Goal: Task Accomplishment & Management: Manage account settings

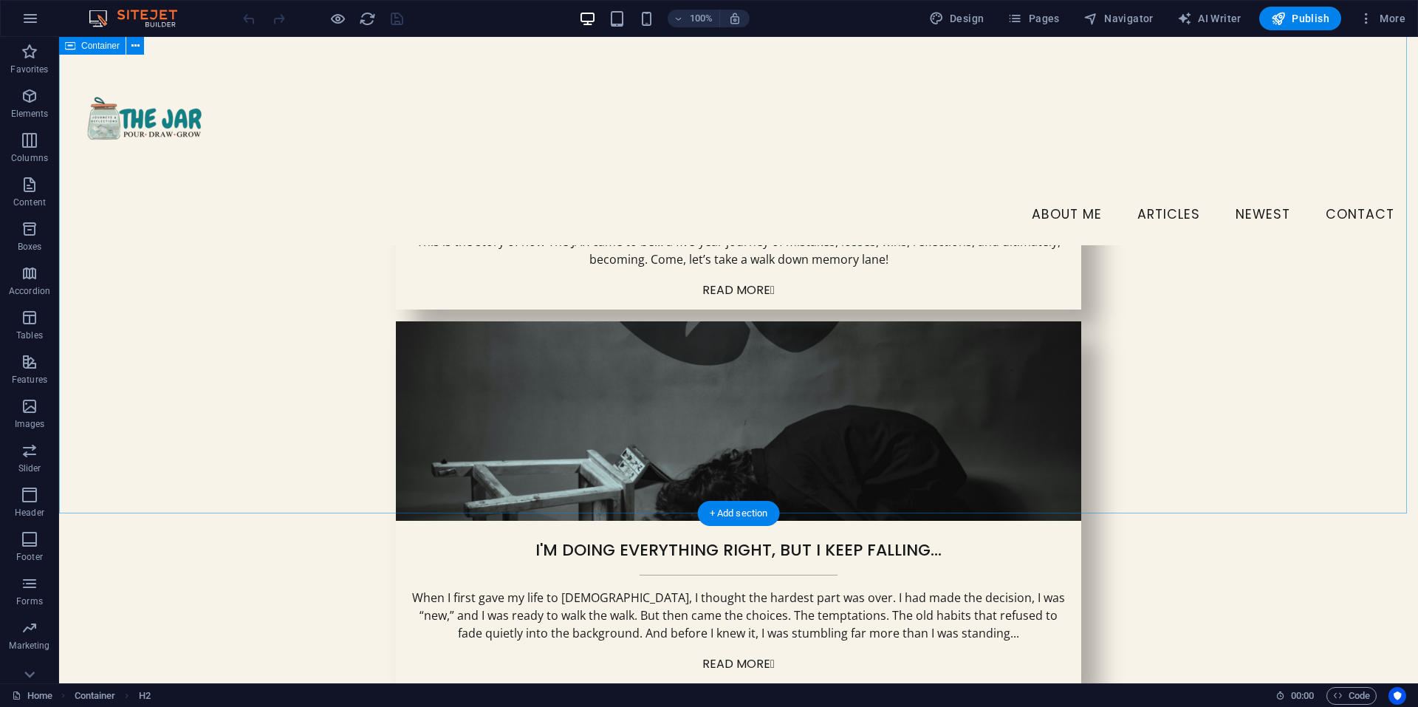
scroll to position [1064, 0]
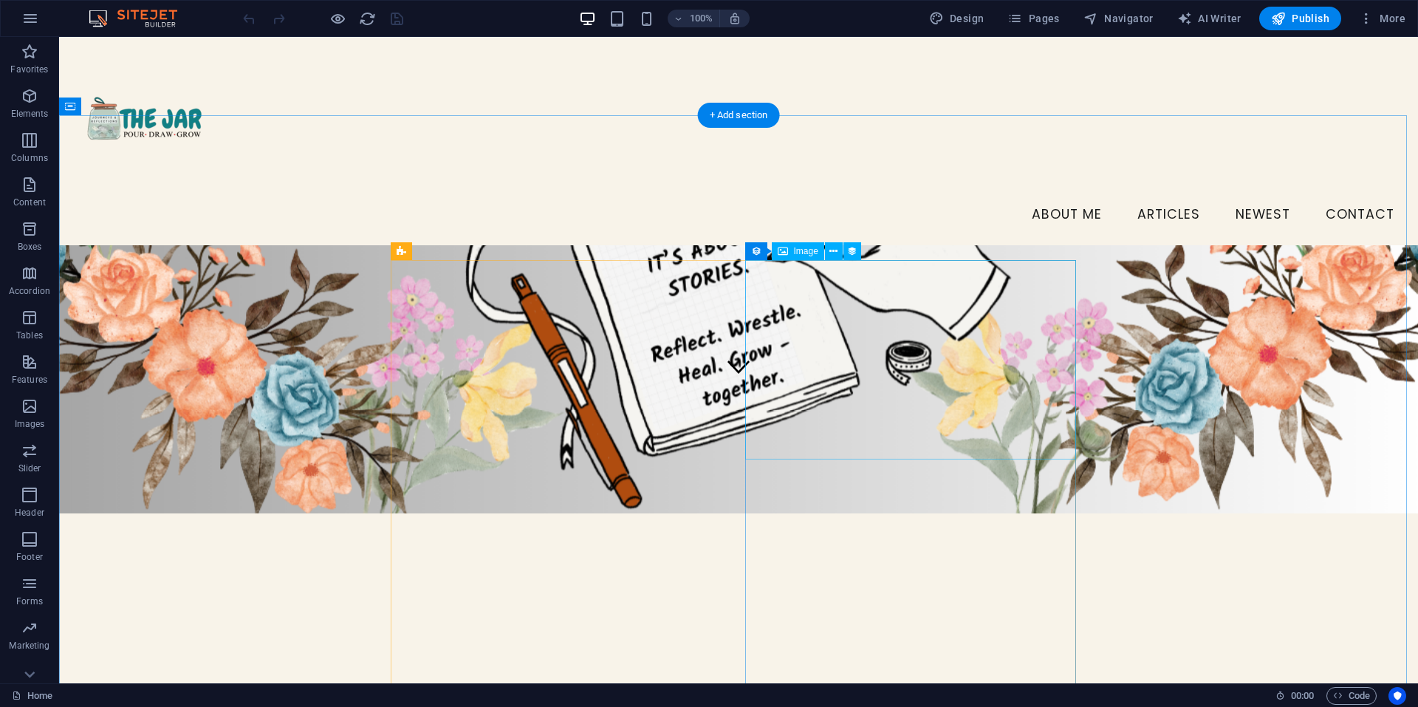
scroll to position [289, 0]
click at [1308, 24] on span "Publish" at bounding box center [1300, 18] width 58 height 15
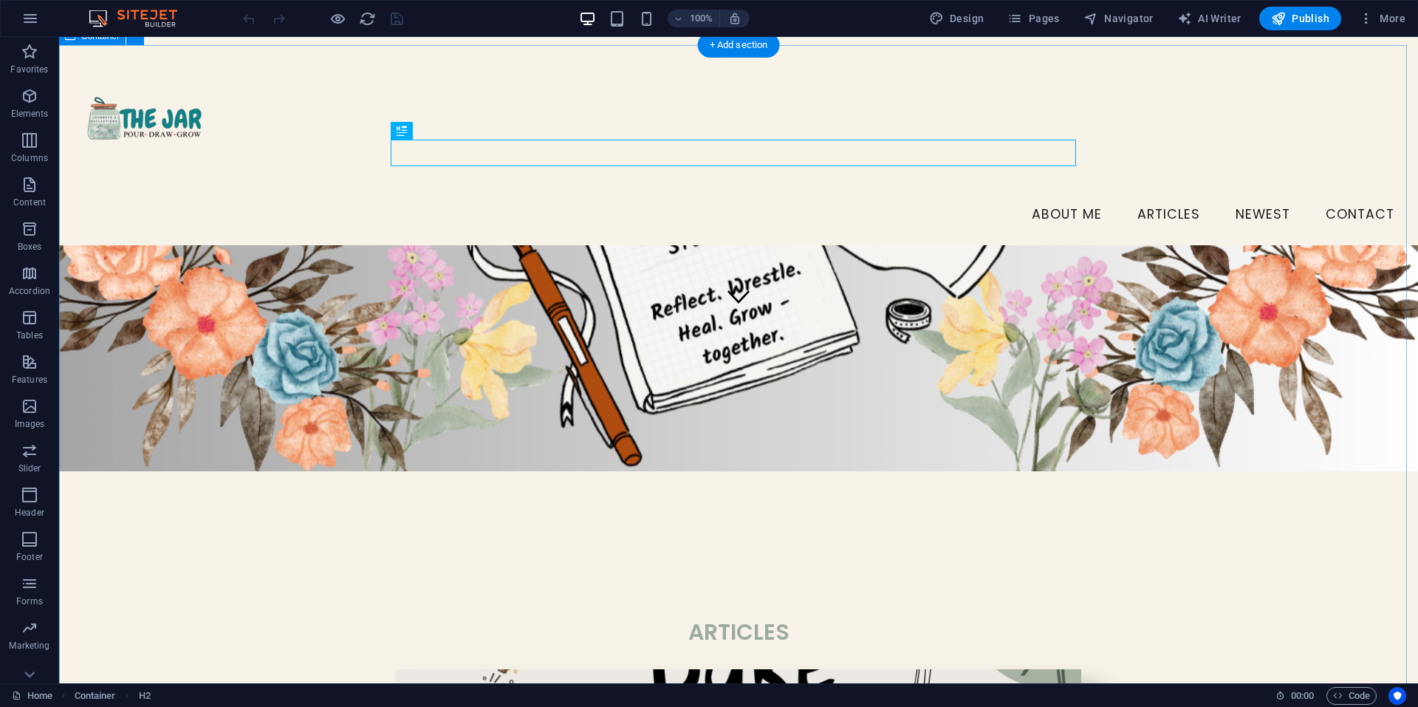
scroll to position [359, 0]
click at [1036, 23] on span "Pages" at bounding box center [1033, 18] width 52 height 15
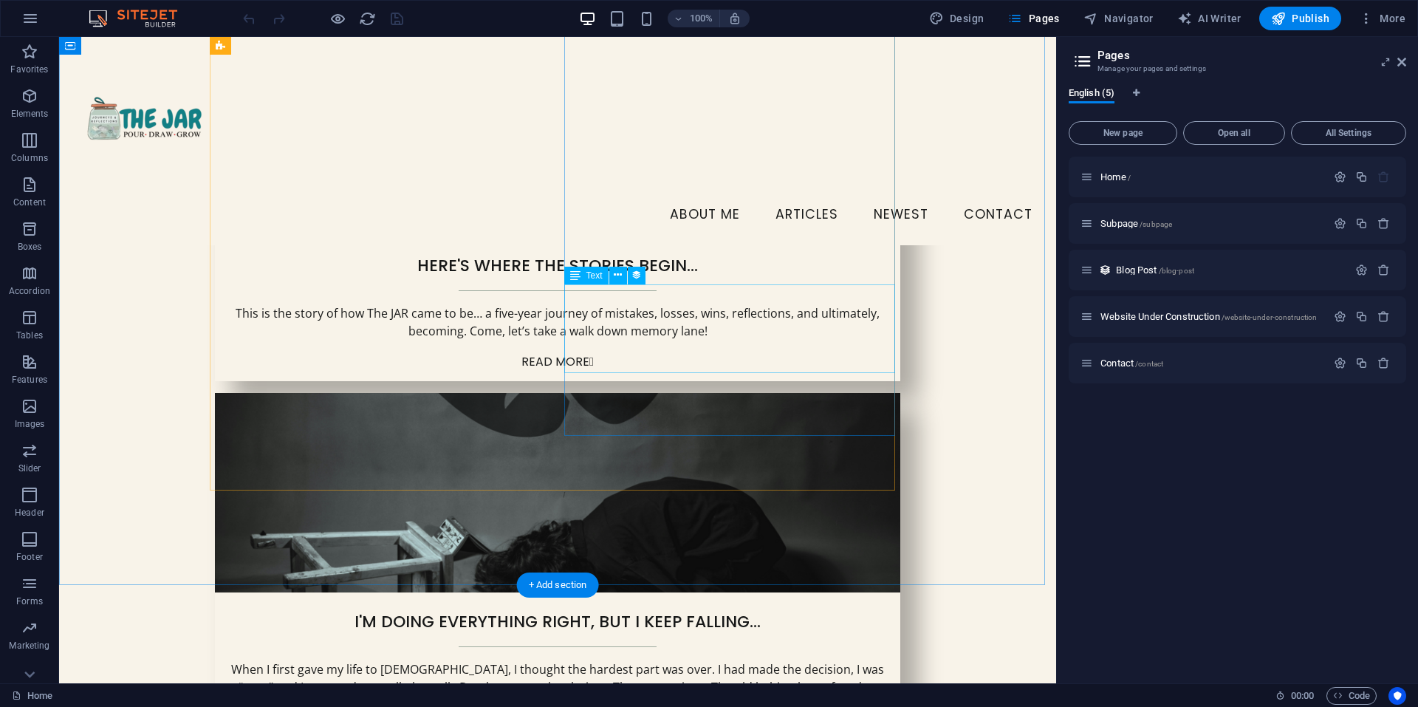
scroll to position [993, 0]
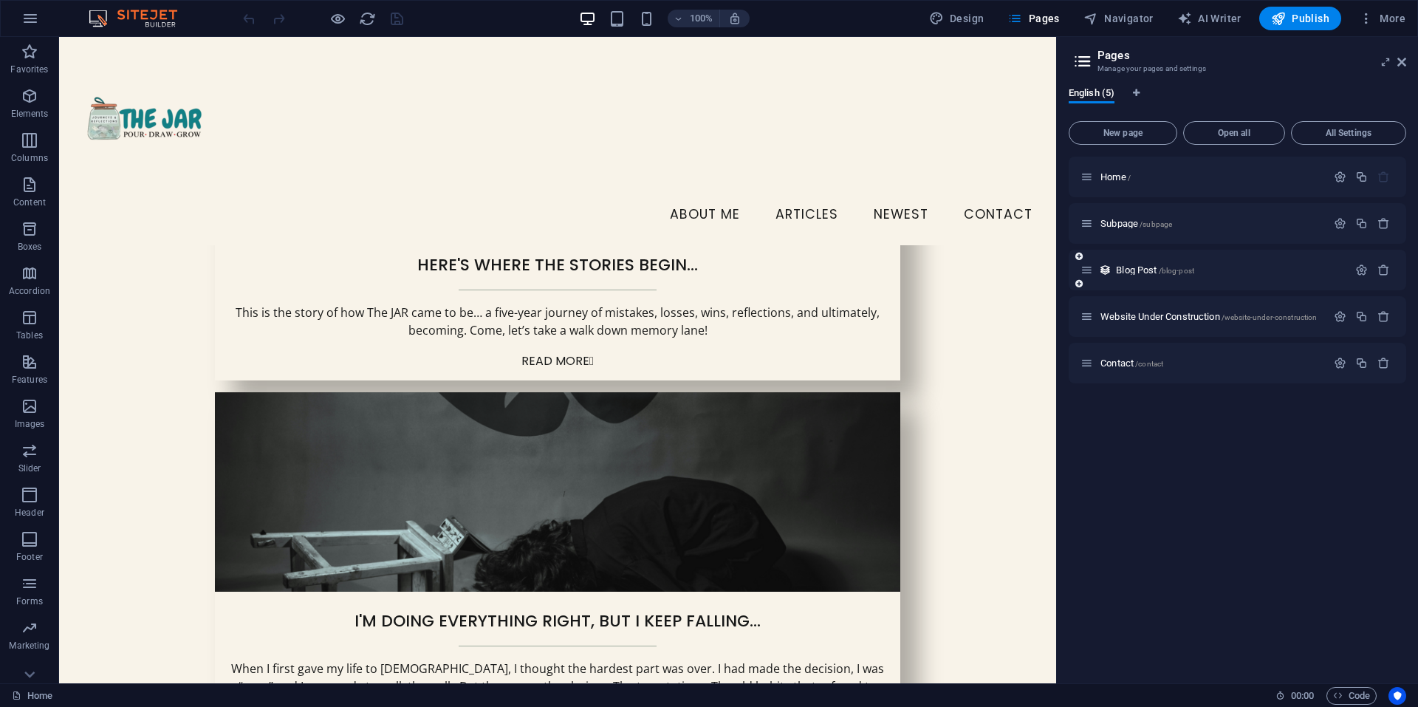
click at [1157, 278] on div "Blog Post /blog-post" at bounding box center [1213, 269] width 267 height 17
click at [1139, 267] on span "Blog Post /blog-post" at bounding box center [1155, 269] width 78 height 11
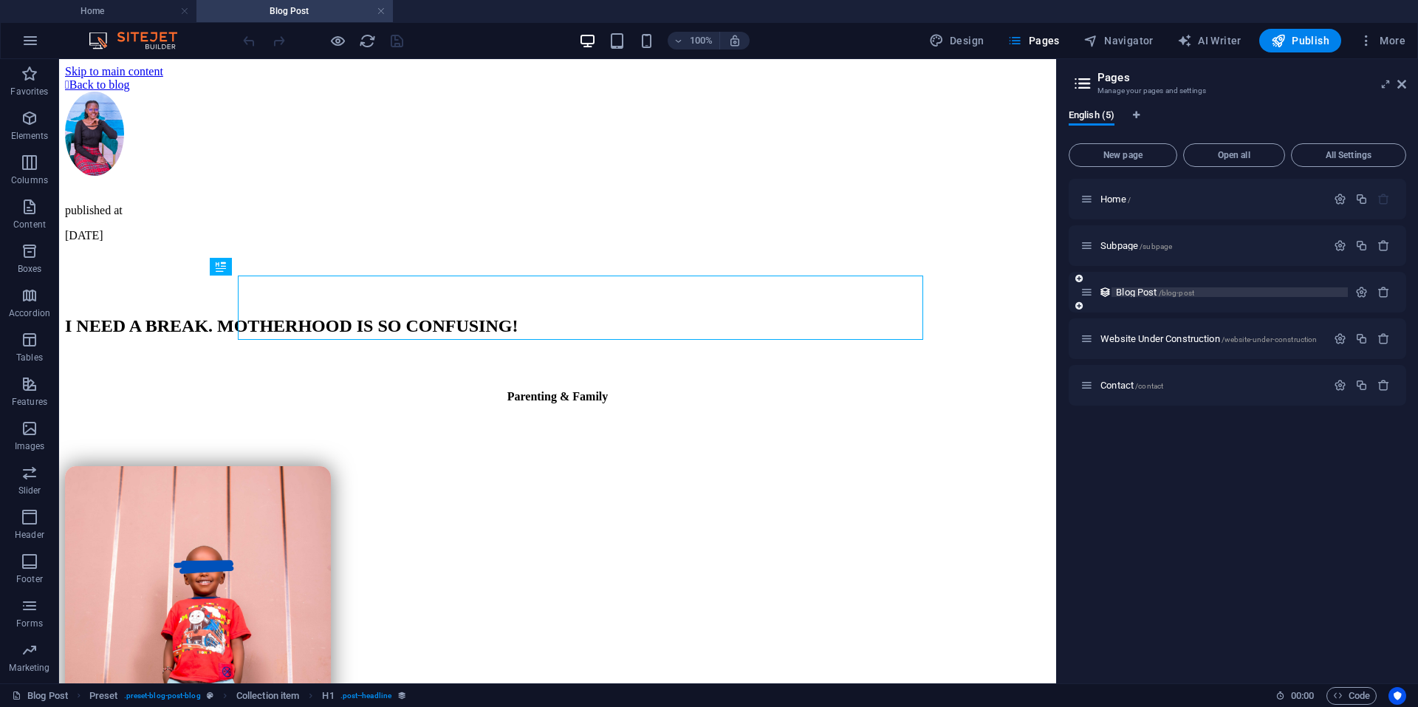
scroll to position [0, 0]
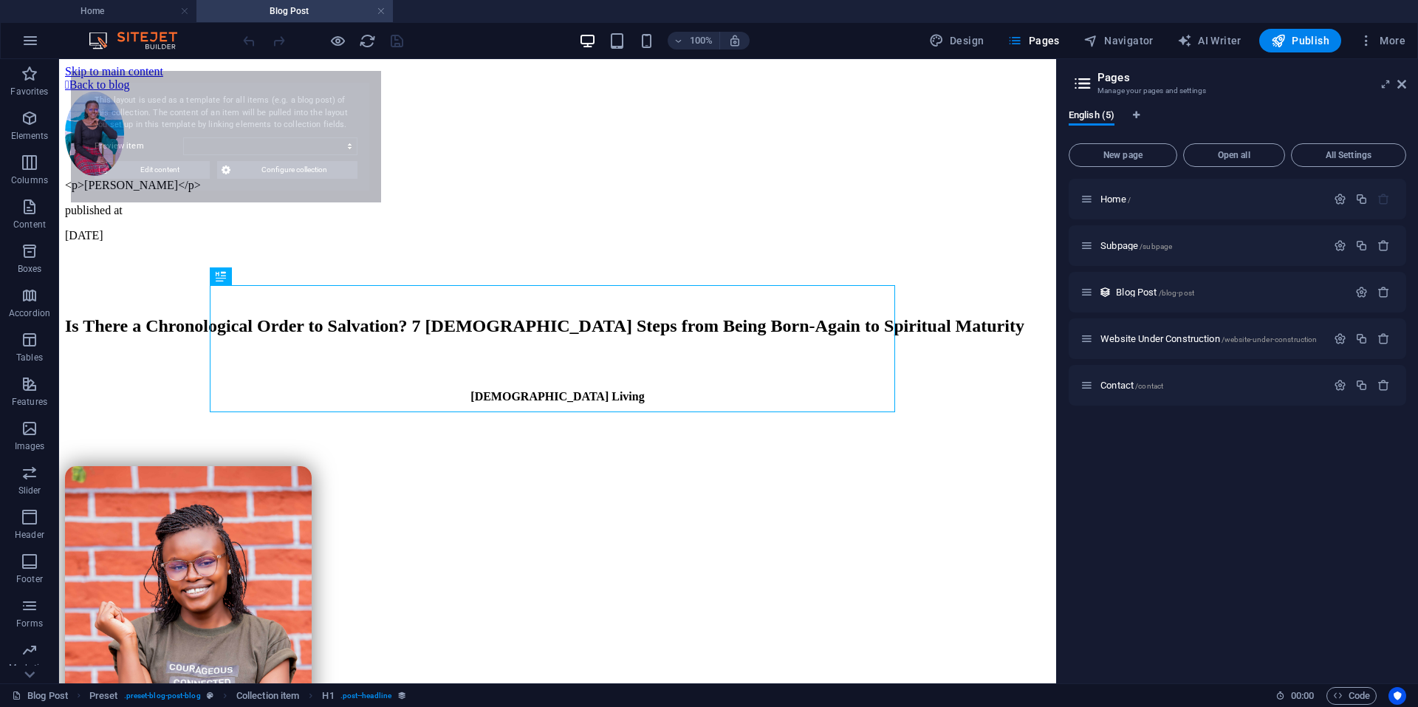
select select "68dcd2ca9f80612dca0bb232"
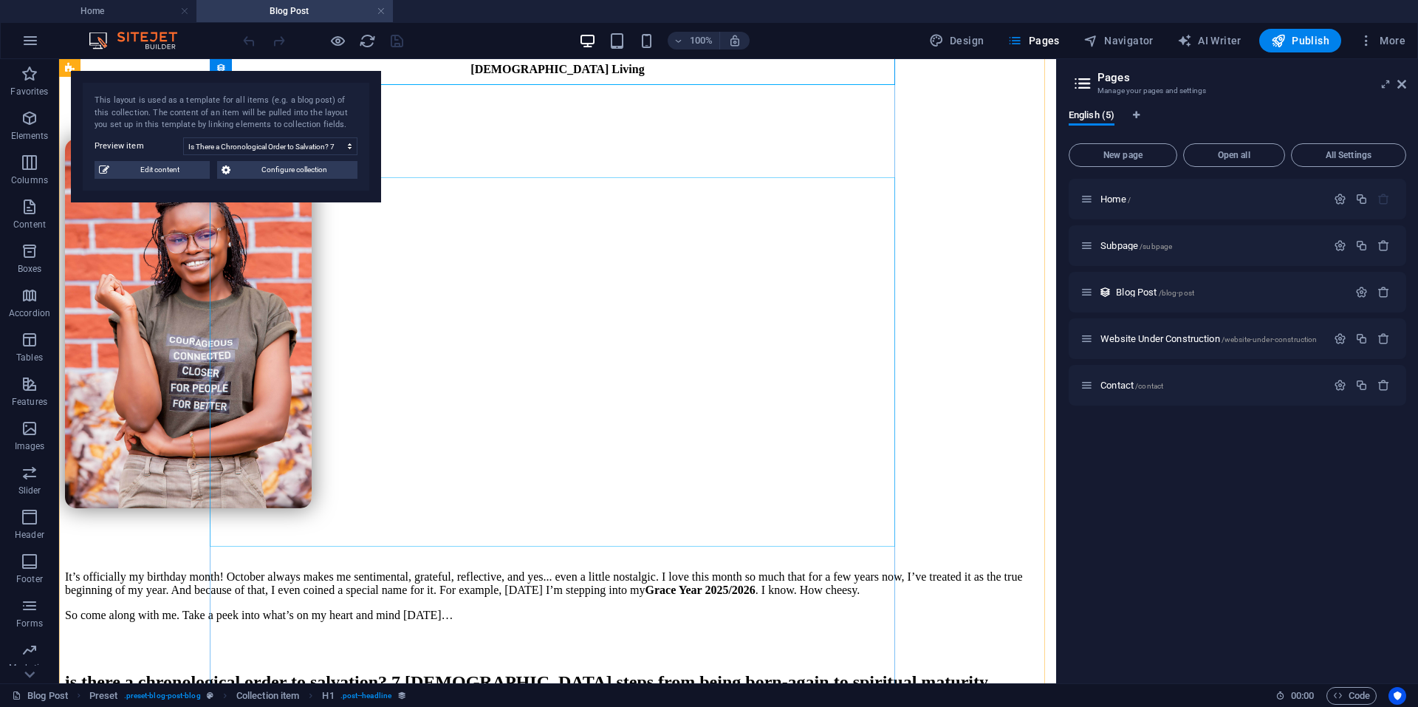
scroll to position [328, 0]
click at [131, 169] on span "Edit content" at bounding box center [160, 170] width 92 height 18
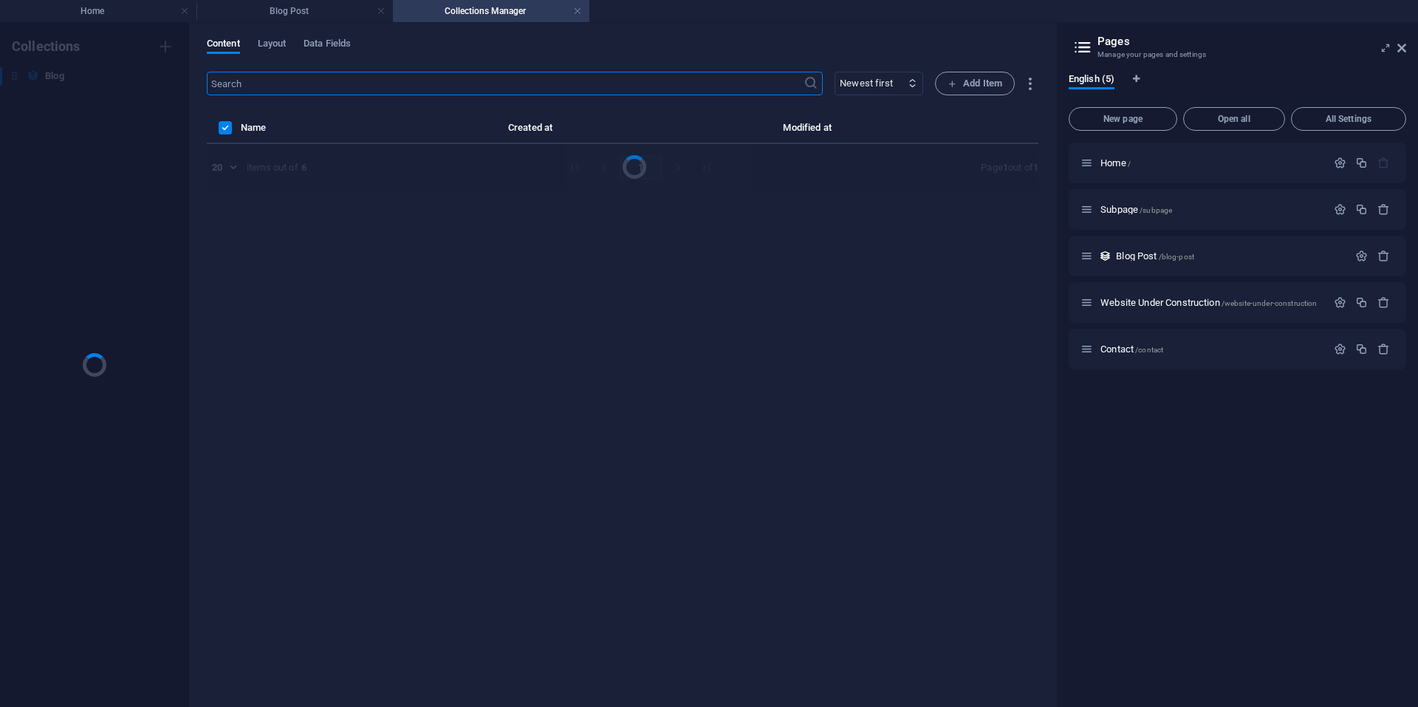
scroll to position [0, 0]
select select "[DEMOGRAPHIC_DATA] Living"
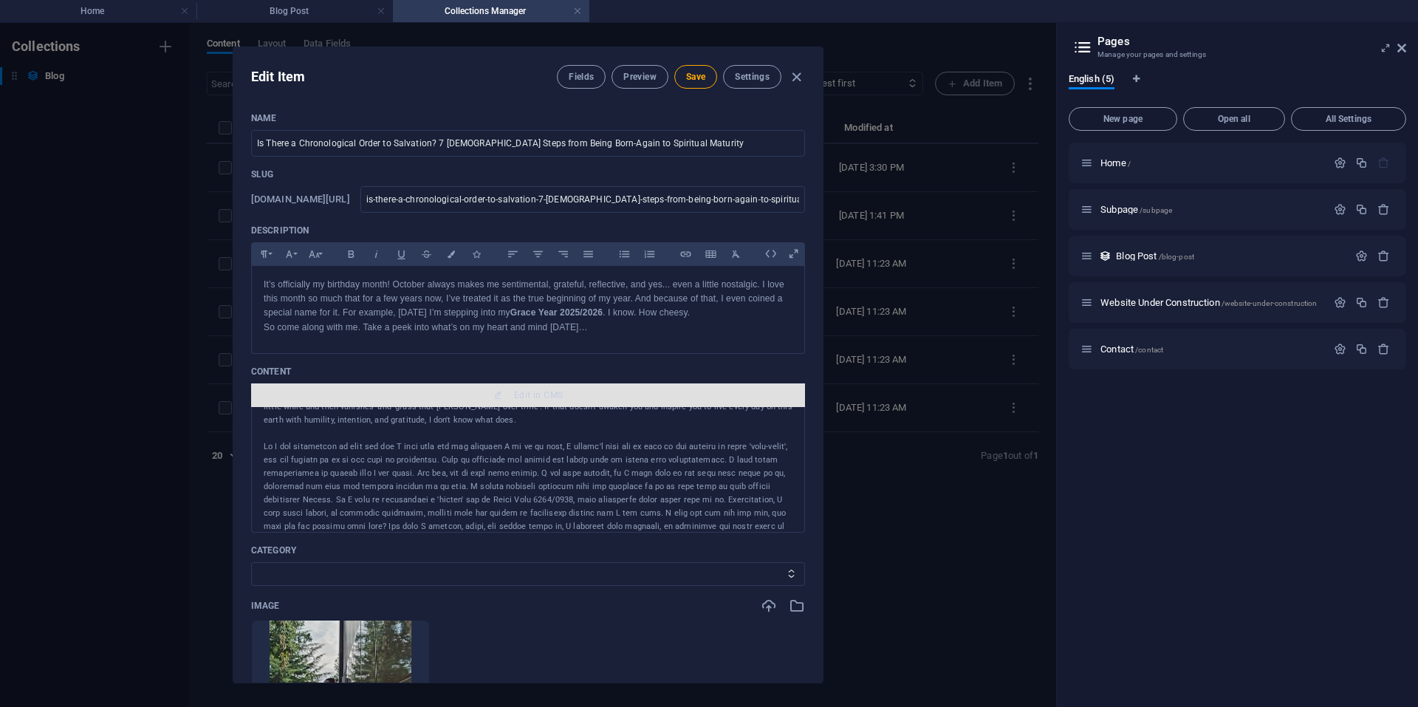
click at [526, 389] on span "Edit in CMS" at bounding box center [538, 395] width 49 height 12
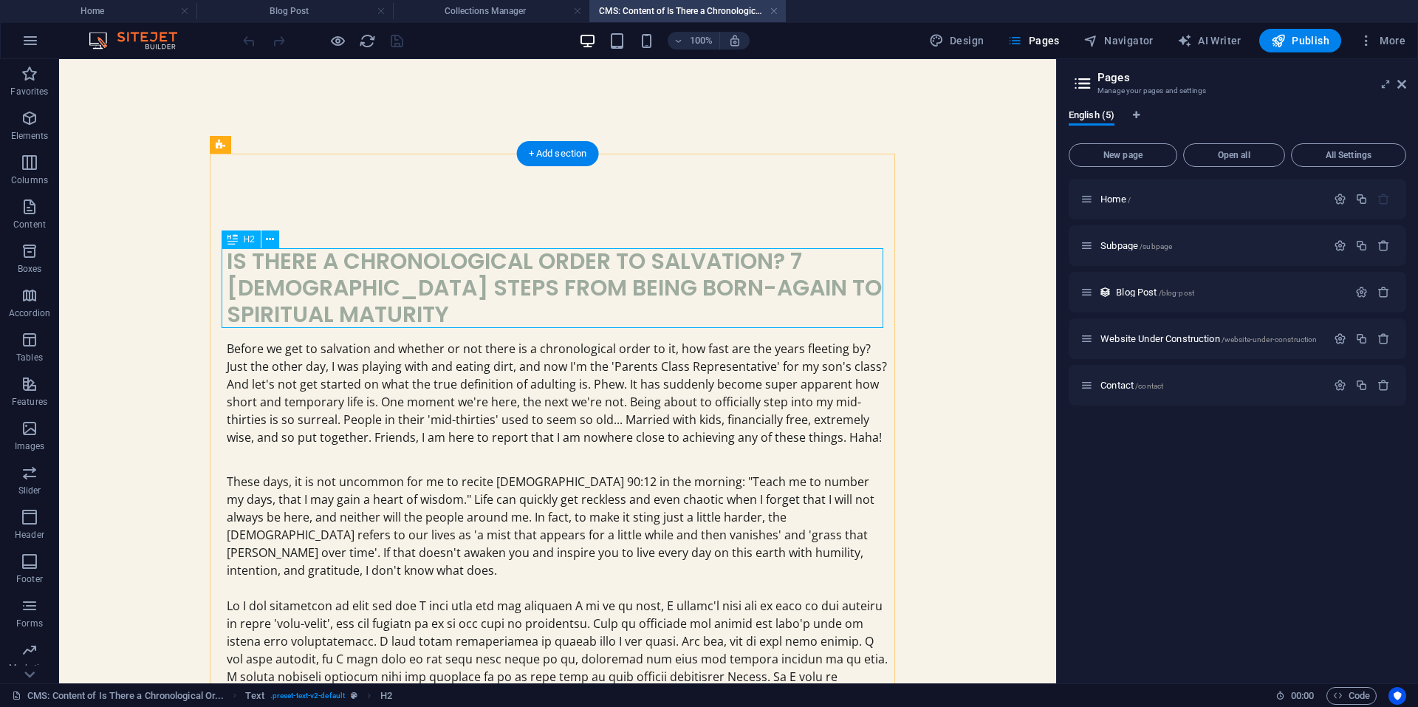
click at [330, 316] on div "is there a chronological order to salvation? 7 biblical steps from being born-a…" at bounding box center [558, 288] width 662 height 80
click at [323, 313] on div "is there a chronological order to salvation? 7 biblical steps from being born-a…" at bounding box center [558, 288] width 662 height 80
click at [325, 309] on div "is there a chronological order to salvation? 7 biblical steps from being born-a…" at bounding box center [558, 288] width 662 height 80
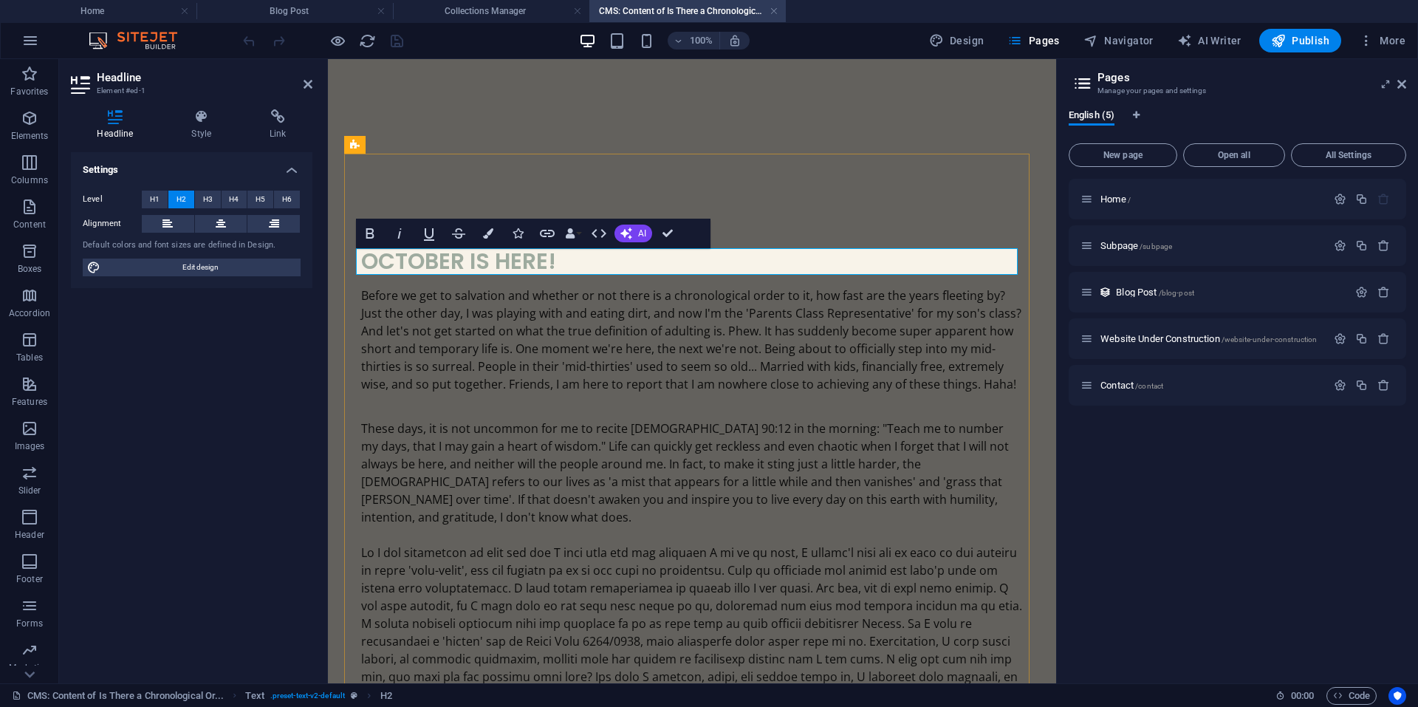
click at [543, 264] on h2 "october is here!" at bounding box center [692, 261] width 662 height 27
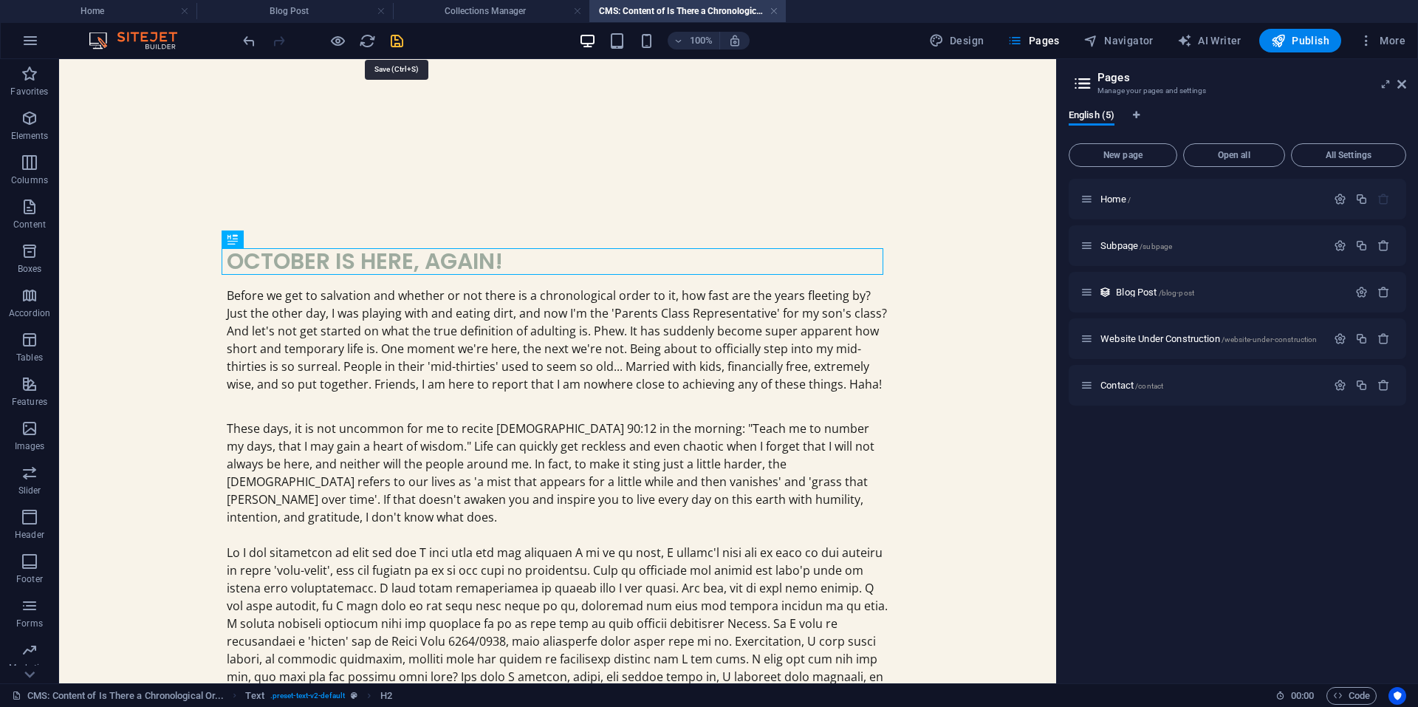
click at [398, 42] on icon "save" at bounding box center [396, 40] width 17 height 17
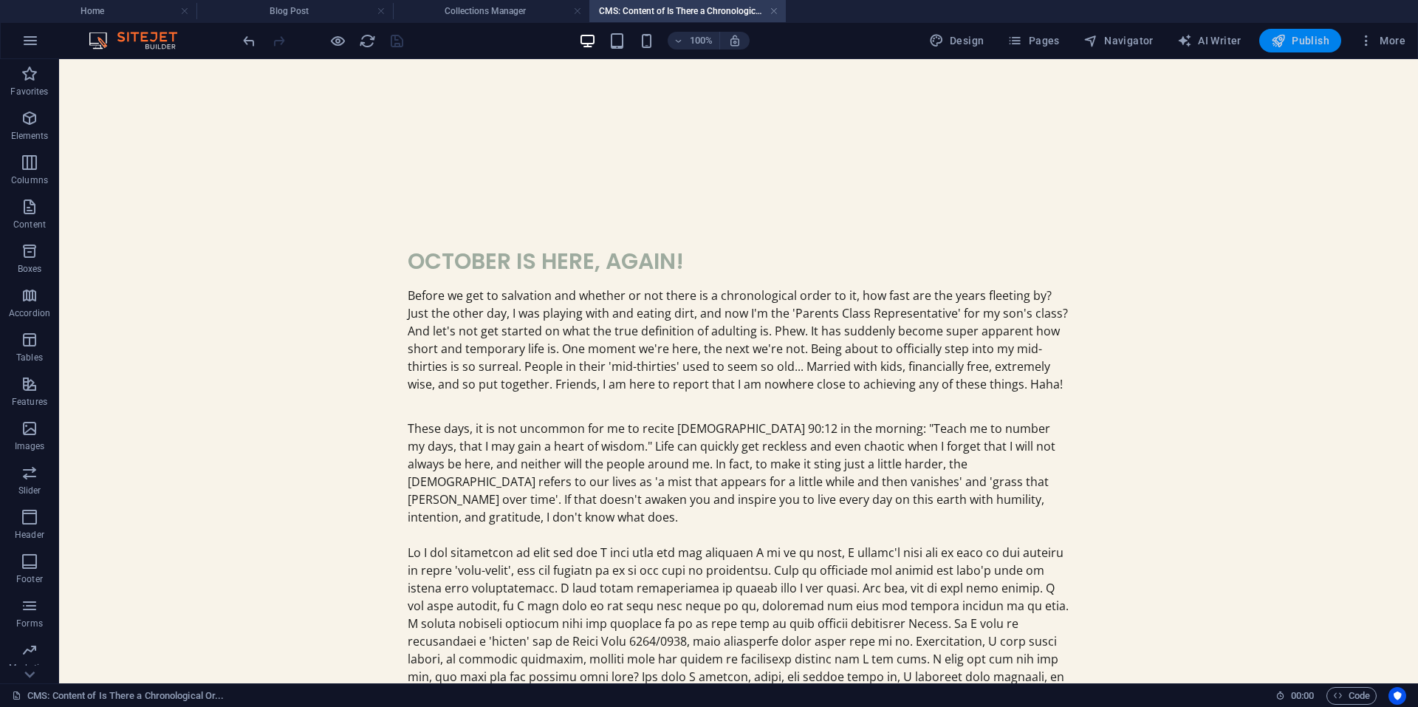
click at [1326, 41] on span "Publish" at bounding box center [1300, 40] width 58 height 15
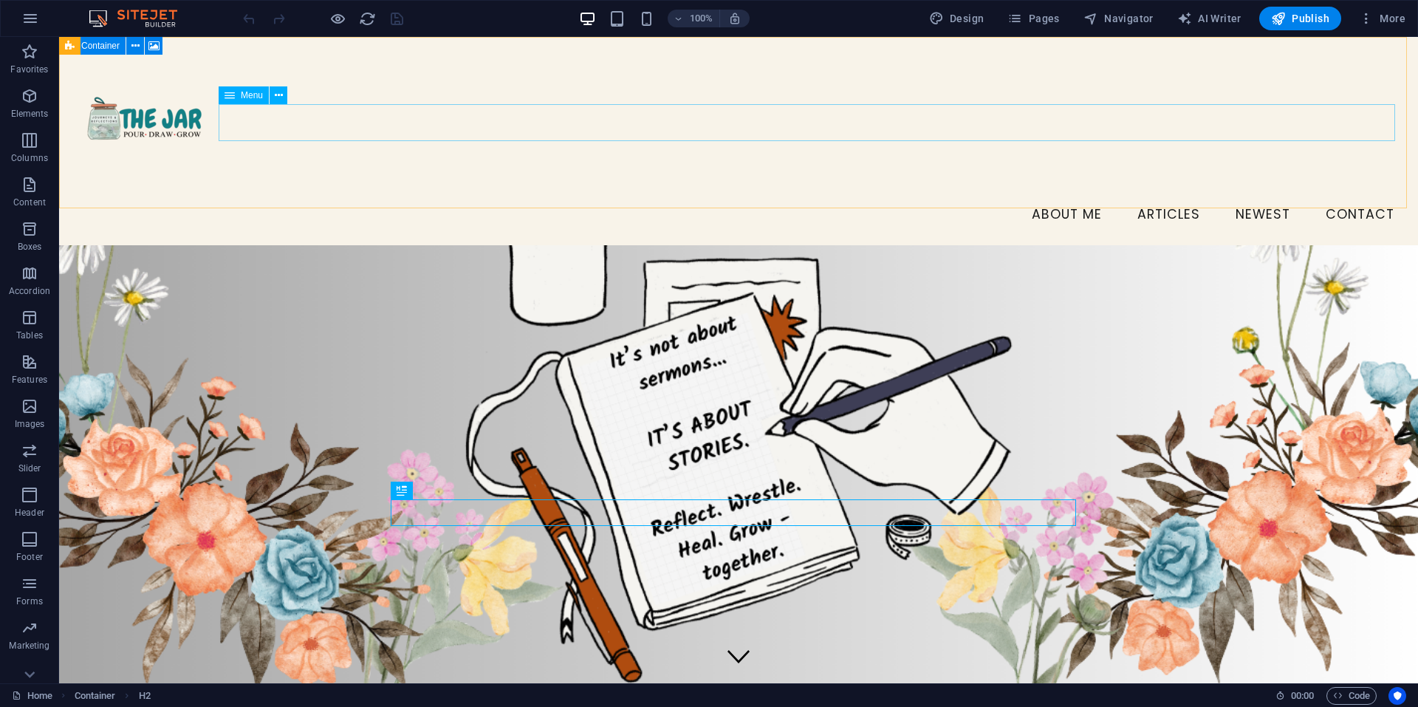
click at [1258, 196] on nav "About Me ARTICLES NEWEST Contact" at bounding box center [738, 214] width 1335 height 37
click at [232, 101] on icon at bounding box center [229, 95] width 10 height 18
click at [262, 100] on span "Menu" at bounding box center [252, 95] width 22 height 9
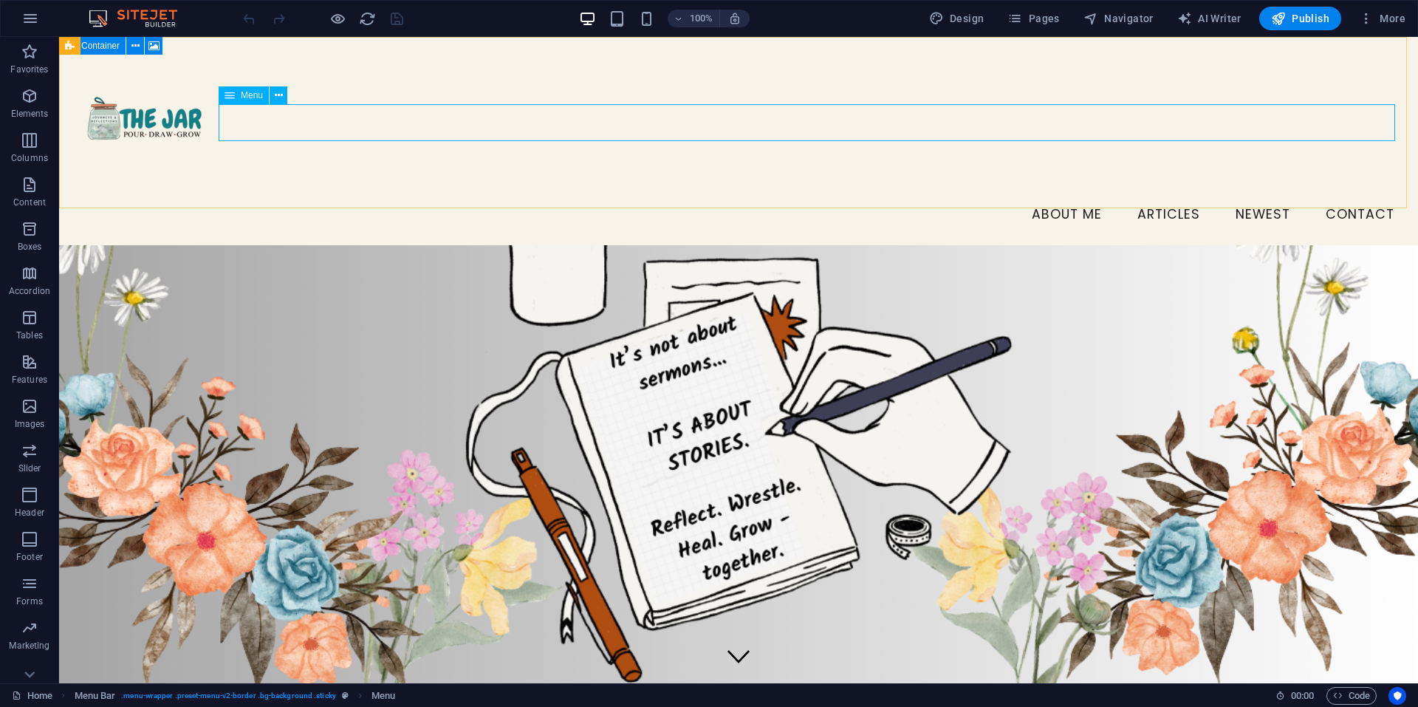
click at [1248, 196] on nav "About Me ARTICLES NEWEST Contact" at bounding box center [738, 214] width 1335 height 37
select select
select select "3"
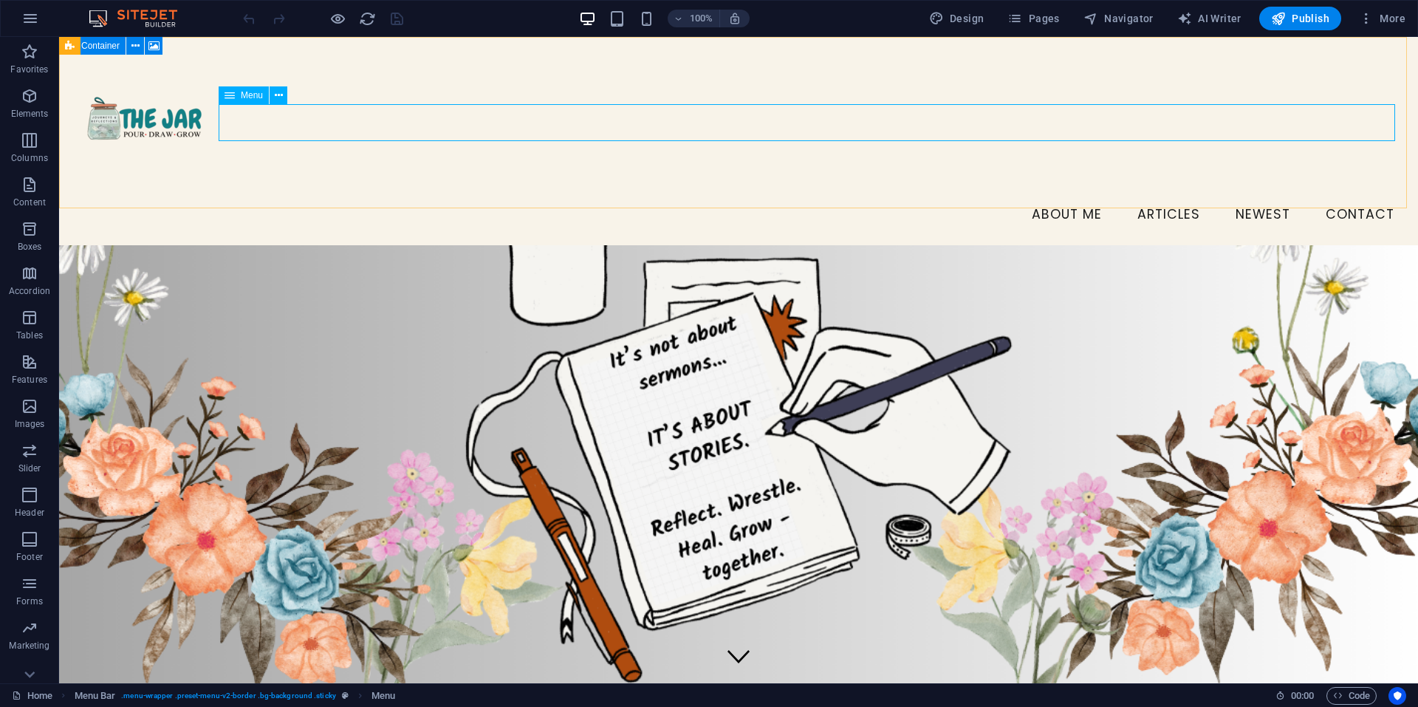
select select
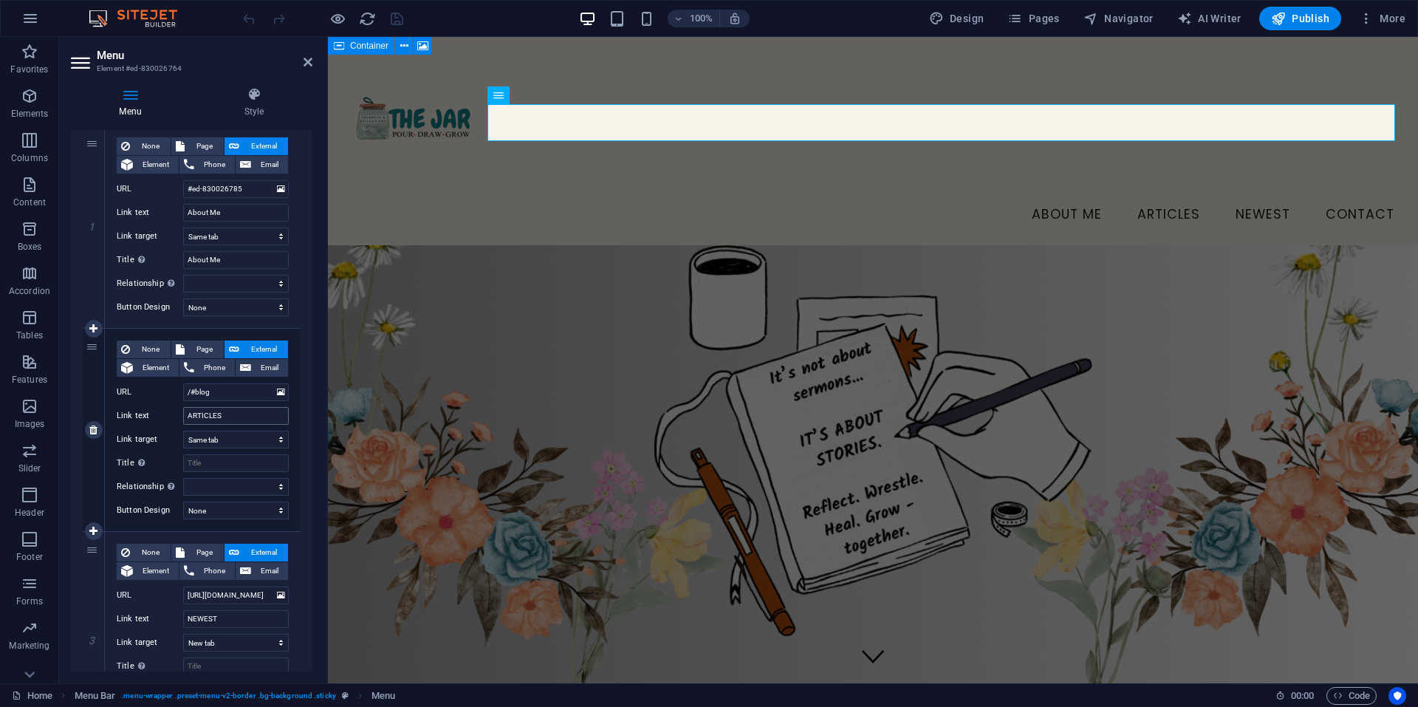
scroll to position [221, 0]
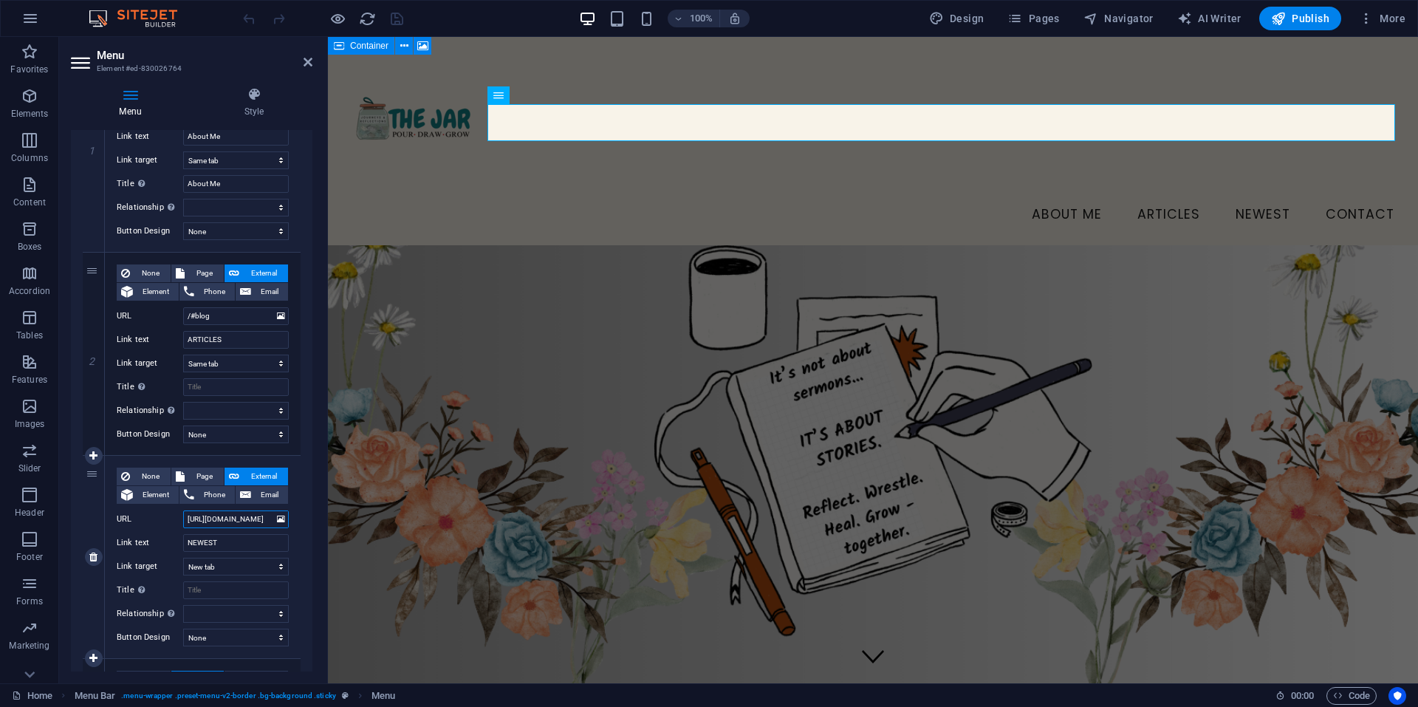
click at [236, 524] on input "https://thejarministry.com/blog-post/how-god-speaks-to-you-everyday-and-you-did…" at bounding box center [236, 519] width 106 height 18
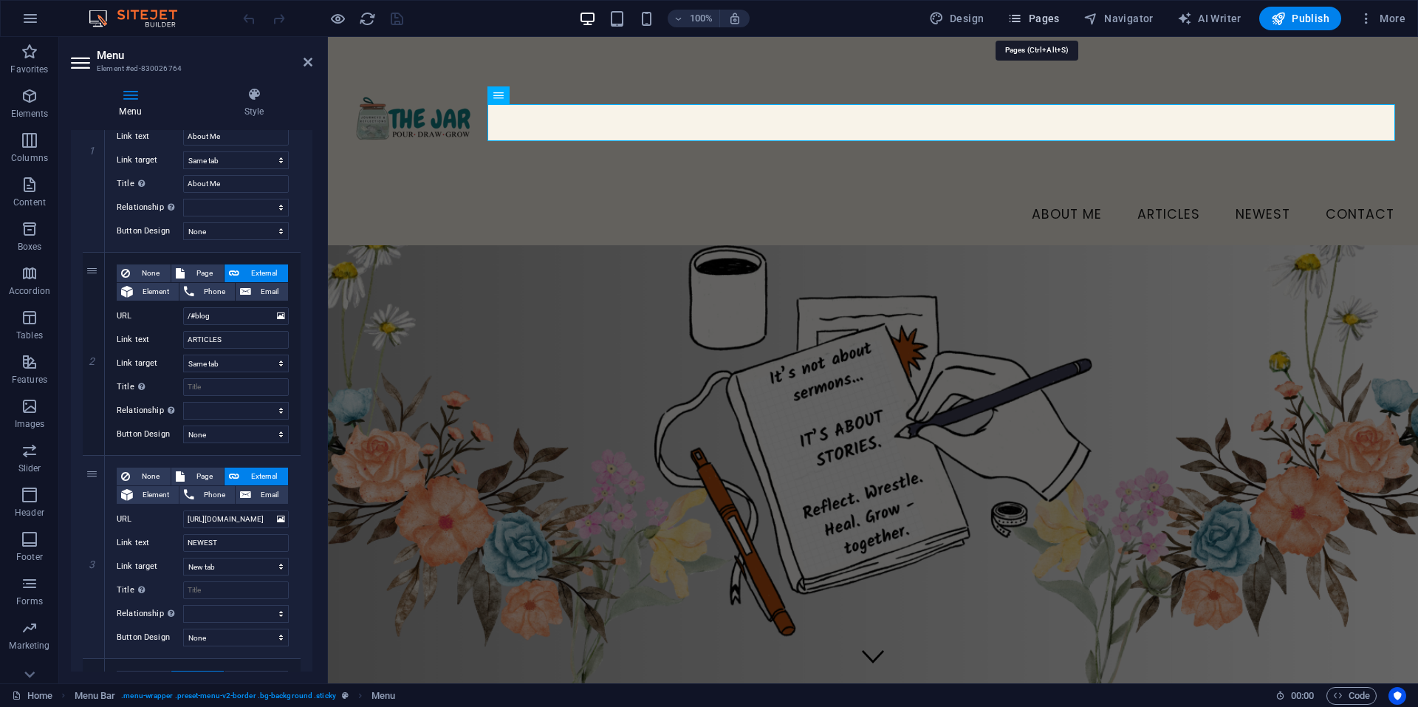
click at [1038, 17] on span "Pages" at bounding box center [1033, 18] width 52 height 15
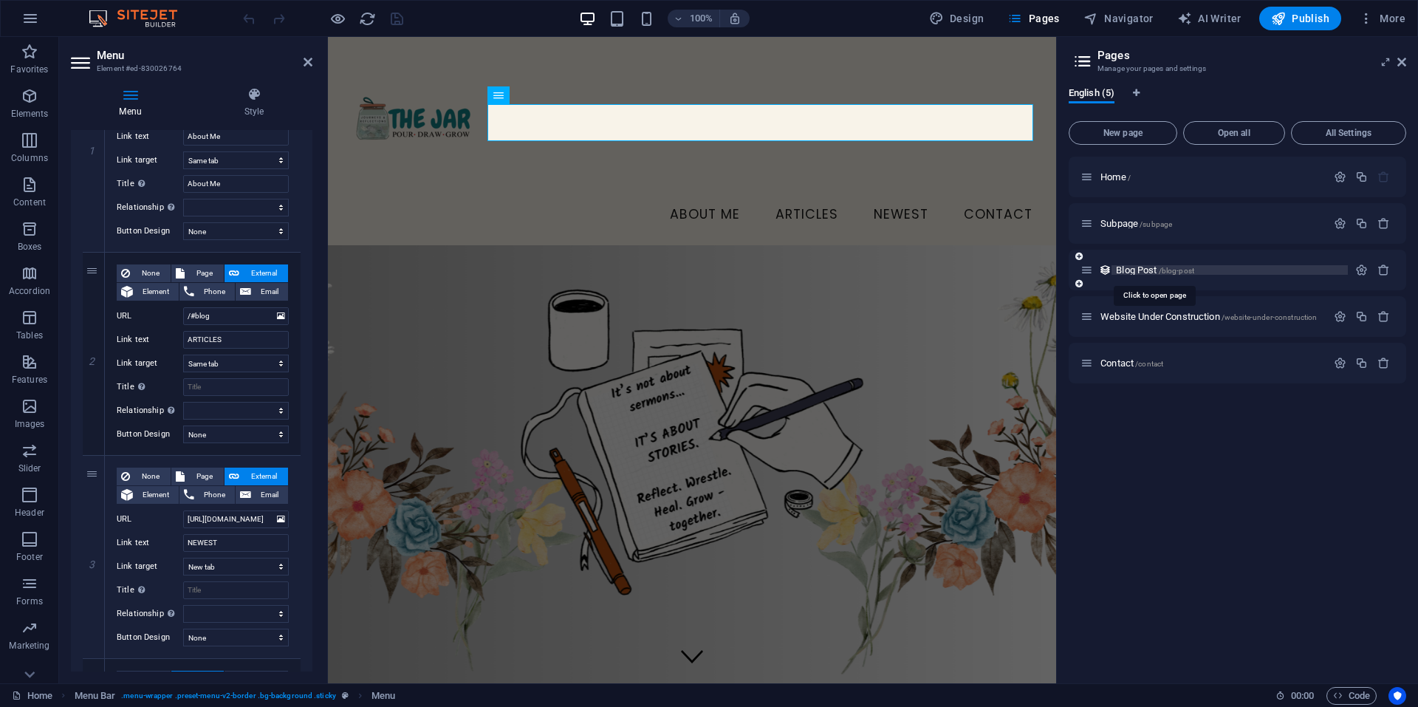
click at [1128, 268] on span "Blog Post /blog-post" at bounding box center [1155, 269] width 78 height 11
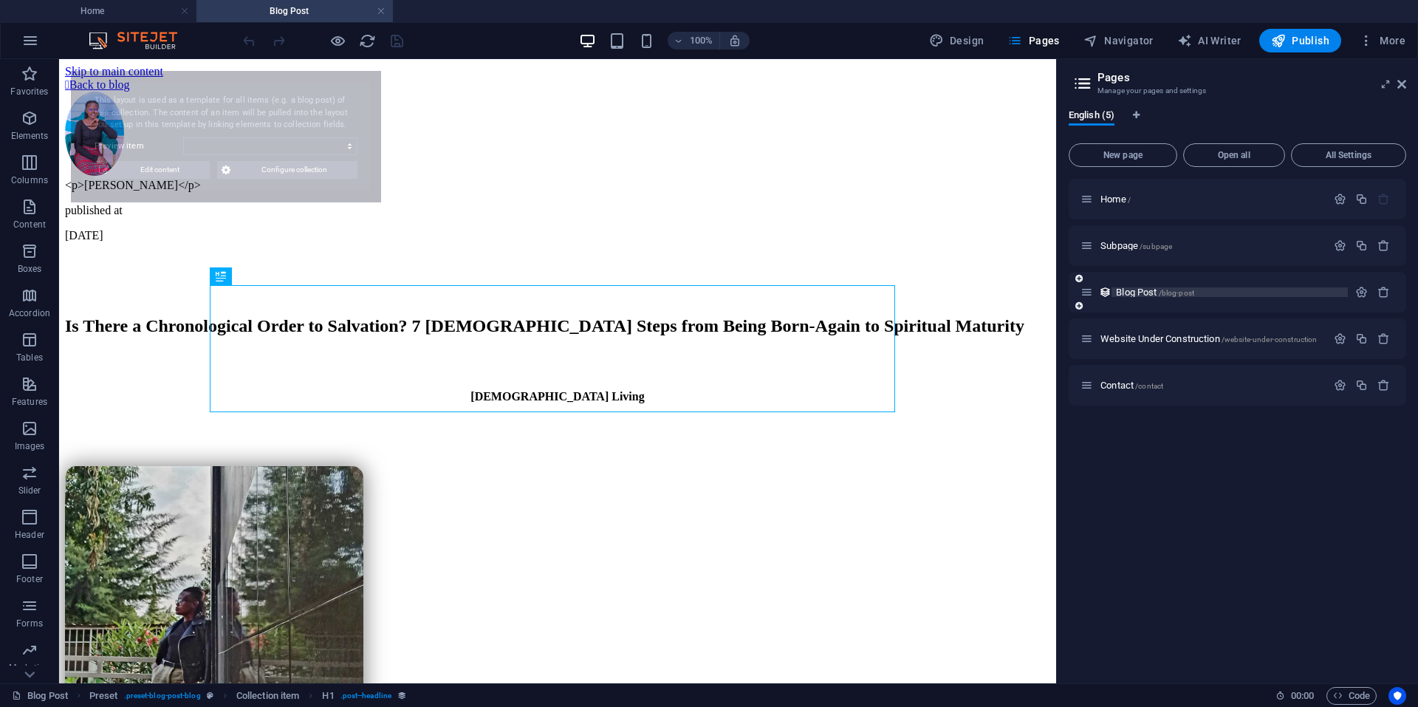
select select "68dcd2ca9f80612dca0bb232"
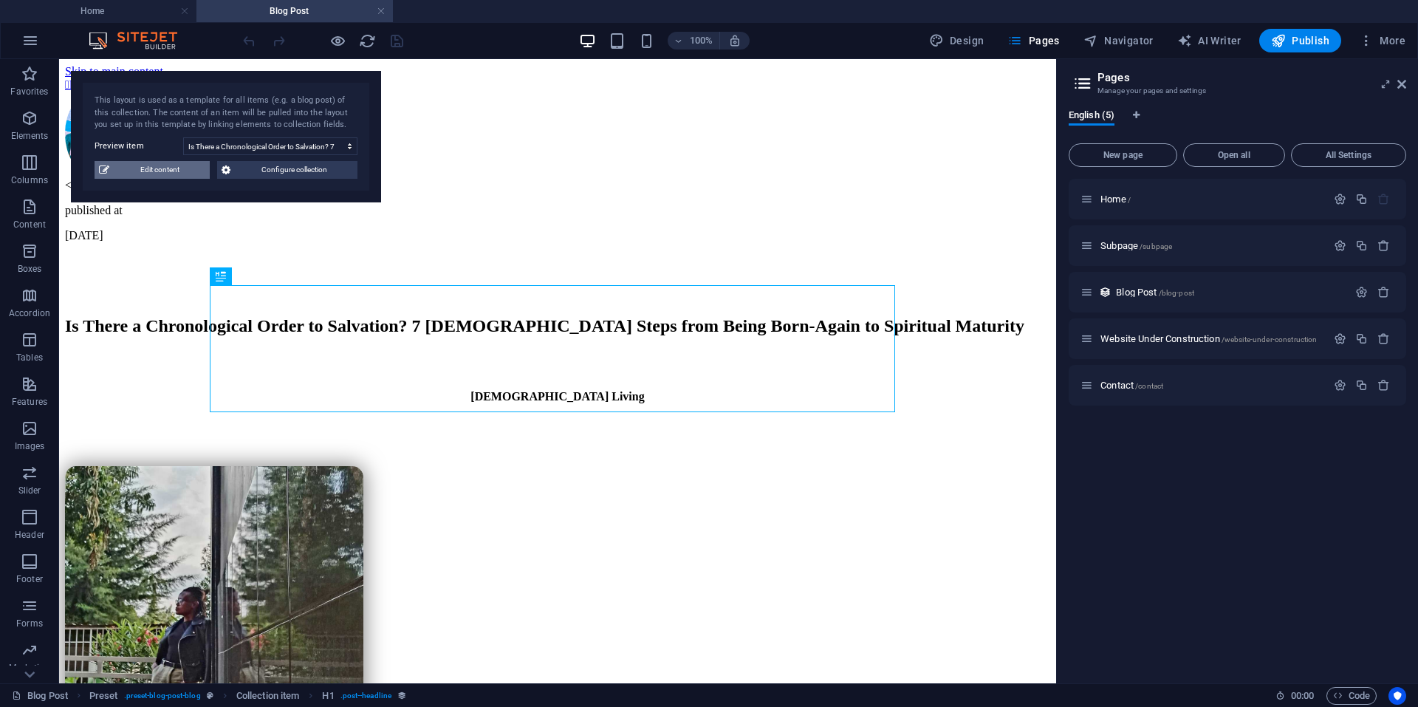
click at [163, 176] on span "Edit content" at bounding box center [160, 170] width 92 height 18
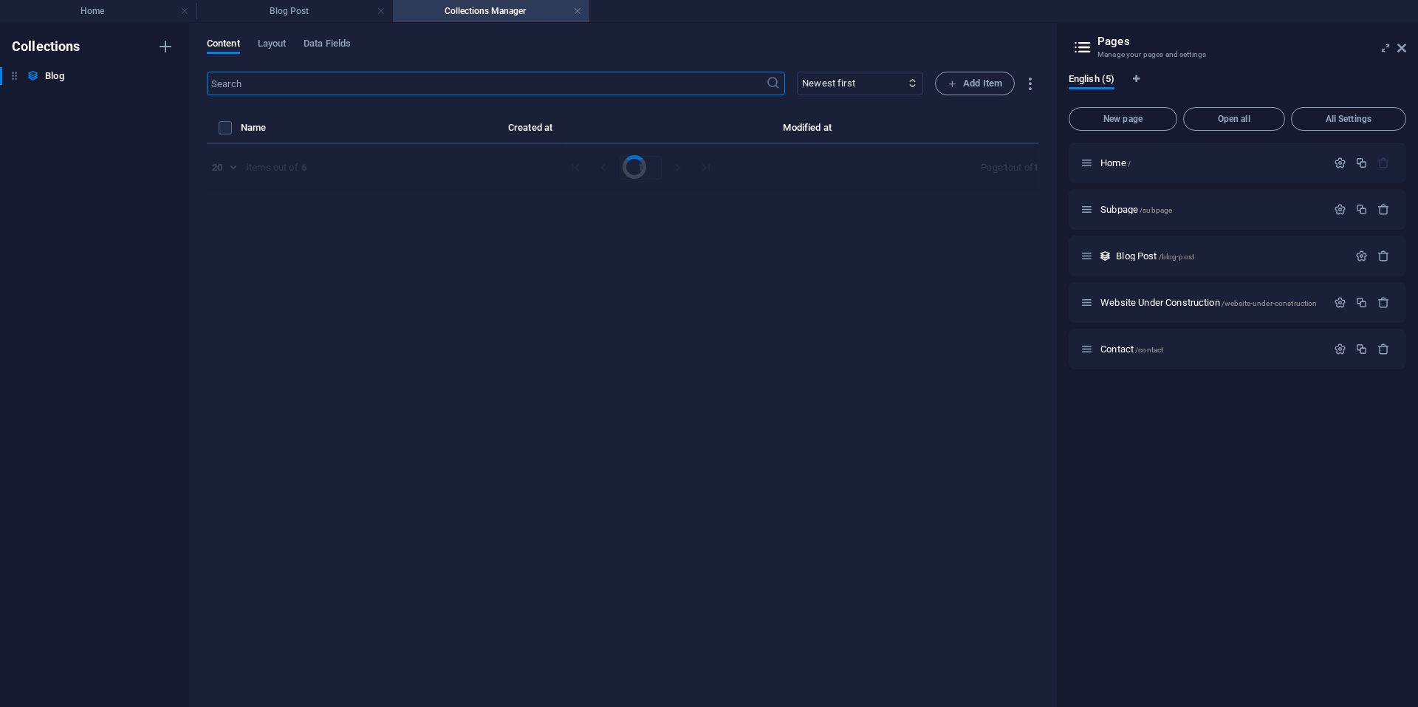
select select "[DEMOGRAPHIC_DATA] Living"
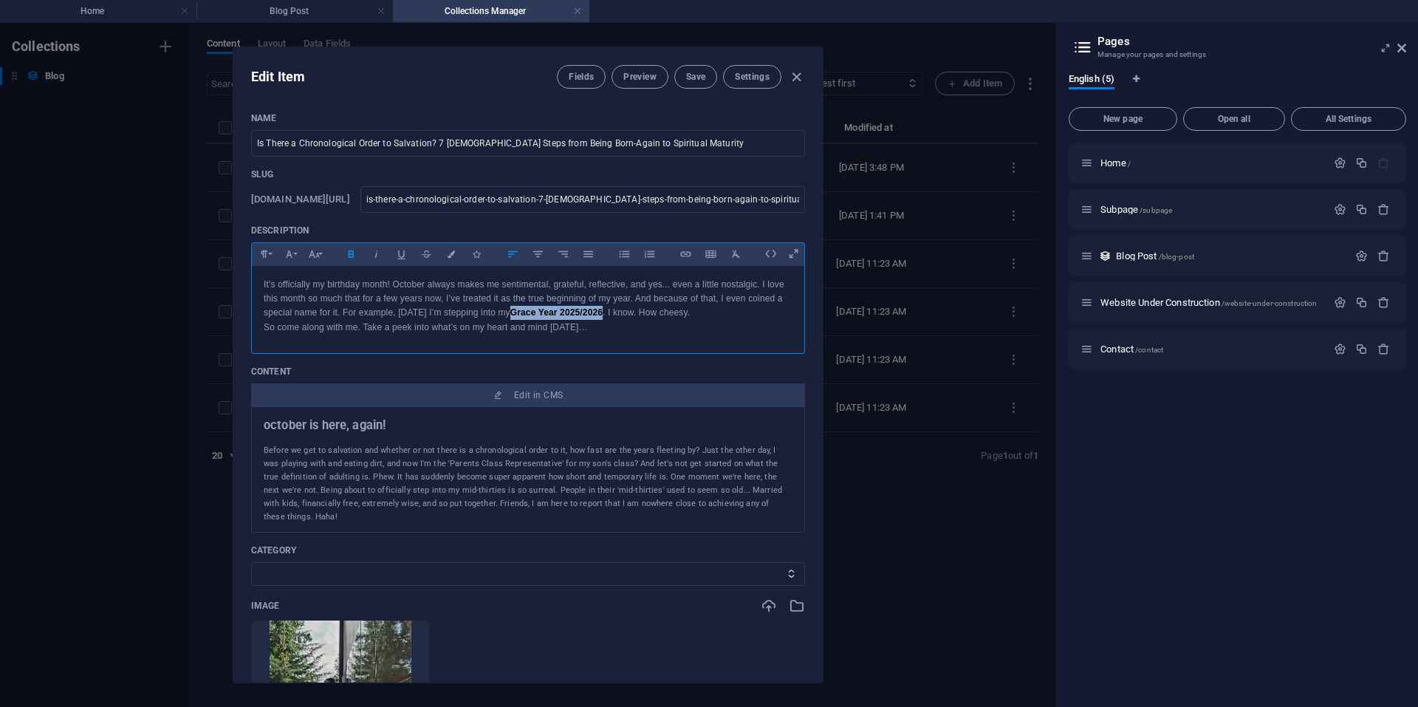
drag, startPoint x: 599, startPoint y: 315, endPoint x: 506, endPoint y: 317, distance: 93.1
click at [506, 317] on p "It’s officially my birthday month! October always makes me sentimental, gratefu…" at bounding box center [528, 299] width 529 height 43
click at [699, 333] on p "So come along with me. Take a peek into what’s on my heart and mind today…" at bounding box center [528, 327] width 529 height 14
click at [660, 313] on p "It’s officially my birthday month! October always makes me sentimental, gratefu…" at bounding box center [528, 299] width 529 height 43
click at [264, 324] on p "So come along with me. Take a peek into what’s on my heart and mind today…" at bounding box center [528, 327] width 529 height 14
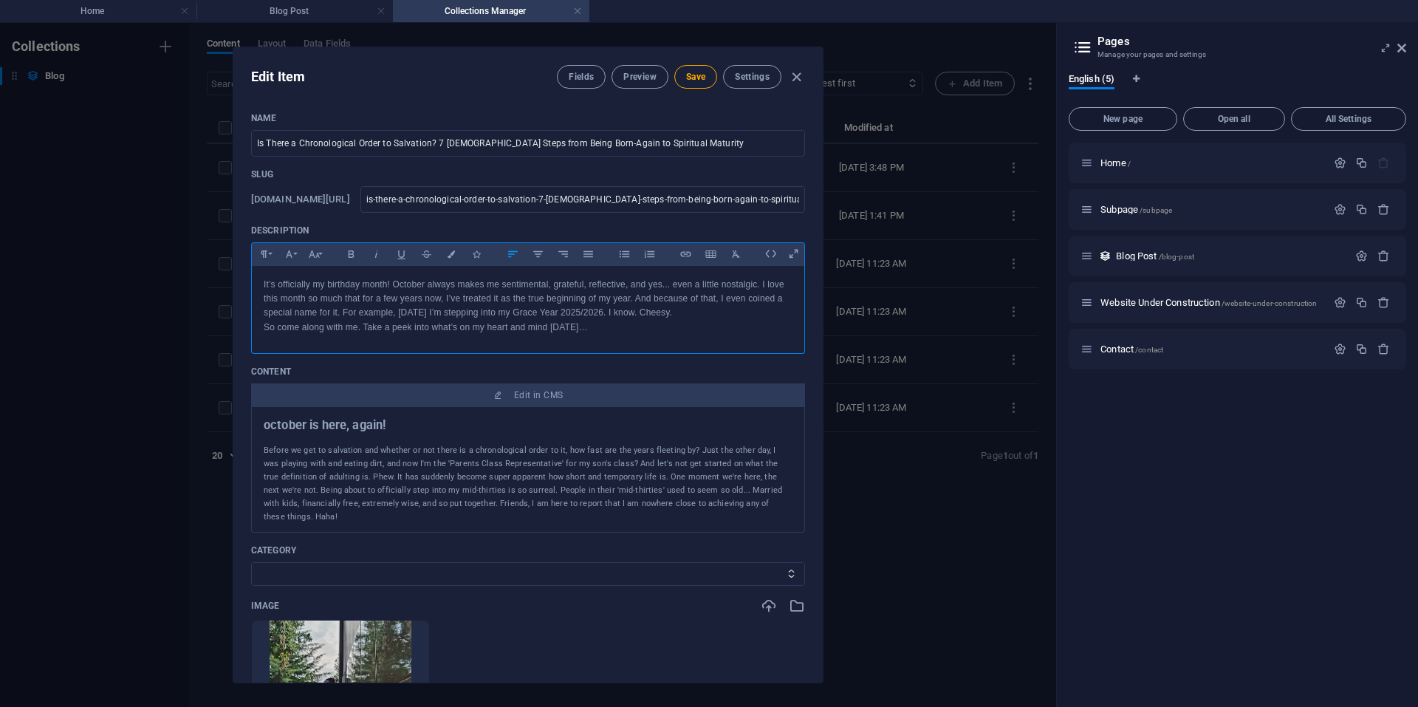
click at [285, 329] on p "So come along with me. Take a peek into what’s on my heart and mind today…" at bounding box center [528, 327] width 529 height 14
click at [442, 333] on p "It’s officially my birthday month! October always makes me sentimental, gratefu…" at bounding box center [528, 306] width 529 height 57
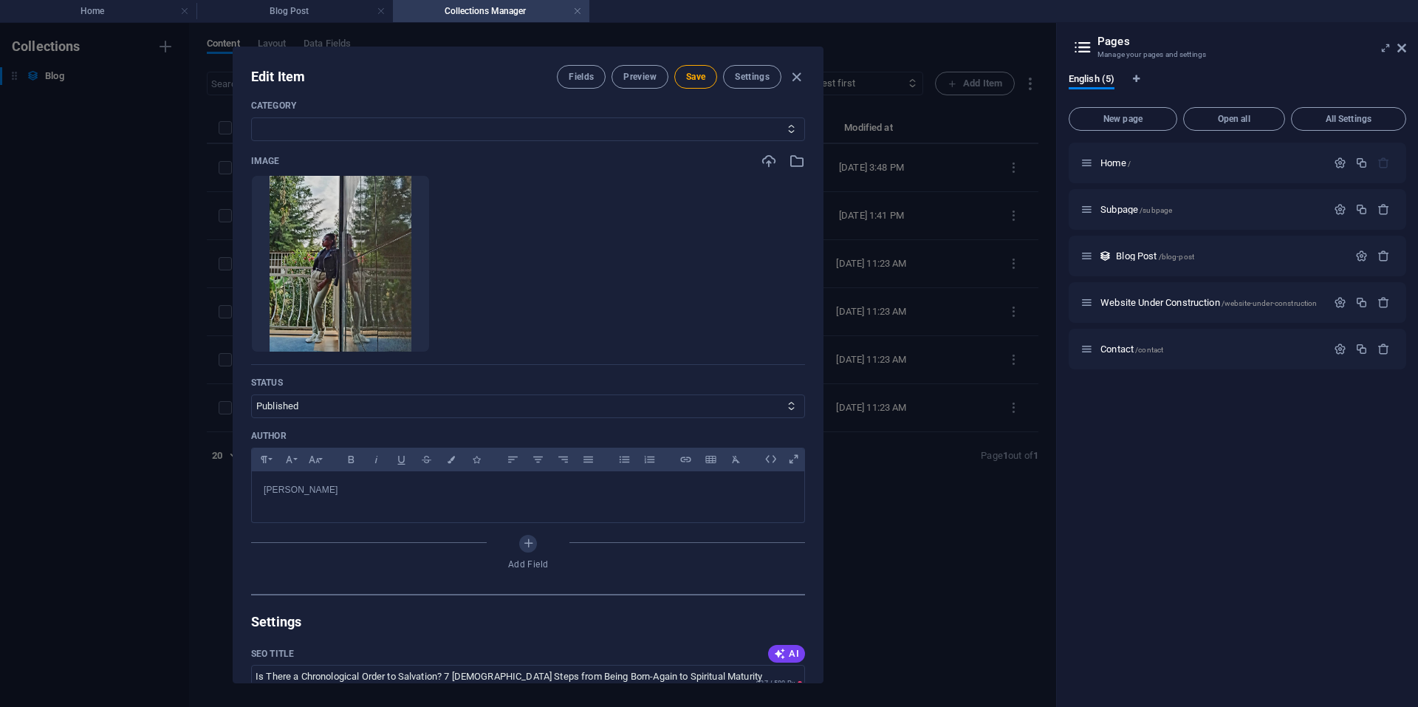
scroll to position [446, 0]
click at [337, 490] on p "Njeri Kiiru" at bounding box center [528, 488] width 529 height 14
drag, startPoint x: 337, startPoint y: 490, endPoint x: 236, endPoint y: 503, distance: 101.9
click at [236, 503] on div "Name Is There a Chronological Order to Salvation? 7 Biblical Steps from Being B…" at bounding box center [527, 391] width 589 height 582
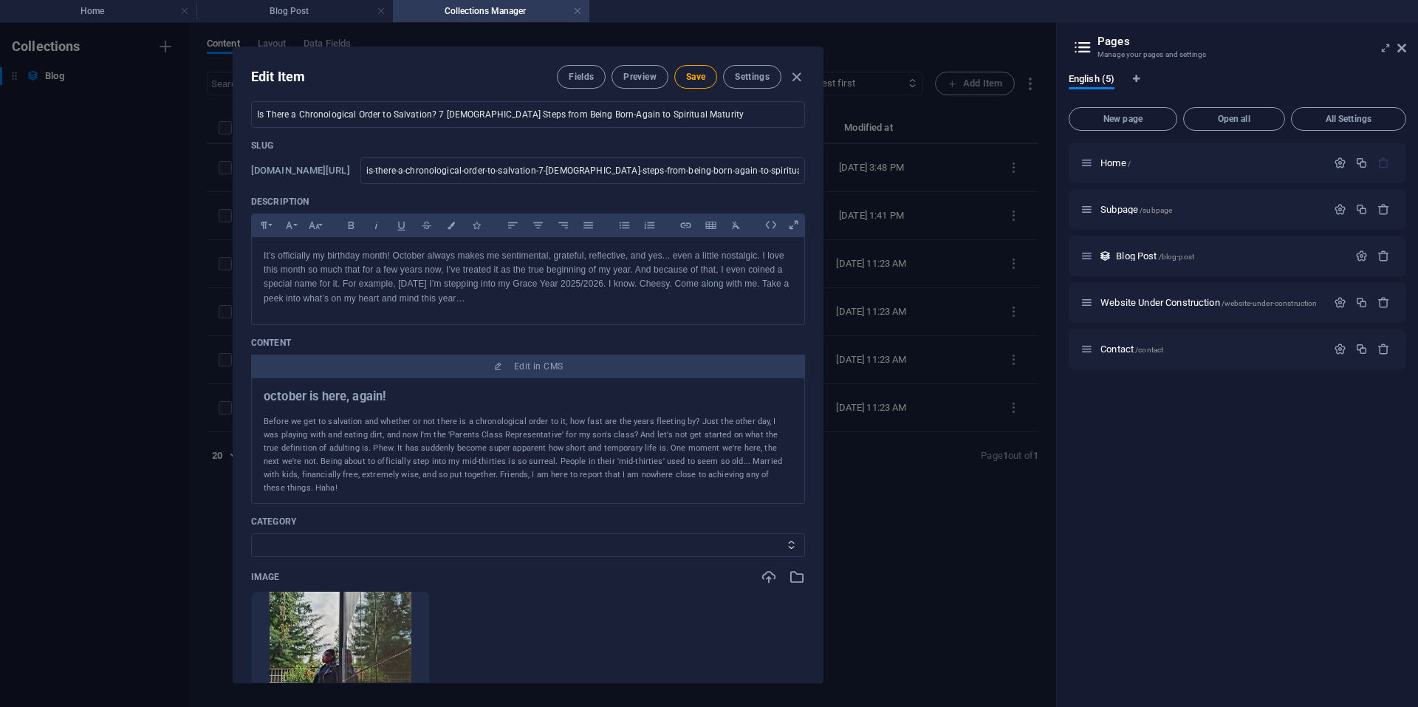
scroll to position [28, 0]
click at [699, 81] on span "Save" at bounding box center [695, 77] width 19 height 12
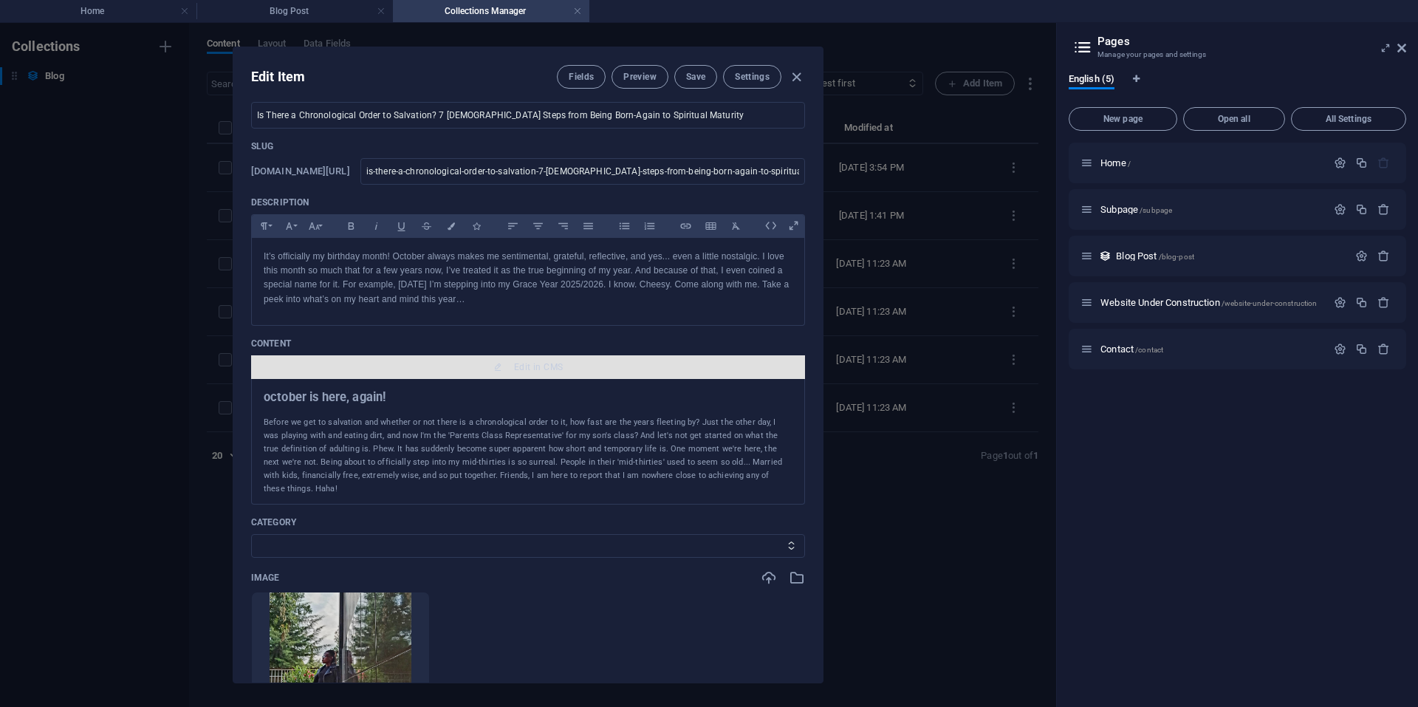
click at [524, 366] on span "Edit in CMS" at bounding box center [538, 367] width 49 height 12
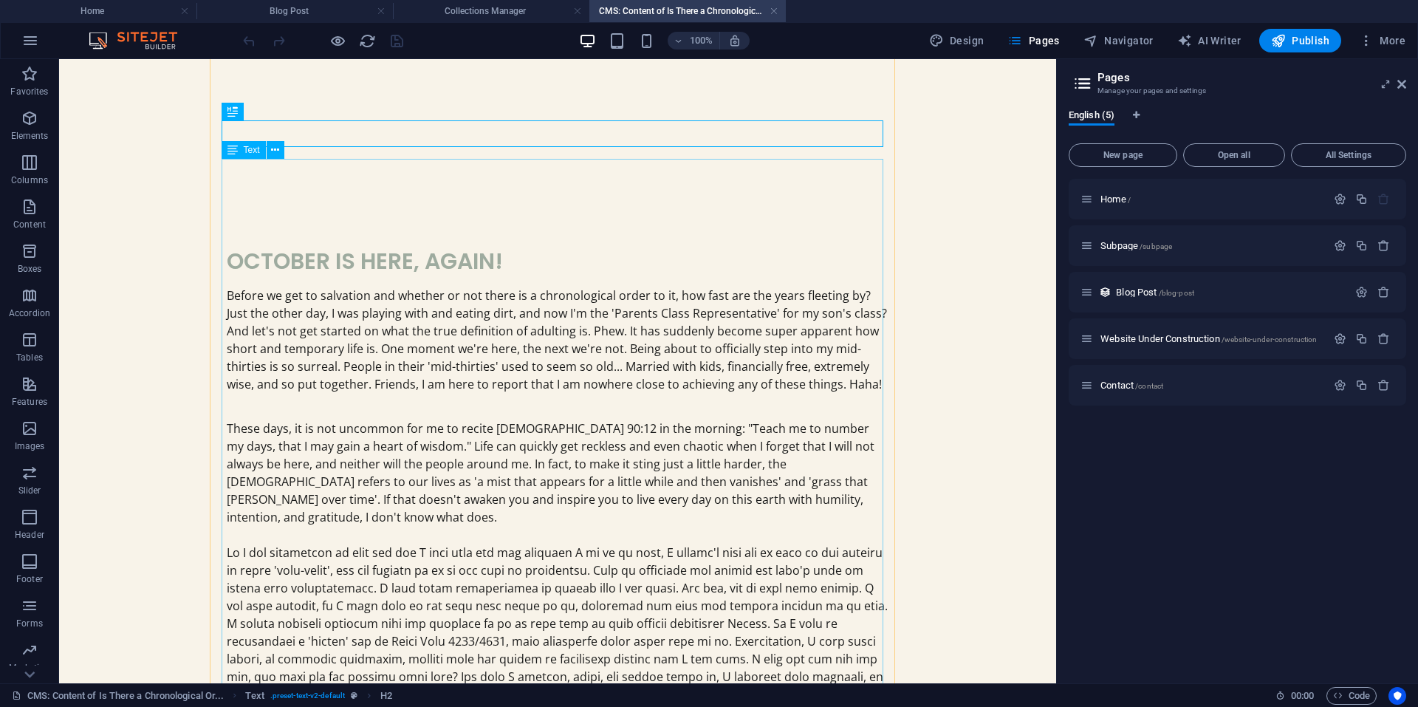
scroll to position [166, 0]
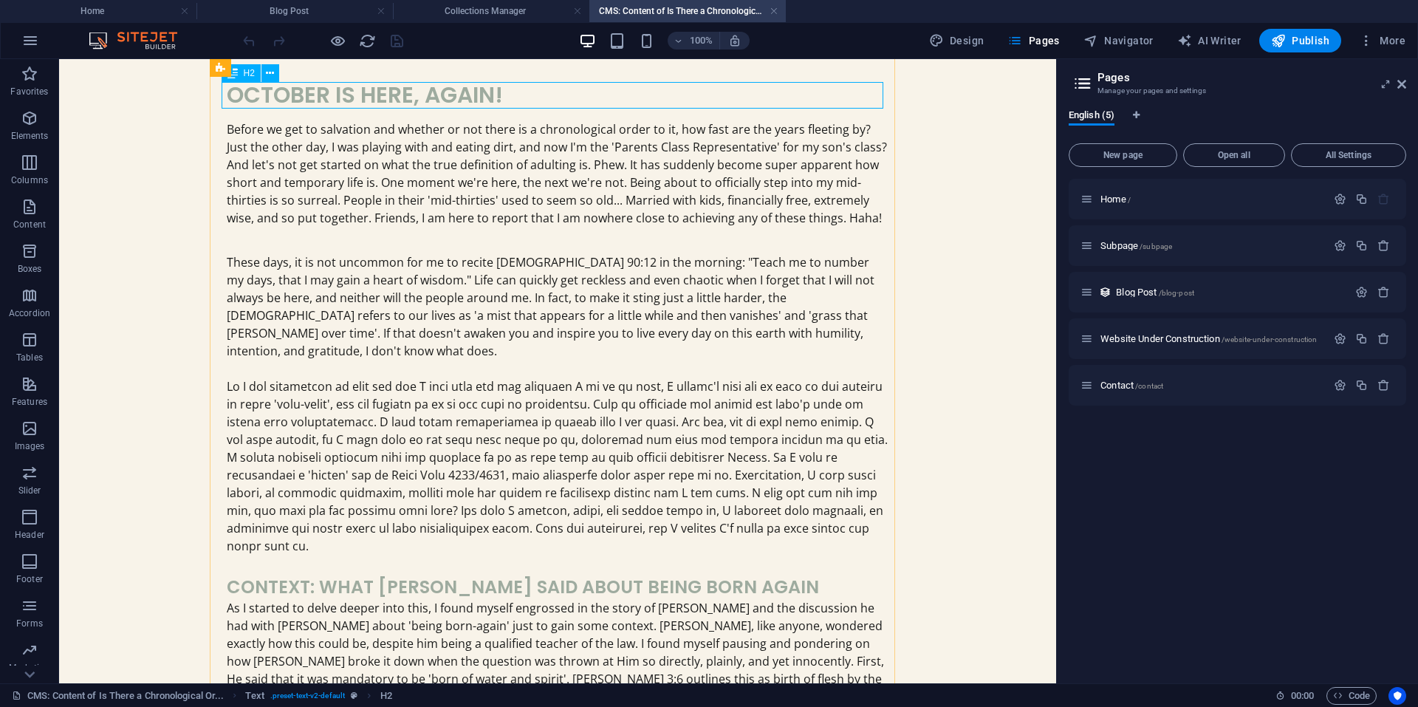
click at [489, 100] on div "october is here, again!" at bounding box center [558, 95] width 662 height 27
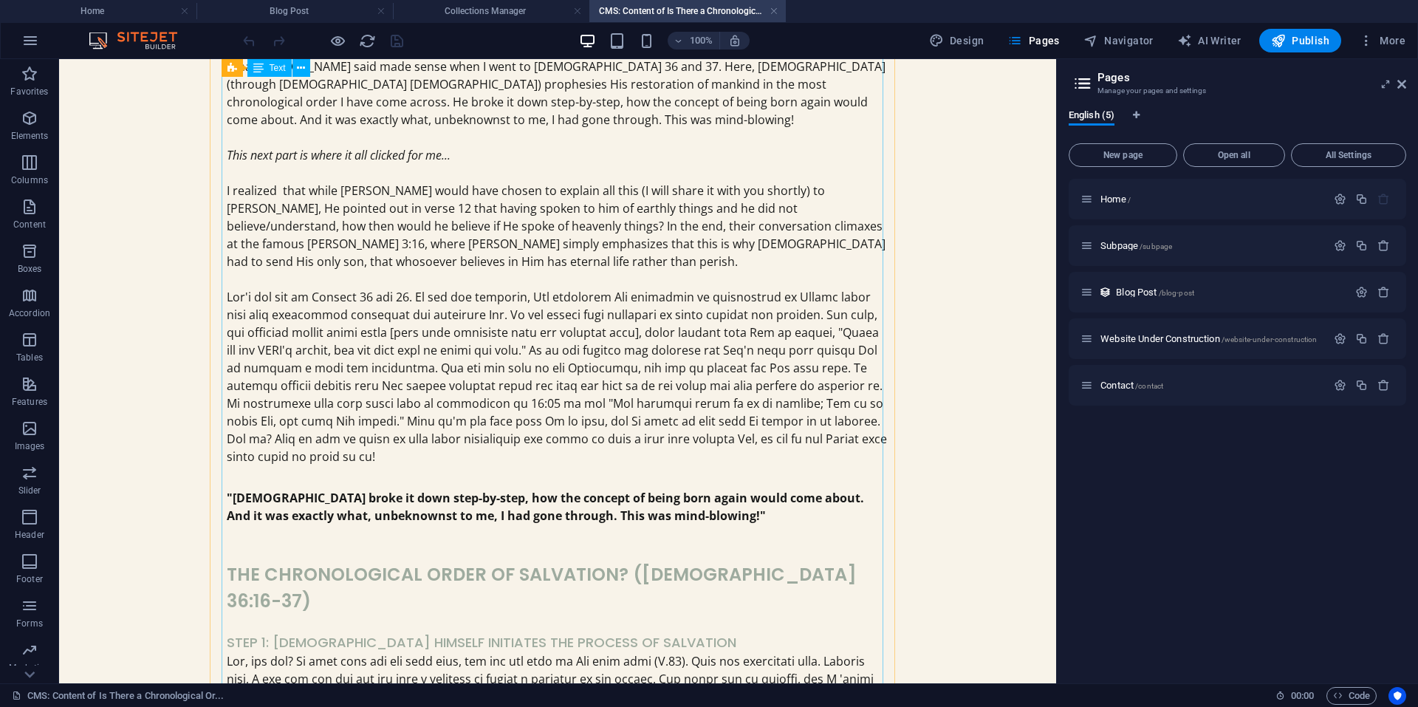
scroll to position [1297, 0]
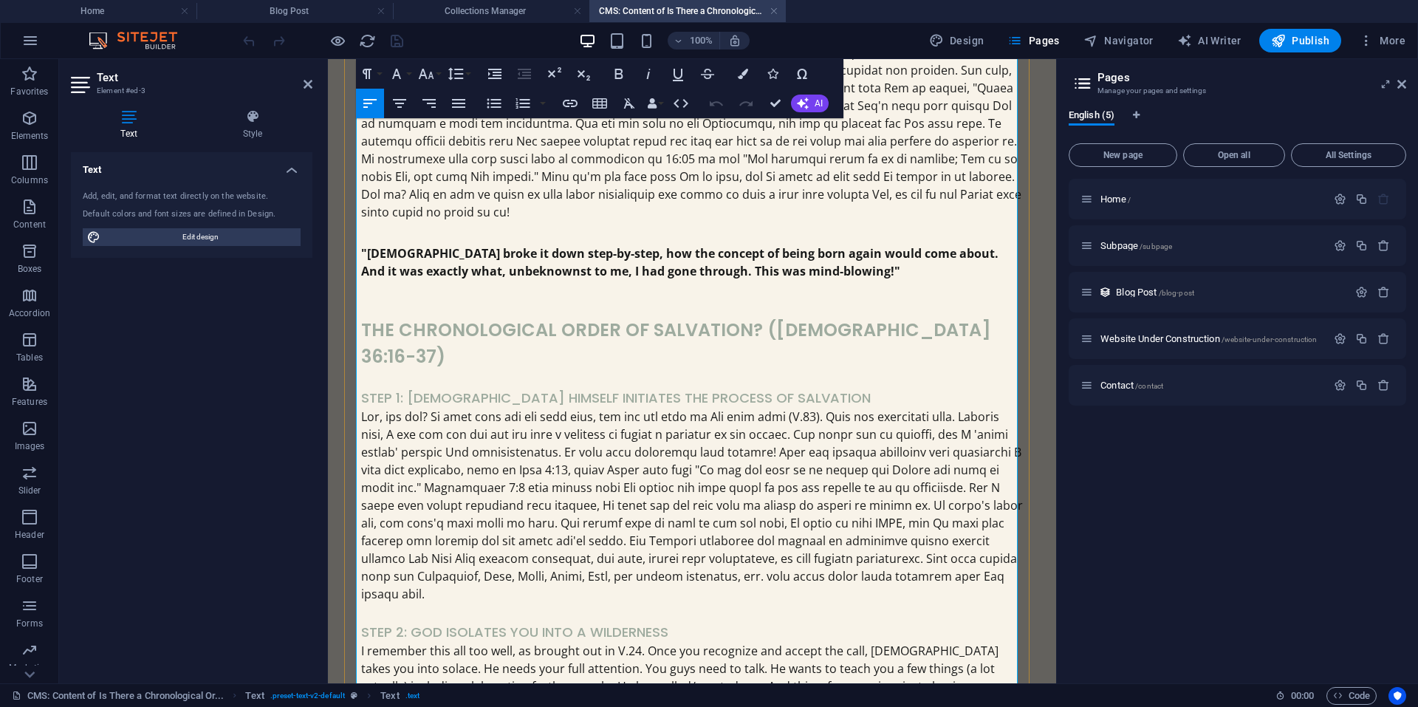
scroll to position [1449, 0]
click at [747, 317] on span "The Chronological Order of Salvation? (Ezekiel 36:16-37)" at bounding box center [676, 342] width 630 height 51
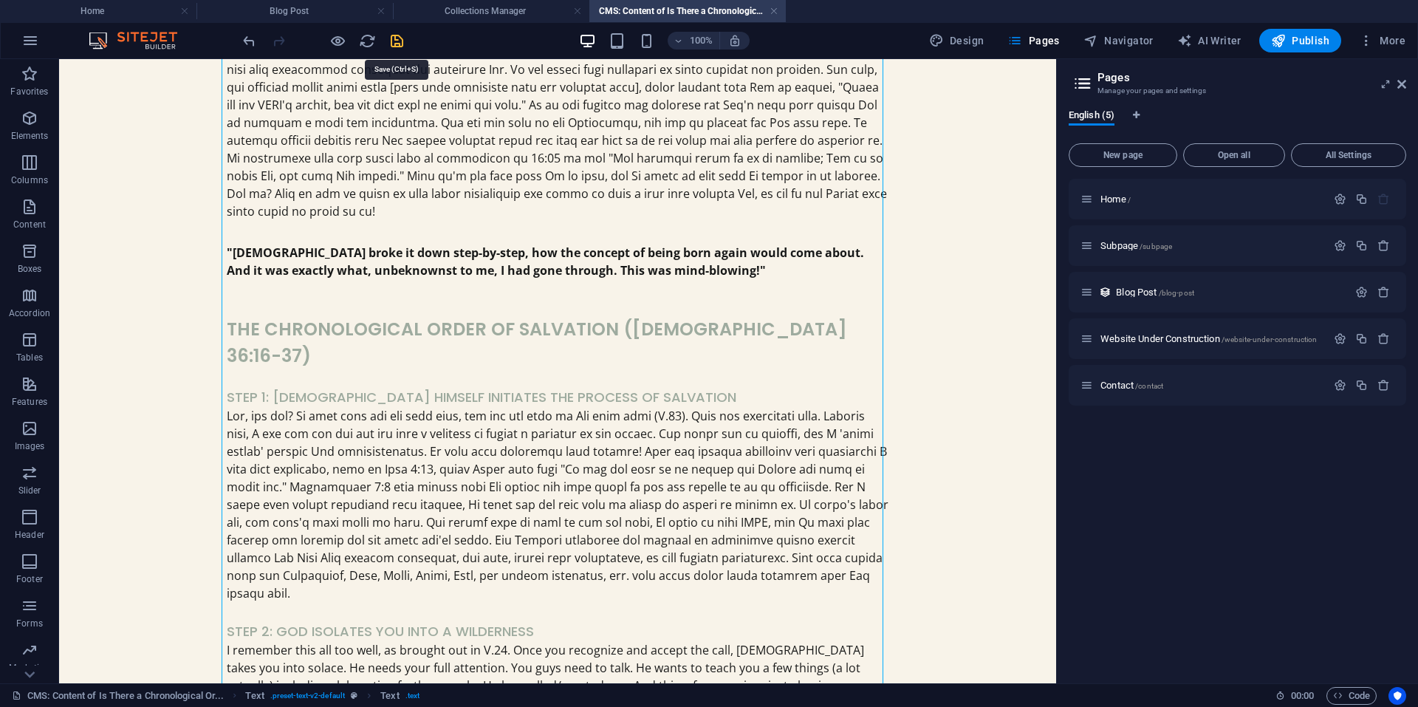
click at [394, 46] on icon "save" at bounding box center [396, 40] width 17 height 17
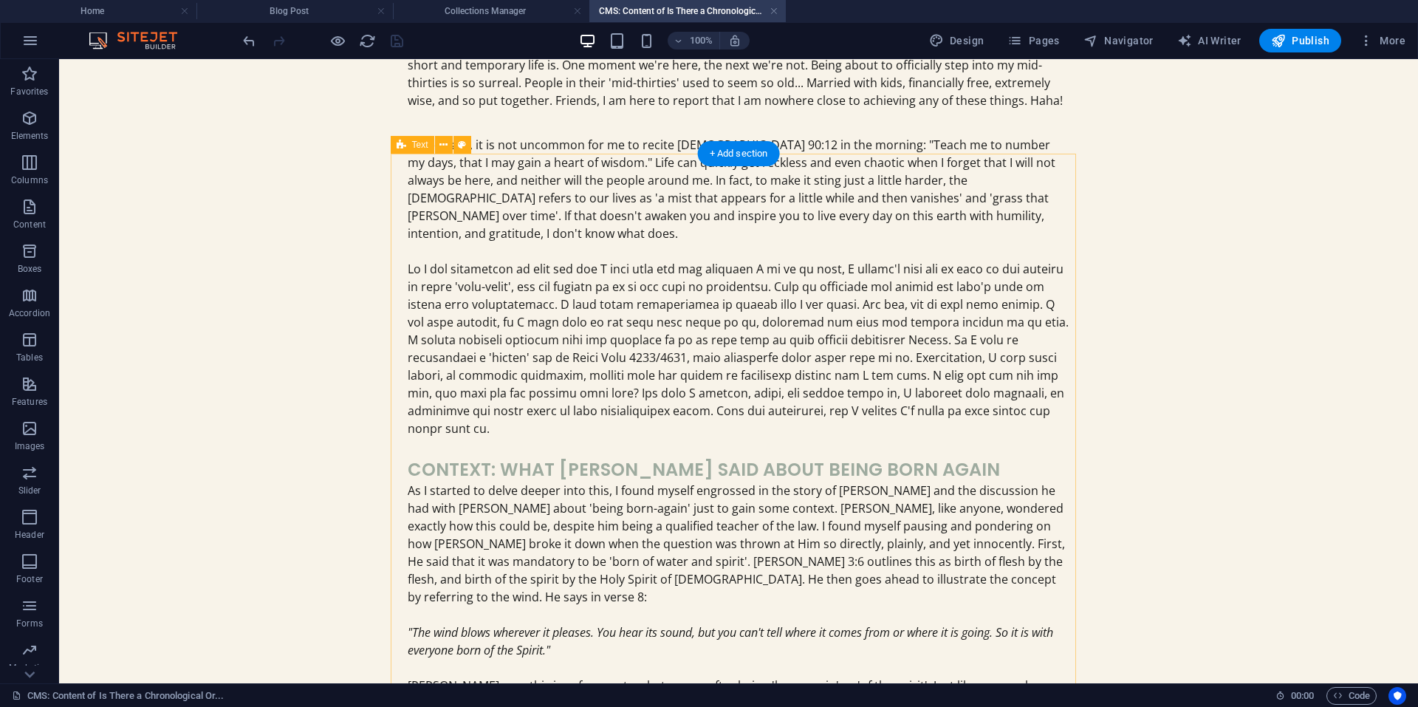
scroll to position [0, 0]
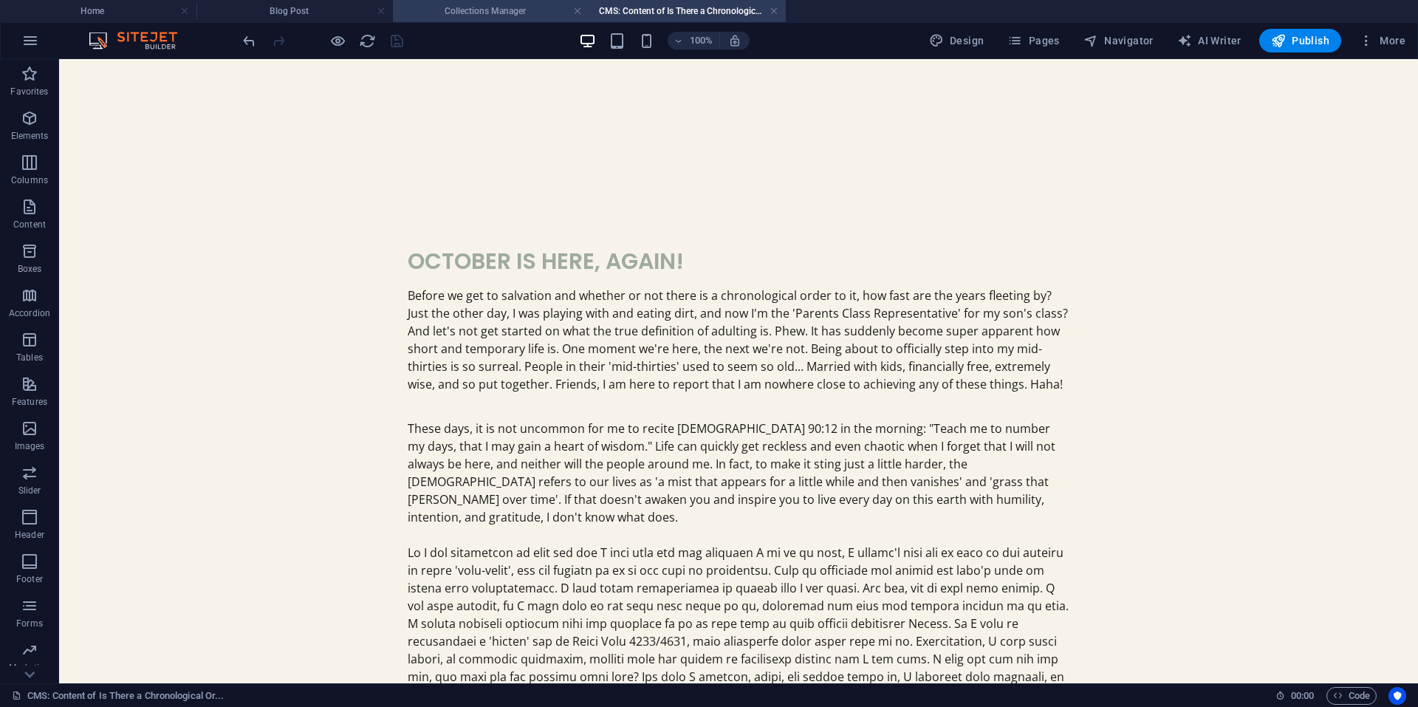
click at [467, 12] on h4 "Collections Manager" at bounding box center [491, 11] width 196 height 16
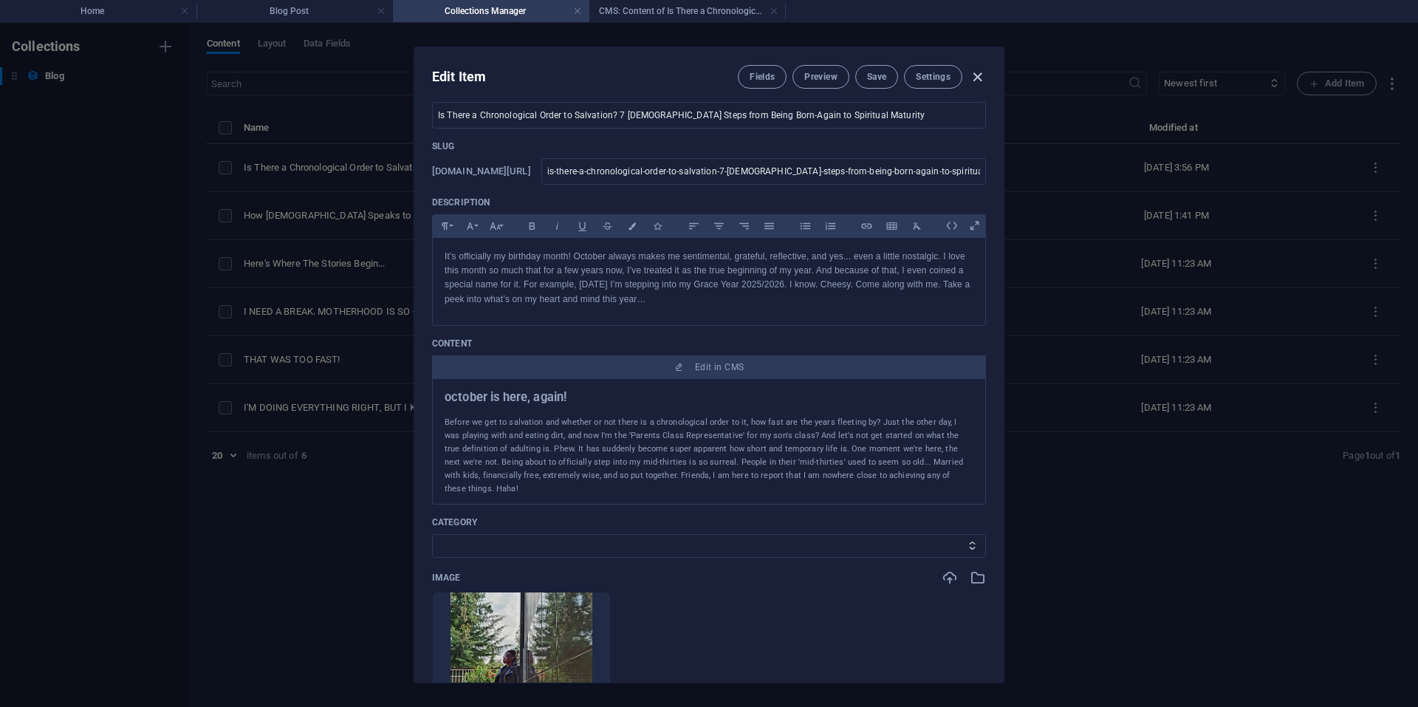
click at [983, 76] on icon "button" at bounding box center [977, 77] width 17 height 17
type input "is-there-a-chronological-order-to-salvation-7-[DEMOGRAPHIC_DATA]-steps-from-bei…"
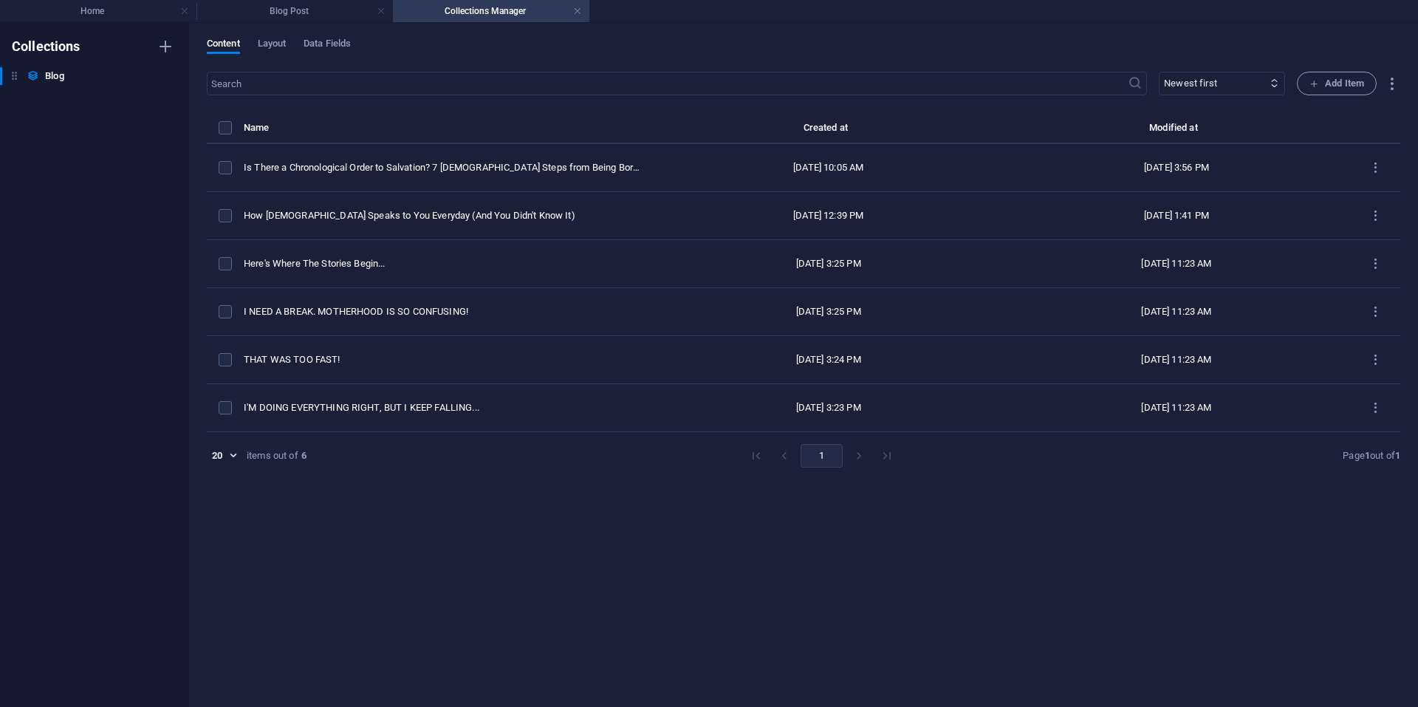
click at [505, 11] on h4 "Collections Manager" at bounding box center [491, 11] width 196 height 16
click at [344, 12] on h4 "Blog Post" at bounding box center [294, 11] width 196 height 16
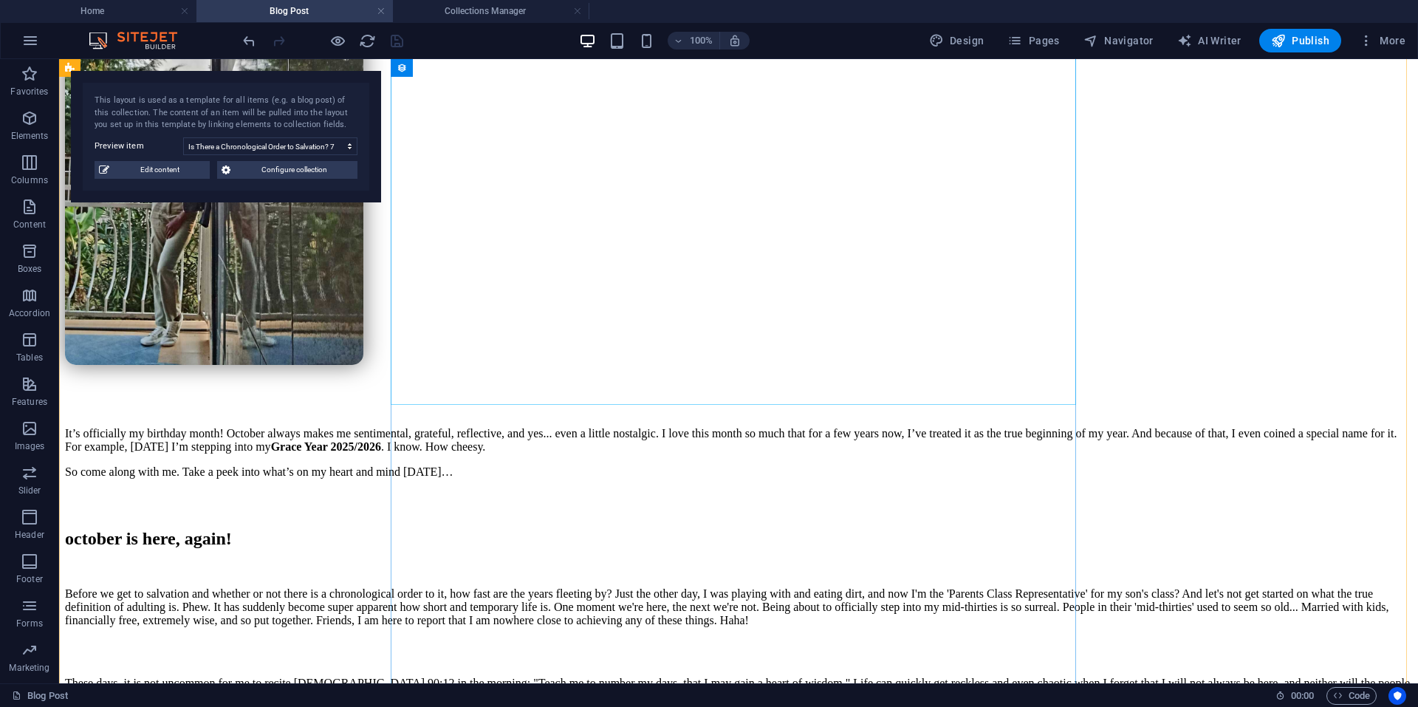
scroll to position [471, 0]
click at [153, 176] on span "Edit content" at bounding box center [160, 170] width 92 height 18
select select "[DEMOGRAPHIC_DATA] Living"
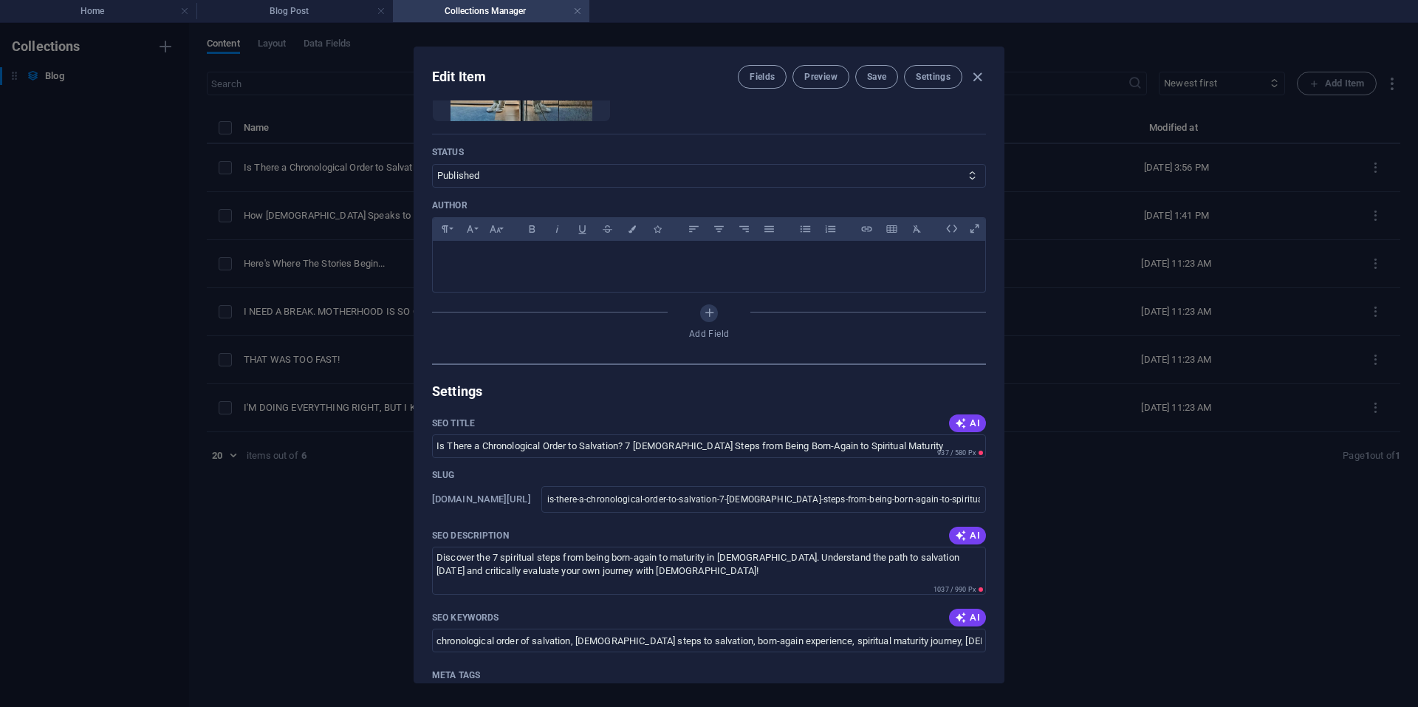
scroll to position [0, 0]
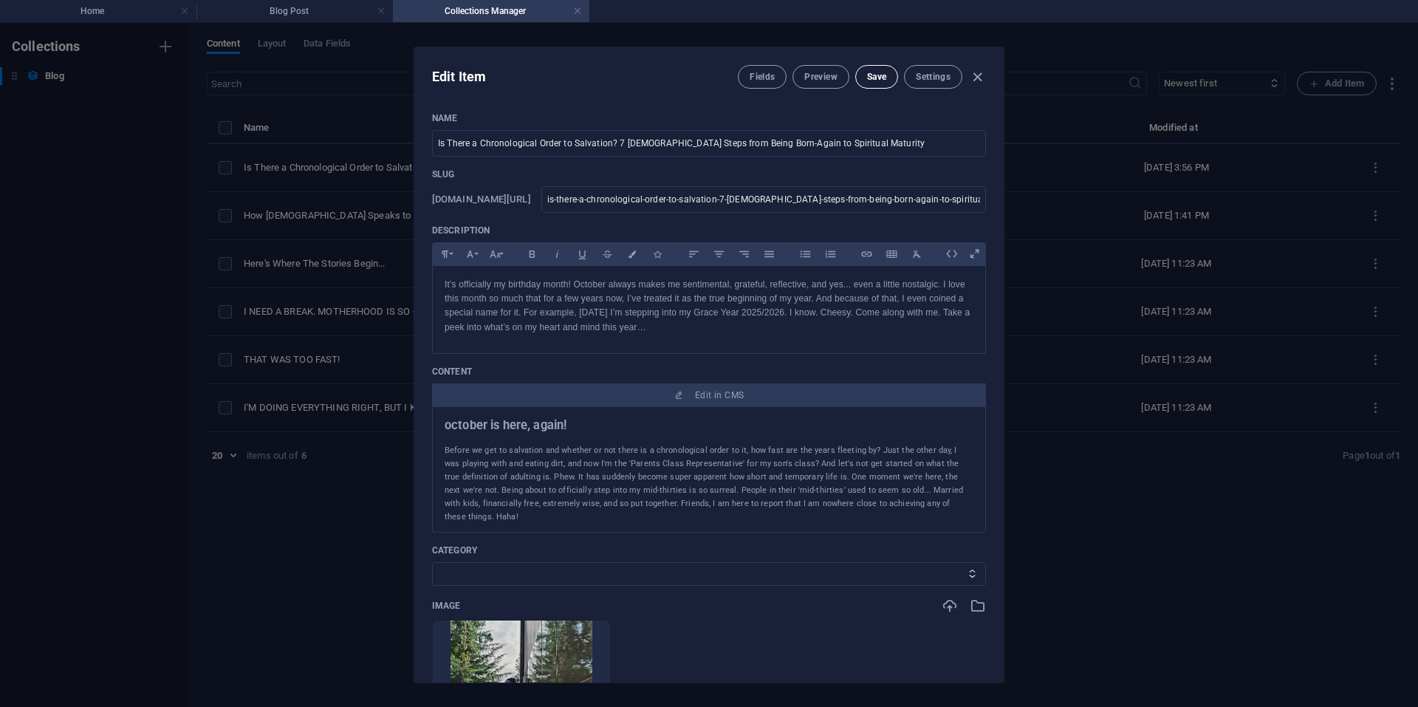
click at [881, 75] on span "Save" at bounding box center [876, 77] width 19 height 12
click at [976, 79] on icon "button" at bounding box center [977, 77] width 17 height 17
type input "is-there-a-chronological-order-to-salvation-7-[DEMOGRAPHIC_DATA]-steps-from-bei…"
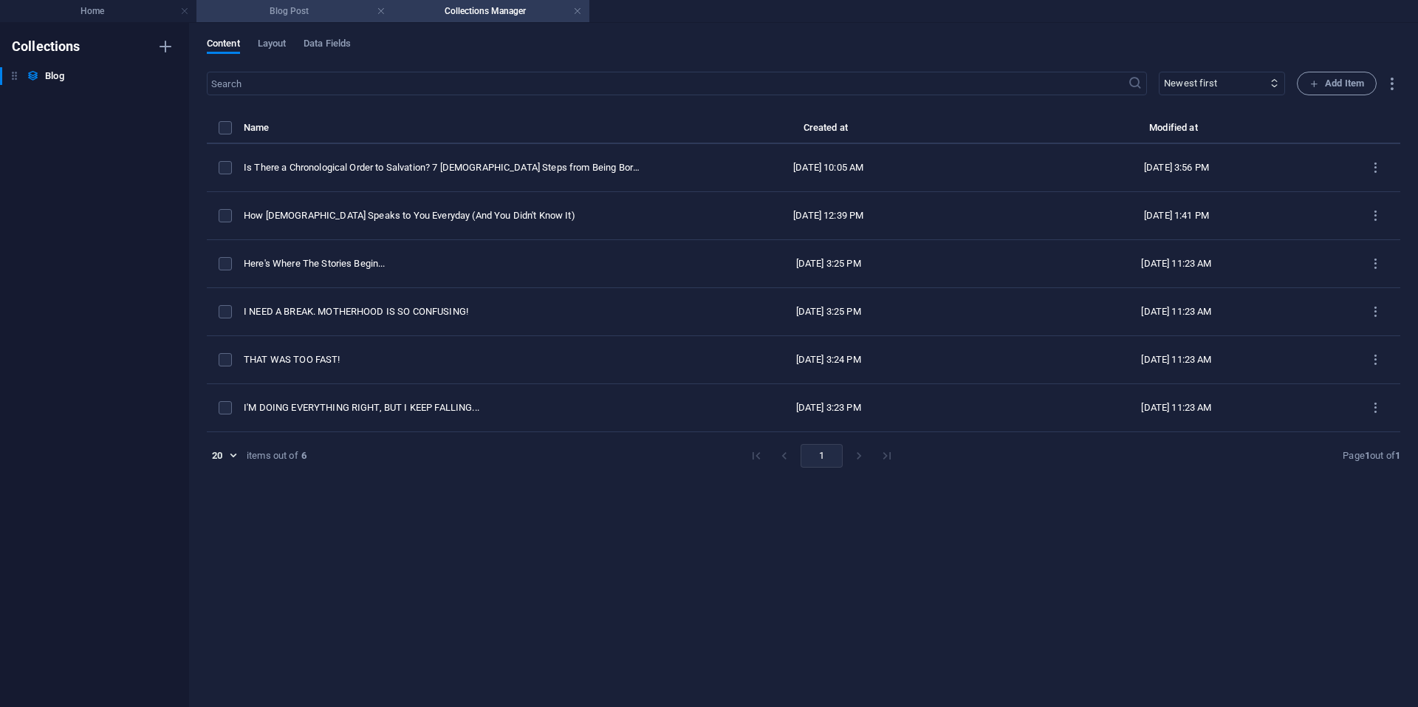
click at [297, 4] on h4 "Blog Post" at bounding box center [294, 11] width 196 height 16
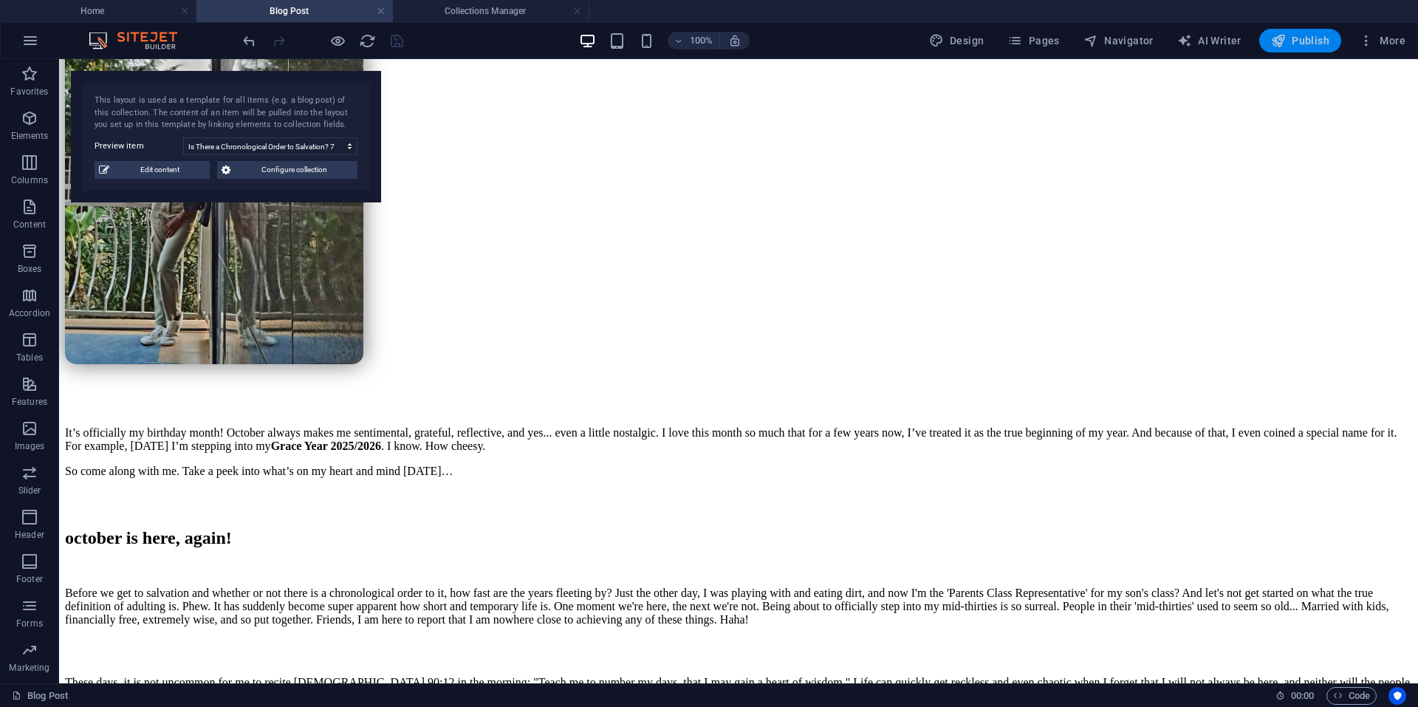
click at [1303, 49] on button "Publish" at bounding box center [1300, 41] width 82 height 24
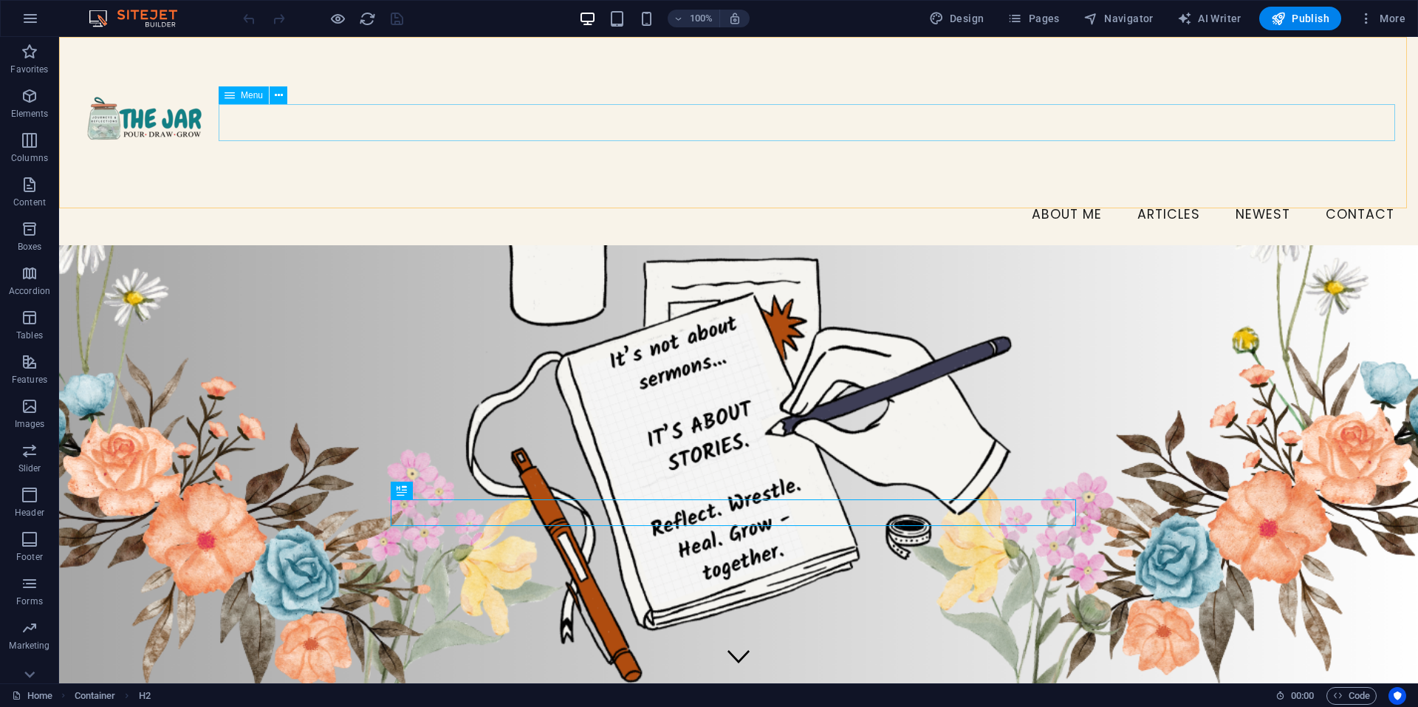
click at [257, 97] on span "Menu" at bounding box center [252, 95] width 22 height 9
select select
select select "3"
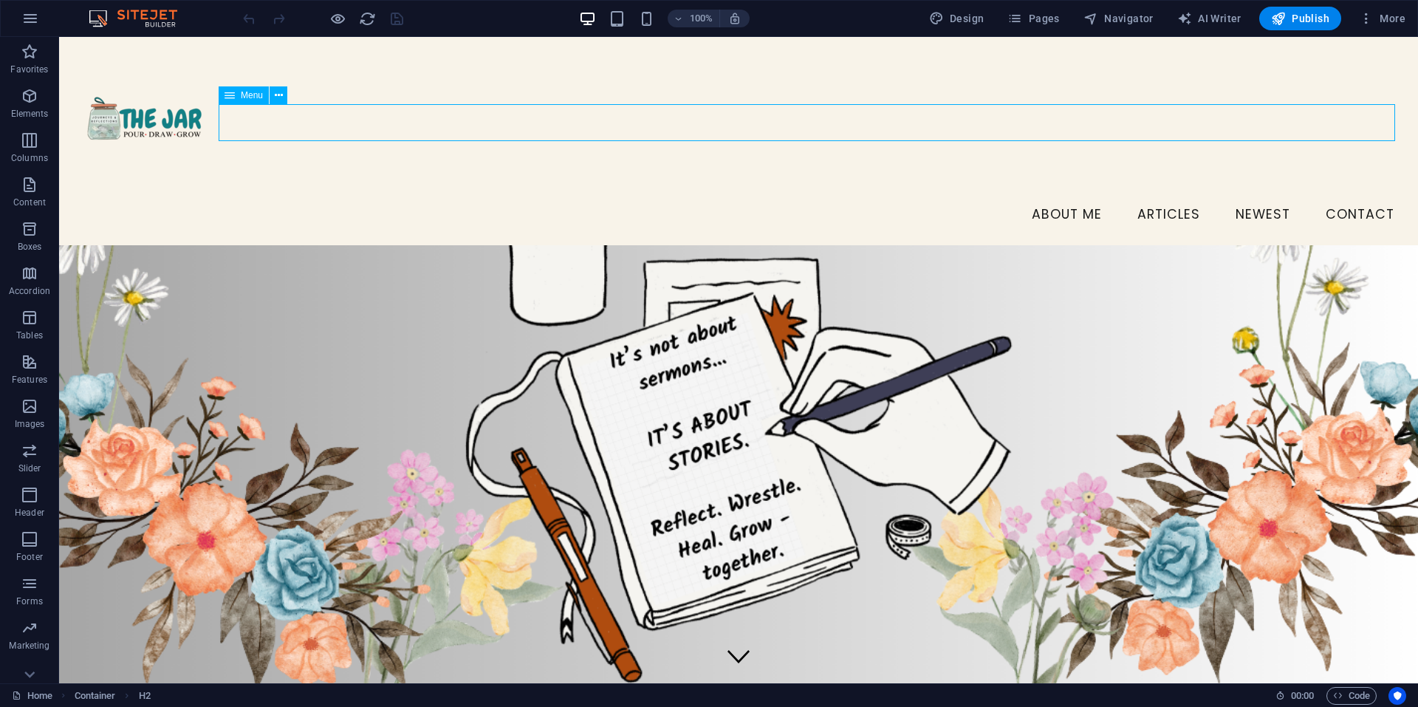
select select
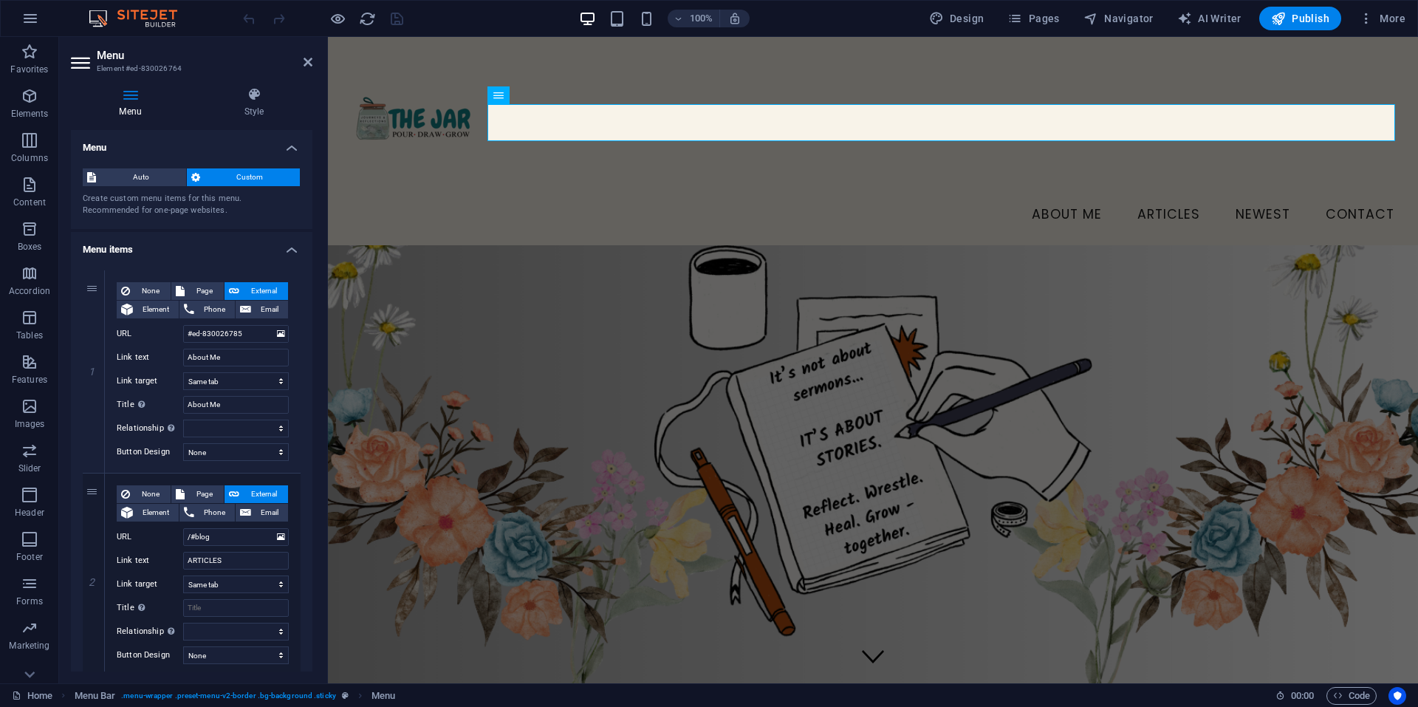
click at [800, 364] on figure at bounding box center [873, 447] width 1090 height 479
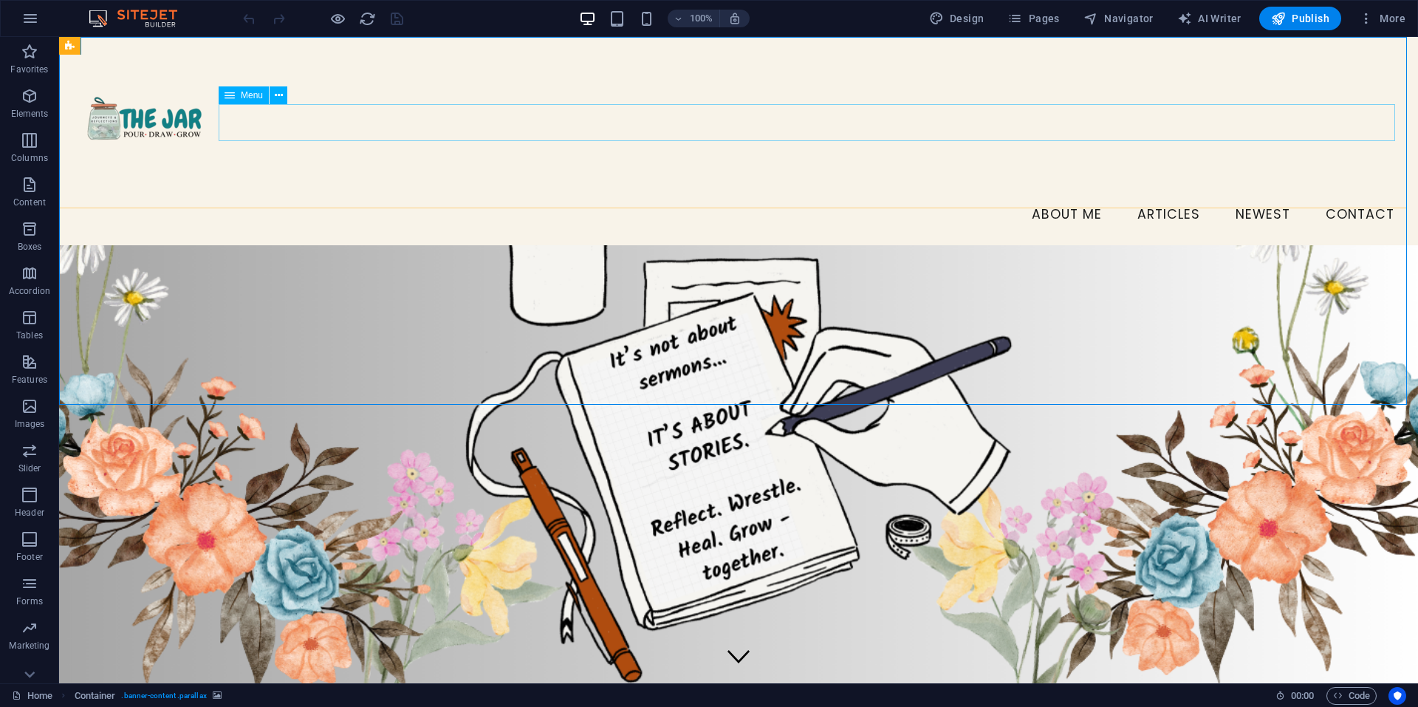
click at [988, 196] on nav "About Me ARTICLES NEWEST Contact" at bounding box center [738, 214] width 1335 height 37
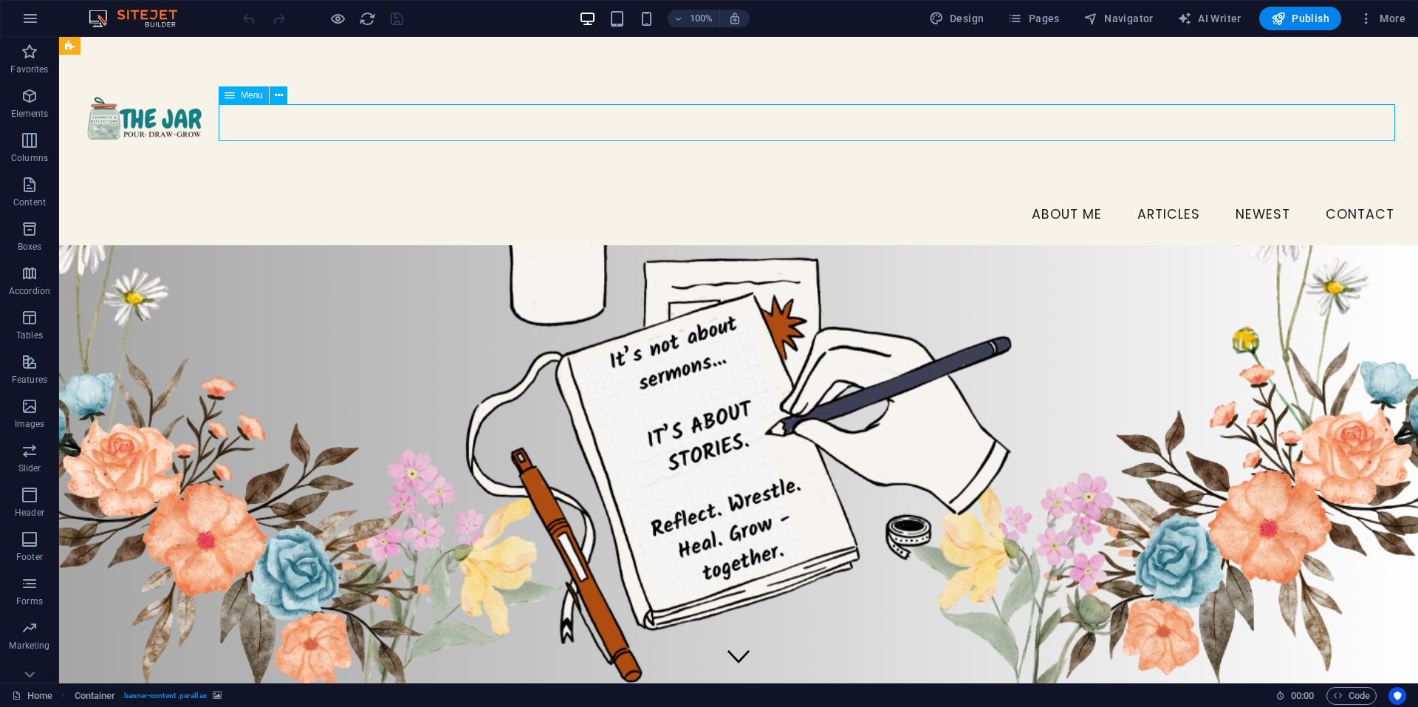
click at [988, 196] on nav "About Me ARTICLES NEWEST Contact" at bounding box center [738, 214] width 1335 height 37
select select
select select "3"
select select
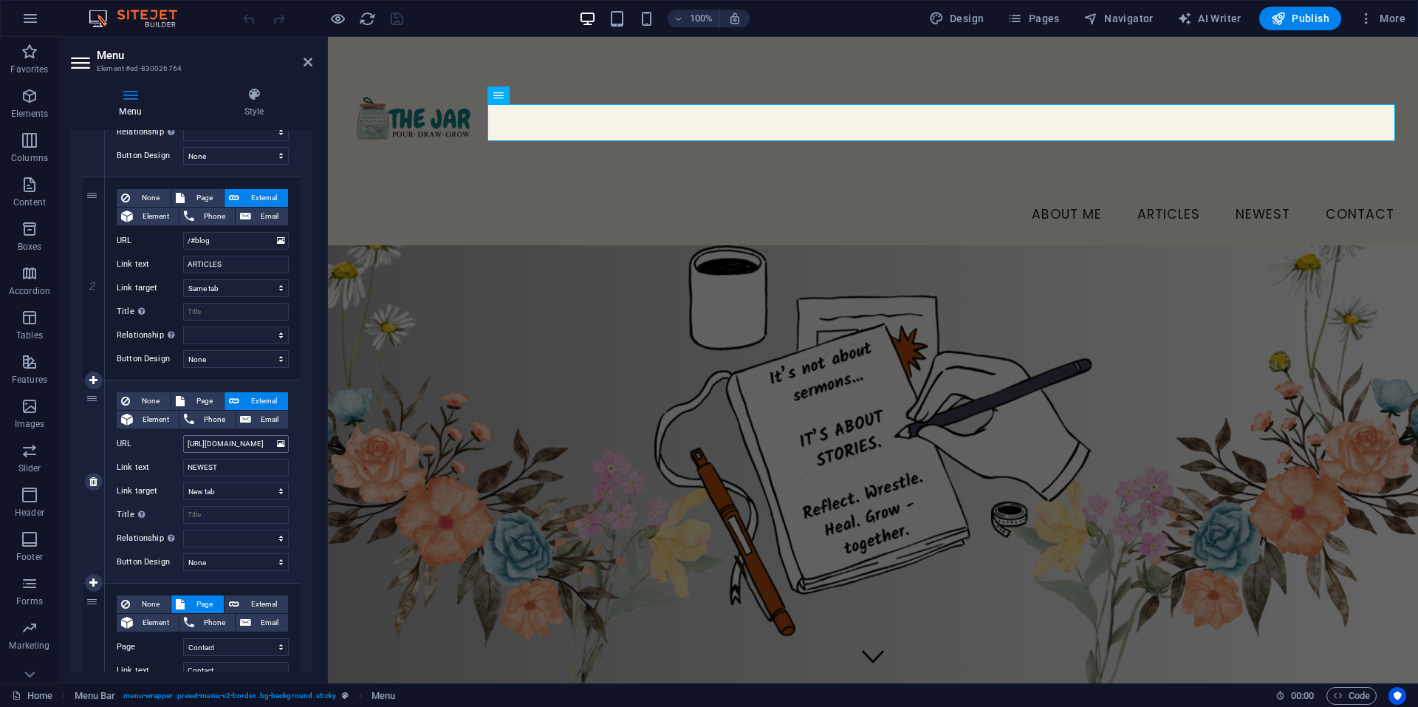
scroll to position [301, 0]
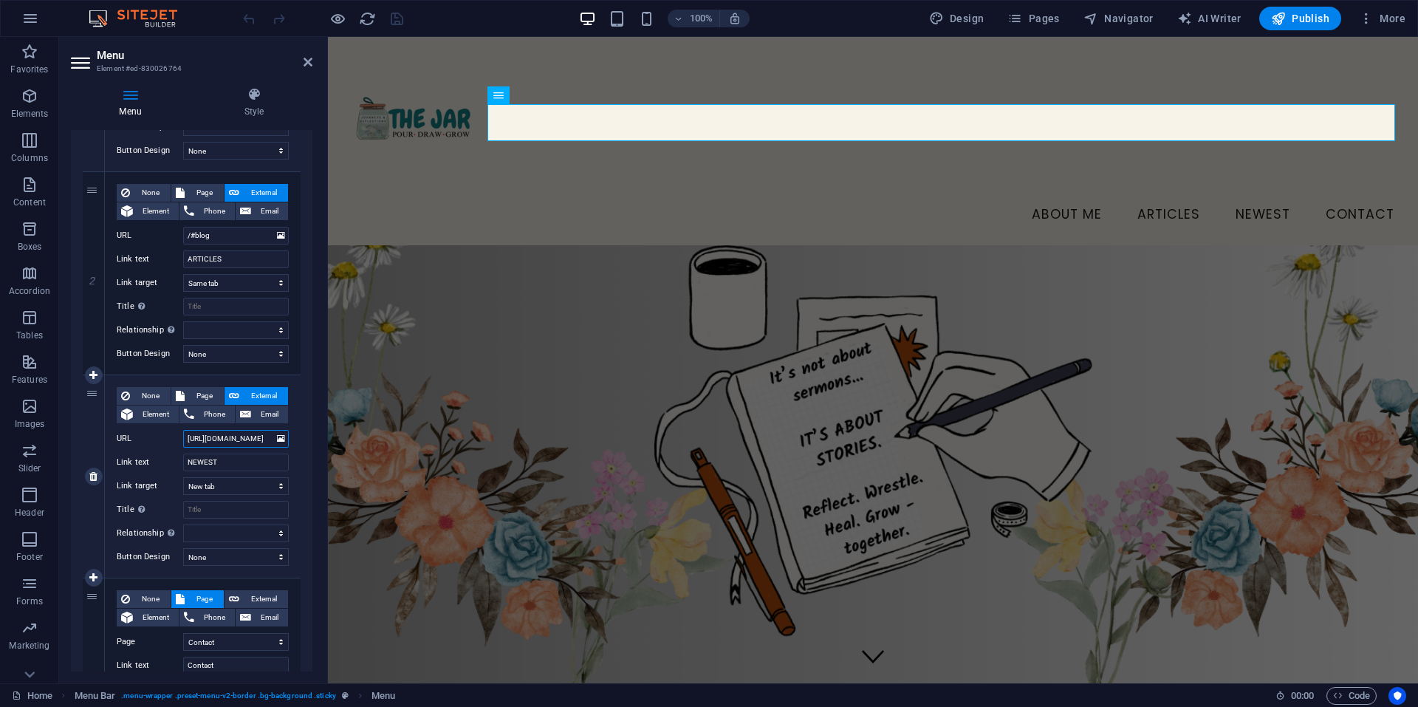
click at [208, 439] on input "https://thejarministry.com/blog-post/how-god-speaks-to-you-everyday-and-you-did…" at bounding box center [236, 439] width 106 height 18
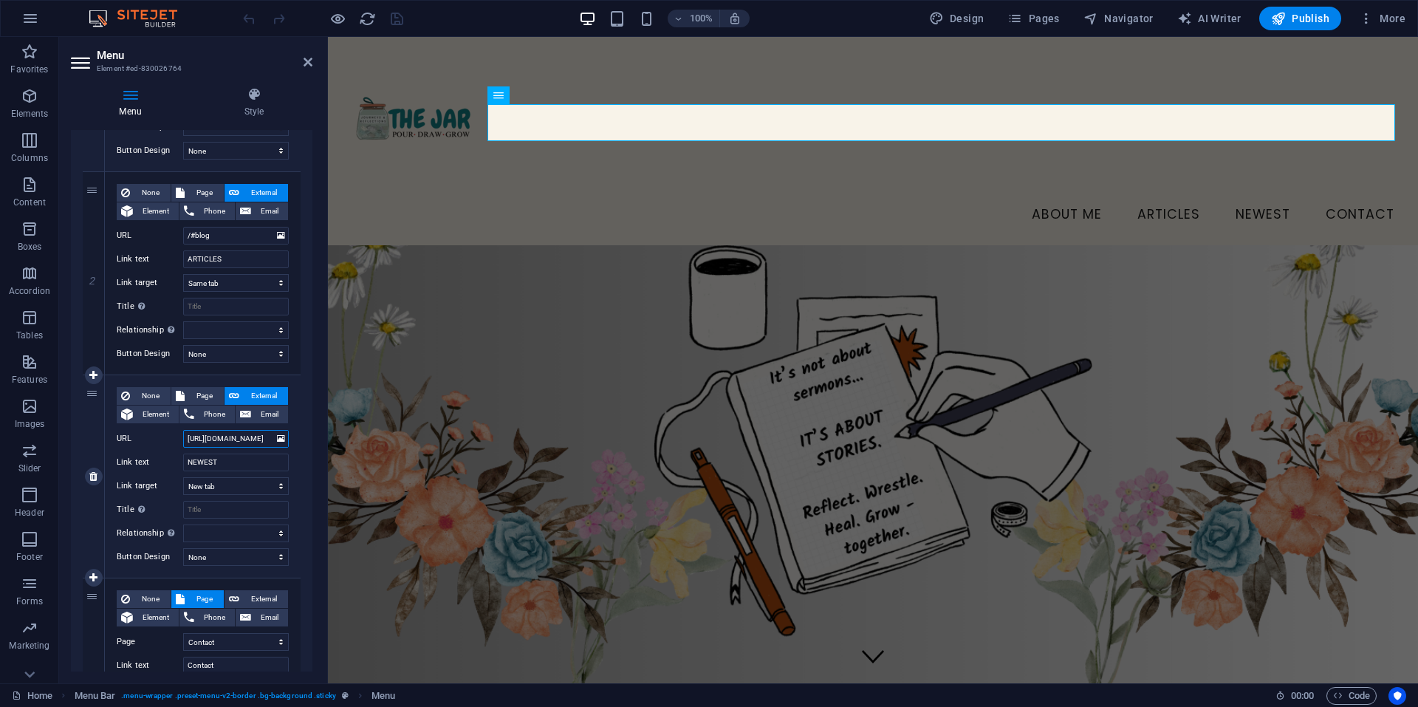
click at [208, 439] on input "https://thejarministry.com/blog-post/how-god-speaks-to-you-everyday-and-you-did…" at bounding box center [236, 439] width 106 height 18
paste input "is-there-a-chronological-order-to-salvation-7-[DEMOGRAPHIC_DATA]-steps-from-bei…"
type input "https://thejarministry.com/blog-post/is-there-a-chronological-order-to-salvatio…"
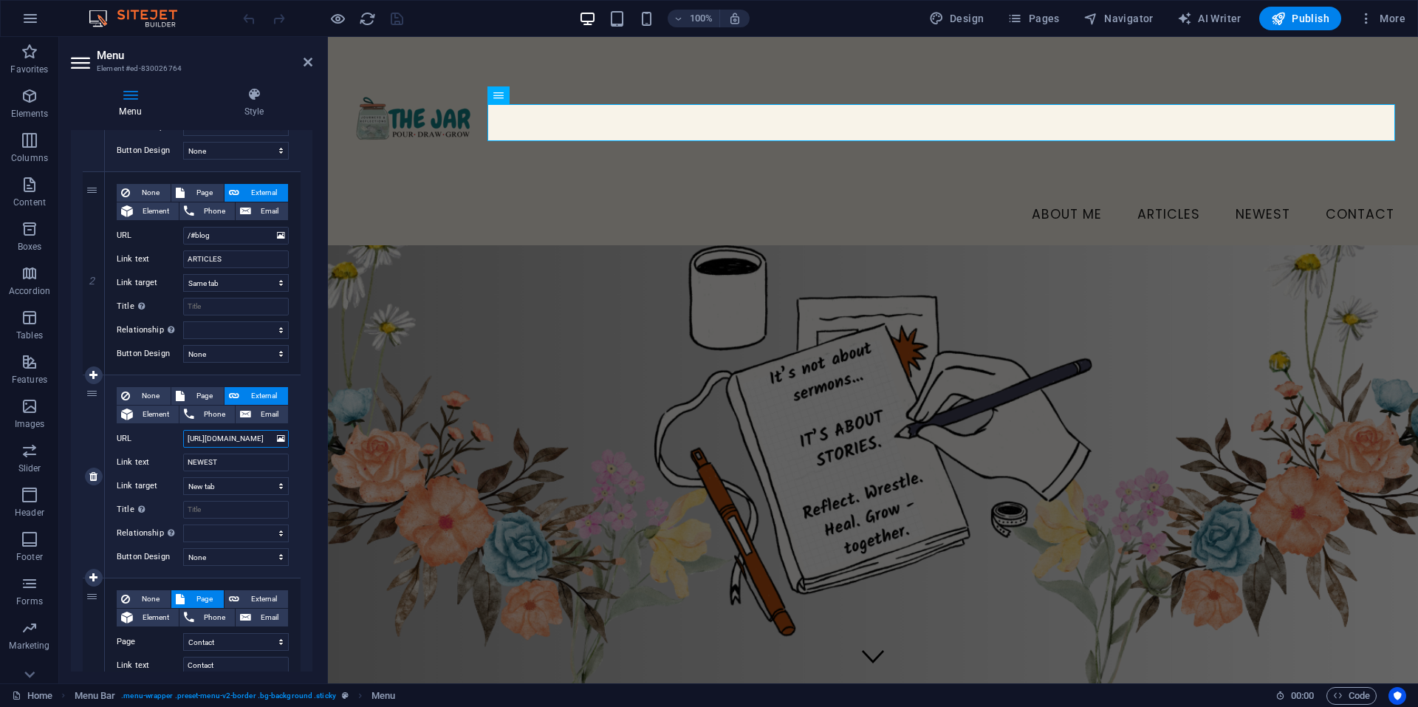
select select
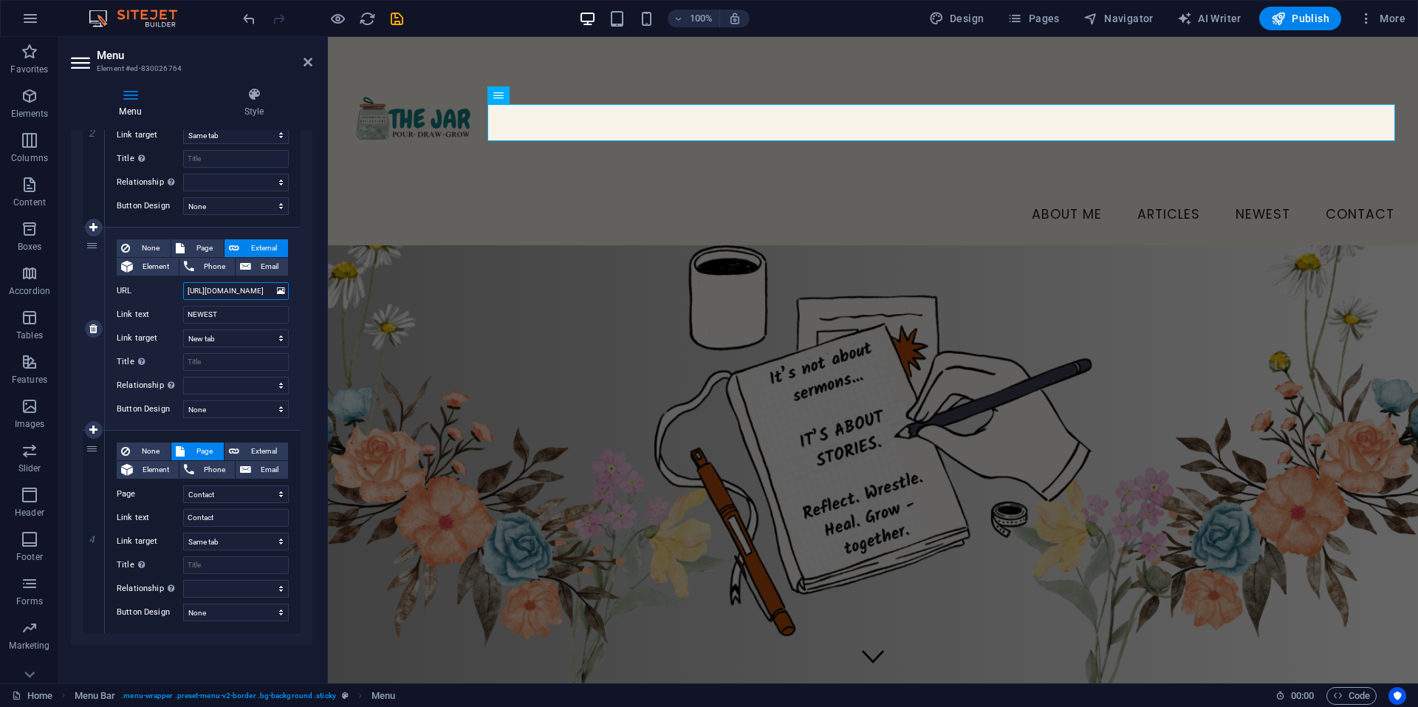
scroll to position [450, 0]
type input "https://thejarministry.com/blog-post/is-there-a-chronological-order-to-salvatio…"
click at [398, 16] on icon "save" at bounding box center [396, 18] width 17 height 17
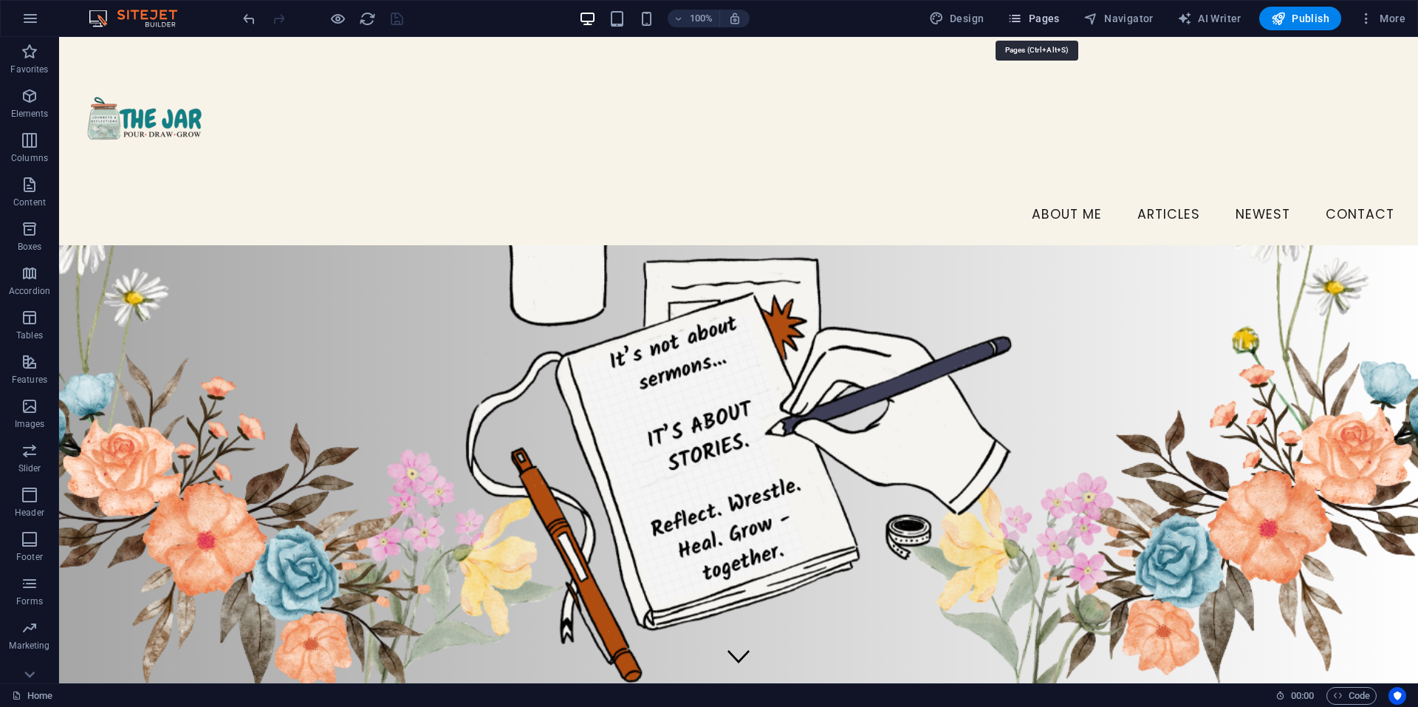
click at [1038, 18] on span "Pages" at bounding box center [1033, 18] width 52 height 15
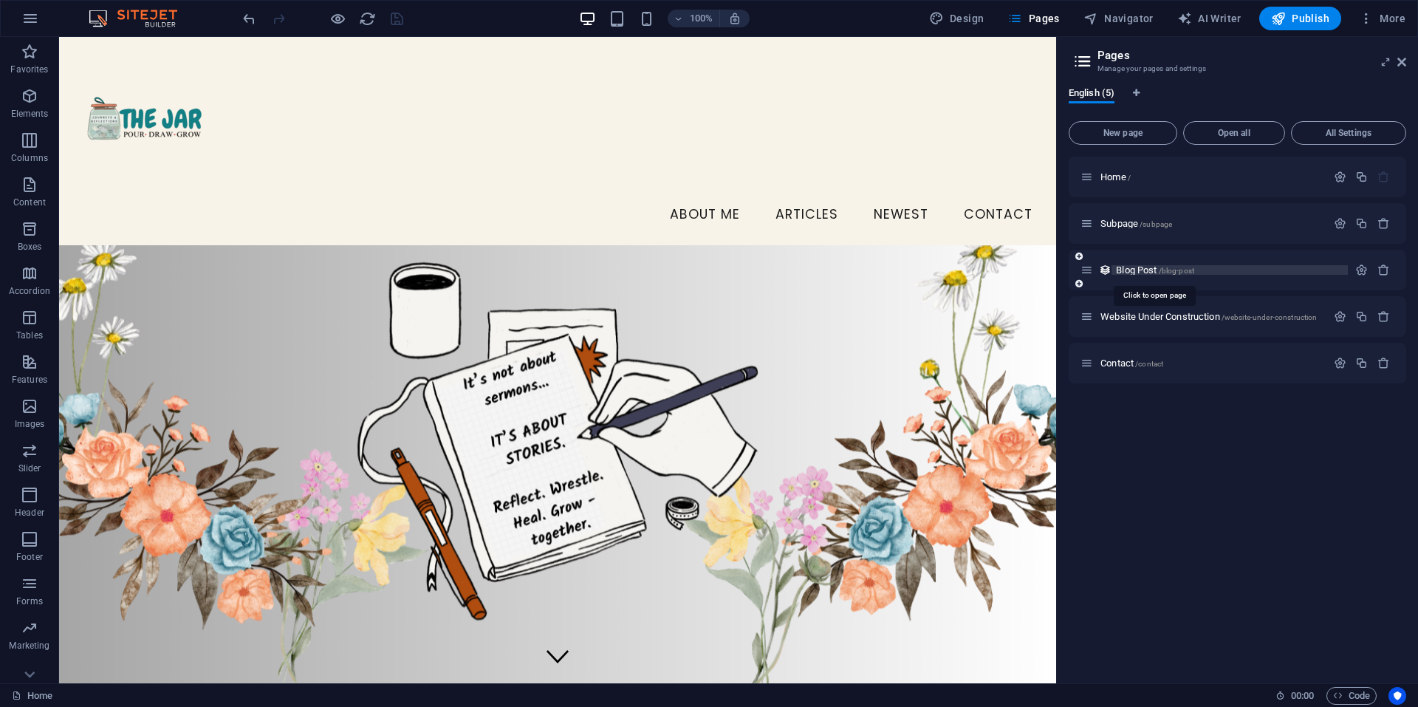
click at [1153, 270] on span "Blog Post /blog-post" at bounding box center [1155, 269] width 78 height 11
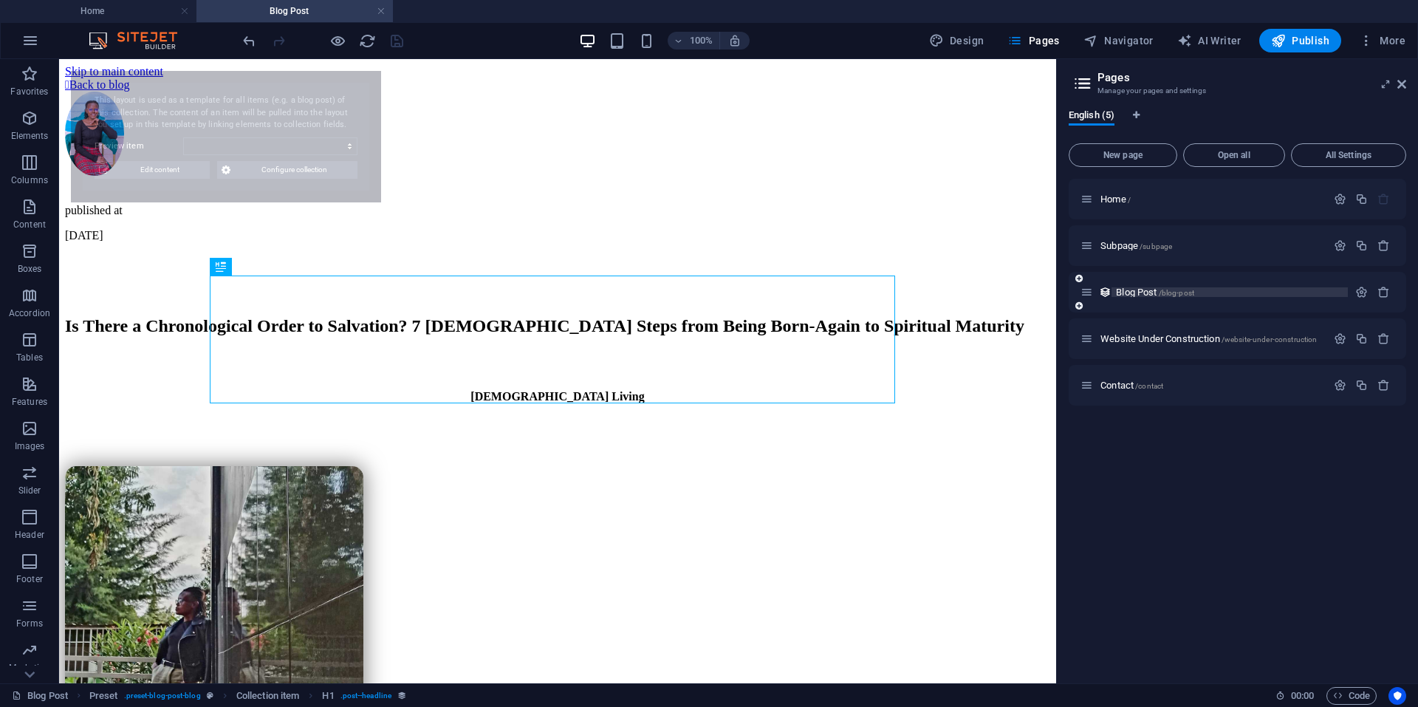
select select "68dcd2ca9f80612dca0bb232"
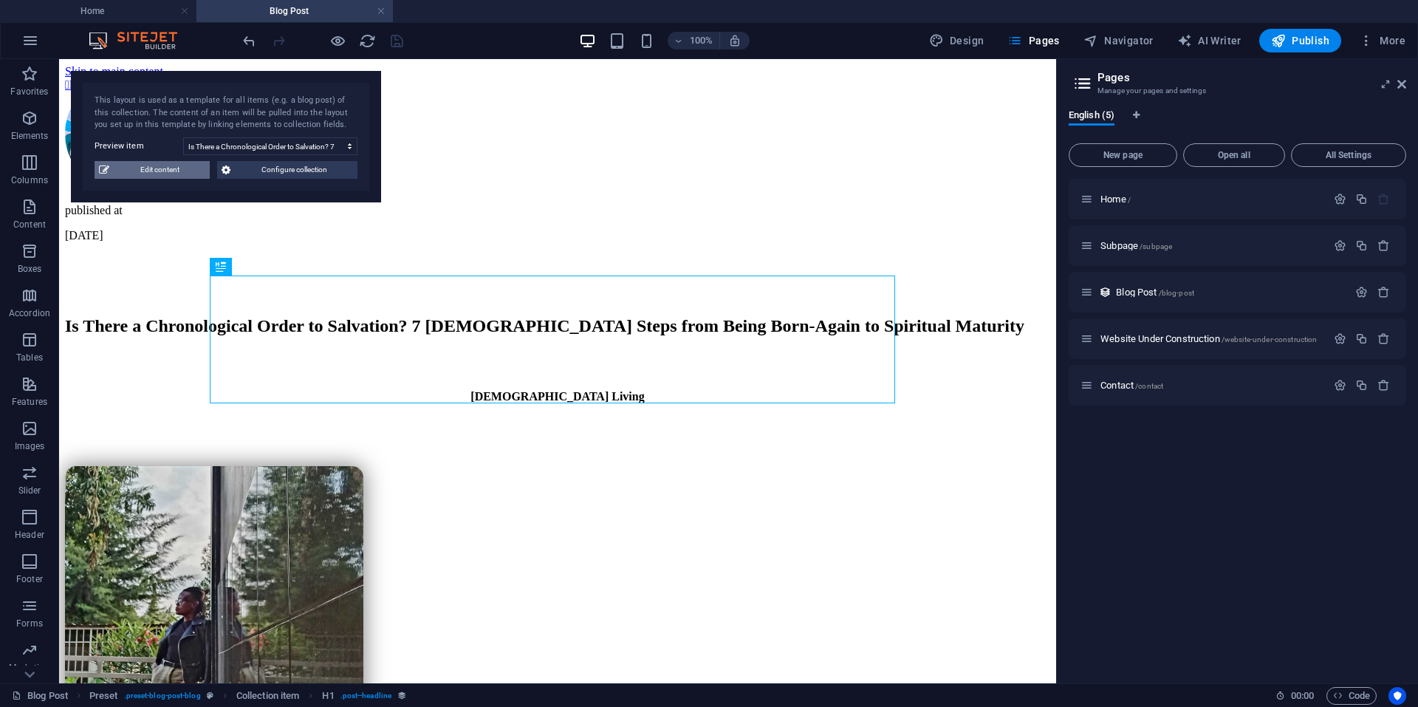
click at [171, 174] on span "Edit content" at bounding box center [160, 170] width 92 height 18
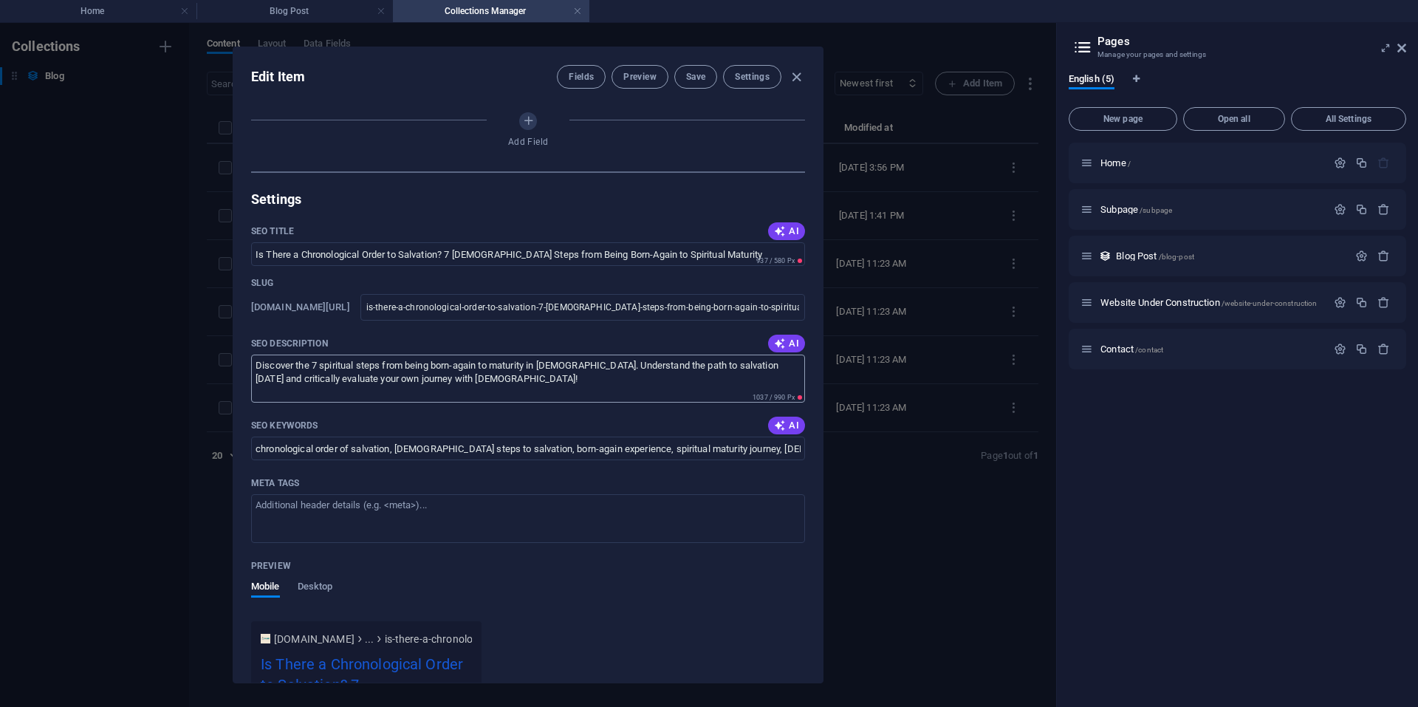
select select "[DEMOGRAPHIC_DATA] Living"
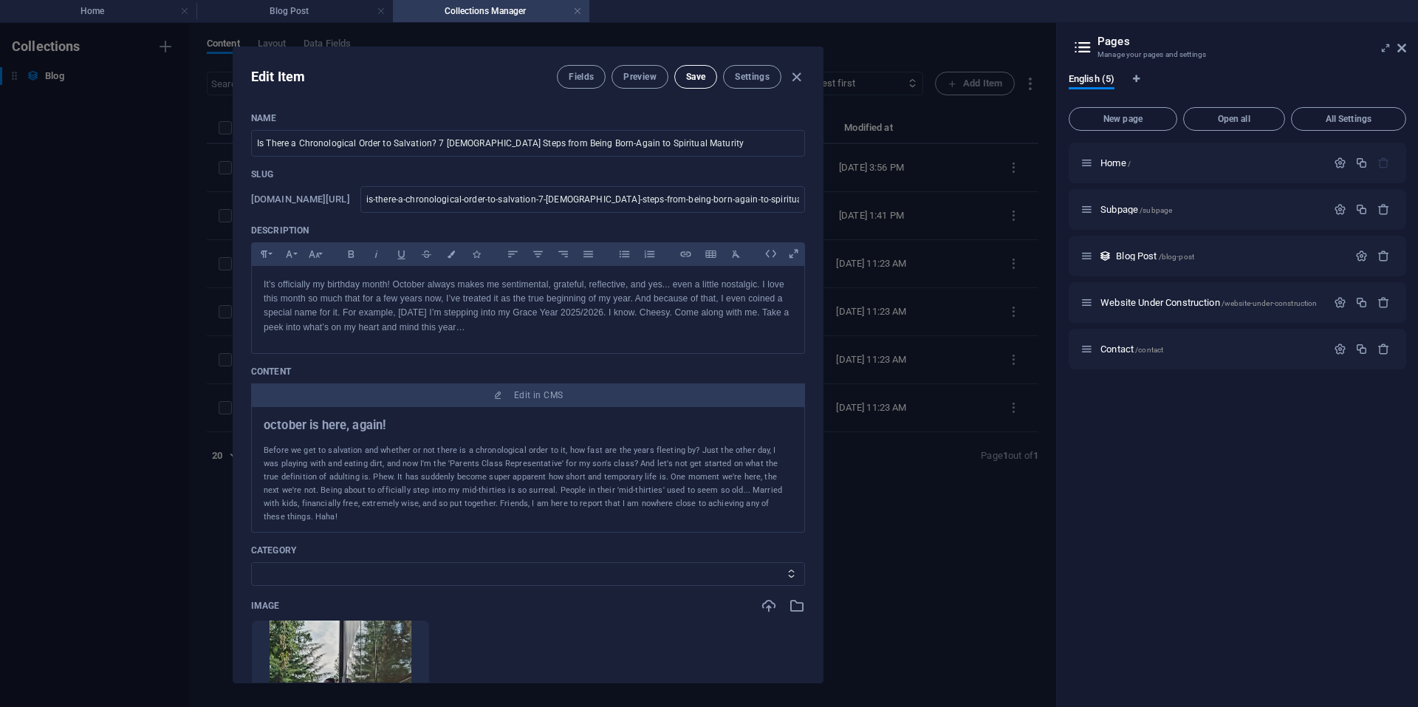
click at [694, 80] on span "Save" at bounding box center [695, 77] width 19 height 12
click at [797, 77] on icon "button" at bounding box center [796, 77] width 17 height 17
type input "is-there-a-chronological-order-to-salvation-7-[DEMOGRAPHIC_DATA]-steps-from-bei…"
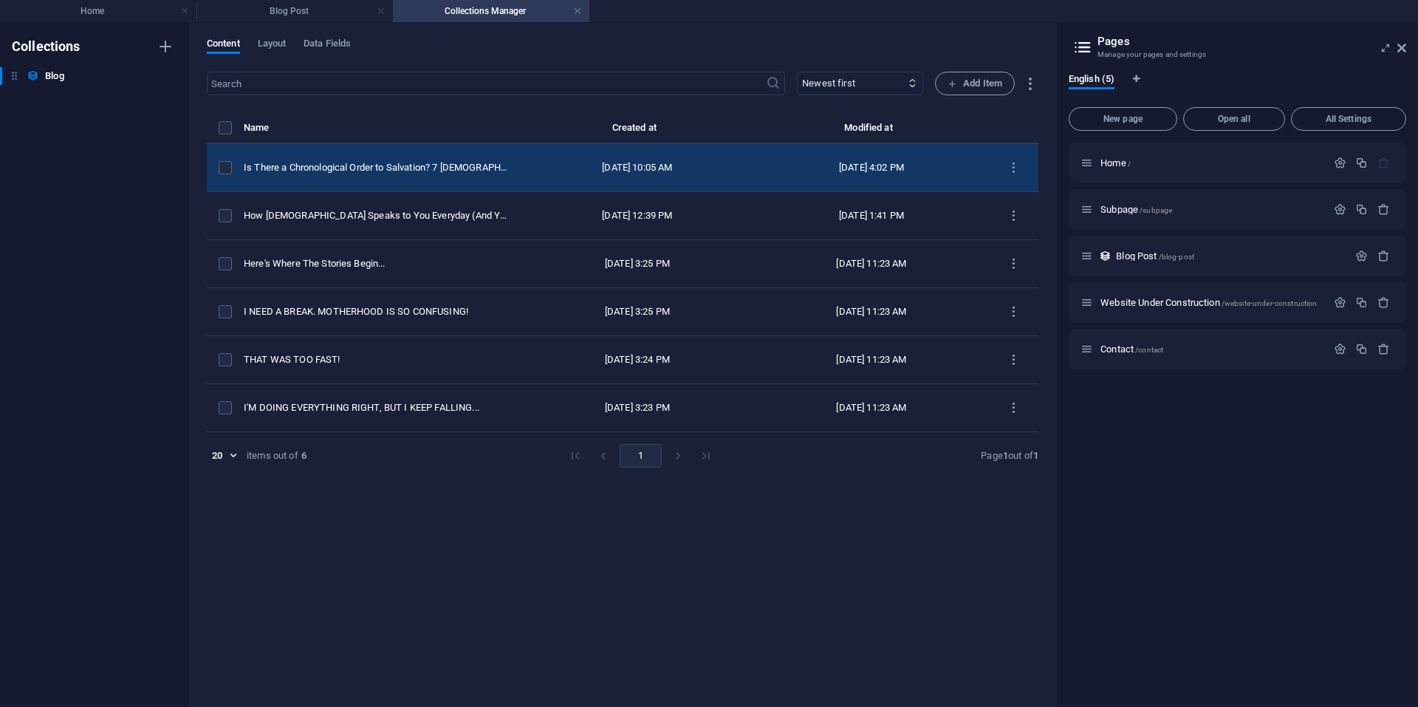
click at [865, 168] on div "[DATE] 4:02 PM" at bounding box center [871, 167] width 210 height 13
select select "[DEMOGRAPHIC_DATA] Living"
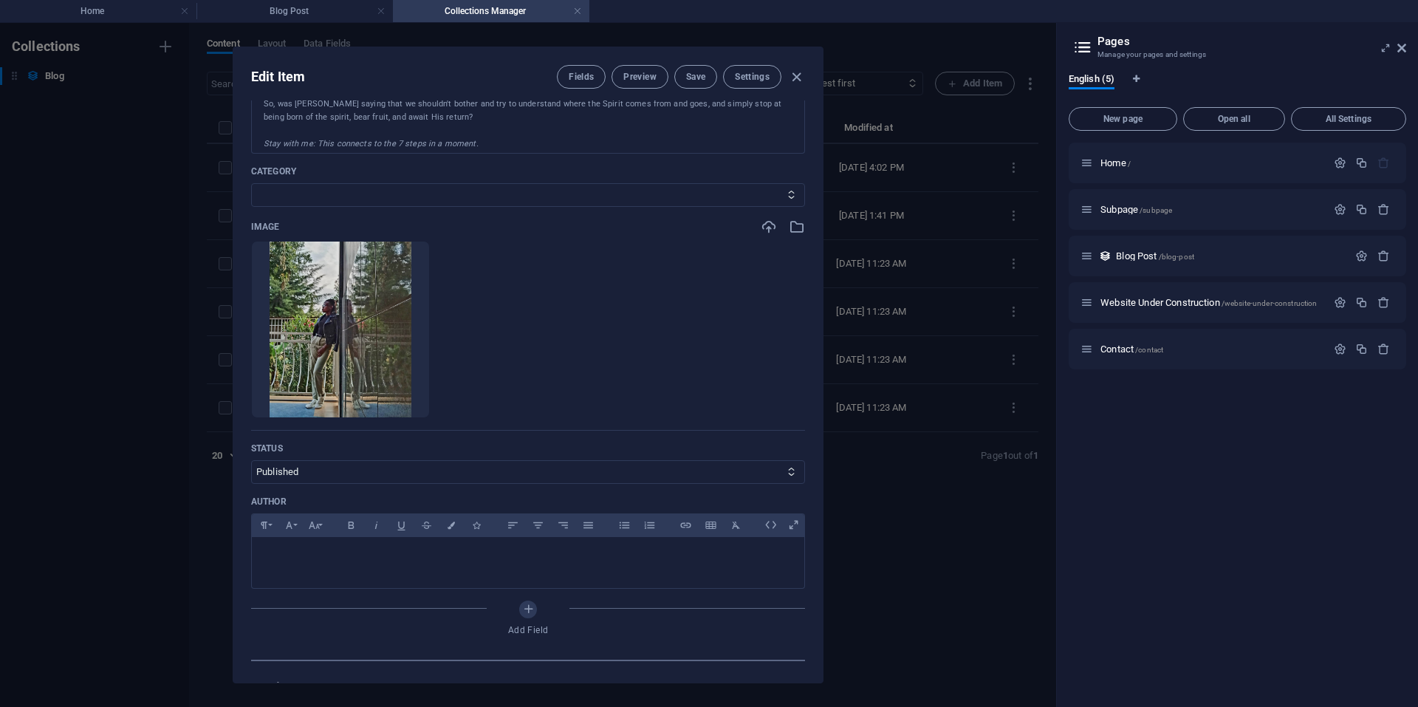
scroll to position [385, 0]
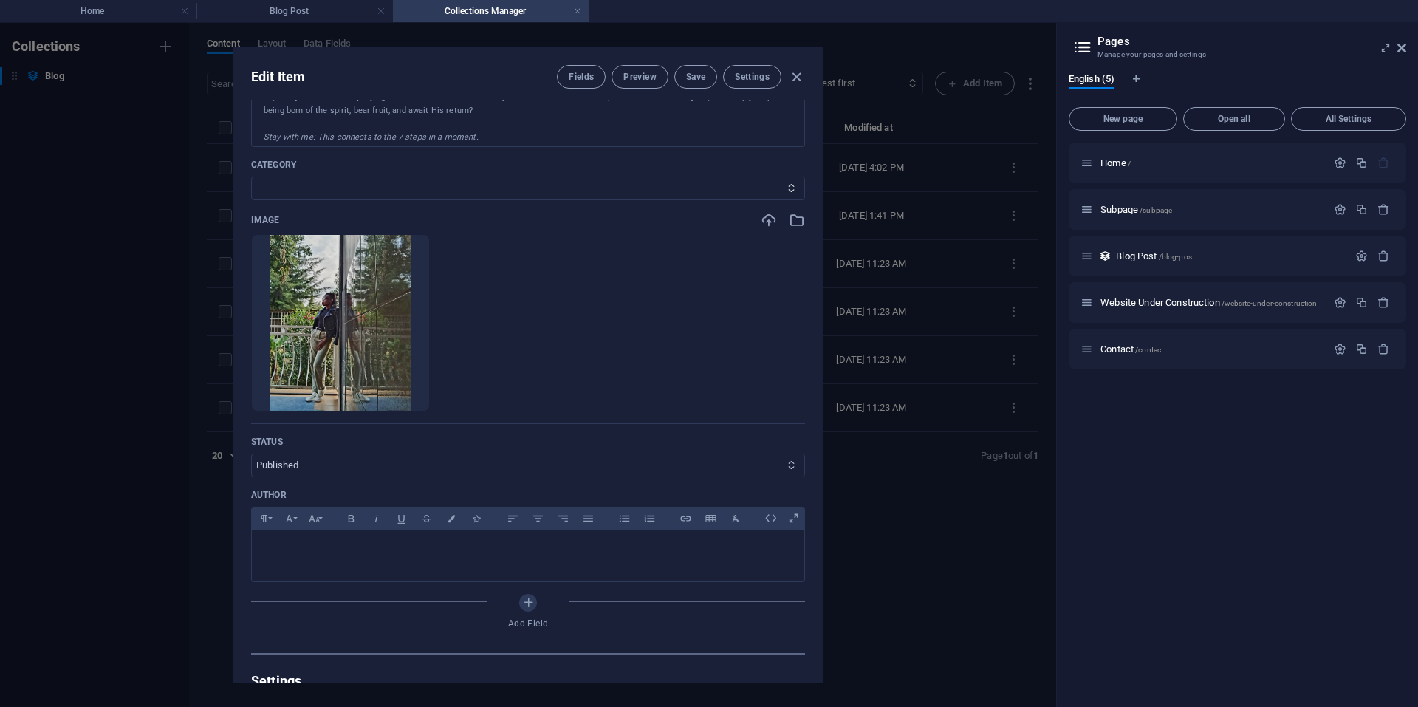
click at [713, 464] on select "Published Draft" at bounding box center [528, 465] width 554 height 24
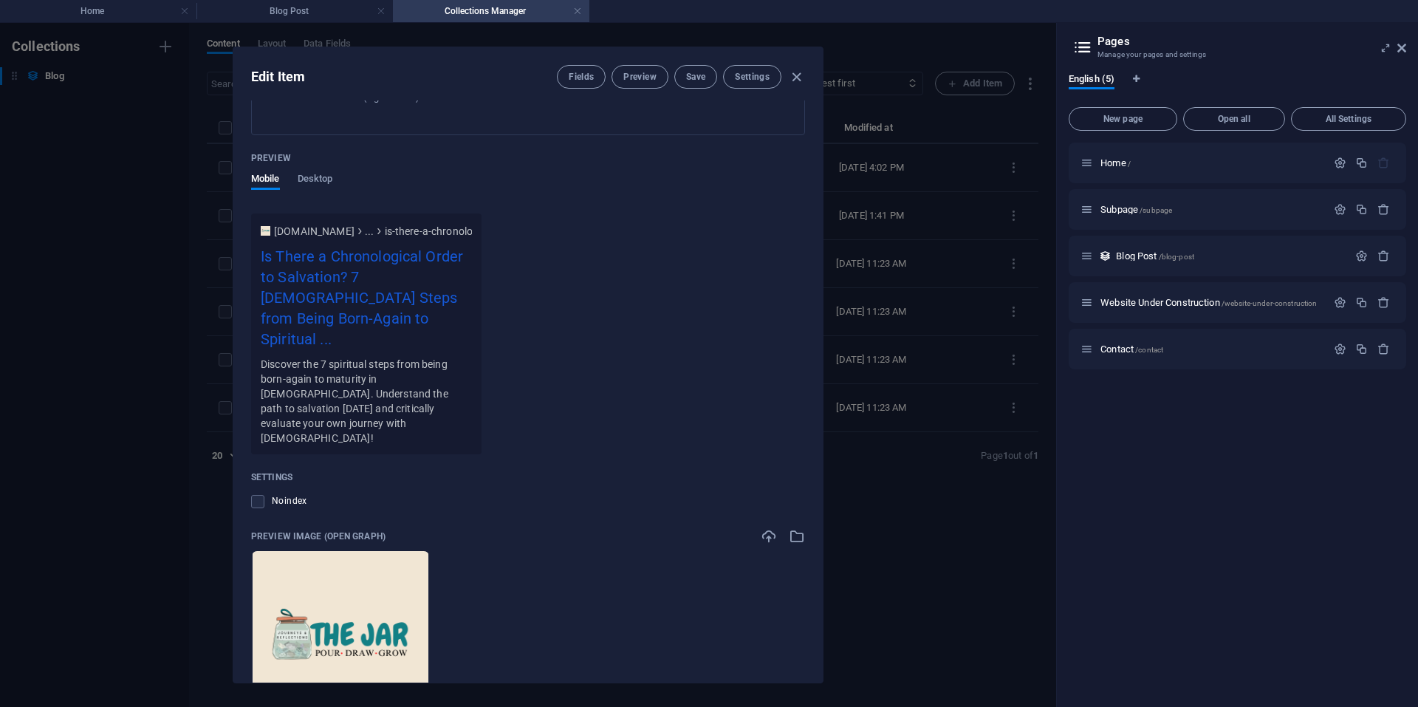
scroll to position [1275, 0]
click at [792, 77] on icon "button" at bounding box center [796, 77] width 17 height 17
type input "is-there-a-chronological-order-to-salvation-7-[DEMOGRAPHIC_DATA]-steps-from-bei…"
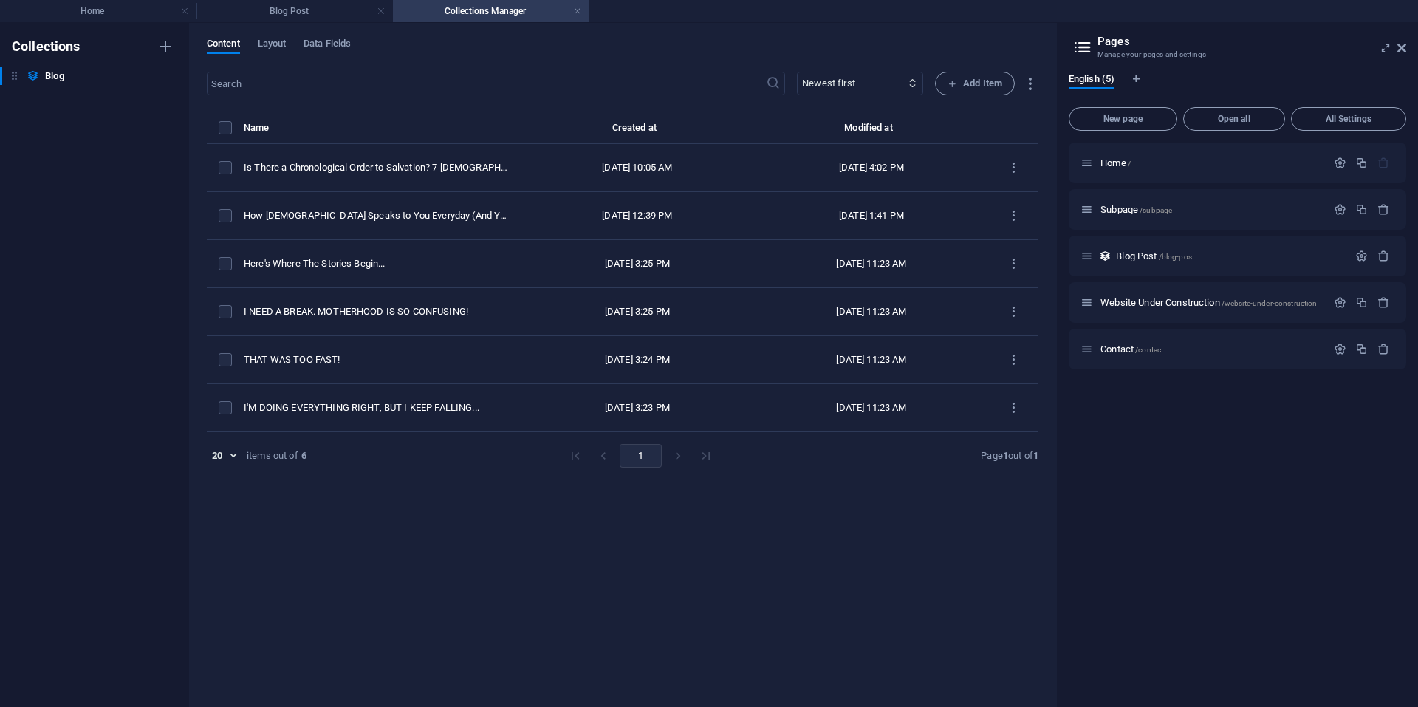
scroll to position [965, 0]
click at [343, 10] on h4 "Blog Post" at bounding box center [294, 11] width 196 height 16
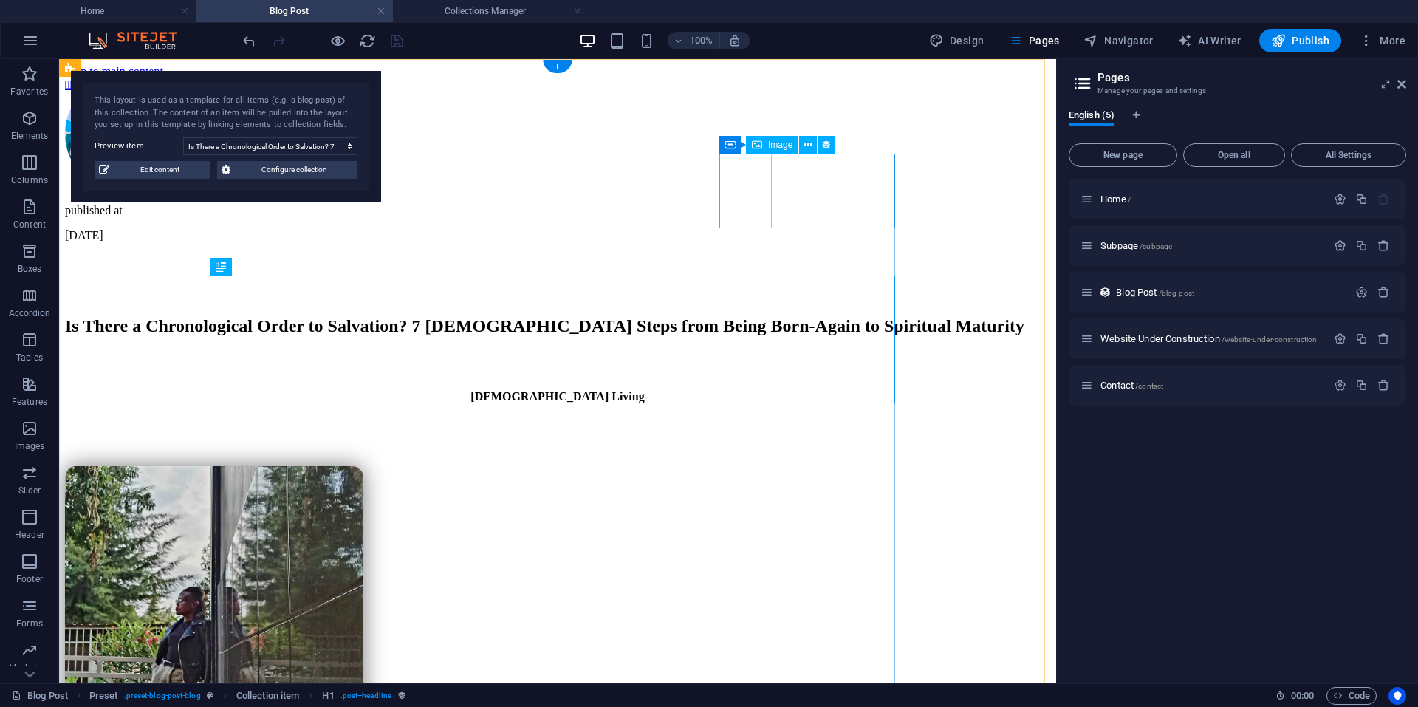
click at [738, 178] on figure at bounding box center [554, 135] width 978 height 87
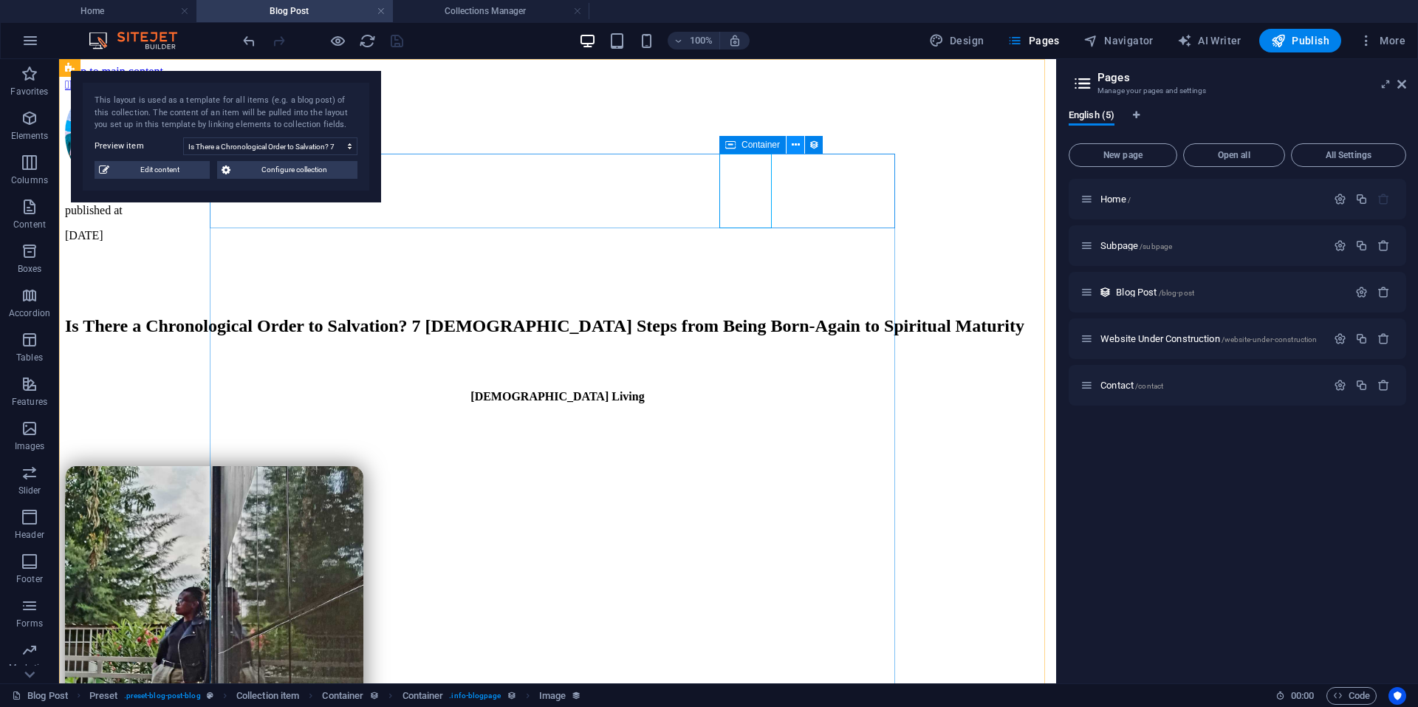
click at [795, 143] on icon at bounding box center [796, 145] width 8 height 16
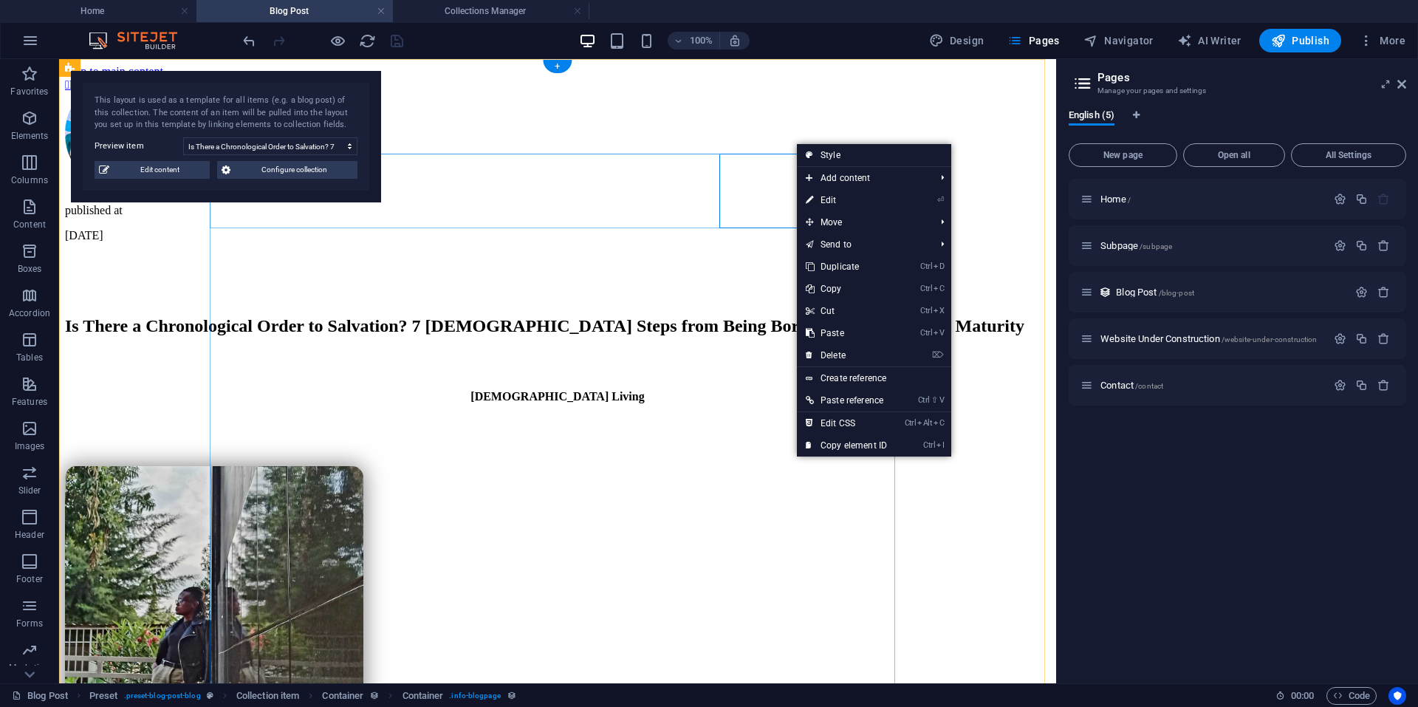
click at [680, 210] on div " Back to blog published at [DATE]" at bounding box center [557, 160] width 985 height 164
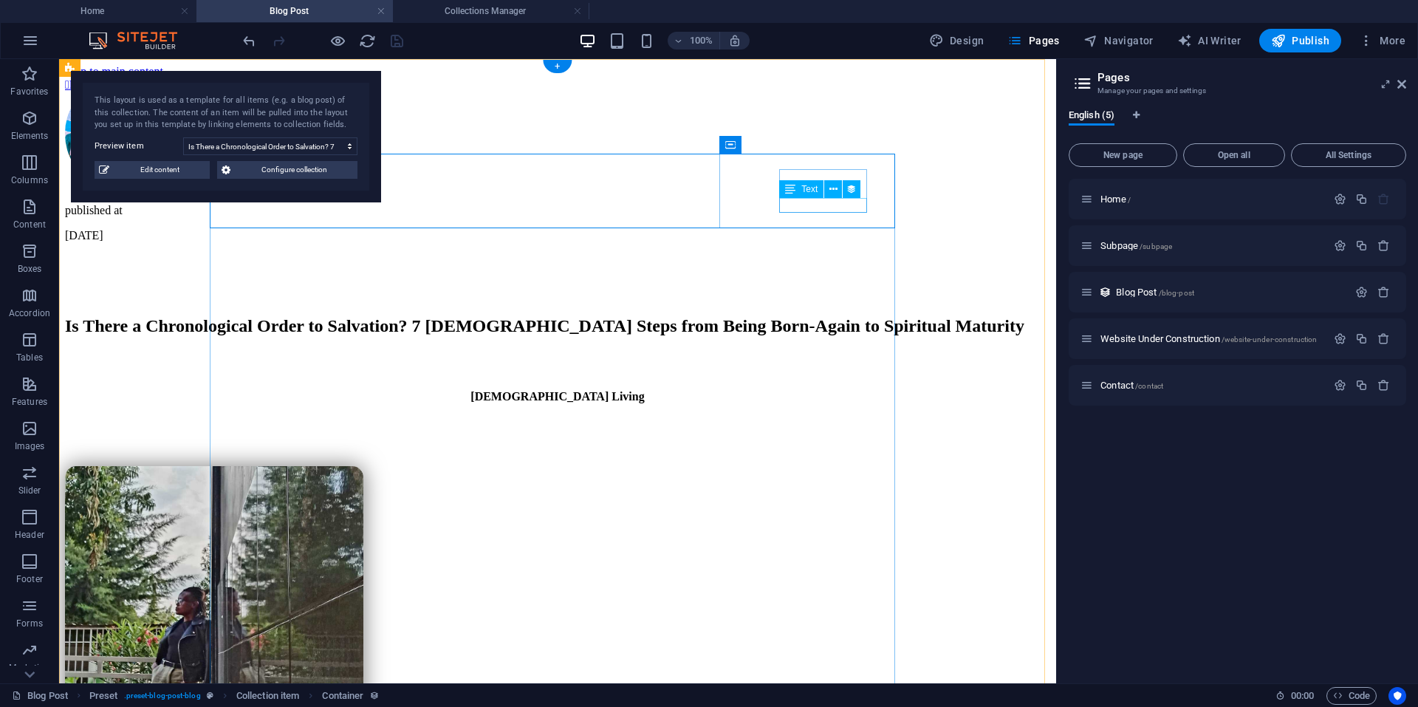
click at [807, 229] on div "[DATE]" at bounding box center [557, 235] width 985 height 13
click at [830, 254] on div at bounding box center [557, 277] width 985 height 47
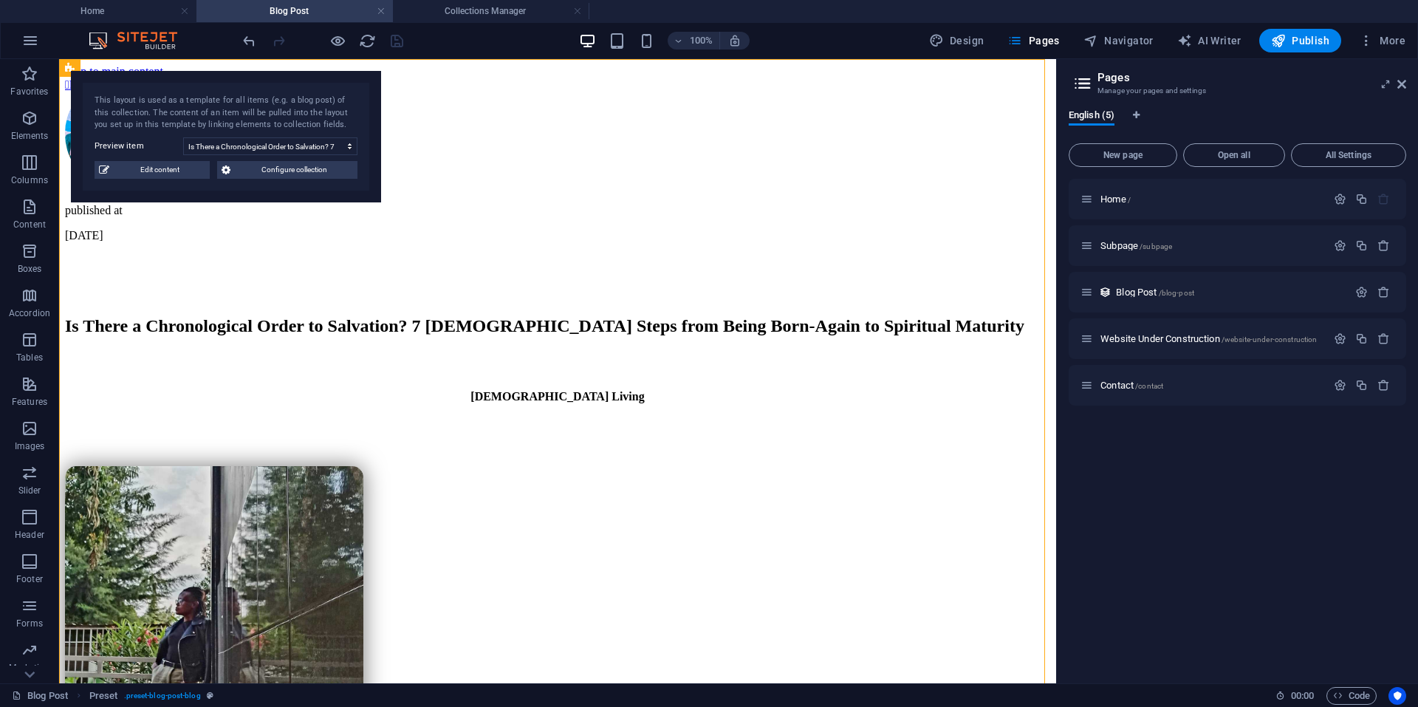
click at [281, 9] on h4 "Blog Post" at bounding box center [294, 11] width 196 height 16
click at [124, 12] on h4 "Home" at bounding box center [98, 11] width 196 height 16
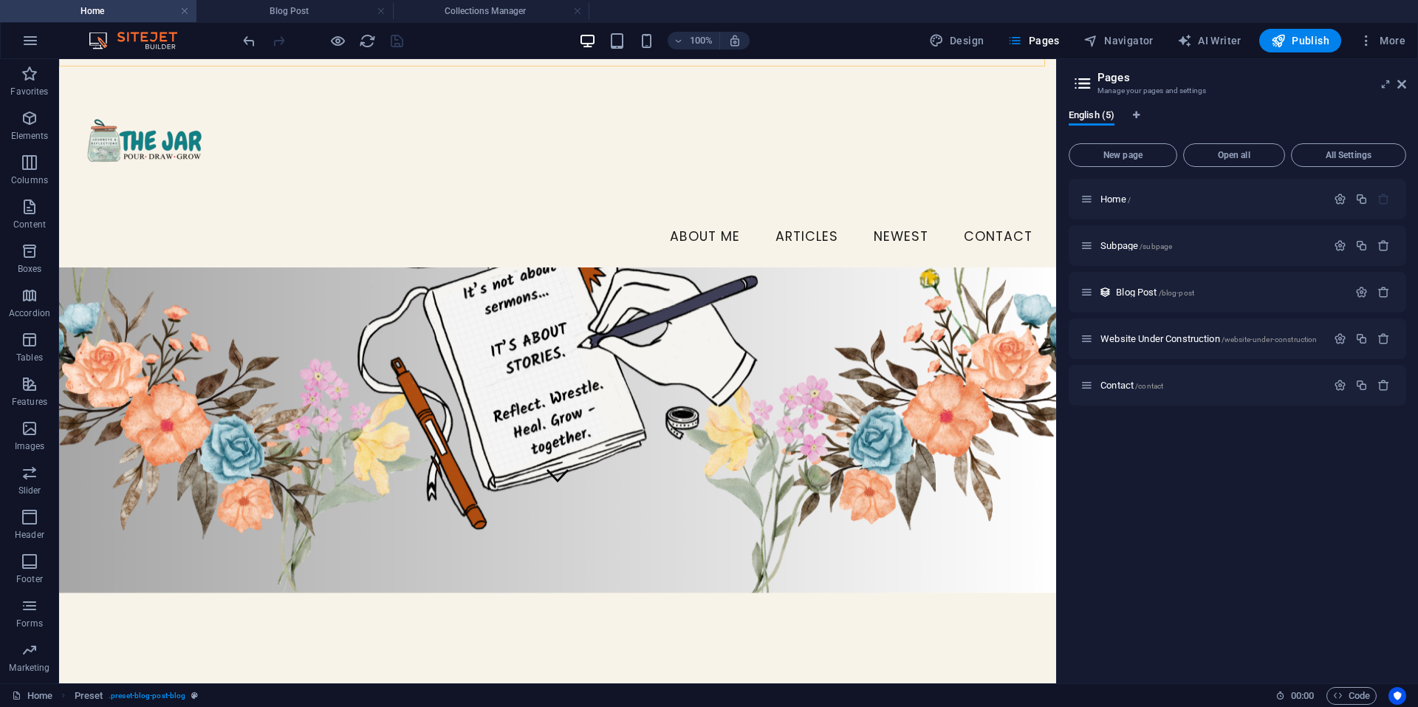
scroll to position [182, 0]
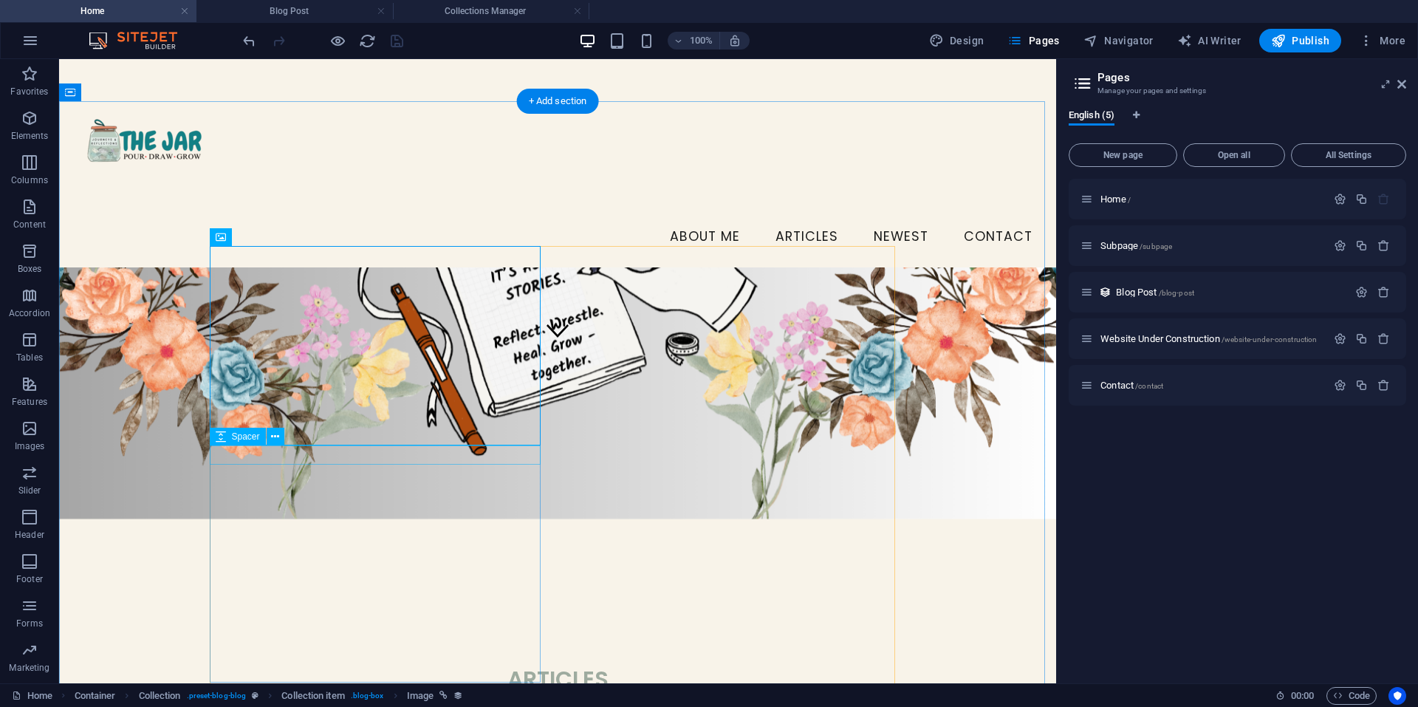
scroll to position [401, 0]
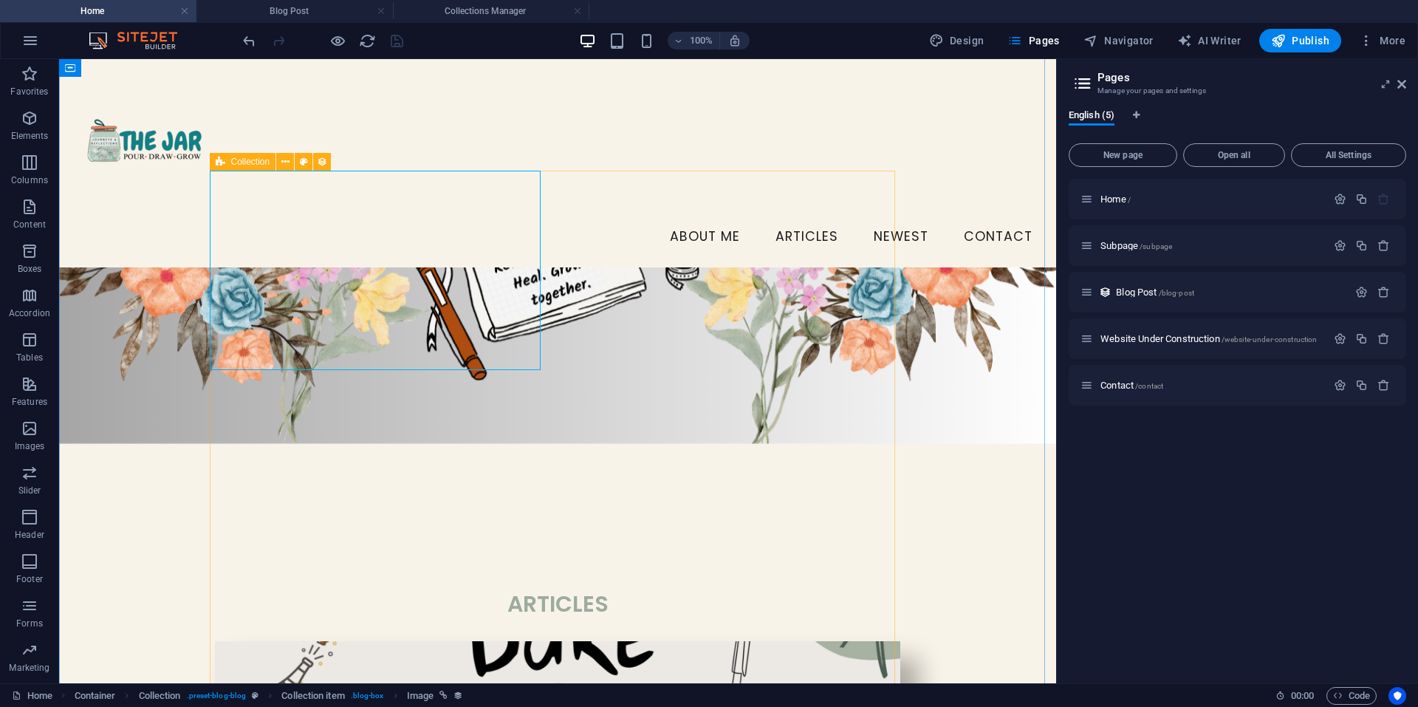
click at [222, 167] on icon at bounding box center [221, 162] width 10 height 18
click at [226, 163] on div "Collection" at bounding box center [243, 162] width 66 height 18
select select
select select "columns.category"
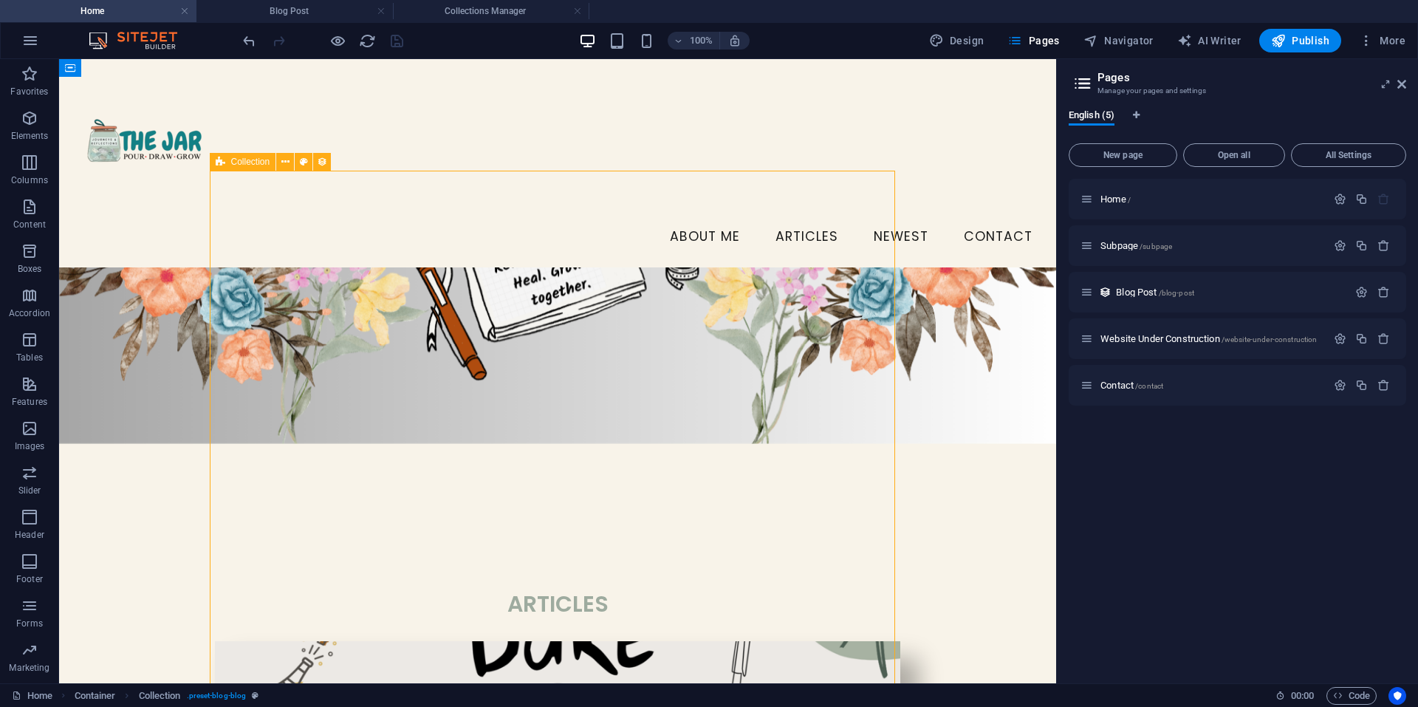
select select "notEqual"
select select
select select "columns.status"
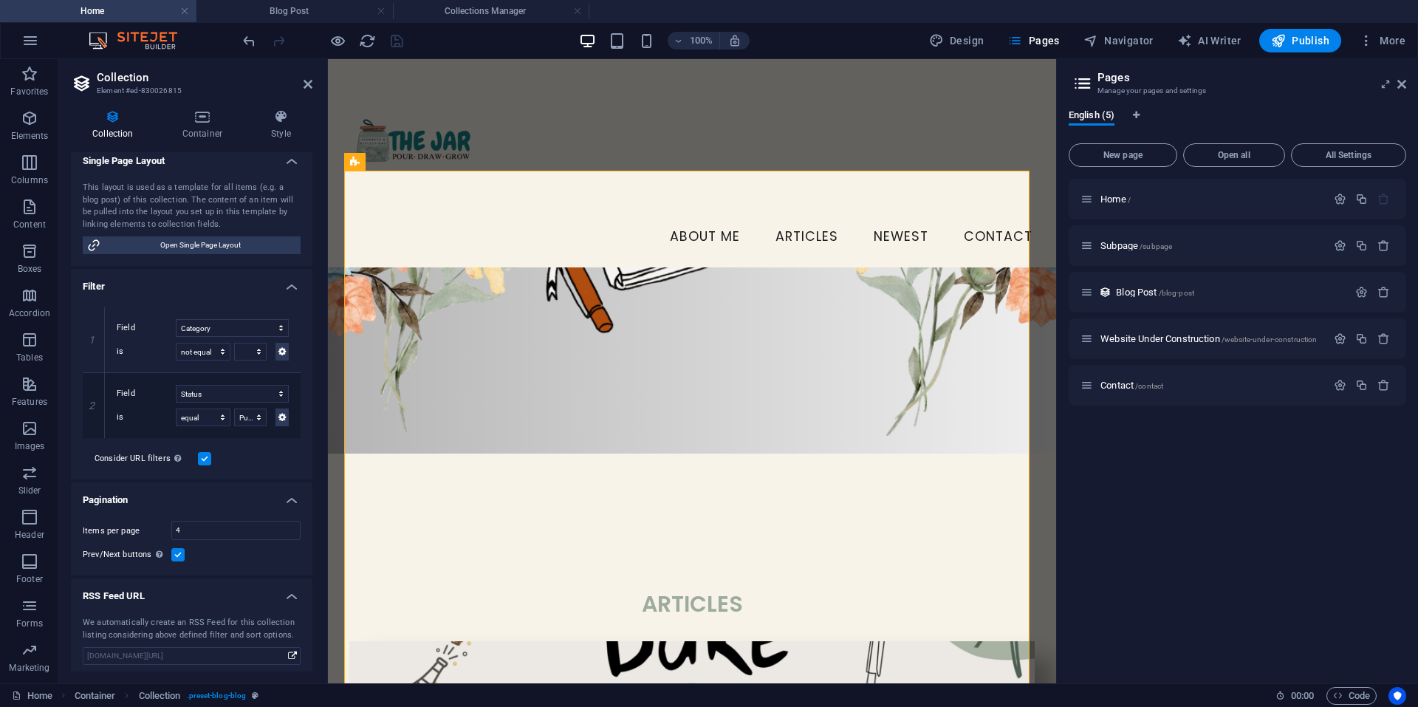
scroll to position [244, 0]
click at [237, 524] on input "4" at bounding box center [236, 525] width 128 height 18
type input "6"
select select
select select "columns.category"
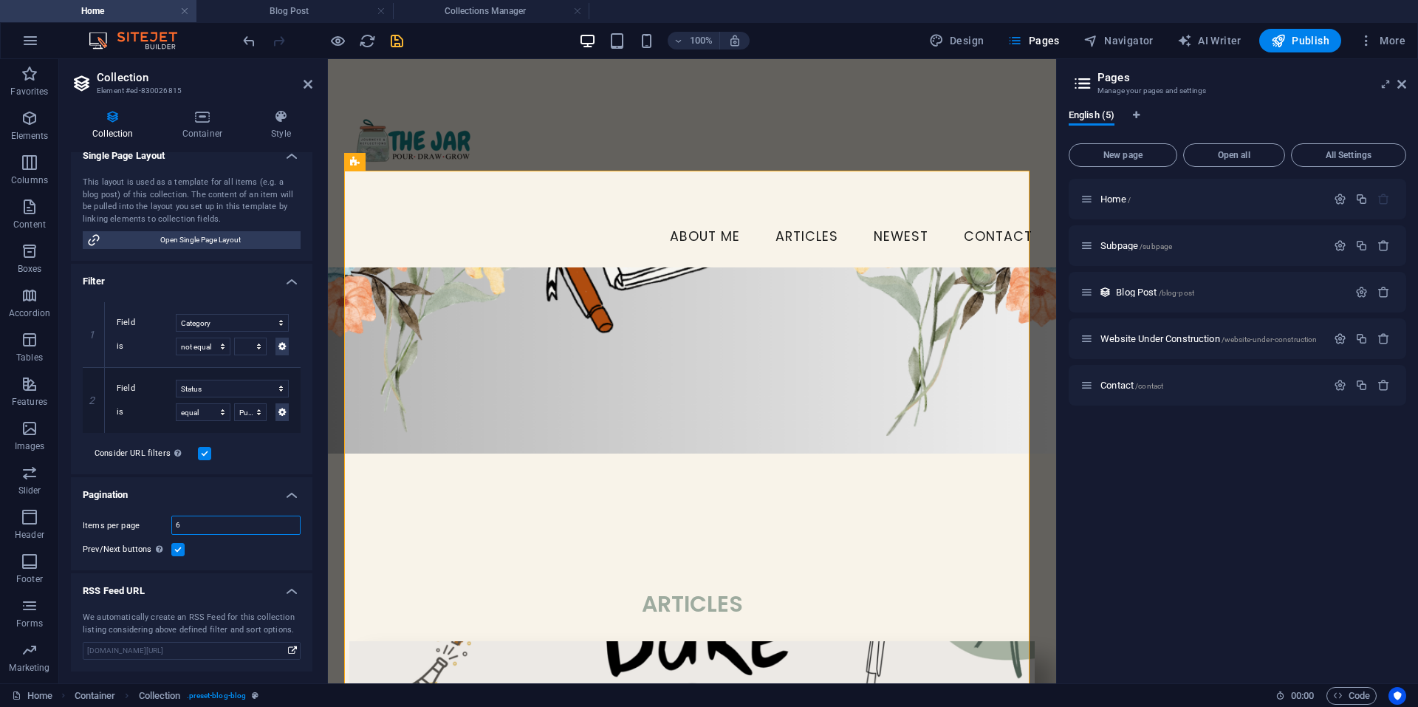
select select "notEqual"
select select
select select "columns.status"
type input "6"
click at [309, 80] on icon at bounding box center [308, 84] width 9 height 12
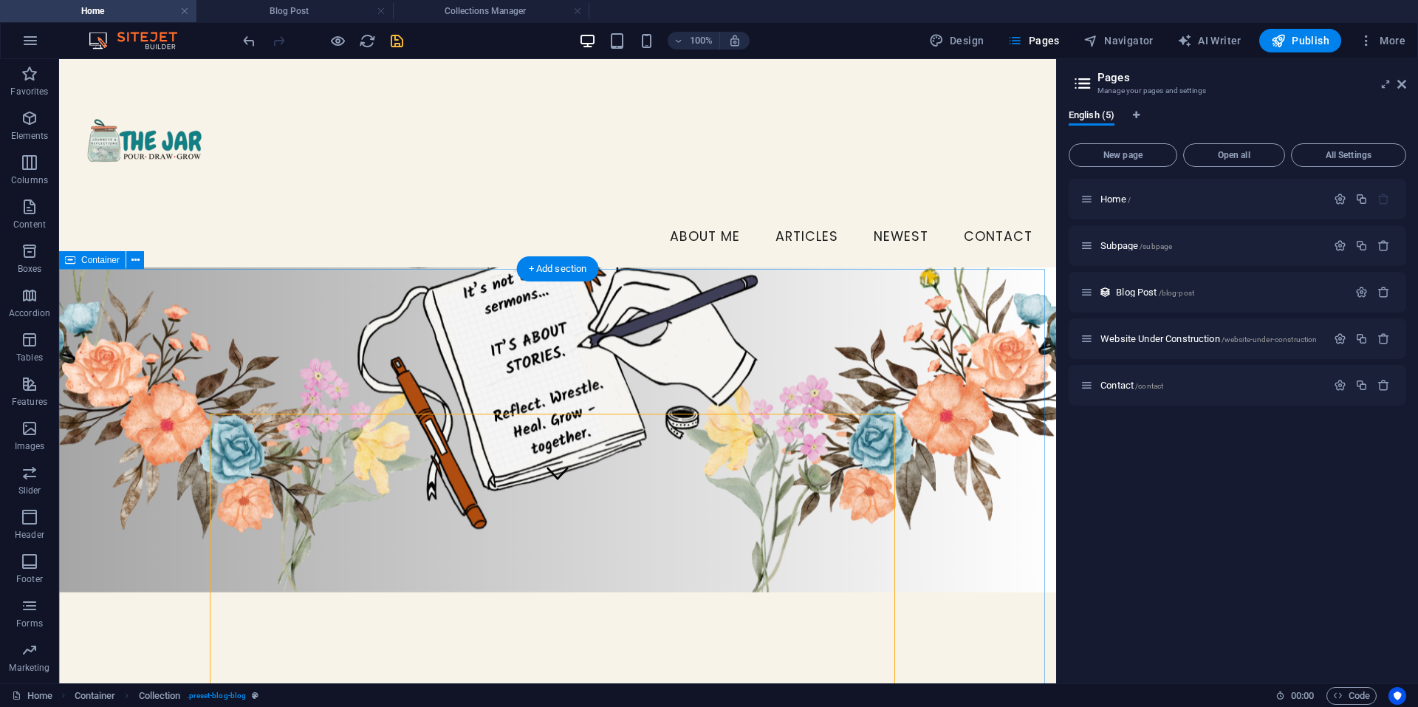
scroll to position [187, 0]
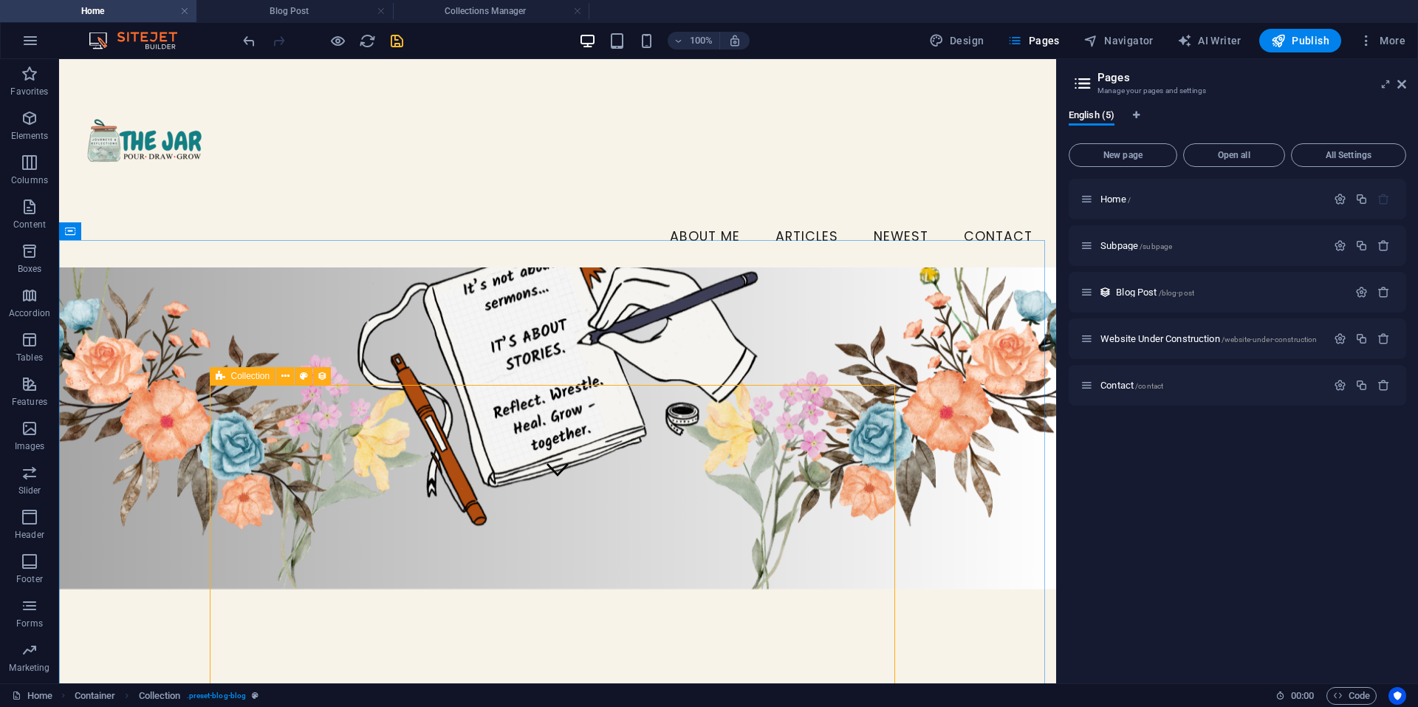
click at [219, 378] on icon at bounding box center [221, 376] width 10 height 18
select select
select select "columns.category"
select select "notEqual"
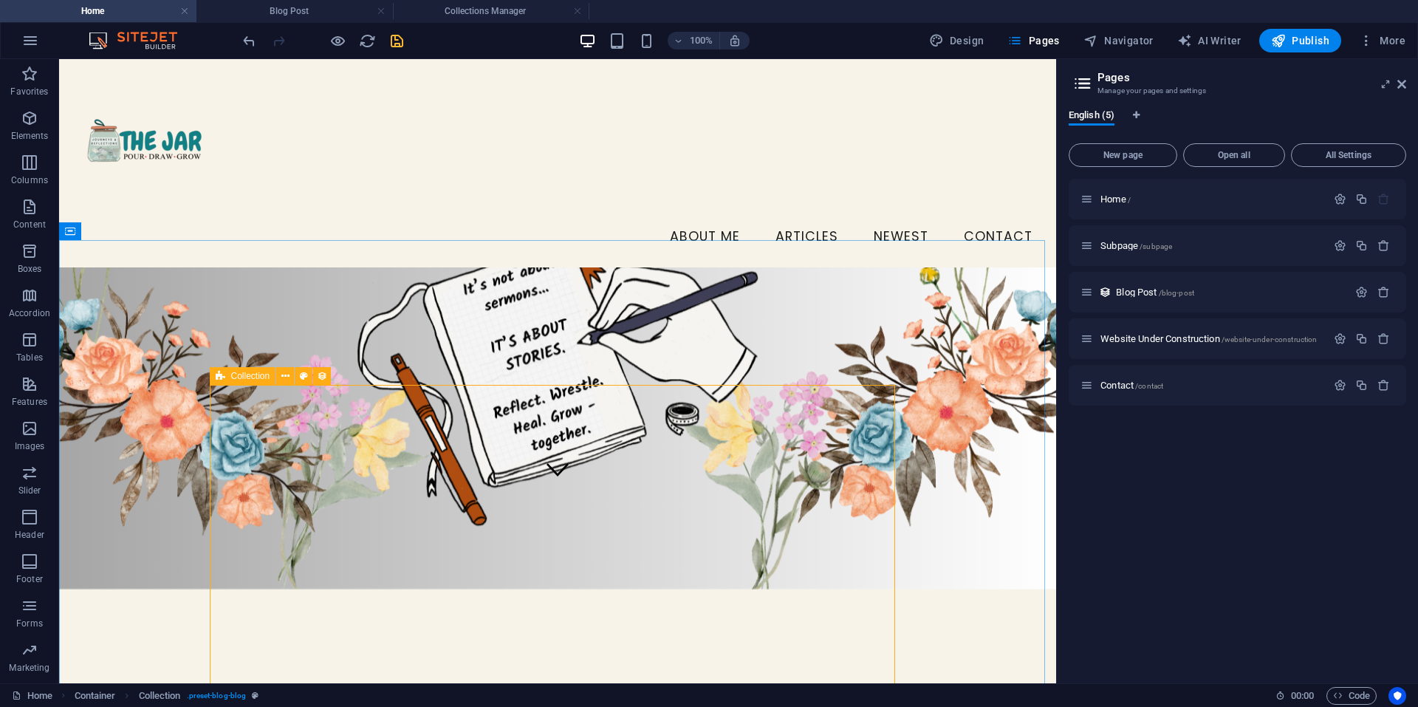
select select
select select "columns.status"
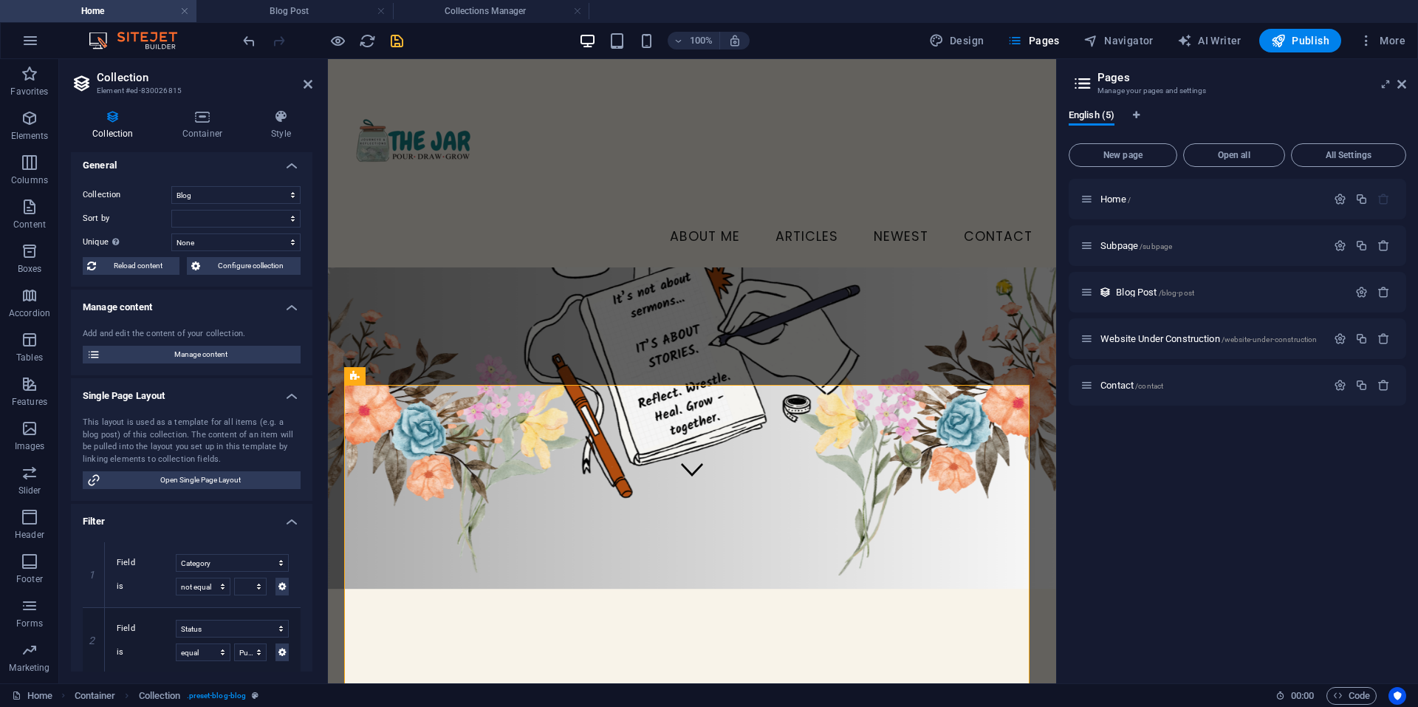
scroll to position [0, 0]
click at [272, 228] on select "Created at (ascending) Created at (descending) Updated at (ascending) Updated a…" at bounding box center [235, 223] width 129 height 18
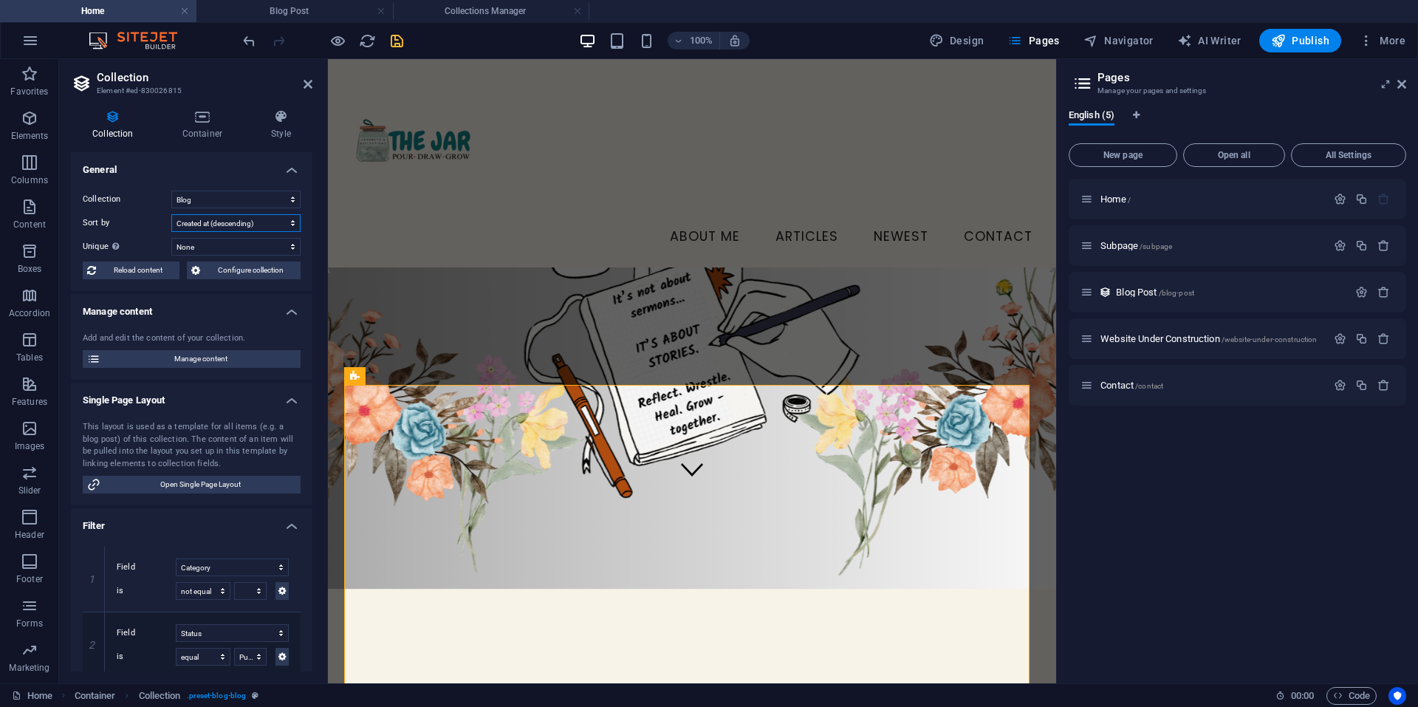
click at [171, 214] on select "Created at (ascending) Created at (descending) Updated at (ascending) Updated a…" at bounding box center [235, 223] width 129 height 18
select select "createdAt_DESC"
select select "columns.category"
select select "notEqual"
select select
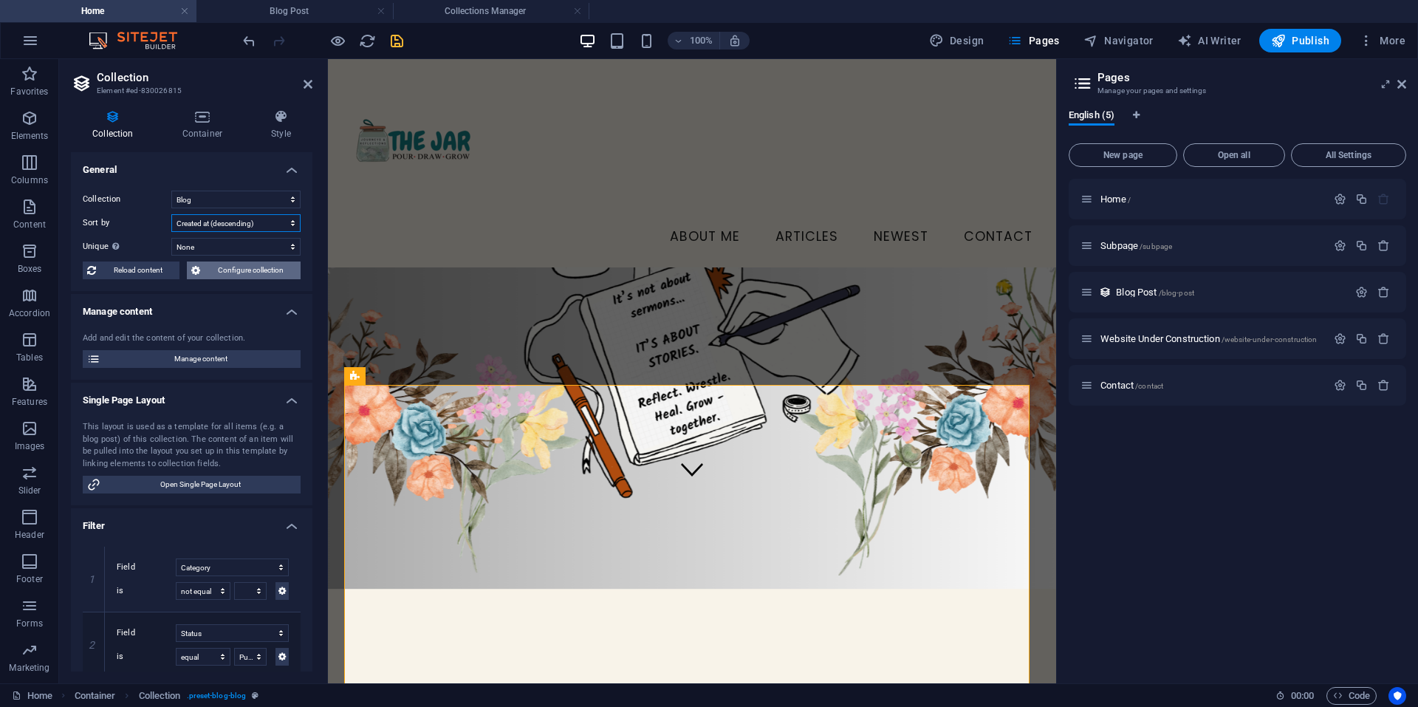
select select "columns.status"
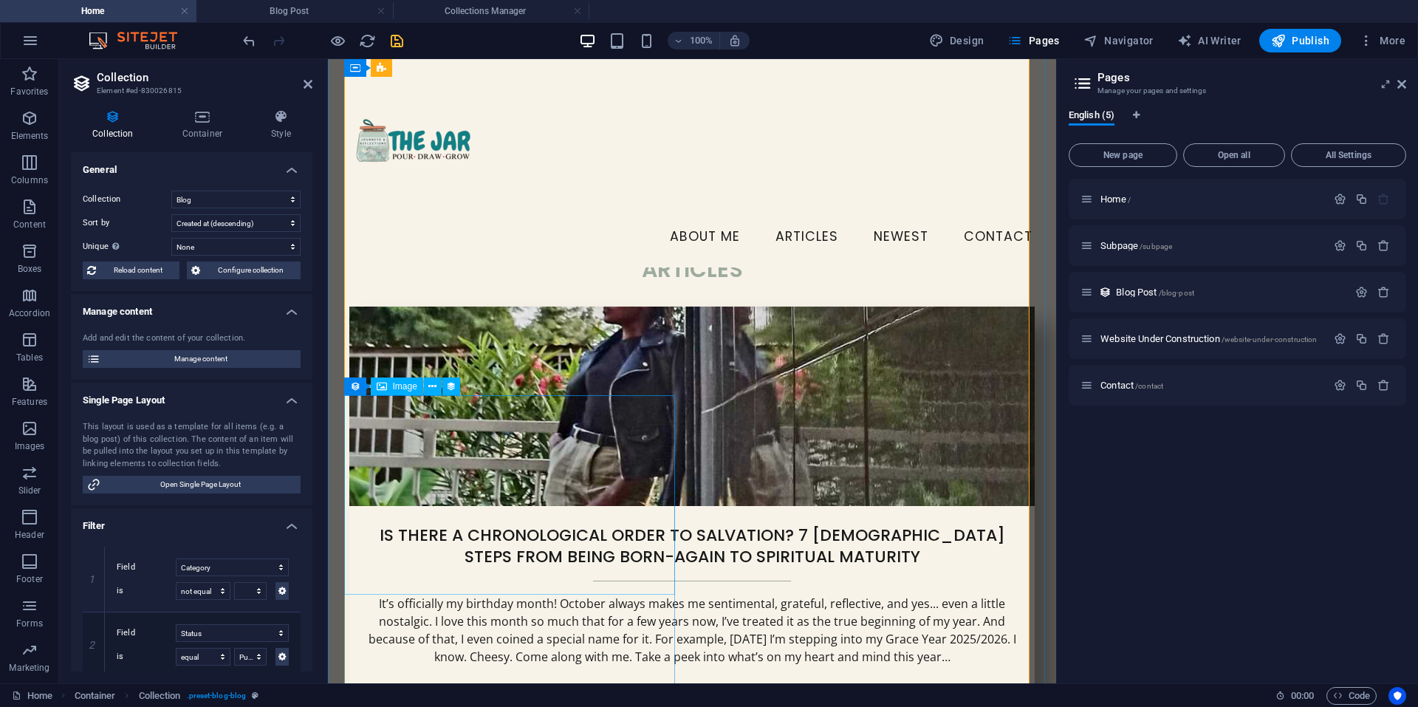
scroll to position [739, 0]
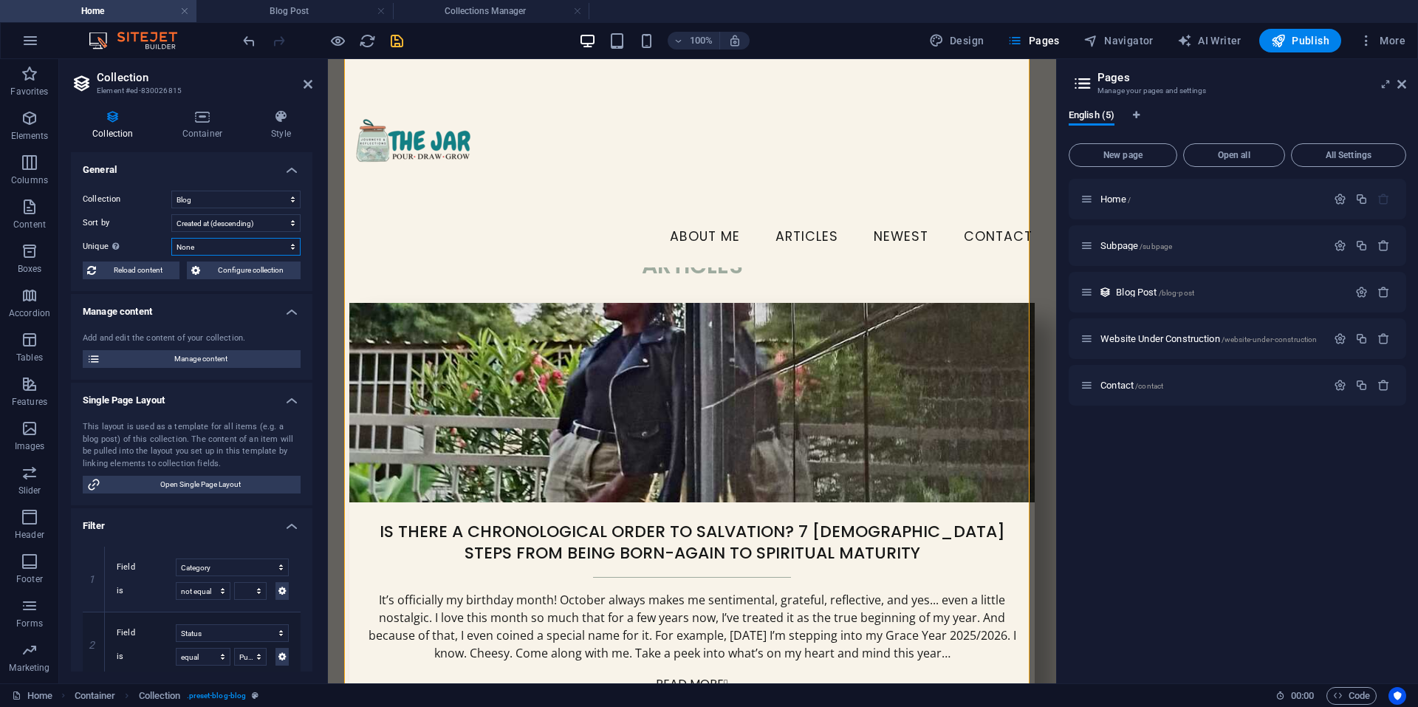
click at [239, 243] on select "None Name Slug Description Content Category Image Status Author" at bounding box center [235, 247] width 129 height 18
click at [222, 241] on select "None Name Slug Description Content Category Image Status Author" at bounding box center [235, 247] width 129 height 18
click at [266, 193] on select "Blog" at bounding box center [235, 200] width 129 height 18
click at [235, 270] on span "Configure collection" at bounding box center [251, 270] width 92 height 18
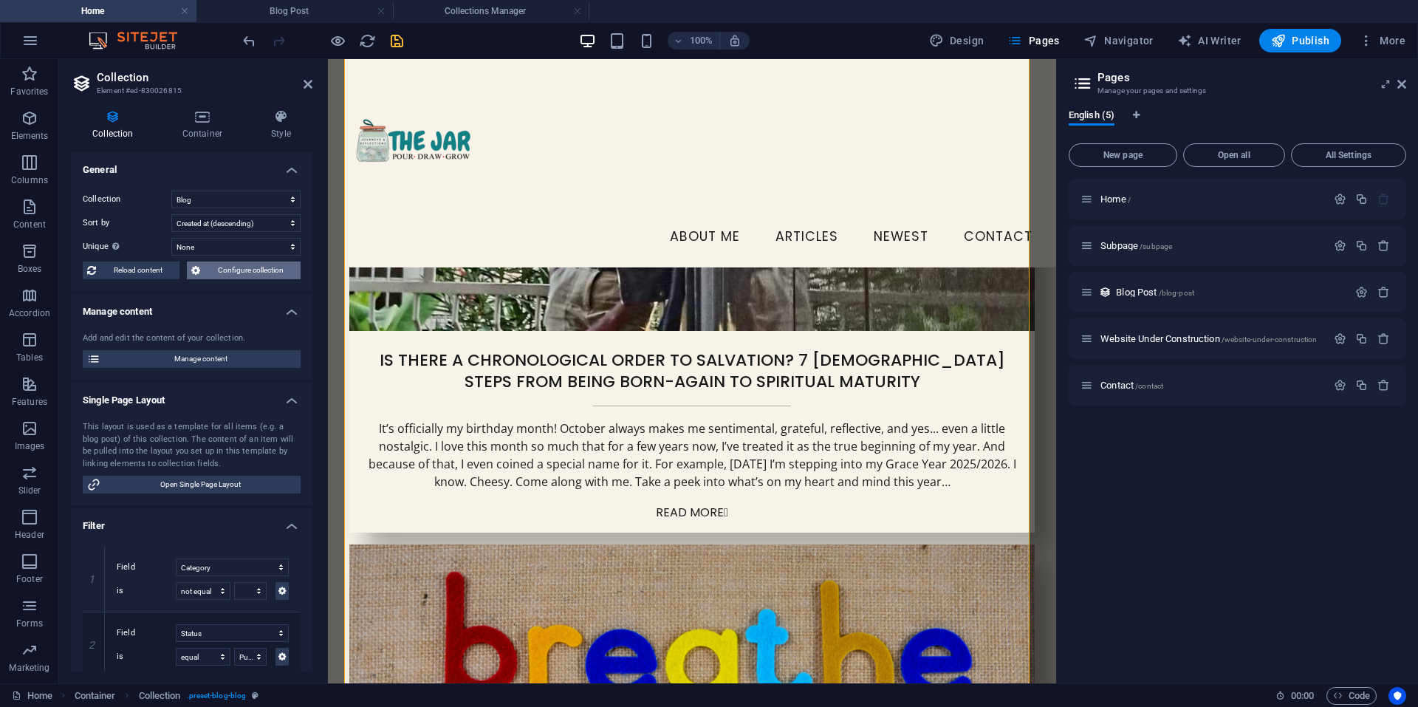
scroll to position [0, 0]
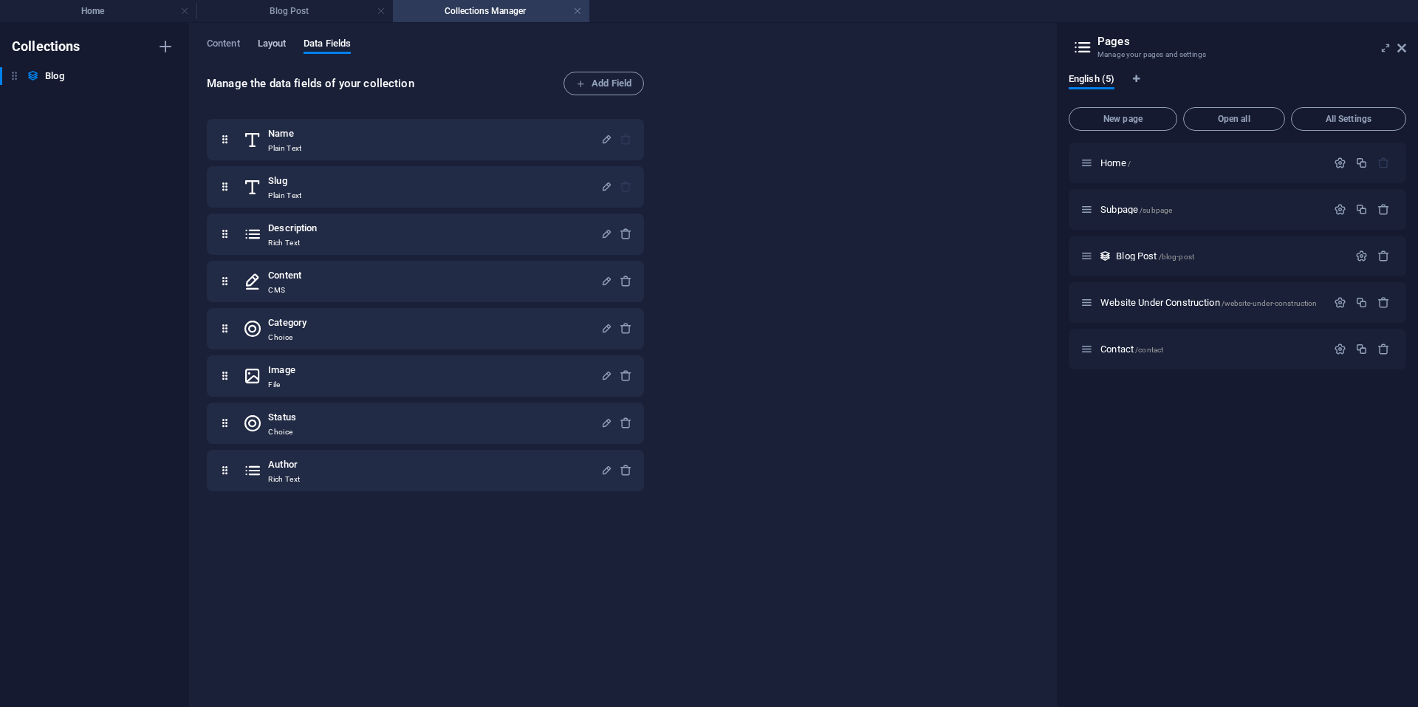
click at [268, 51] on span "Layout" at bounding box center [272, 45] width 29 height 21
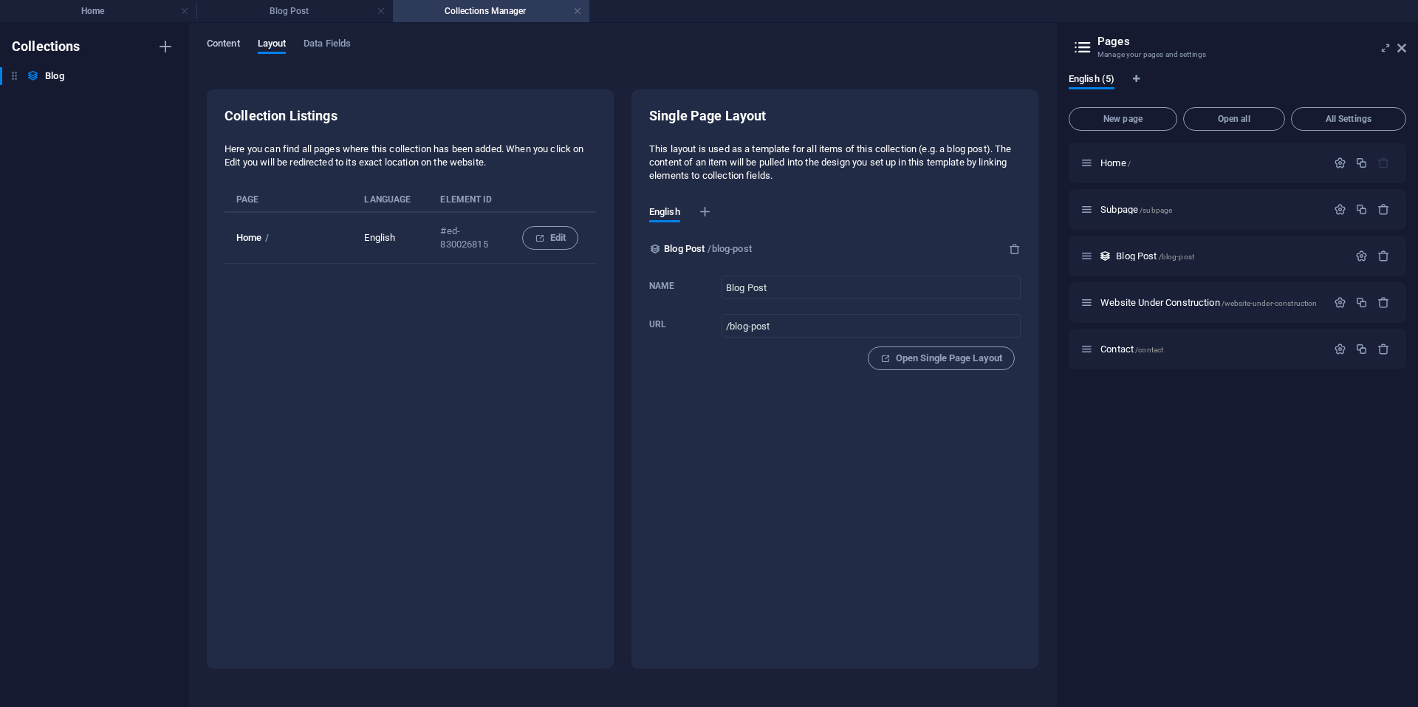
click at [230, 42] on span "Content" at bounding box center [223, 45] width 33 height 21
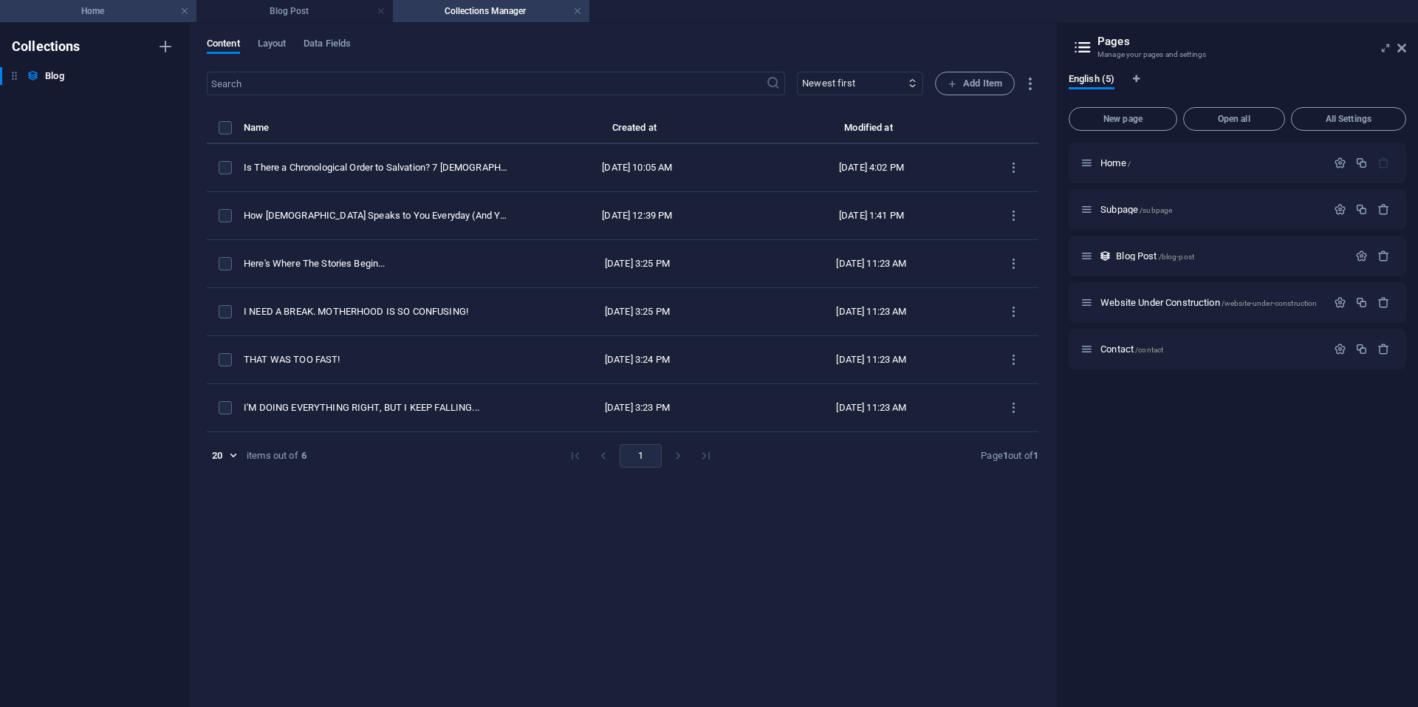
click at [133, 10] on h4 "Home" at bounding box center [98, 11] width 196 height 16
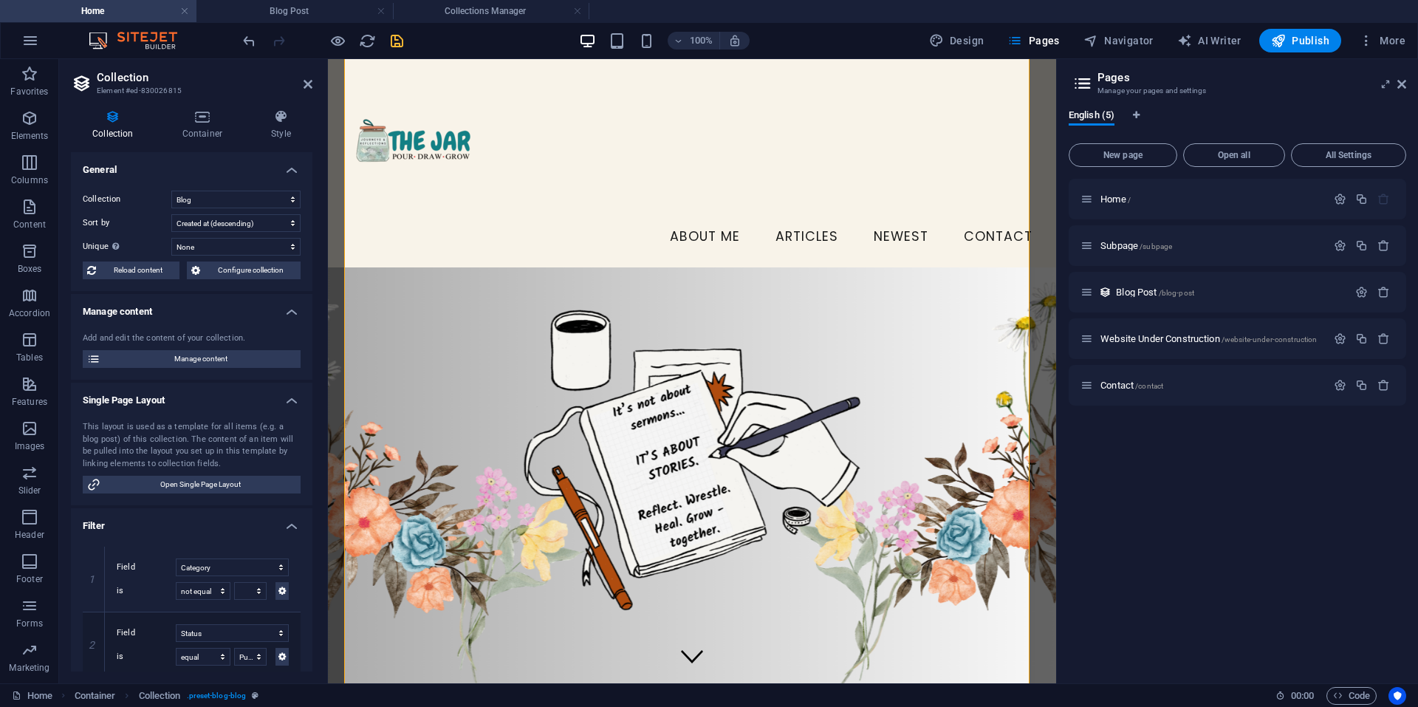
scroll to position [739, 0]
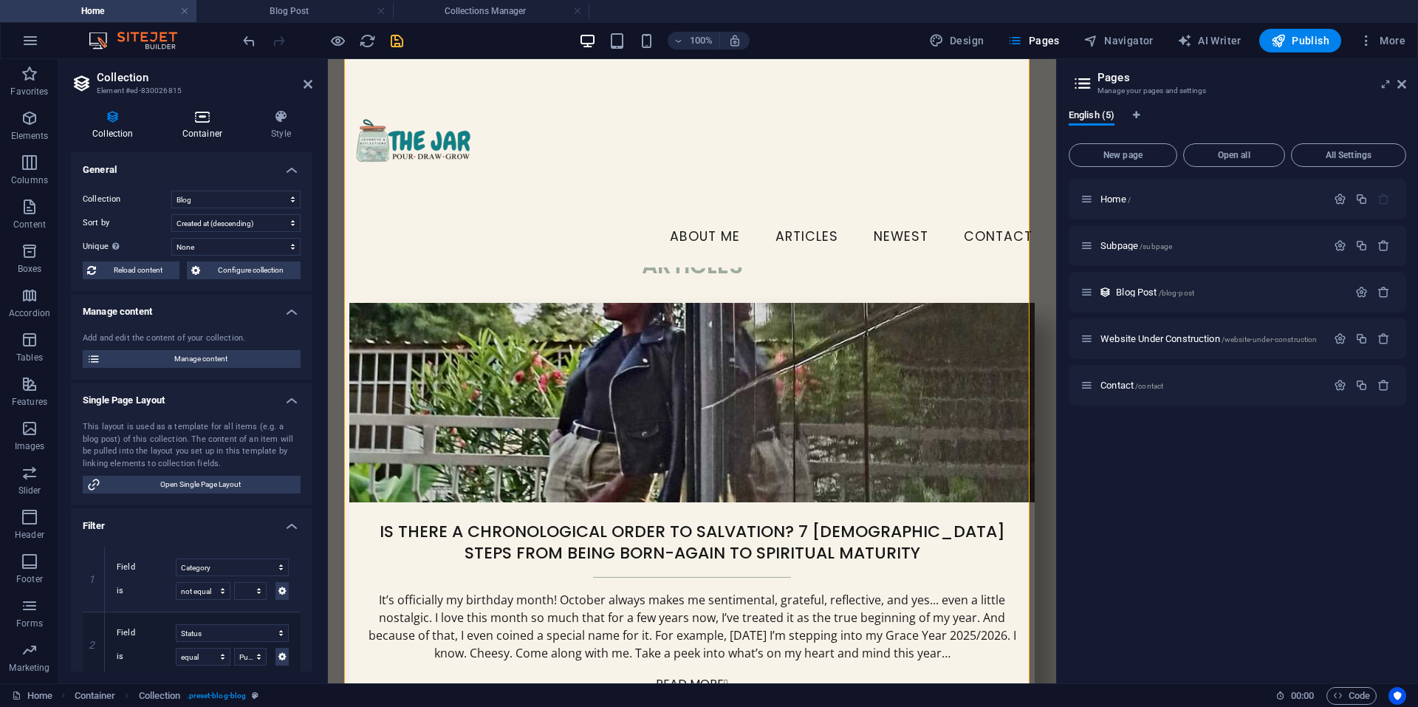
click at [203, 123] on icon at bounding box center [202, 116] width 83 height 15
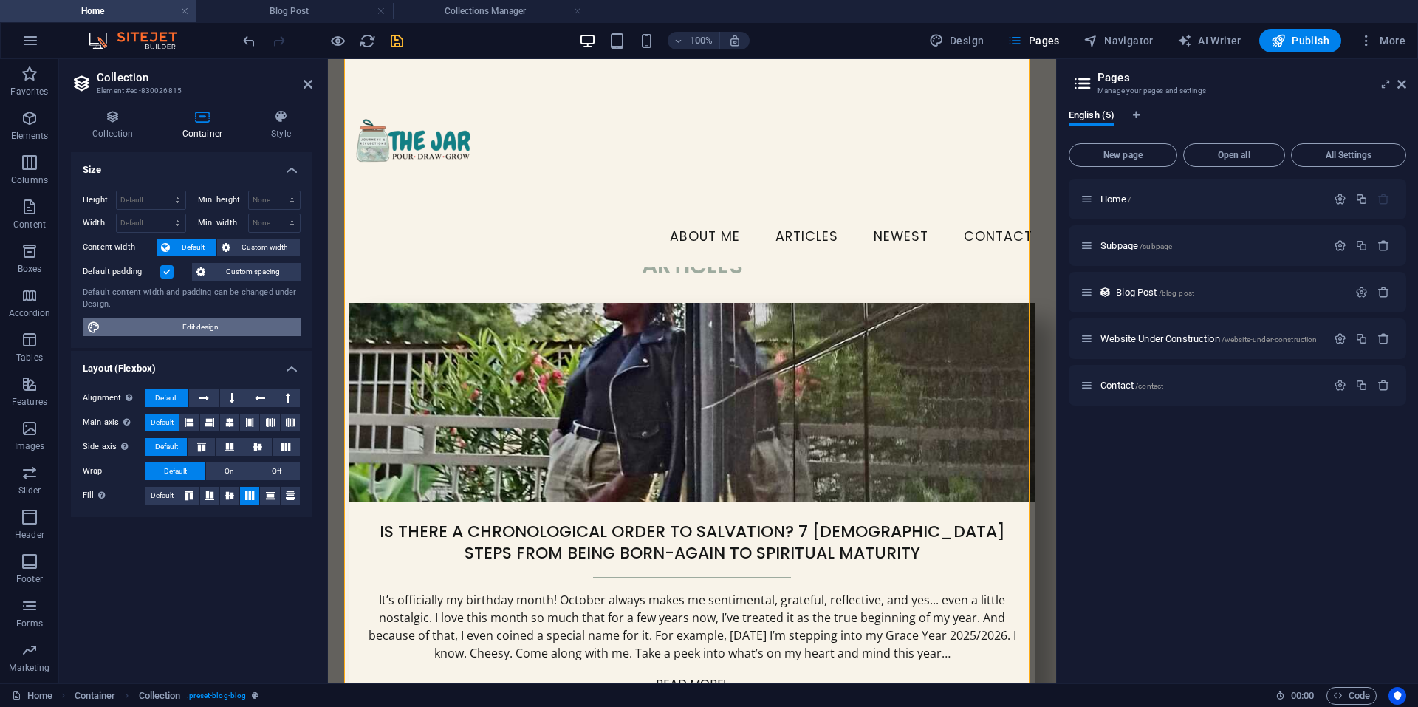
click at [208, 333] on span "Edit design" at bounding box center [200, 327] width 191 height 18
select select "rem"
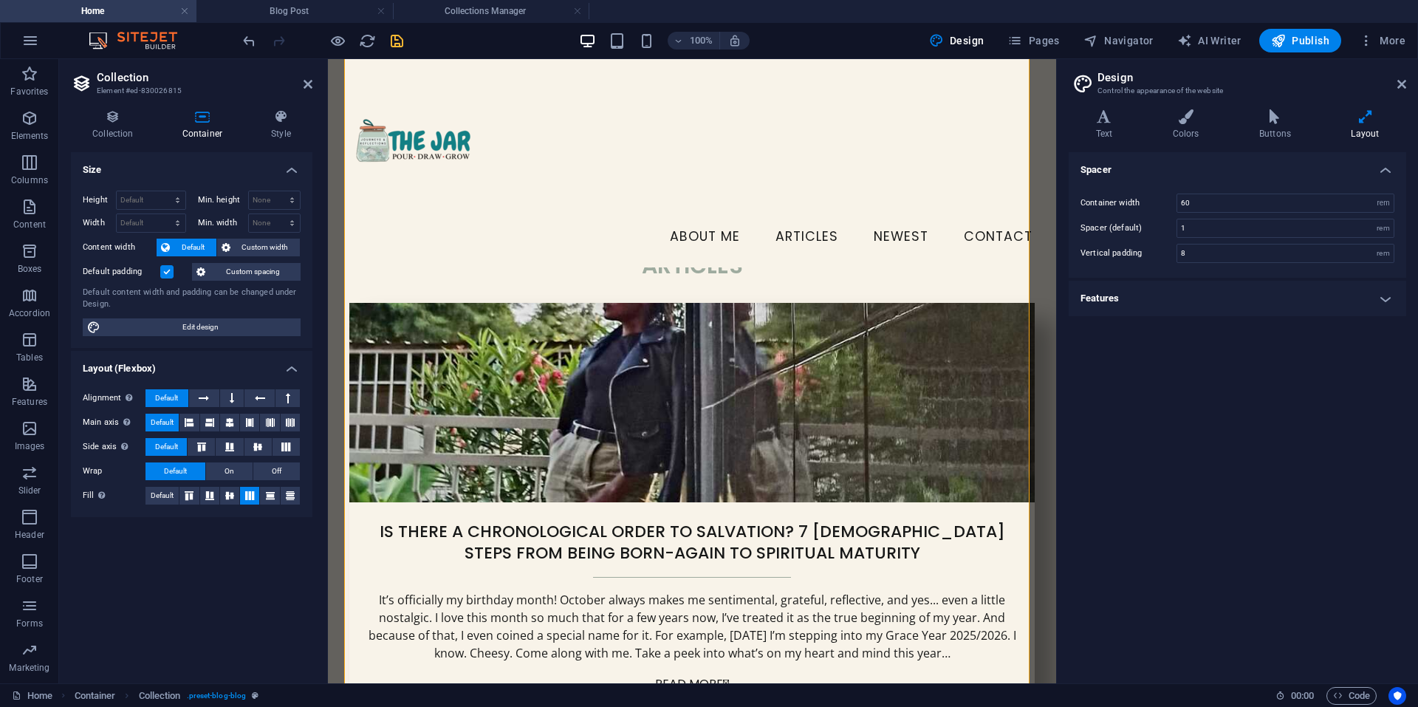
click at [1185, 304] on h4 "Features" at bounding box center [1237, 298] width 337 height 35
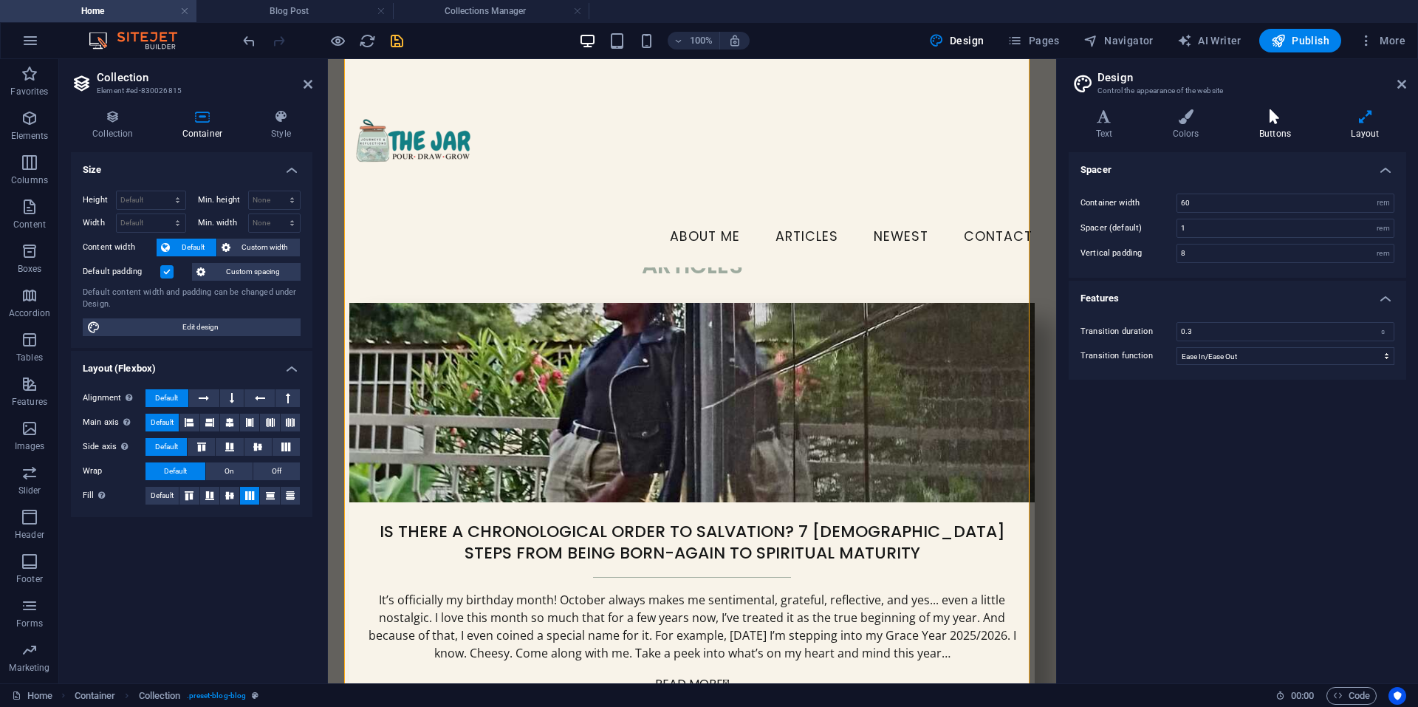
click at [1269, 128] on h4 "Buttons" at bounding box center [1278, 124] width 92 height 31
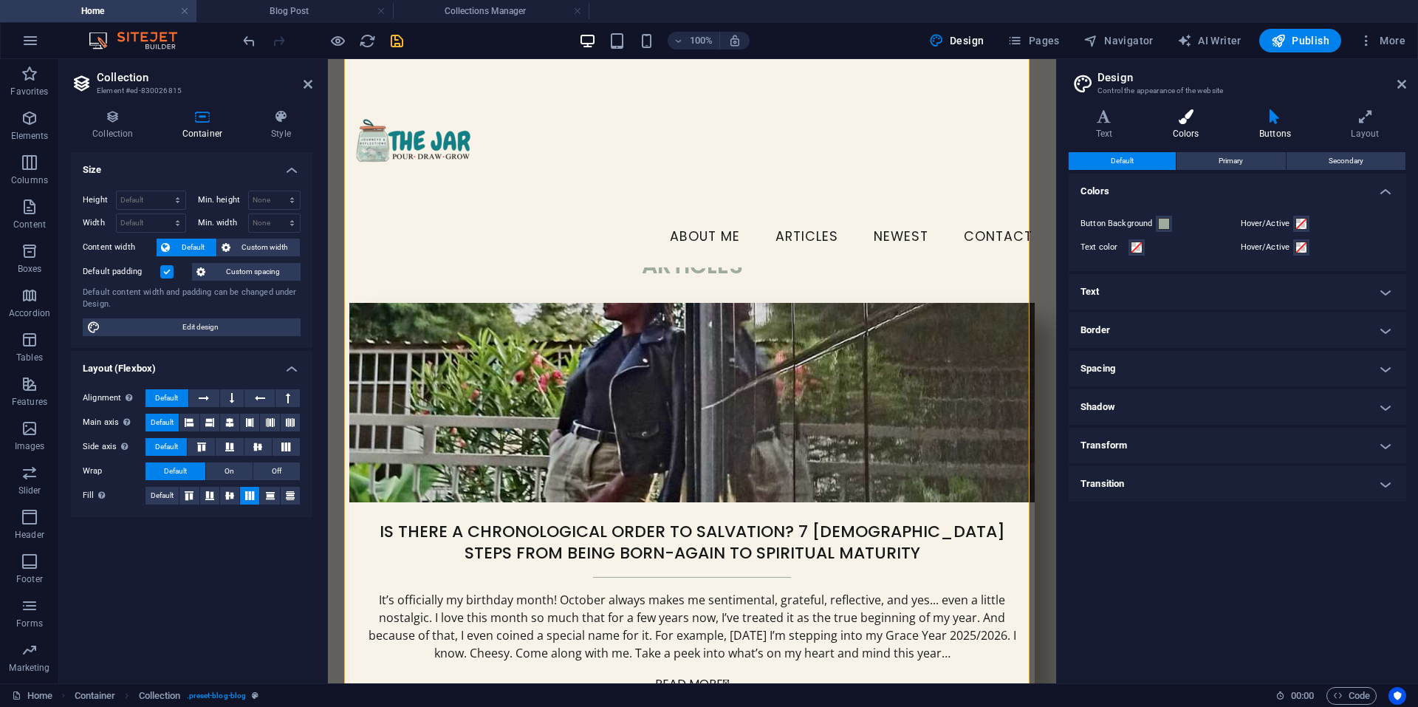
click at [1189, 126] on h4 "Colors" at bounding box center [1188, 124] width 86 height 31
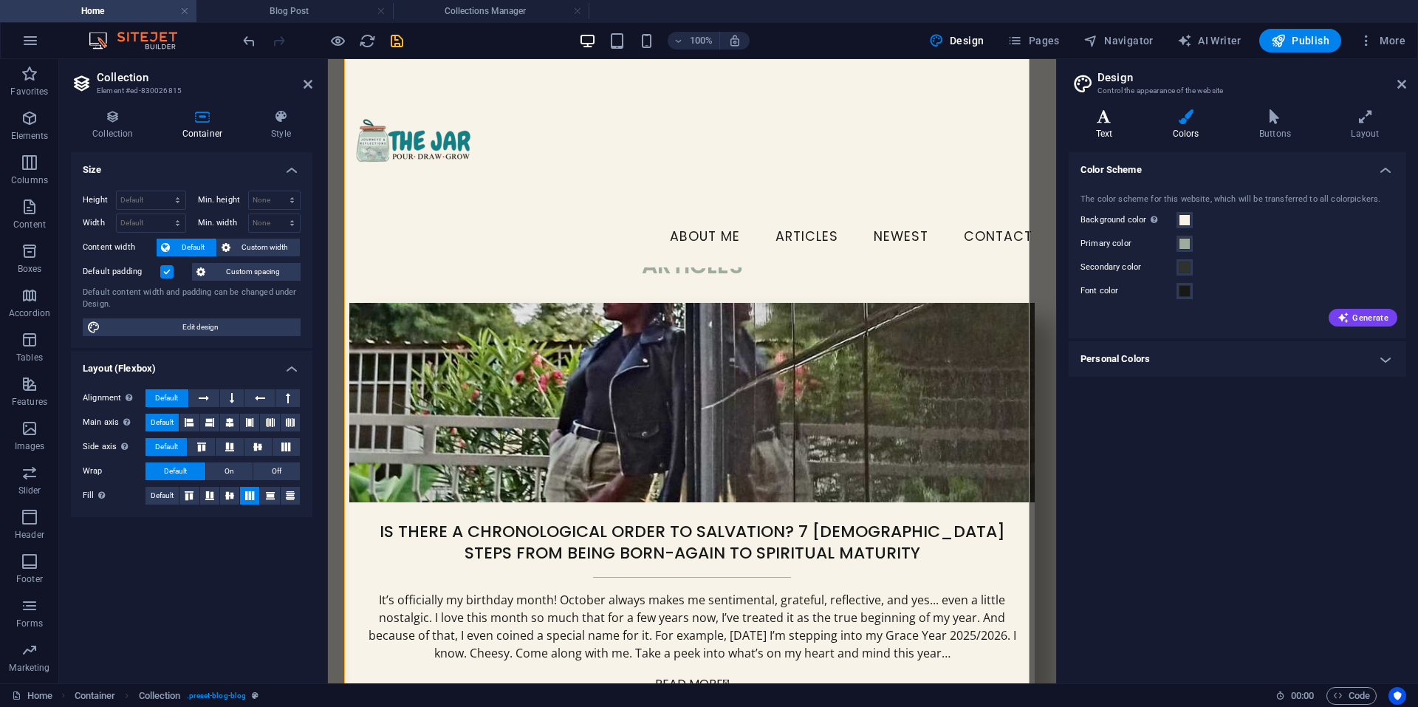
click at [1108, 125] on h4 "Text" at bounding box center [1107, 124] width 77 height 31
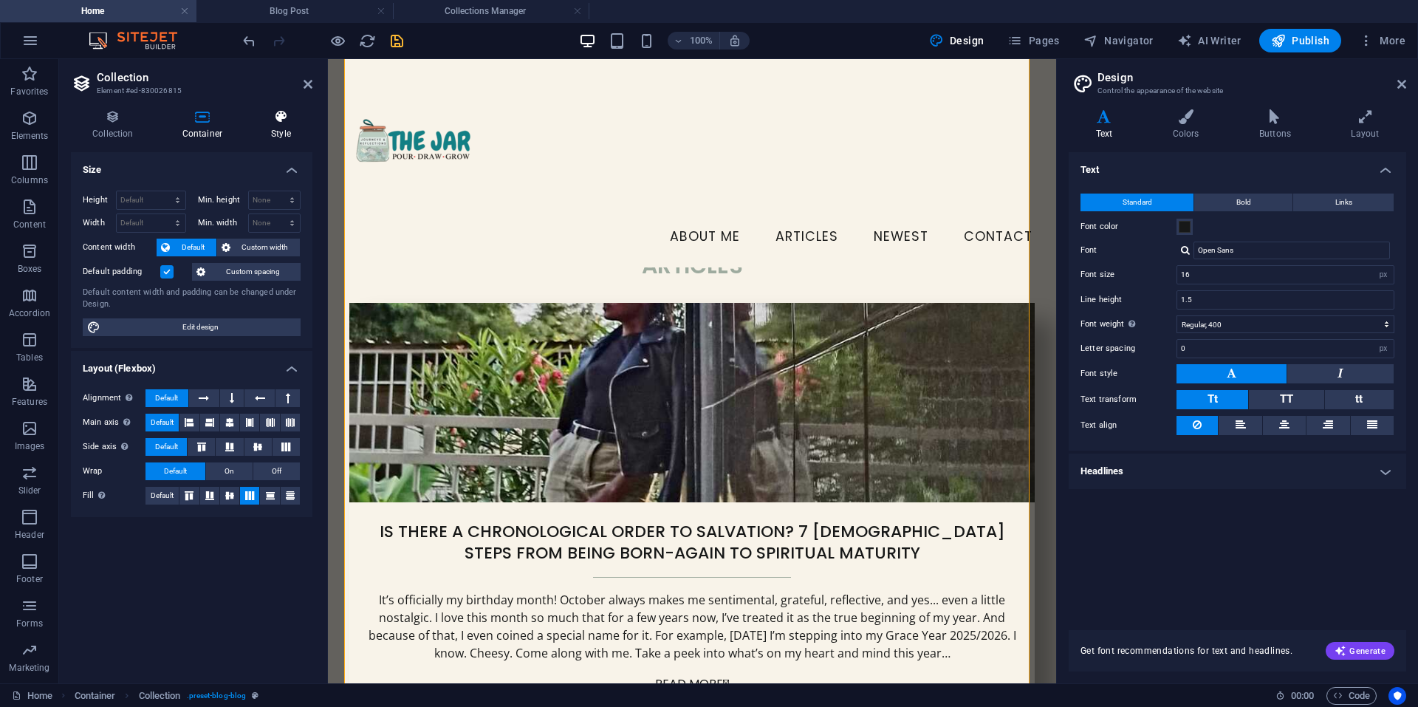
click at [275, 131] on h4 "Style" at bounding box center [281, 124] width 63 height 31
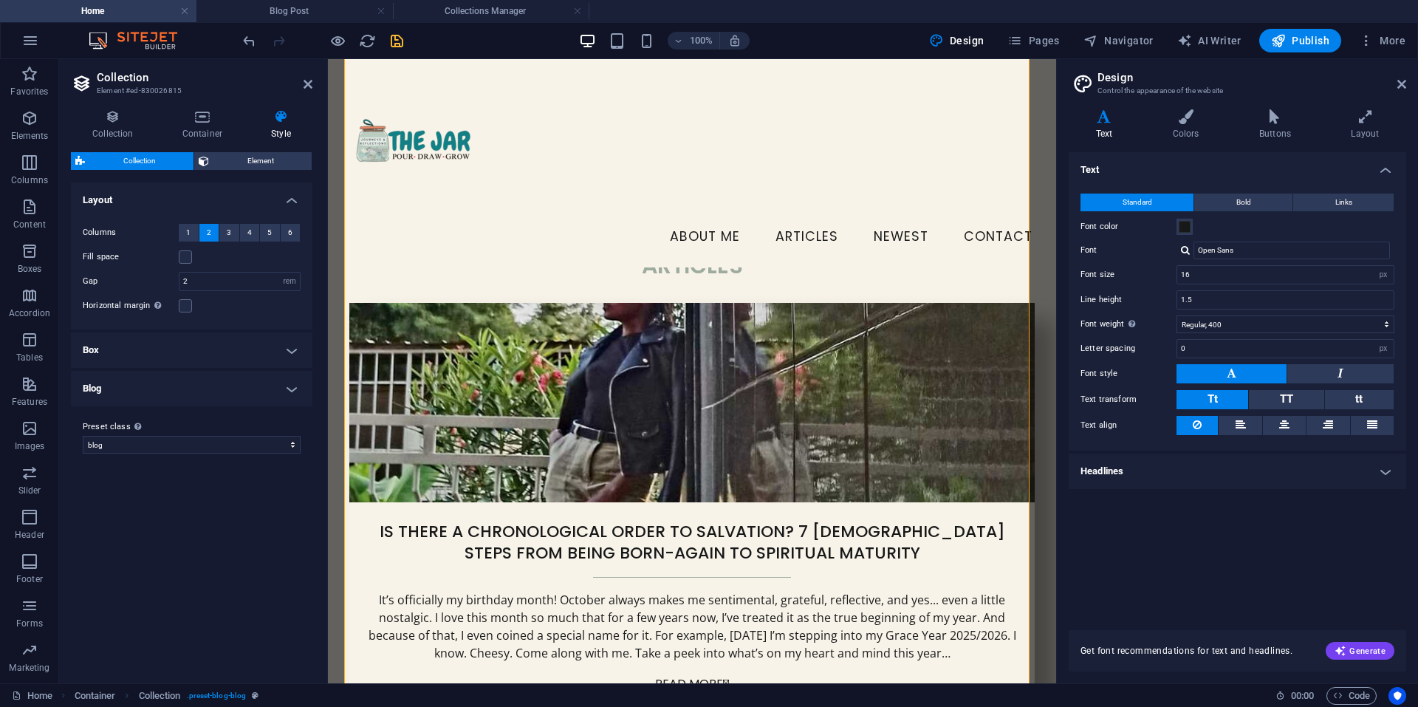
click at [286, 343] on h4 "Box" at bounding box center [191, 349] width 241 height 35
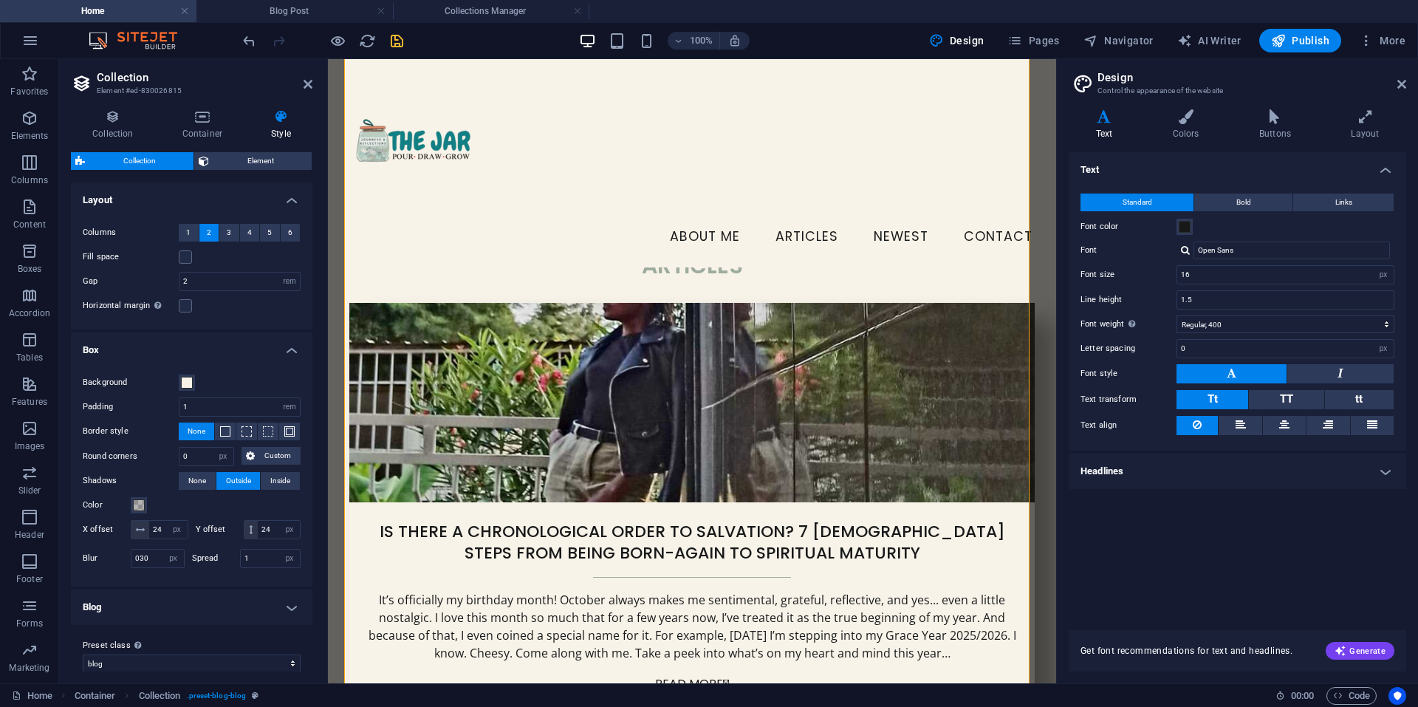
click at [286, 343] on h4 "Box" at bounding box center [191, 345] width 241 height 27
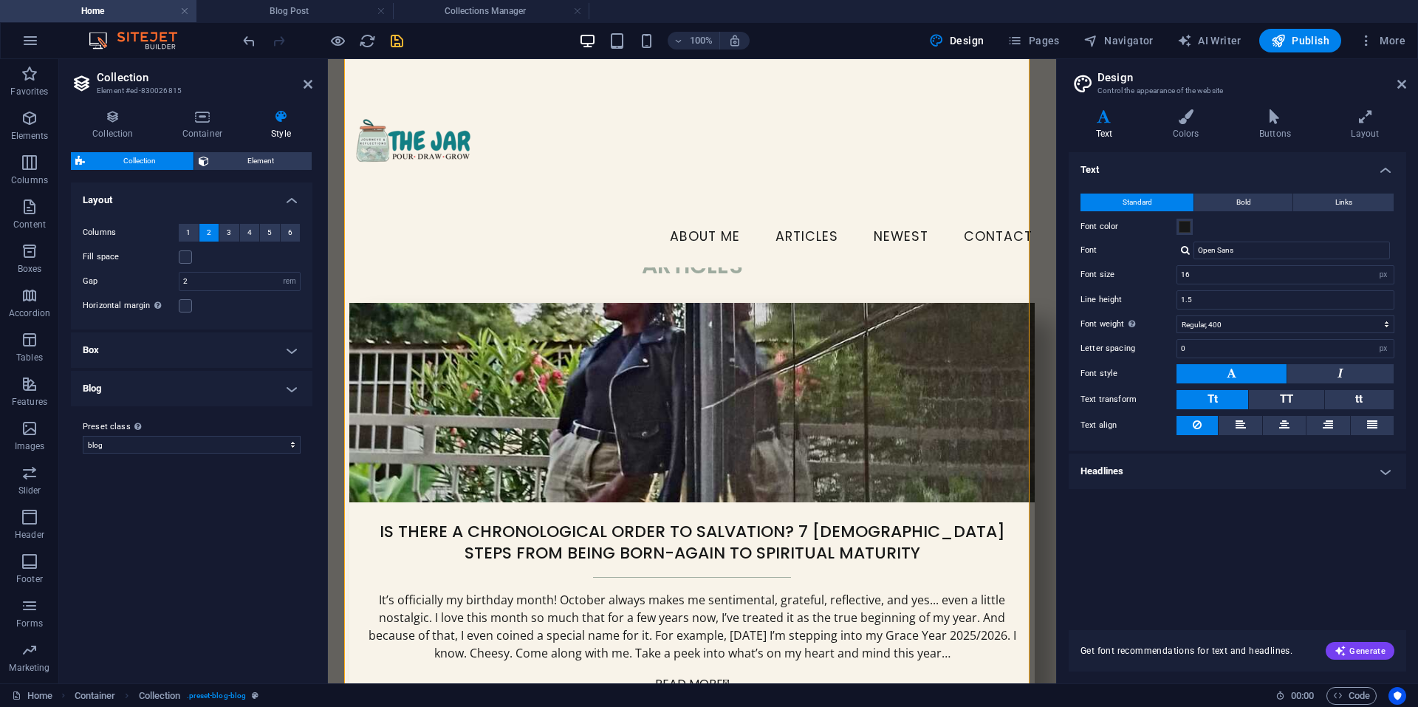
click at [261, 391] on h4 "Blog" at bounding box center [191, 388] width 241 height 35
click at [261, 391] on h4 "Blog" at bounding box center [191, 384] width 241 height 27
click at [190, 238] on span "1" at bounding box center [188, 233] width 4 height 18
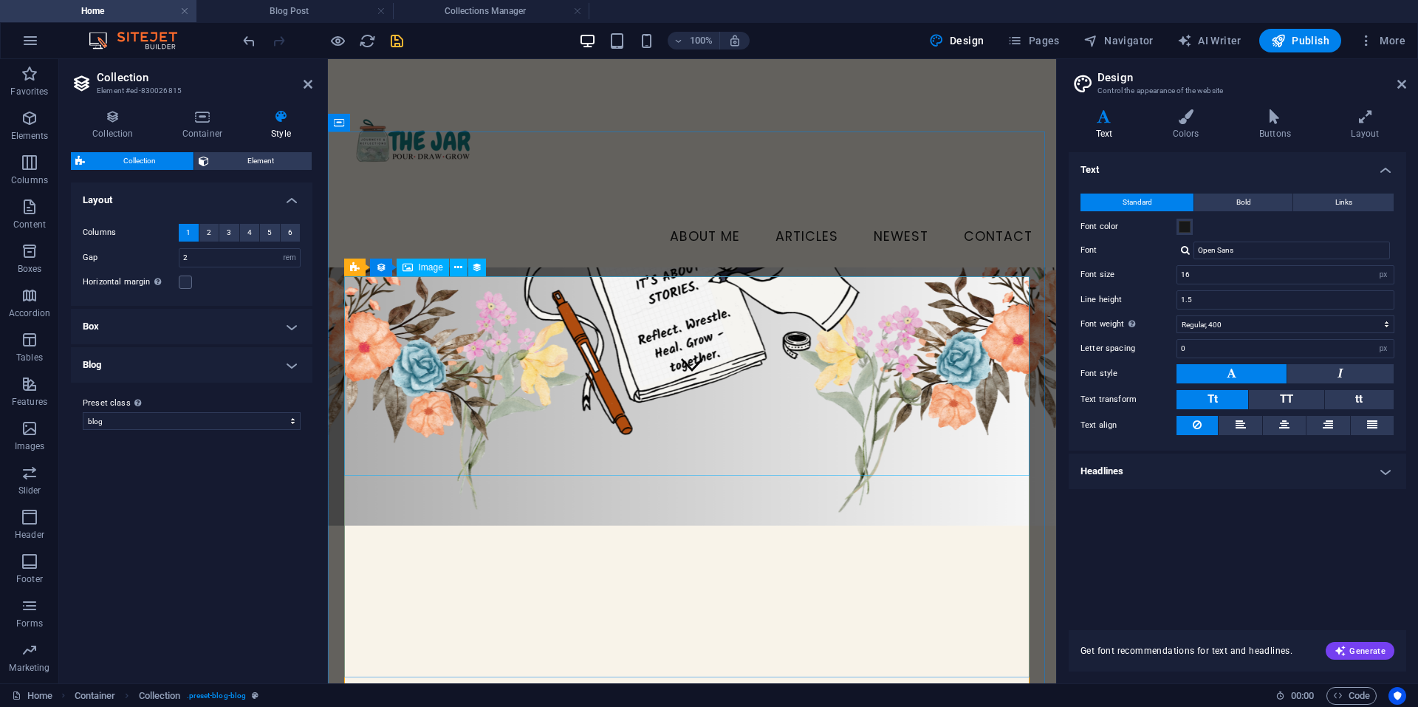
scroll to position [291, 0]
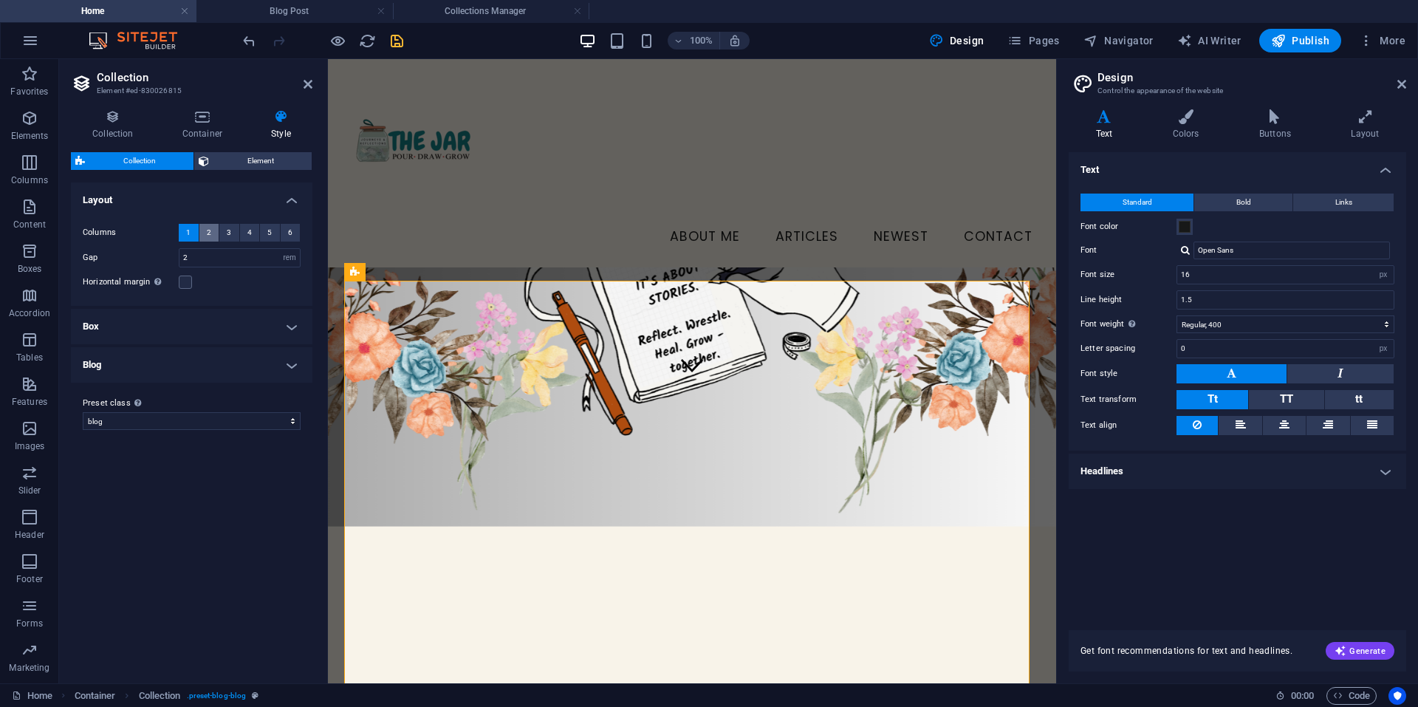
click at [212, 233] on button "2" at bounding box center [209, 233] width 20 height 18
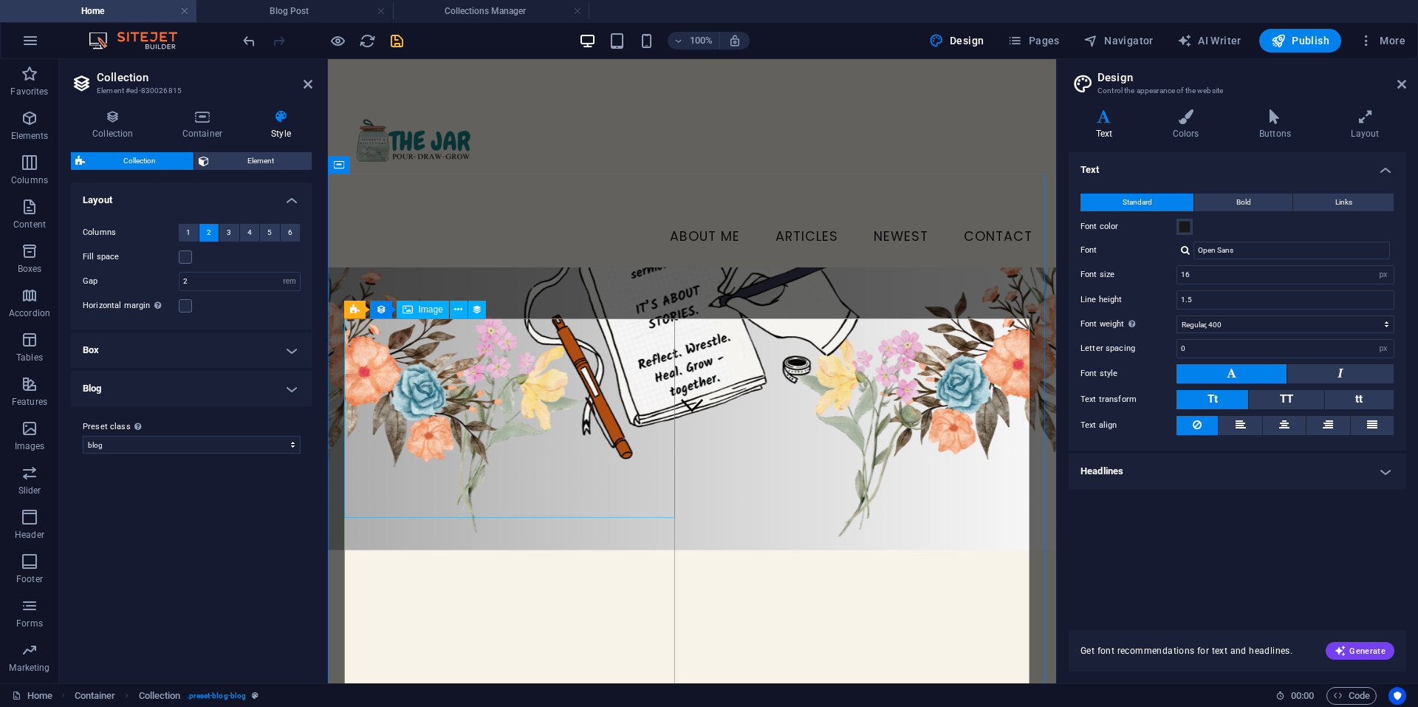
scroll to position [250, 0]
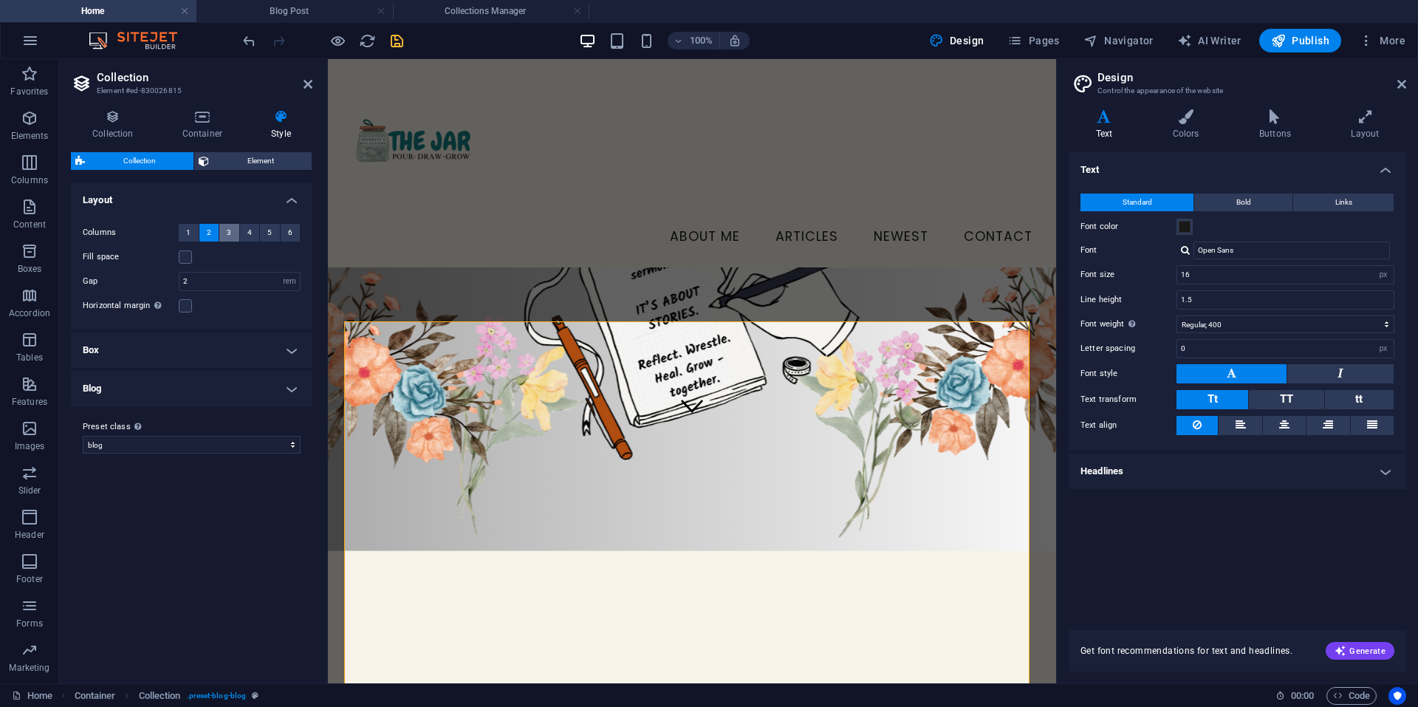
click at [230, 236] on span "3" at bounding box center [229, 233] width 4 height 18
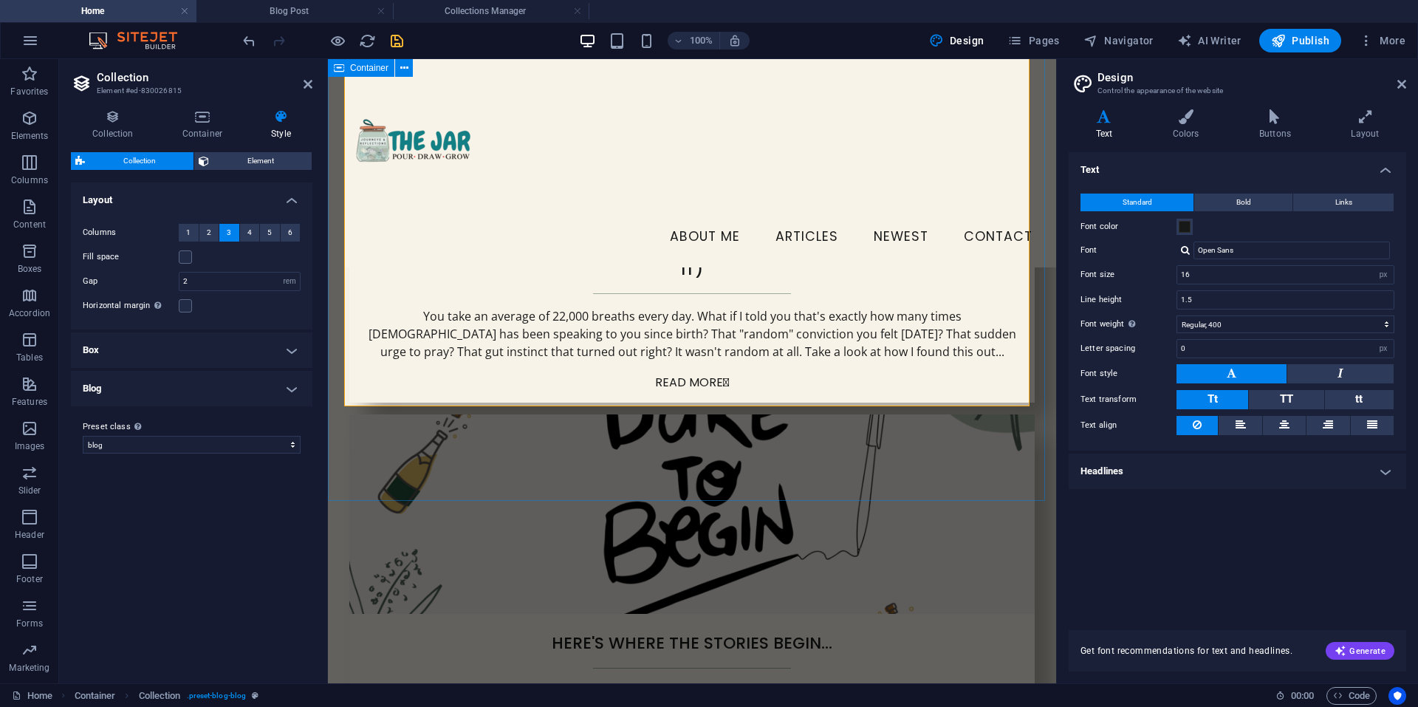
scroll to position [1436, 0]
click at [207, 234] on span "2" at bounding box center [209, 233] width 4 height 18
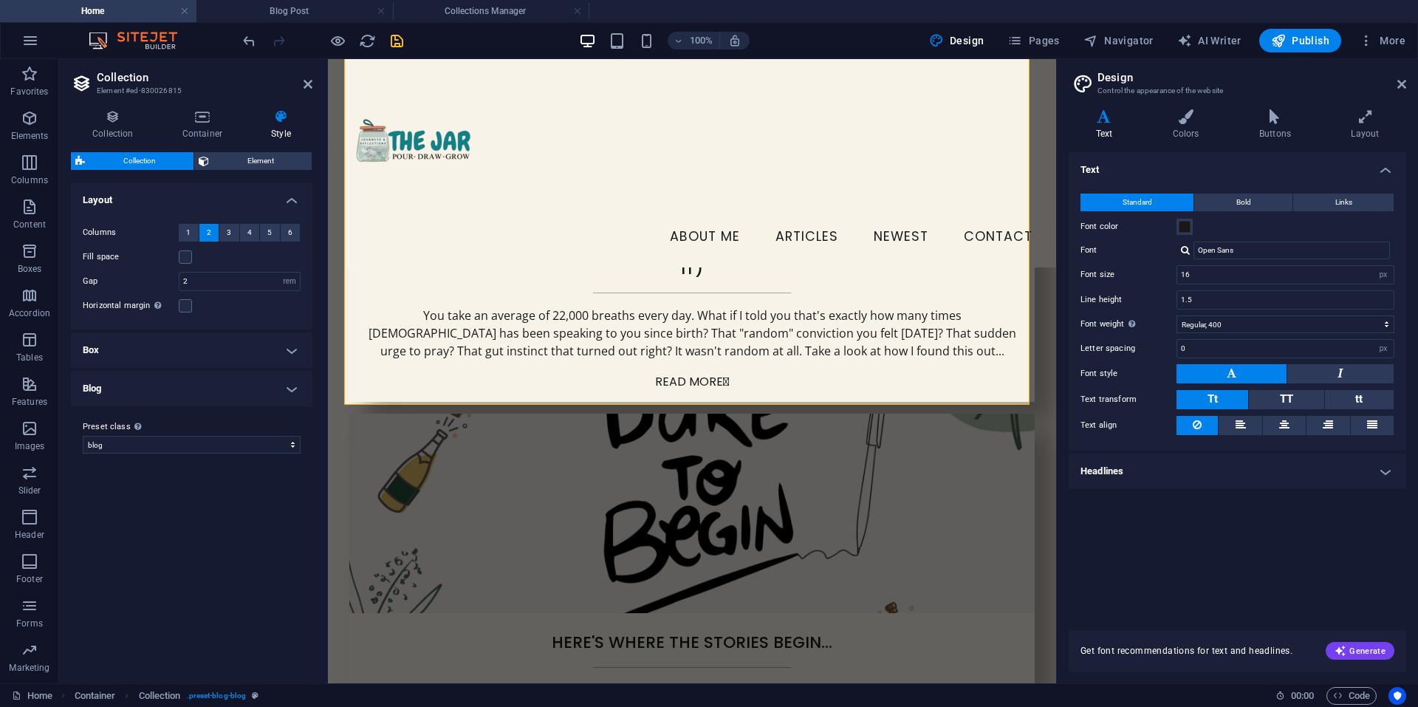
scroll to position [1306, 0]
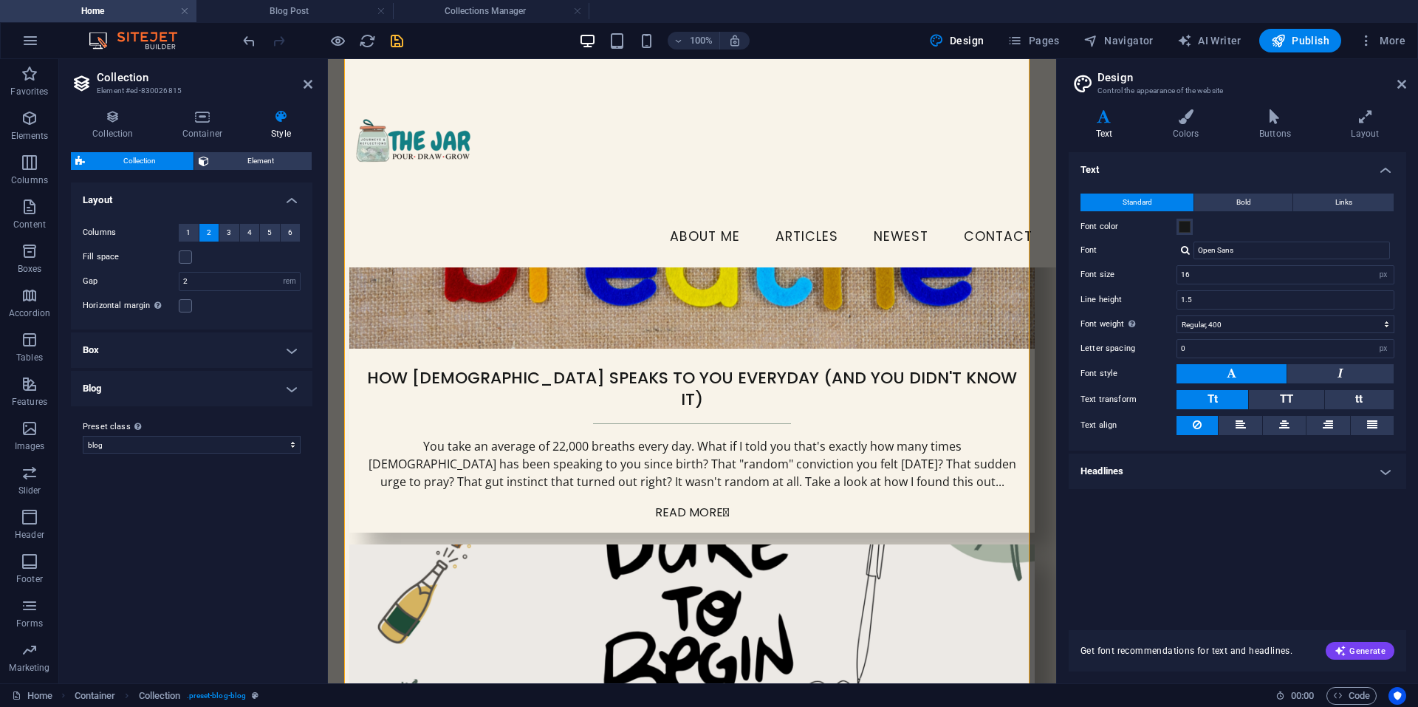
click at [313, 86] on aside "Collection Element #ed-830026815 Collection Container Style General Collection …" at bounding box center [193, 371] width 269 height 624
click at [309, 83] on icon at bounding box center [308, 84] width 9 height 12
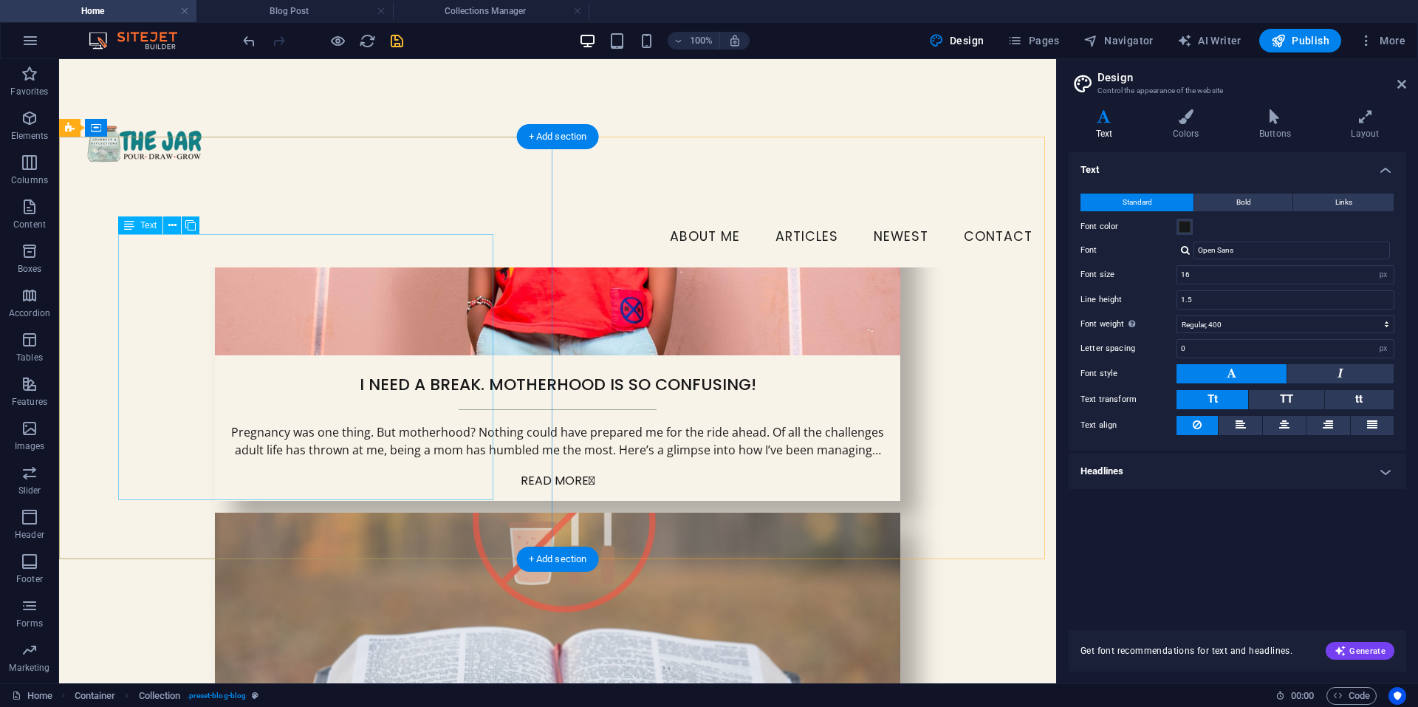
scroll to position [2051, 0]
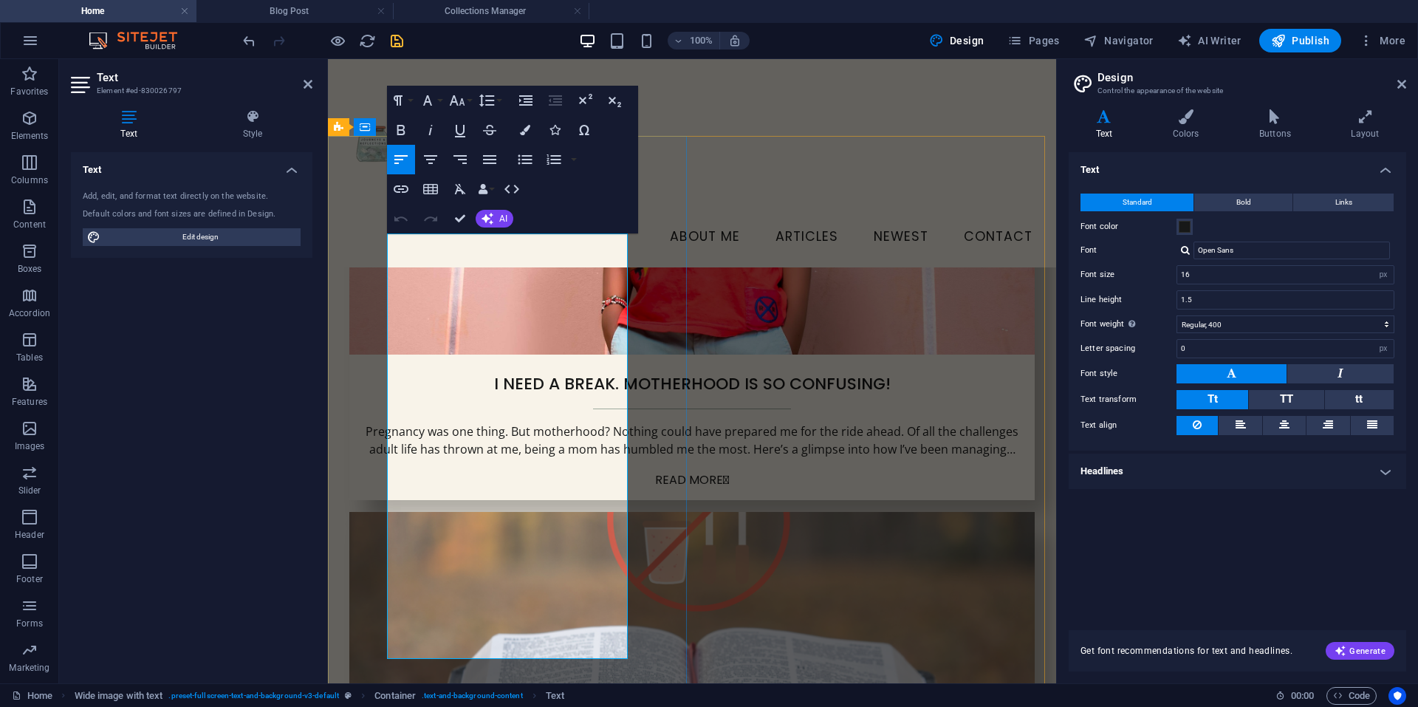
click at [411, 188] on button "Insert Link" at bounding box center [401, 189] width 28 height 30
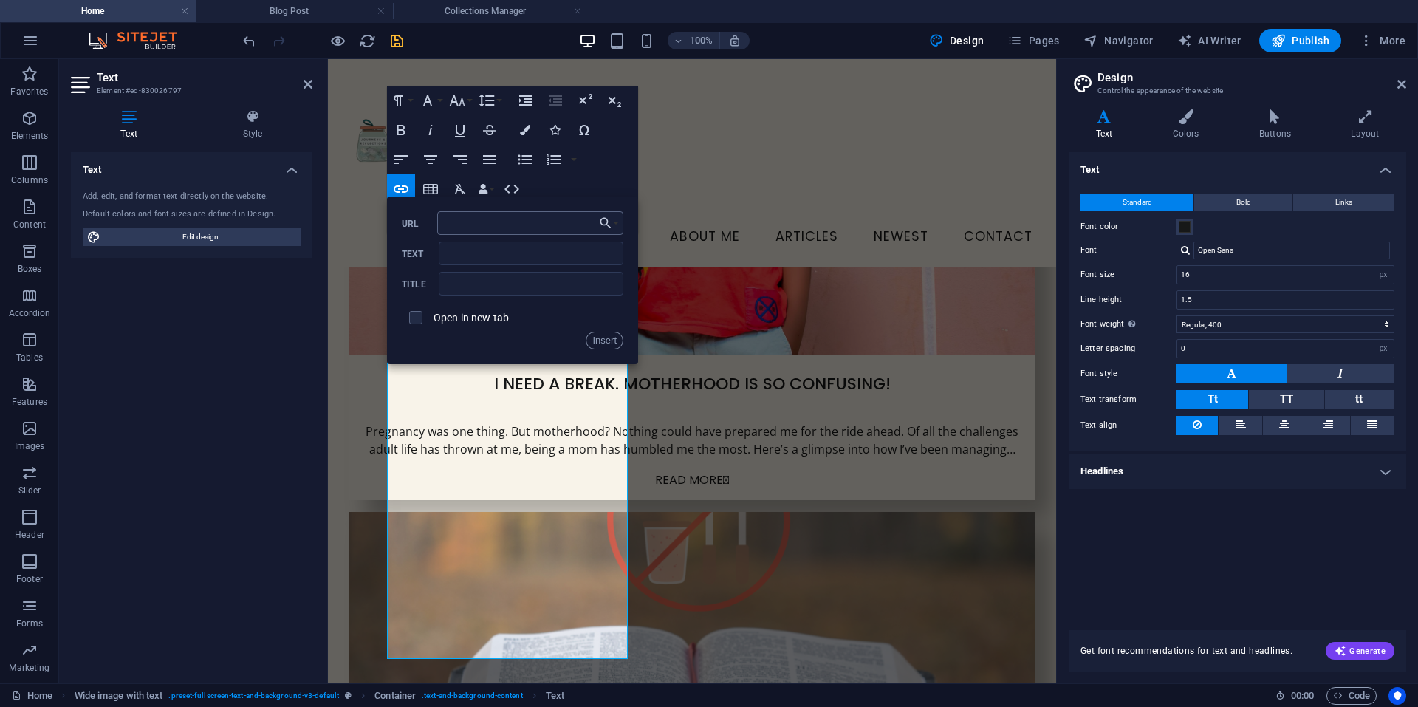
click at [471, 224] on input "URL" at bounding box center [530, 223] width 186 height 24
type input "https://thejarministry.com/blog-post/here-s-where-the-stories-begin/"
click at [463, 253] on input "Text" at bounding box center [531, 253] width 185 height 24
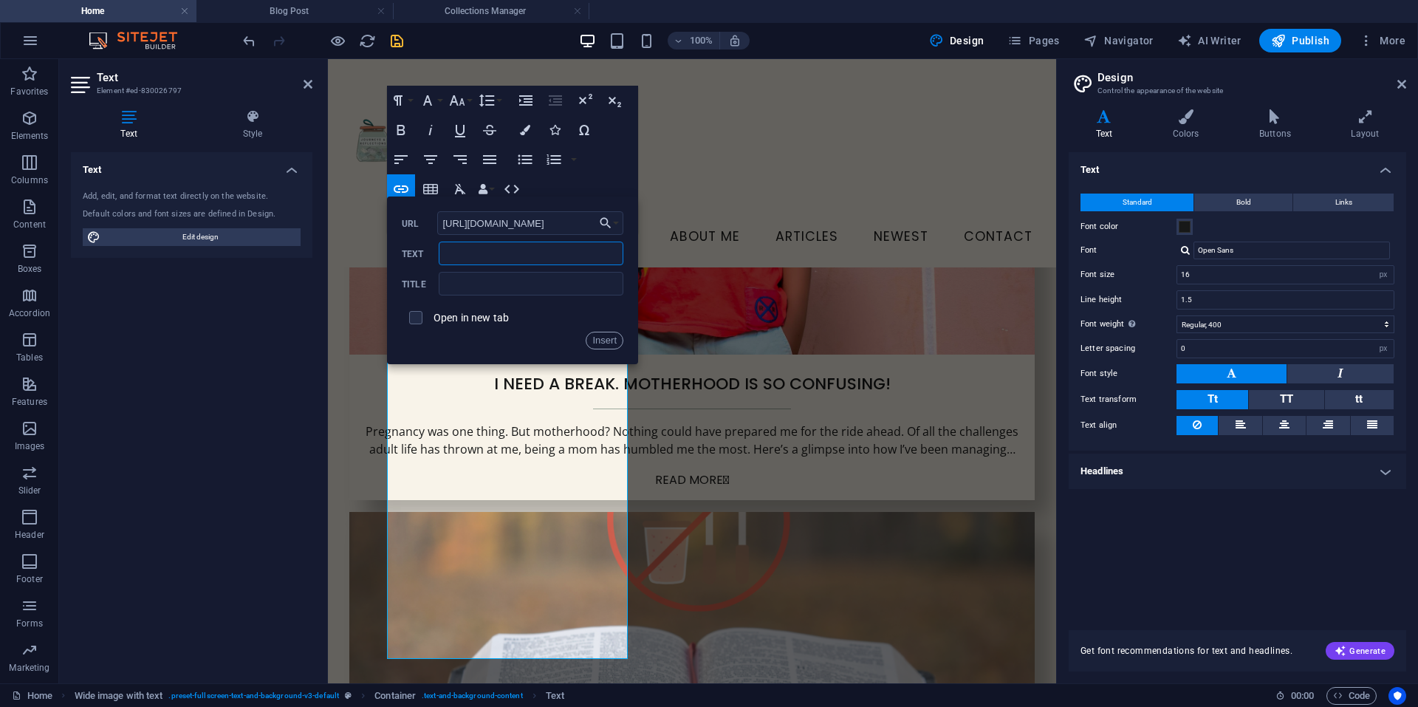
type input "Here"
click at [603, 339] on button "Insert" at bounding box center [605, 341] width 38 height 18
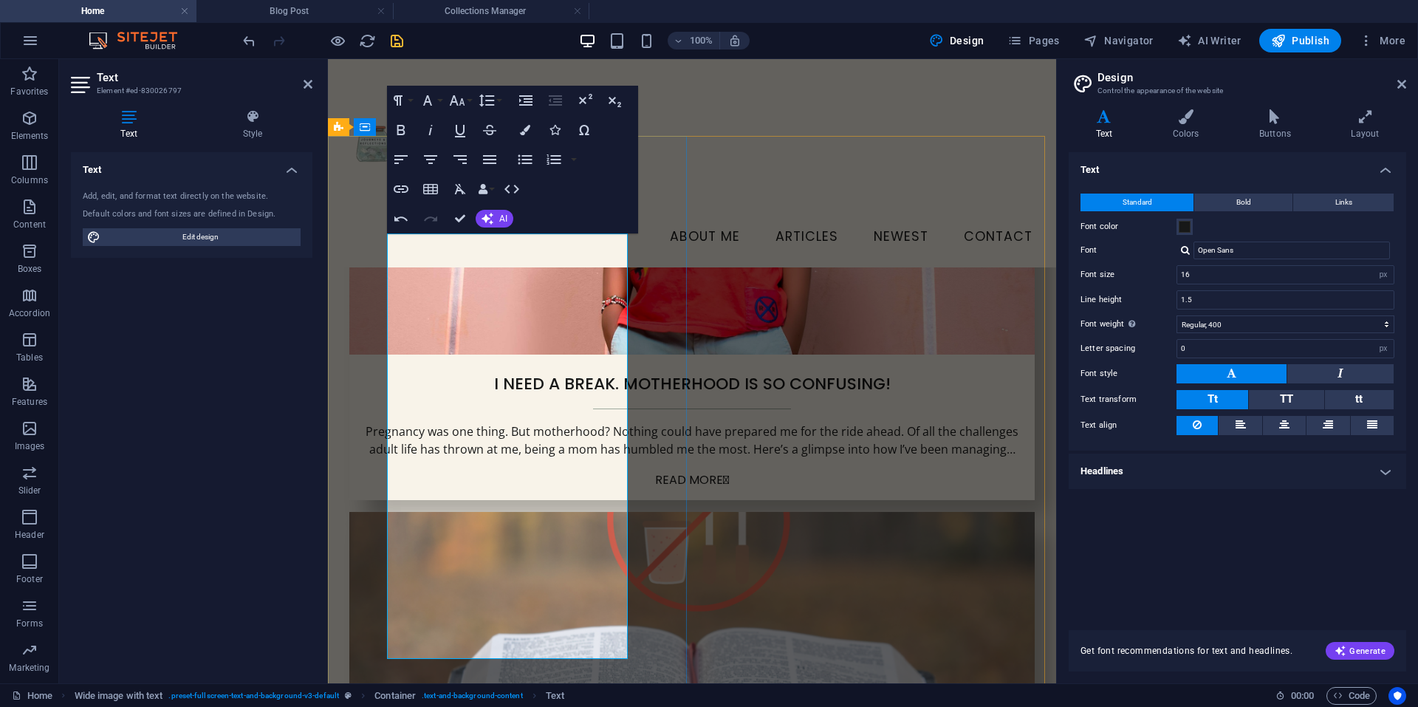
drag, startPoint x: 536, startPoint y: 564, endPoint x: 414, endPoint y: 489, distance: 143.3
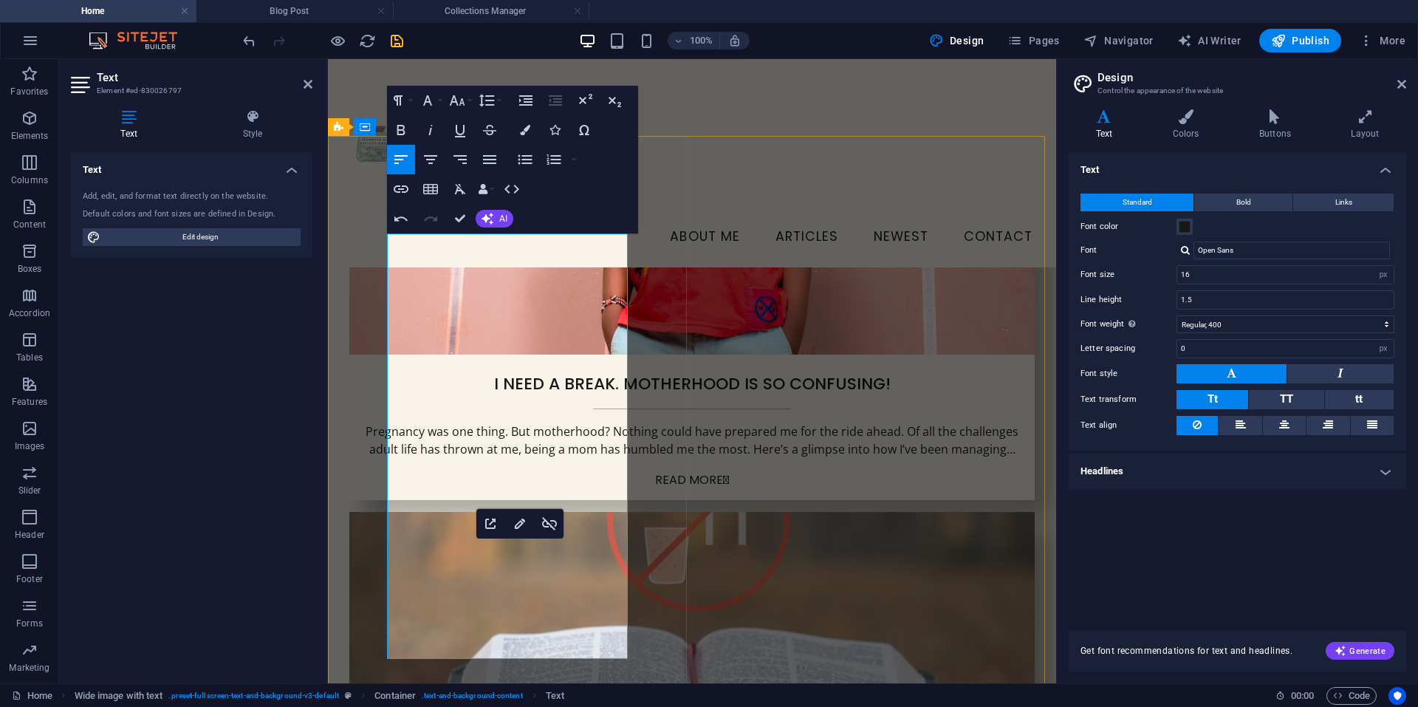
drag, startPoint x: 565, startPoint y: 580, endPoint x: 610, endPoint y: 582, distance: 45.1
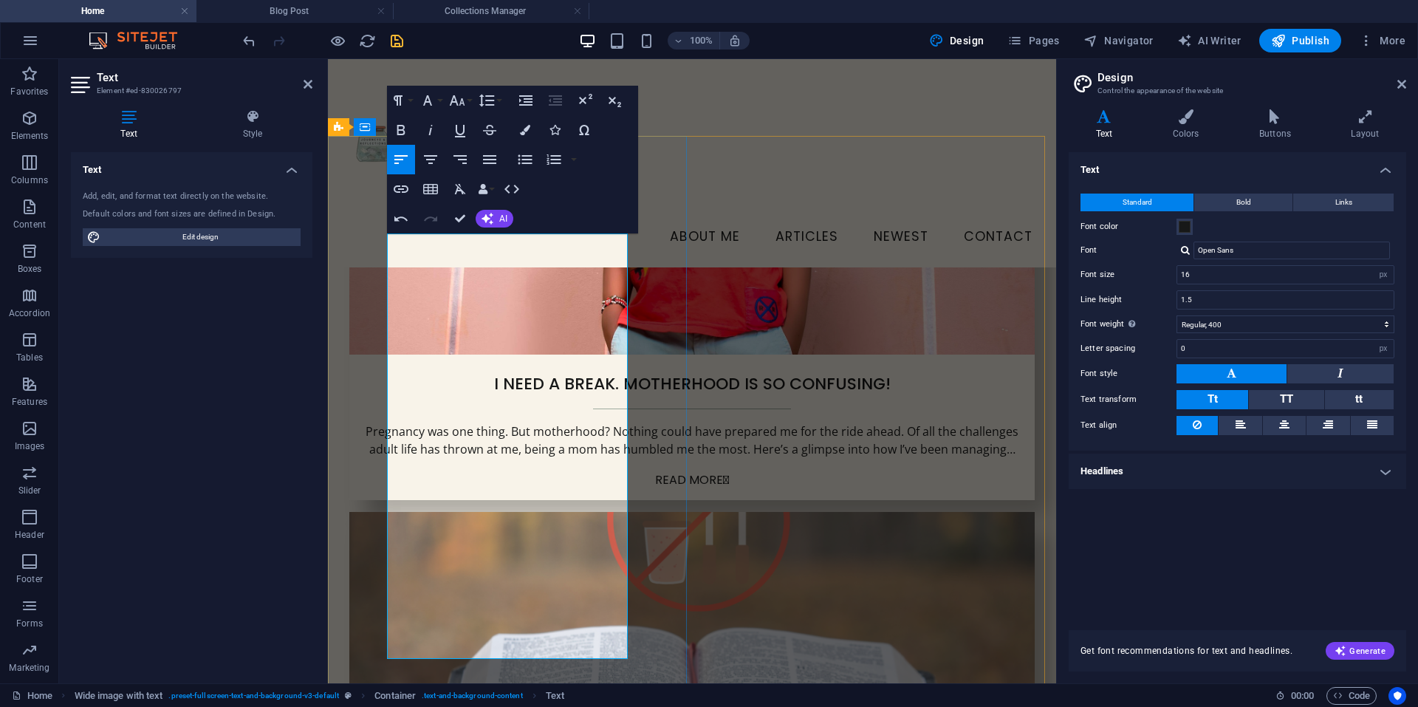
copy p "learning"
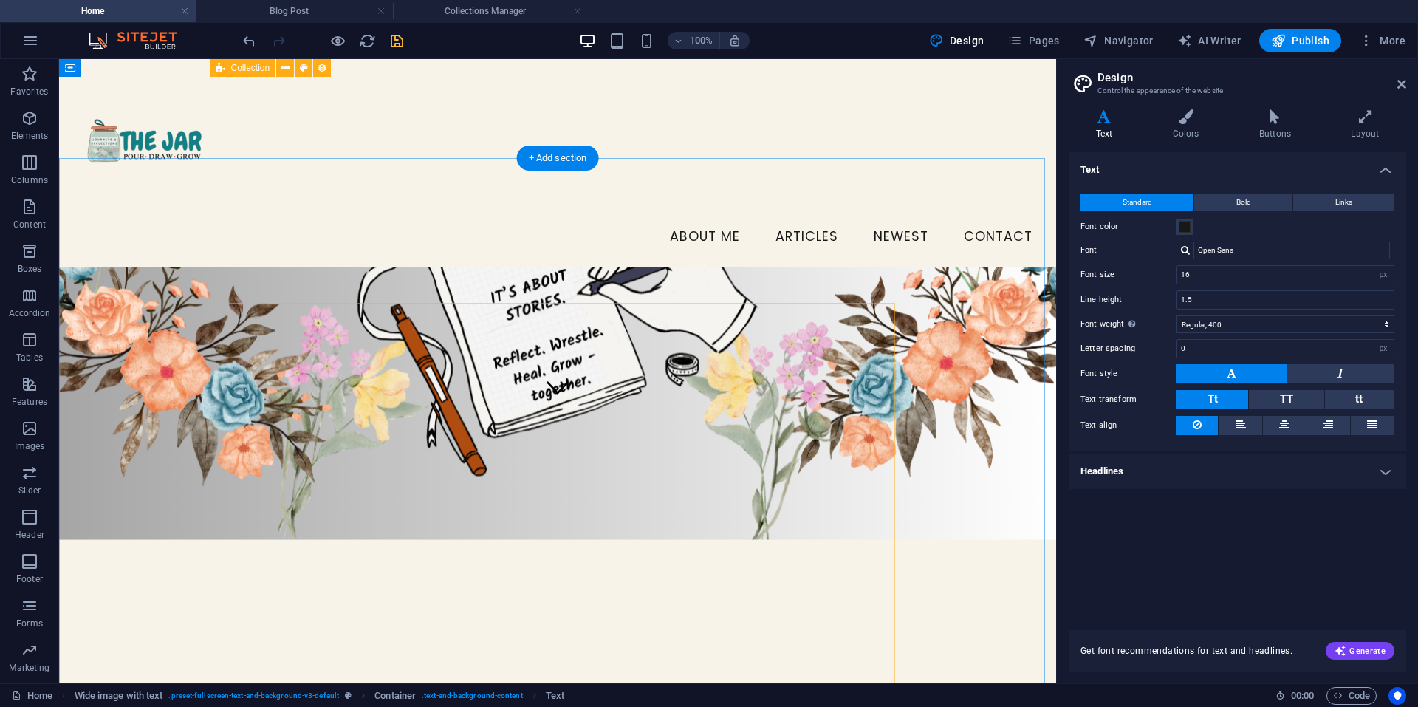
scroll to position [268, 0]
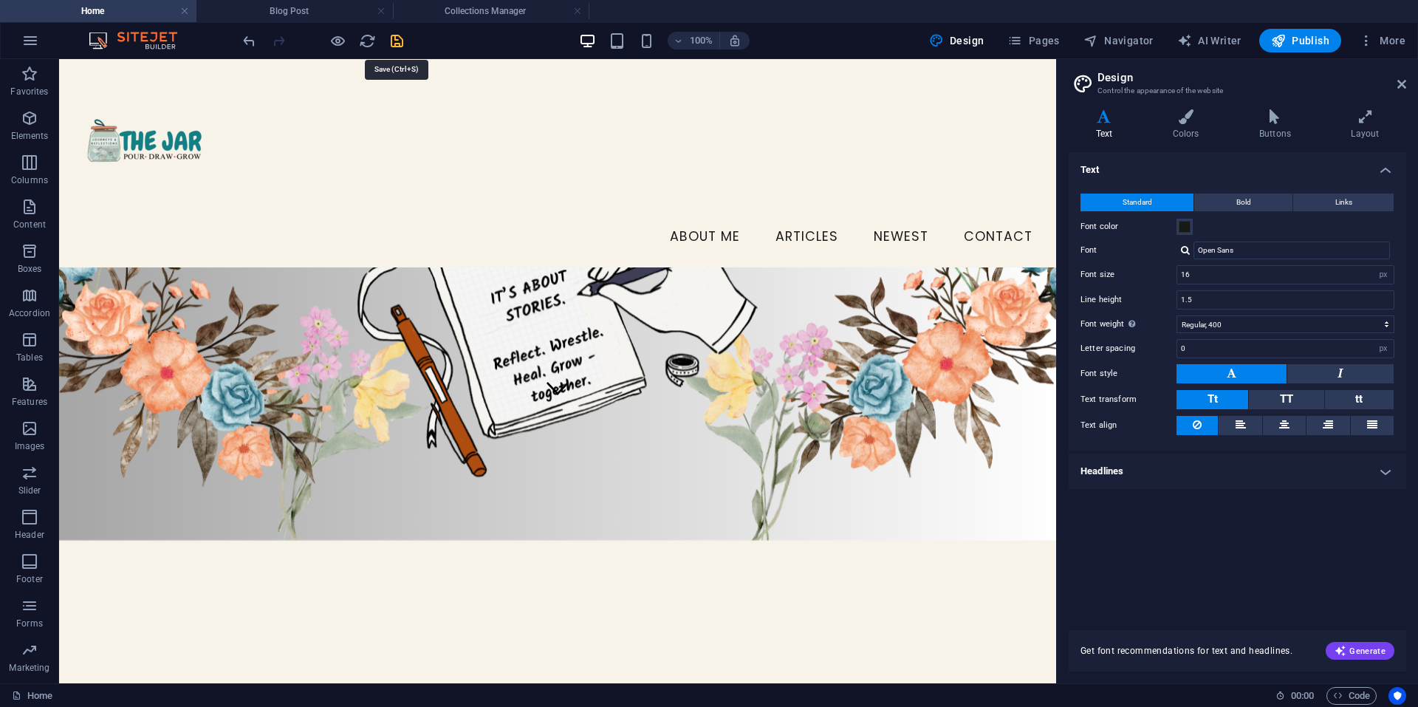
click at [392, 48] on icon "save" at bounding box center [396, 40] width 17 height 17
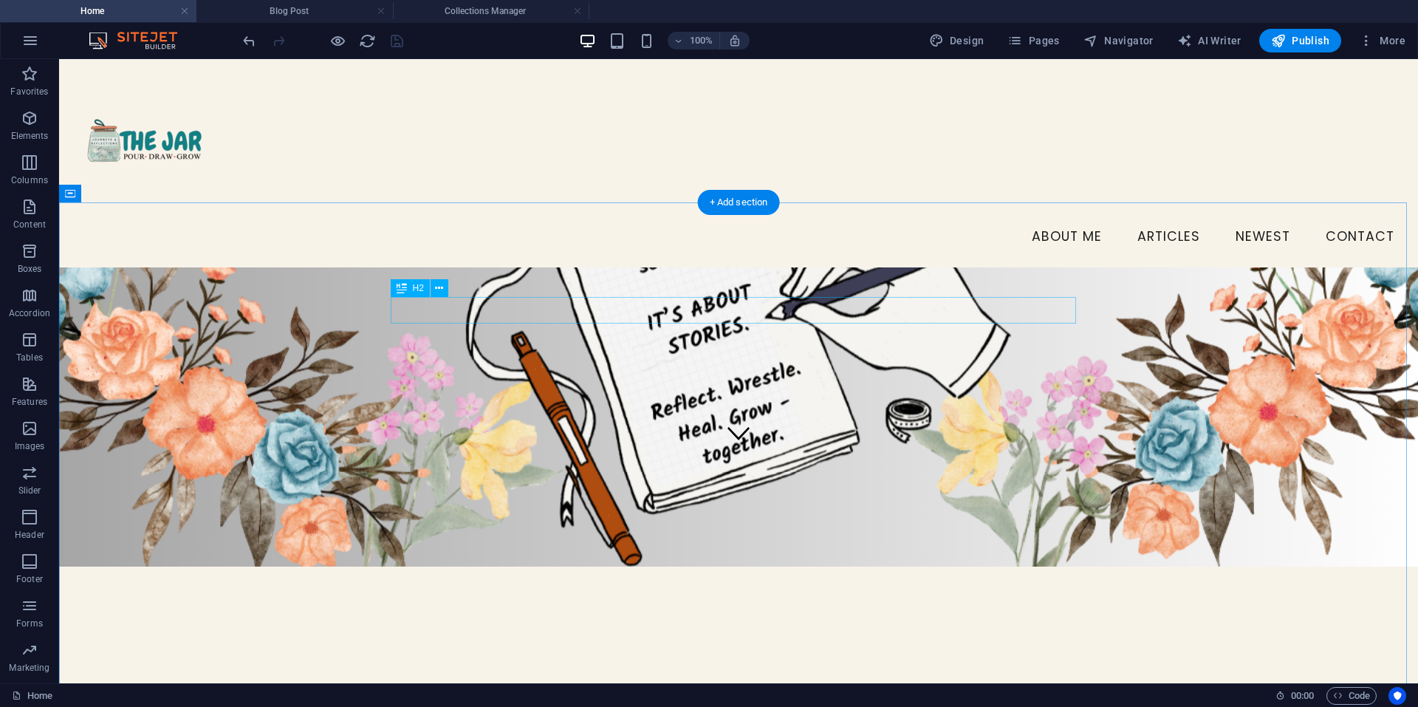
scroll to position [222, 0]
click at [1314, 43] on span "Publish" at bounding box center [1300, 40] width 58 height 15
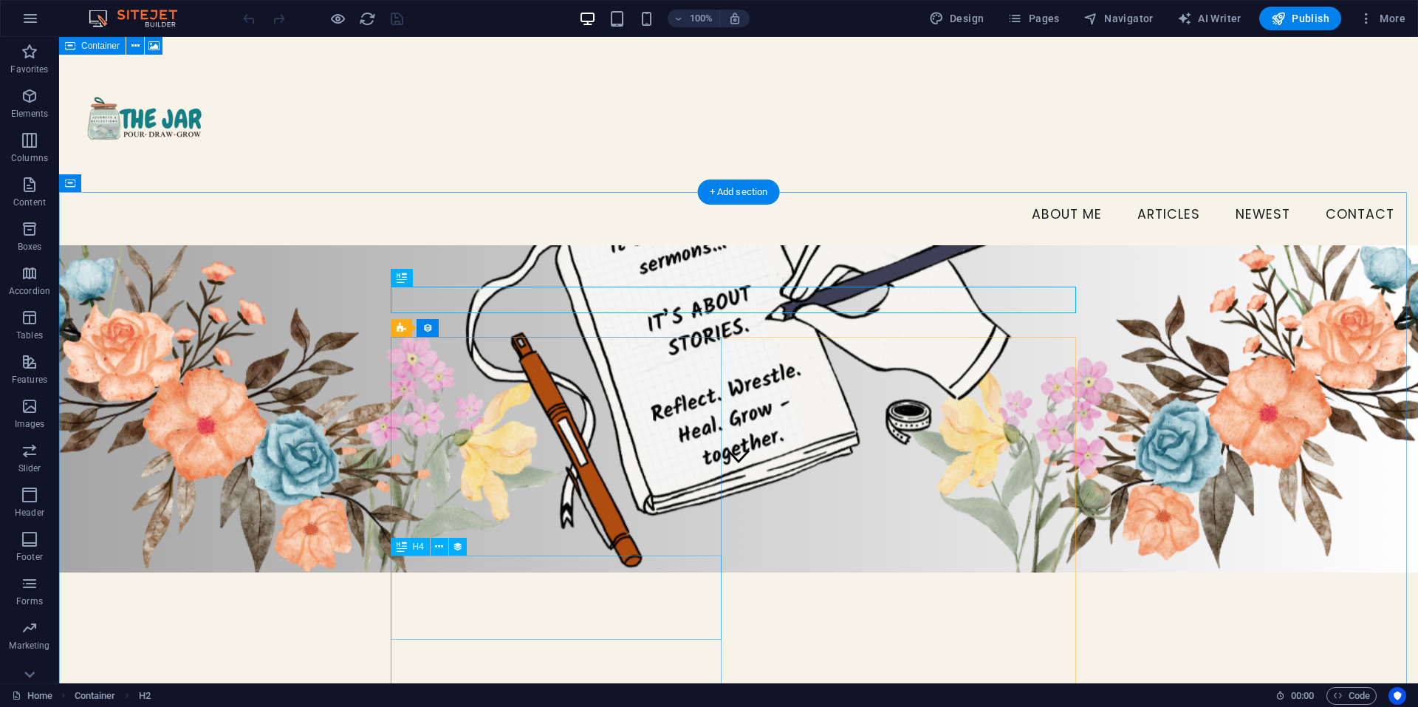
scroll to position [199, 0]
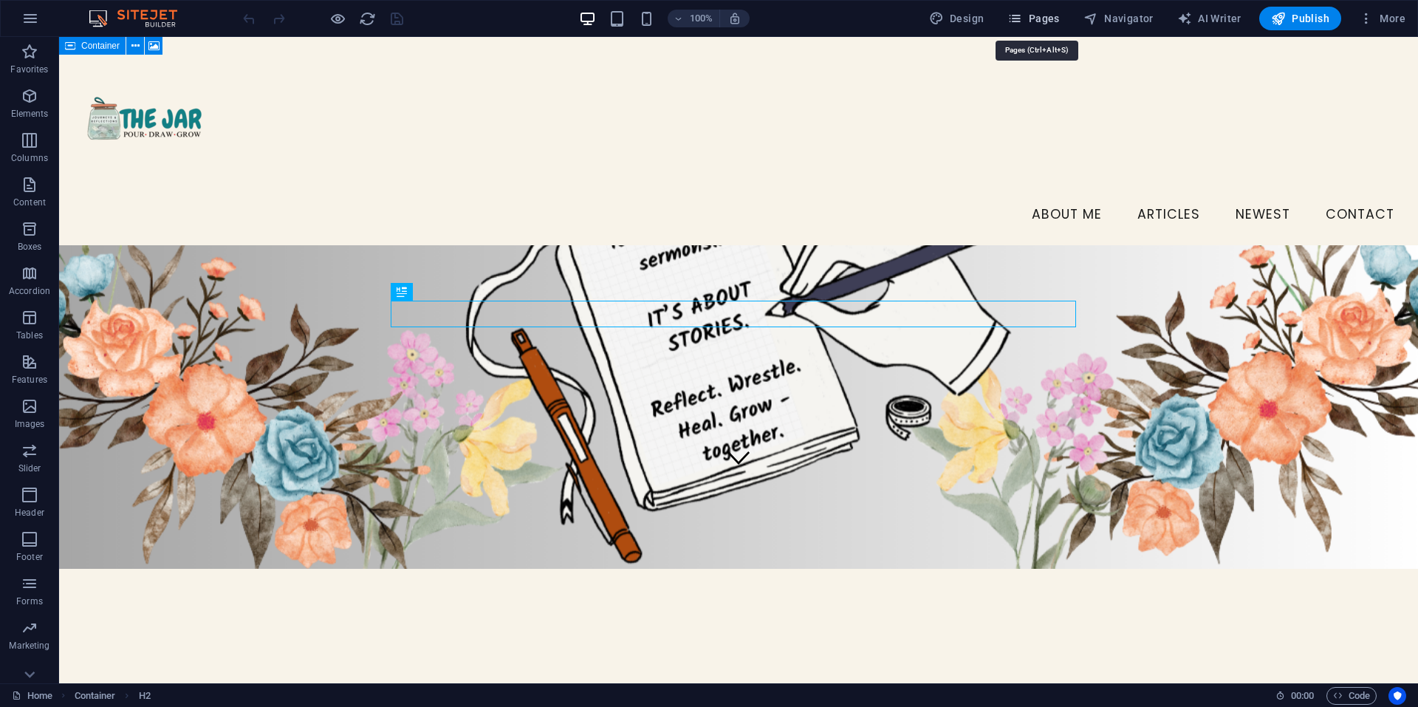
click at [1032, 11] on span "Pages" at bounding box center [1033, 18] width 52 height 15
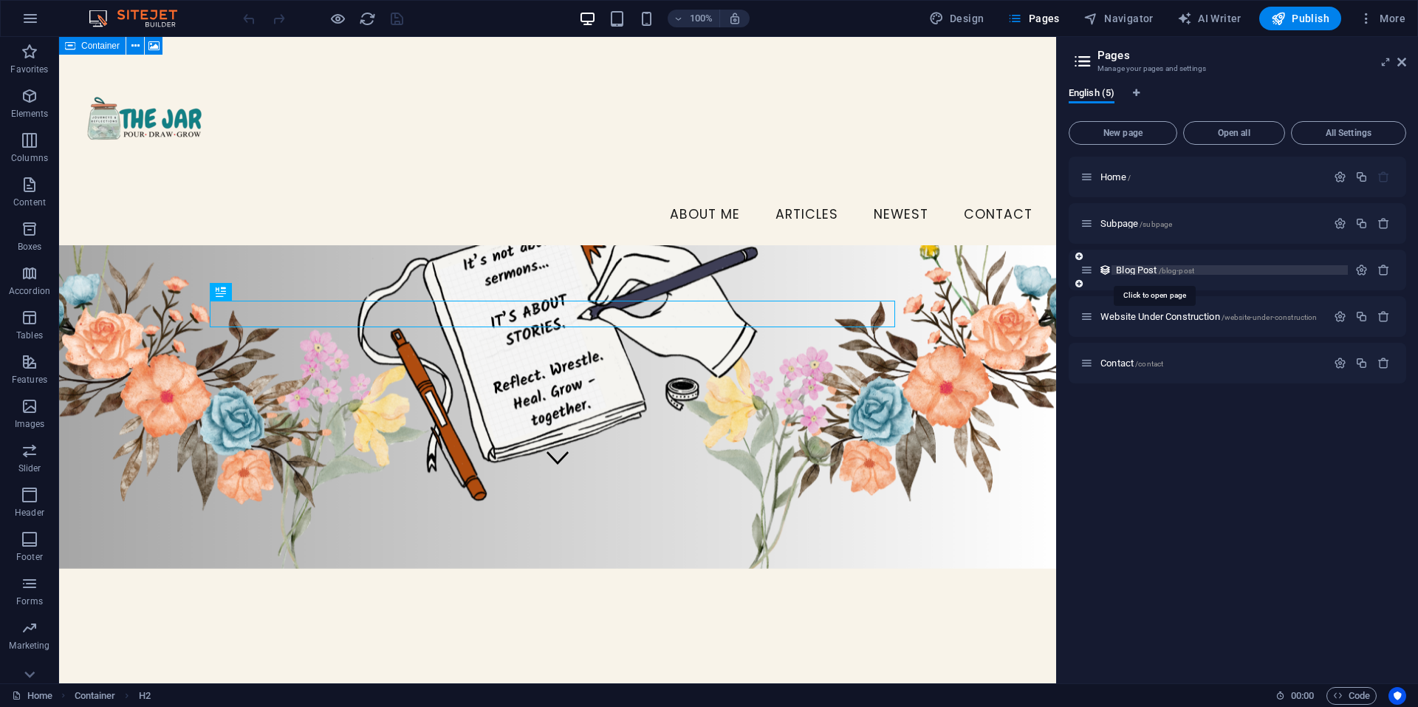
click at [1137, 269] on span "Blog Post /blog-post" at bounding box center [1155, 269] width 78 height 11
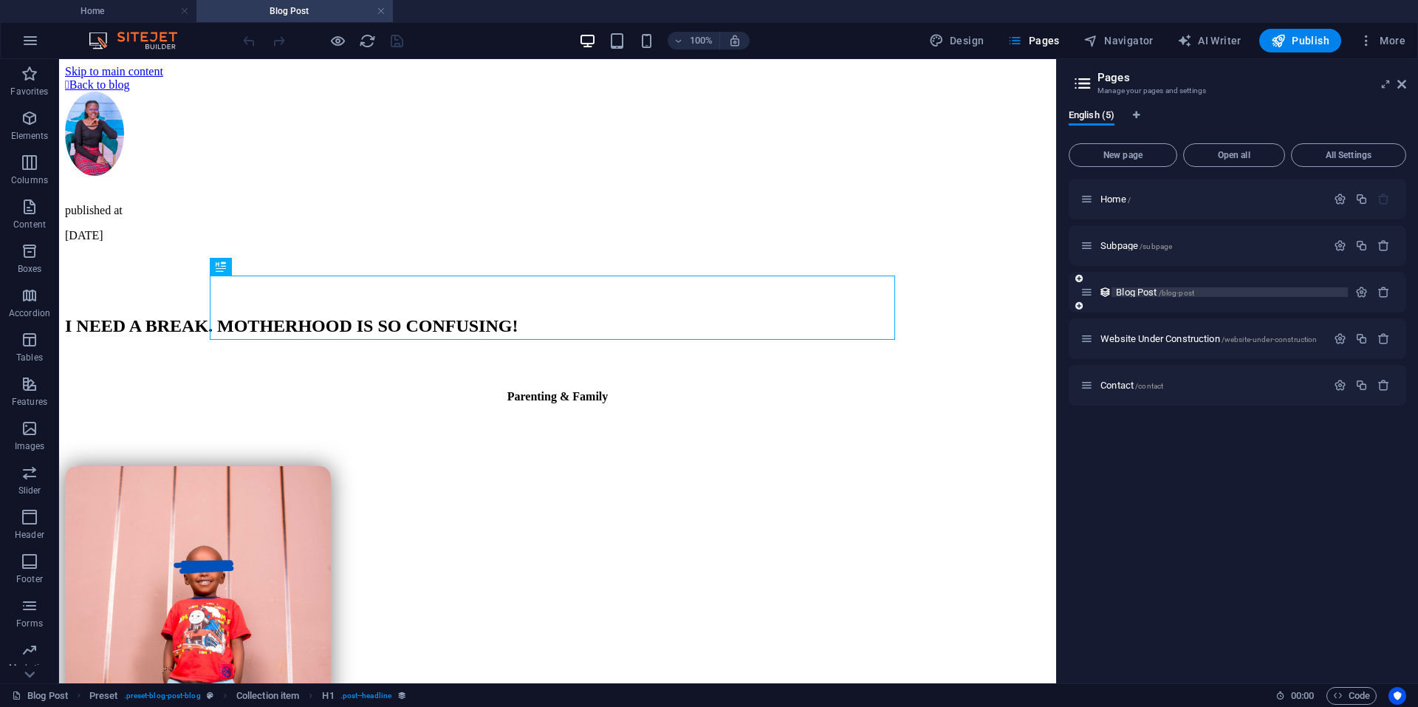
scroll to position [0, 0]
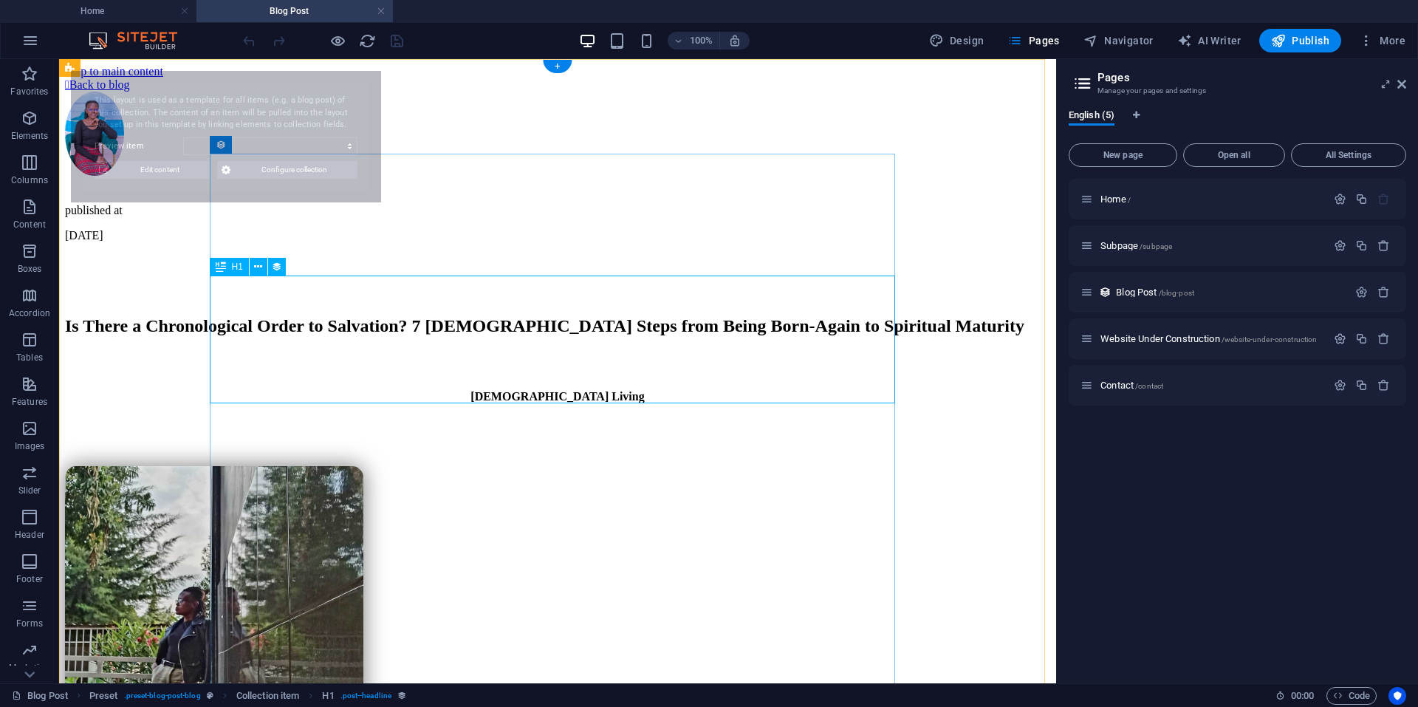
select select "68dcd2ca9f80612dca0bb232"
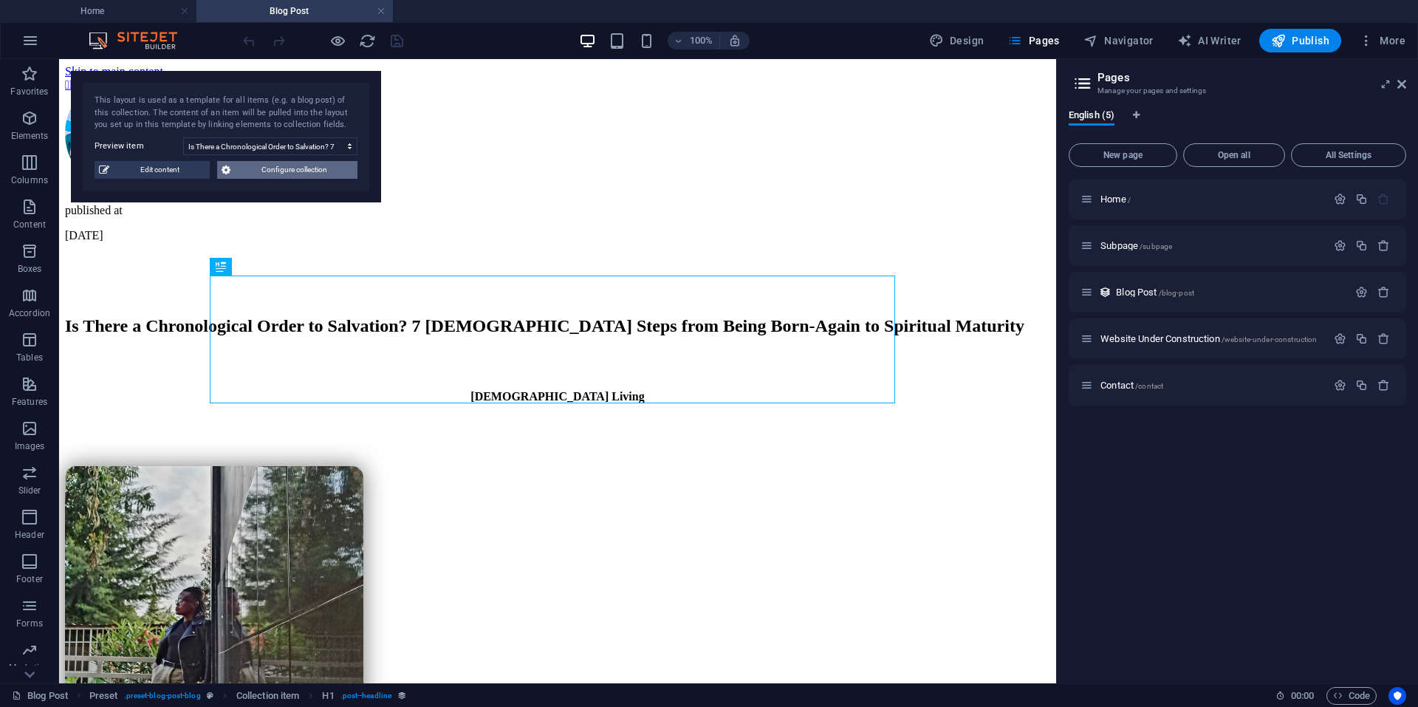
click at [295, 177] on span "Configure collection" at bounding box center [294, 170] width 118 height 18
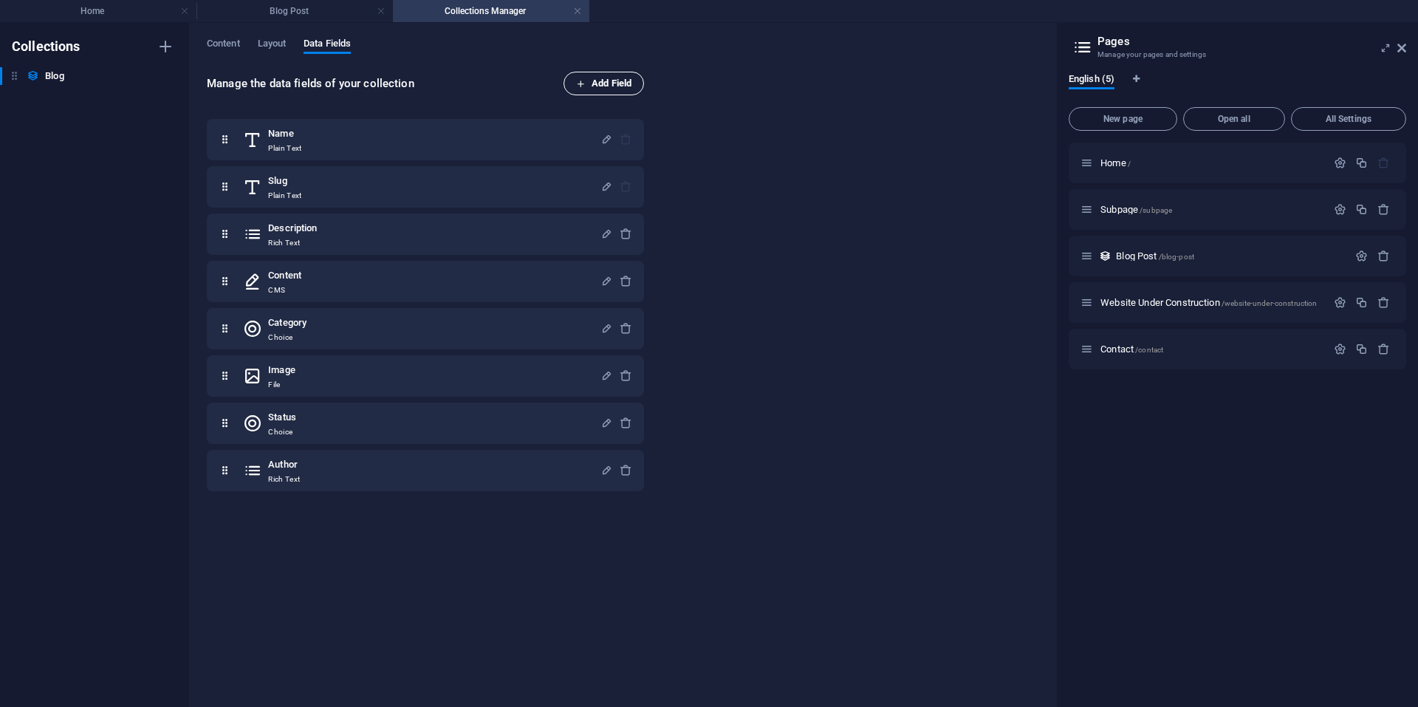
click at [608, 84] on span "Add Field" at bounding box center [603, 84] width 55 height 18
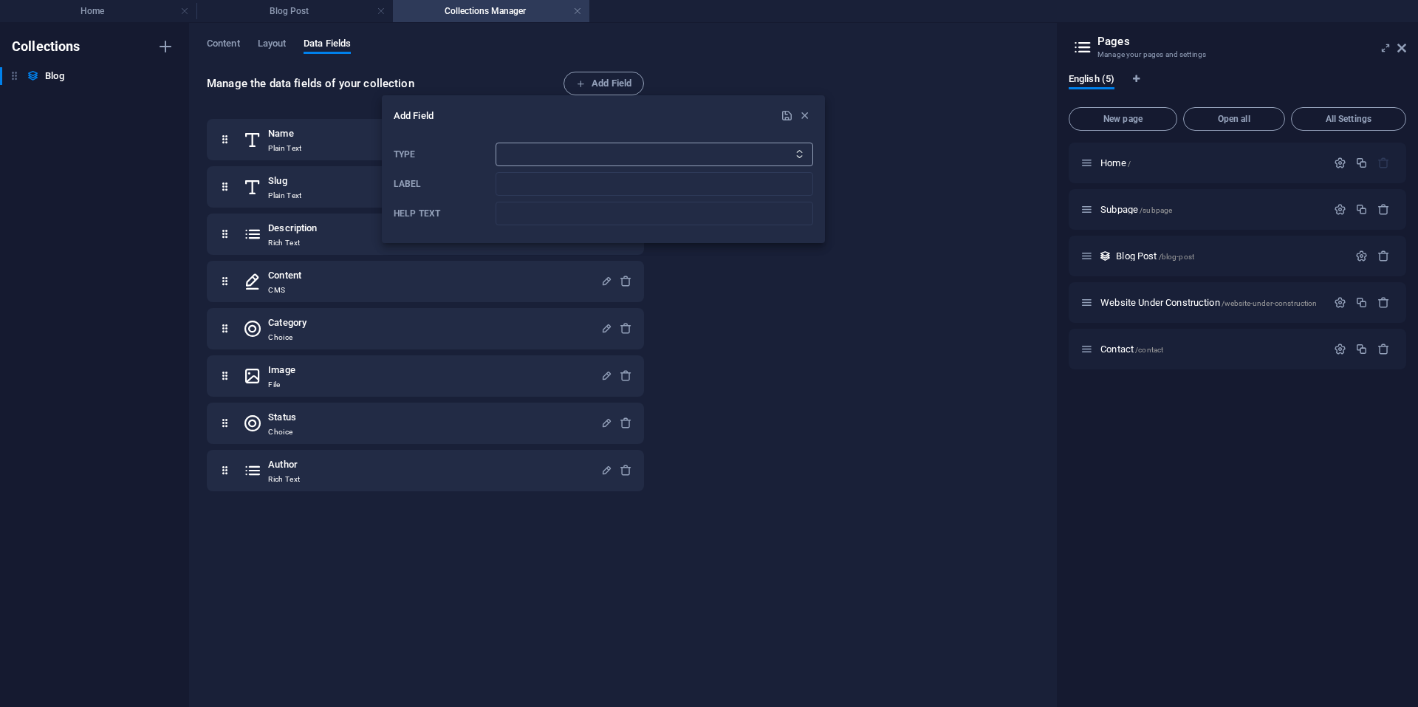
click at [600, 149] on select "Plain Text Link CMS Rich Text File Multiple Files Checkbox Choice Date Number" at bounding box center [655, 155] width 318 height 24
select select "date"
click at [496, 143] on select "Plain Text Link CMS Rich Text File Multiple Files Checkbox Choice Date Number" at bounding box center [655, 155] width 318 height 24
click at [539, 189] on input "Label" at bounding box center [655, 184] width 318 height 24
type input "Rich Text"
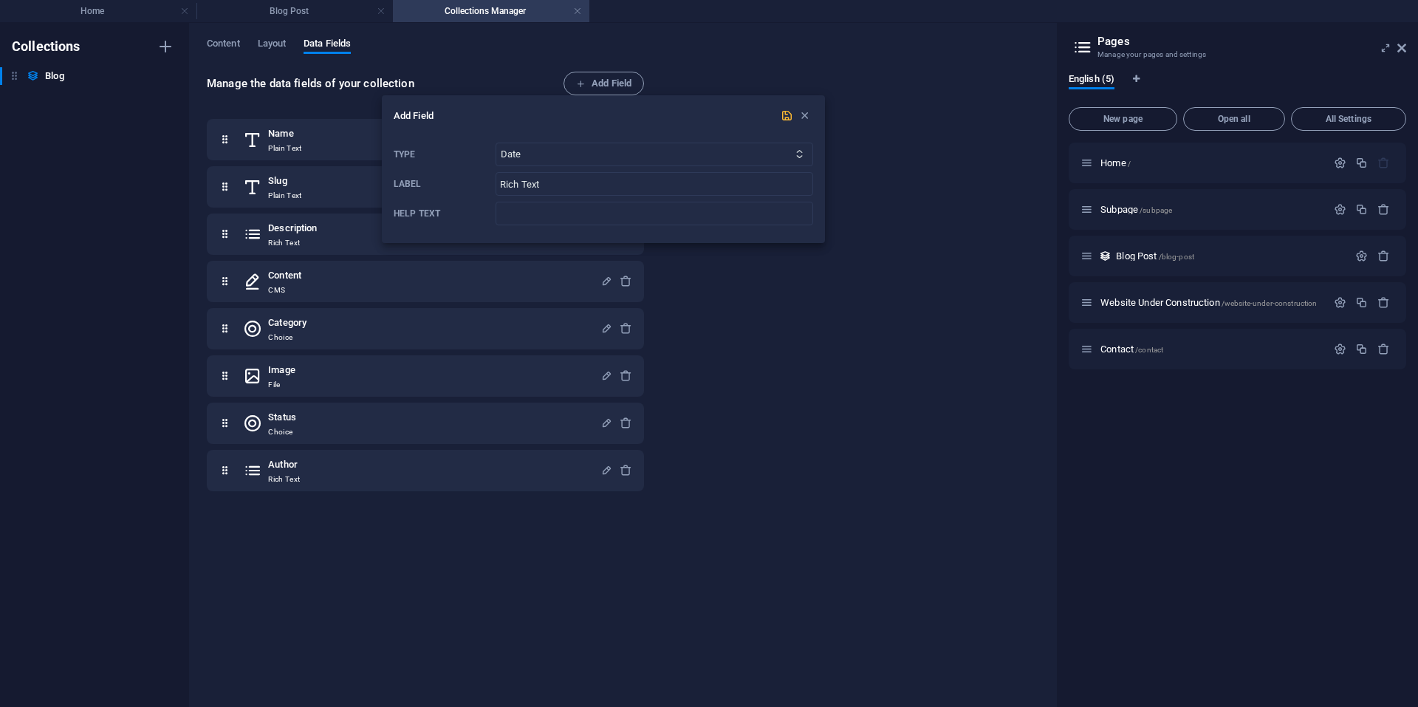
click at [789, 115] on icon "submit" at bounding box center [787, 115] width 13 height 13
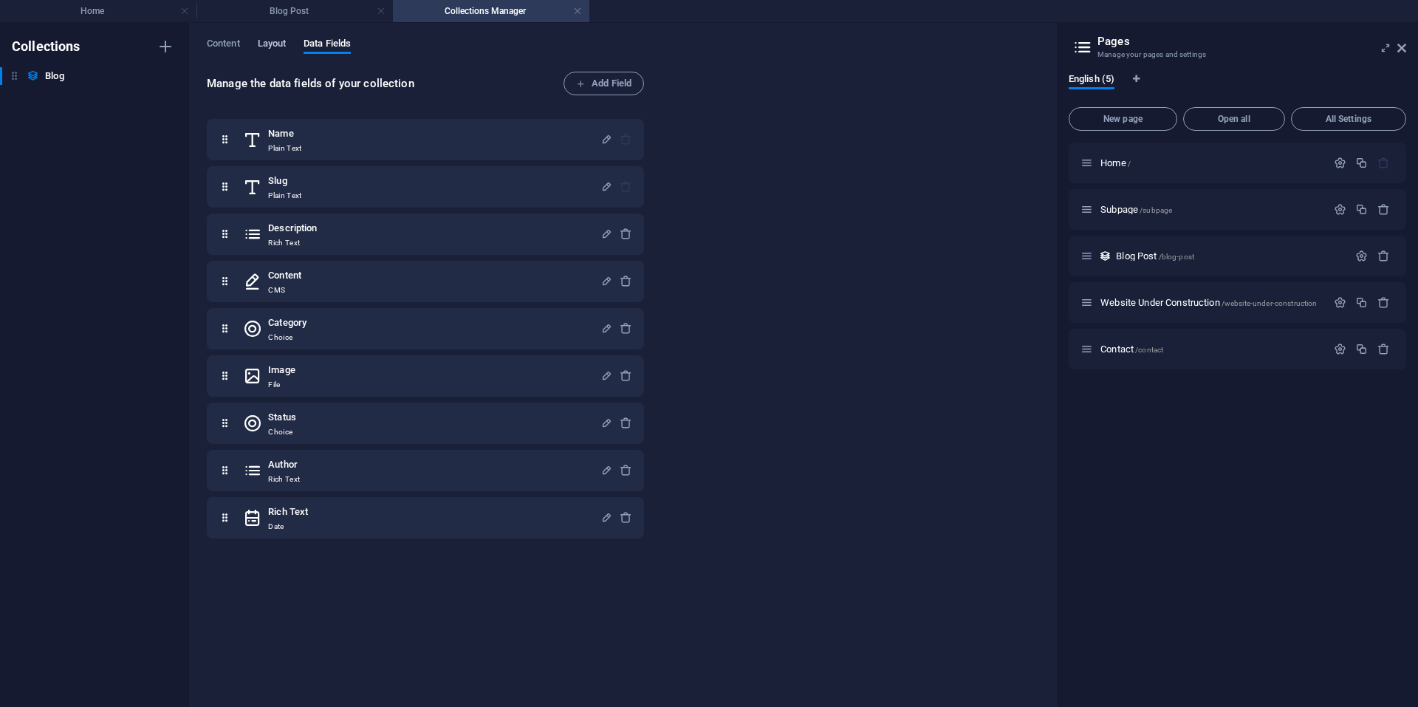
click at [267, 45] on span "Layout" at bounding box center [272, 45] width 29 height 21
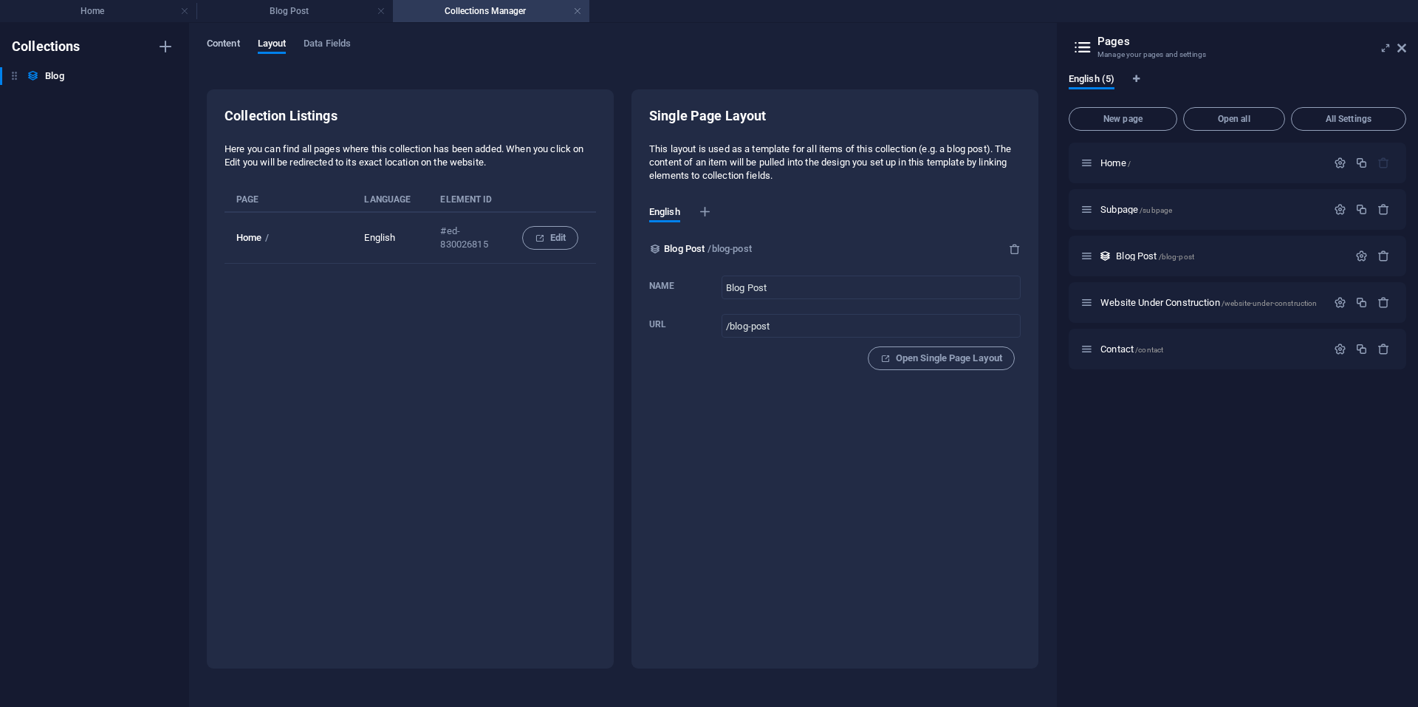
click at [224, 44] on span "Content" at bounding box center [223, 45] width 33 height 21
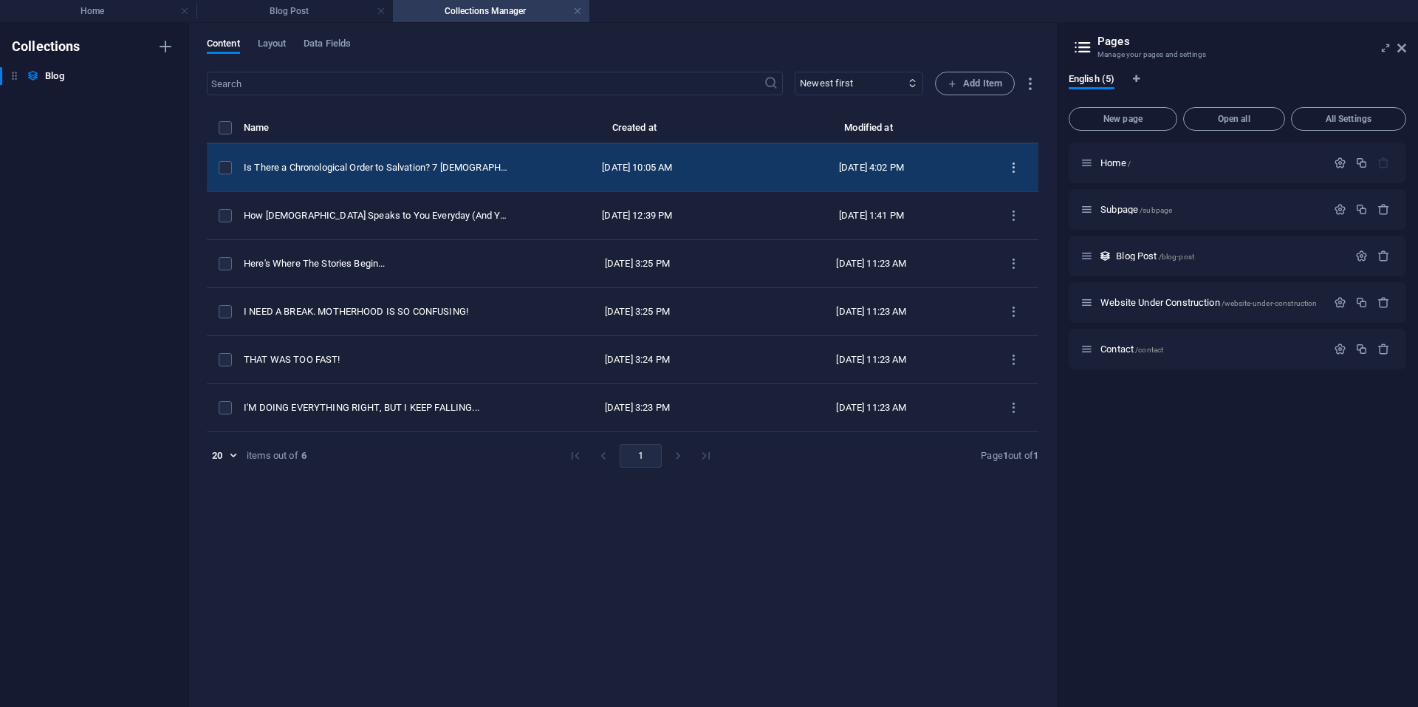
click at [1015, 165] on icon "items list" at bounding box center [1014, 168] width 14 height 14
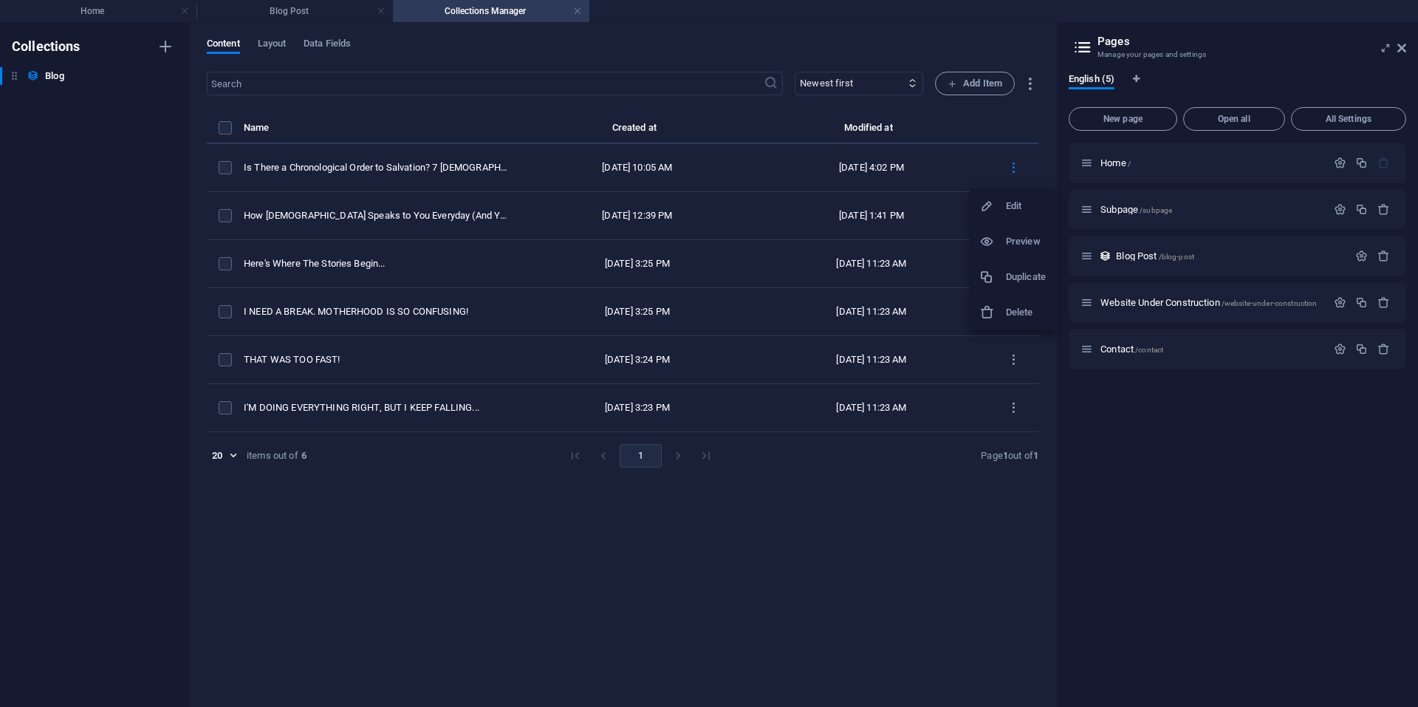
click at [1009, 202] on h6 "Edit" at bounding box center [1026, 206] width 40 height 18
select select "[DEMOGRAPHIC_DATA] Living"
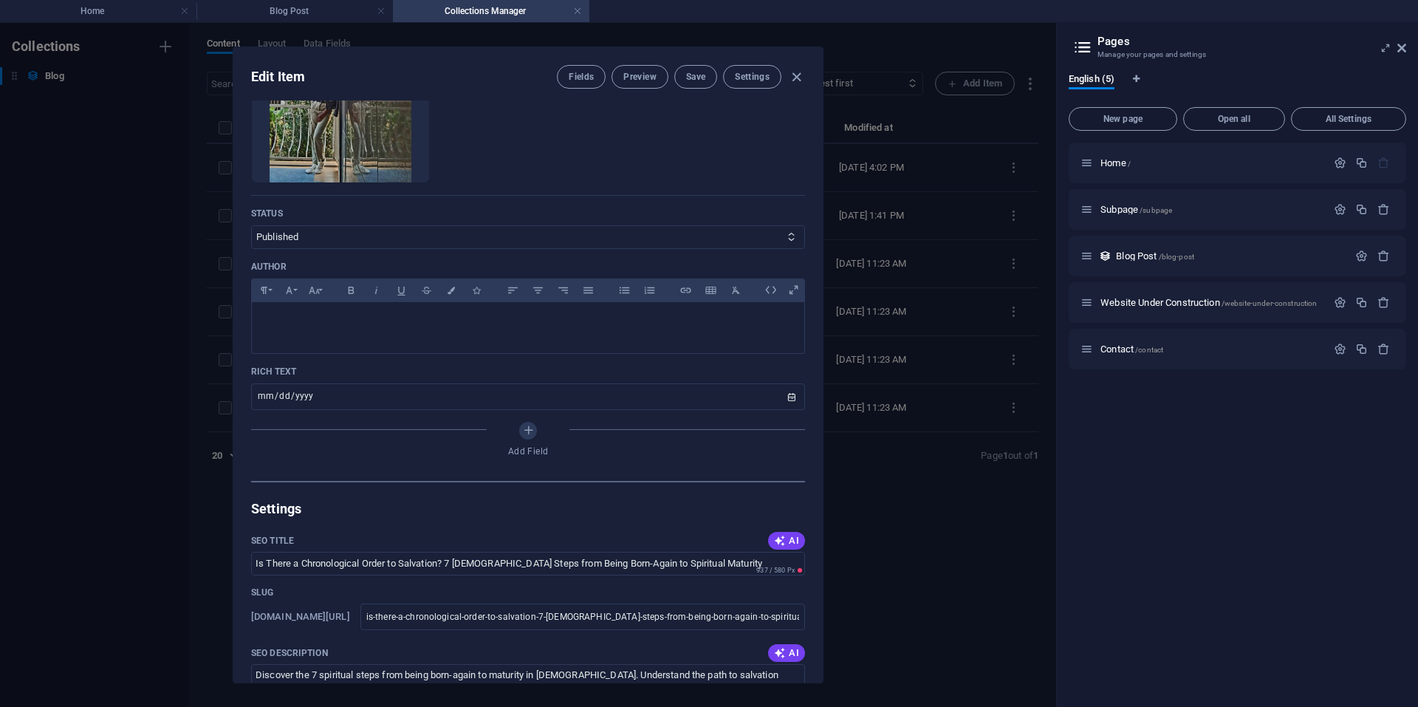
scroll to position [614, 0]
click at [304, 402] on input "date" at bounding box center [528, 396] width 554 height 27
type input "[DATE]"
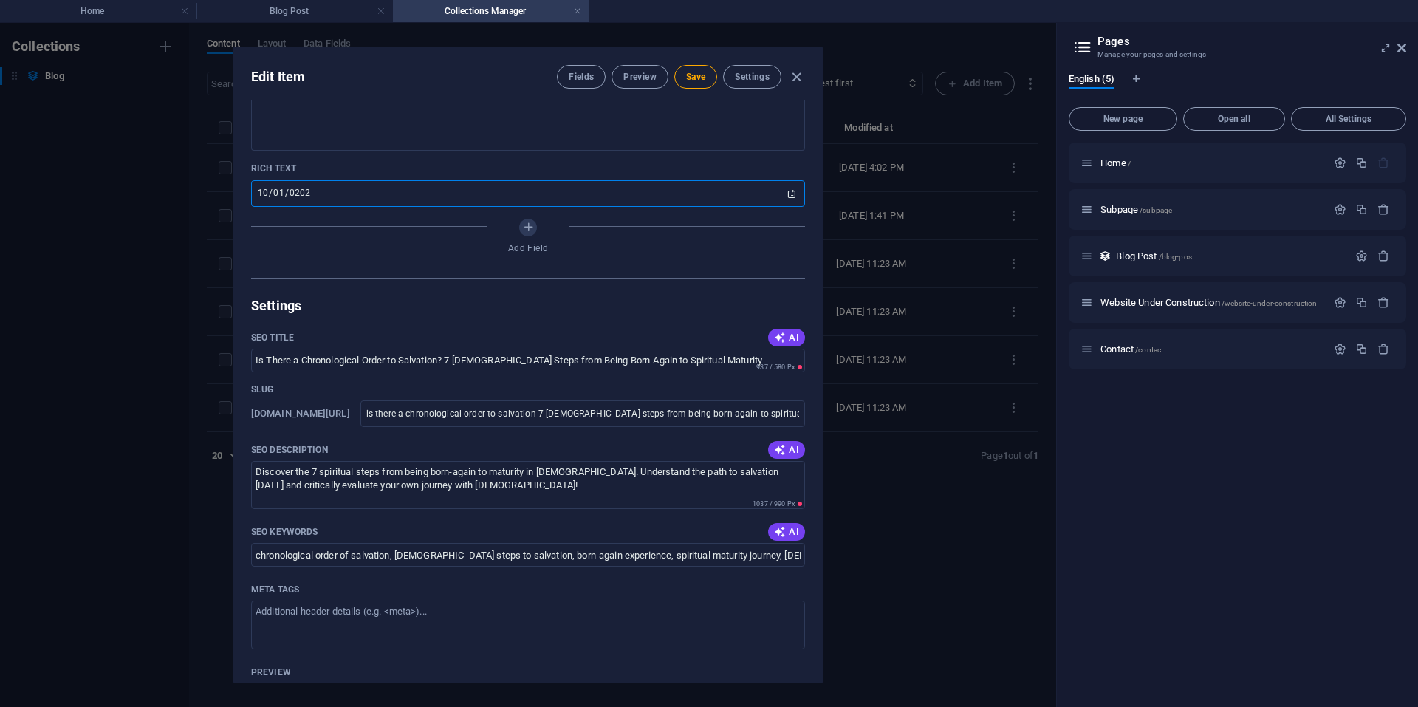
scroll to position [655, 0]
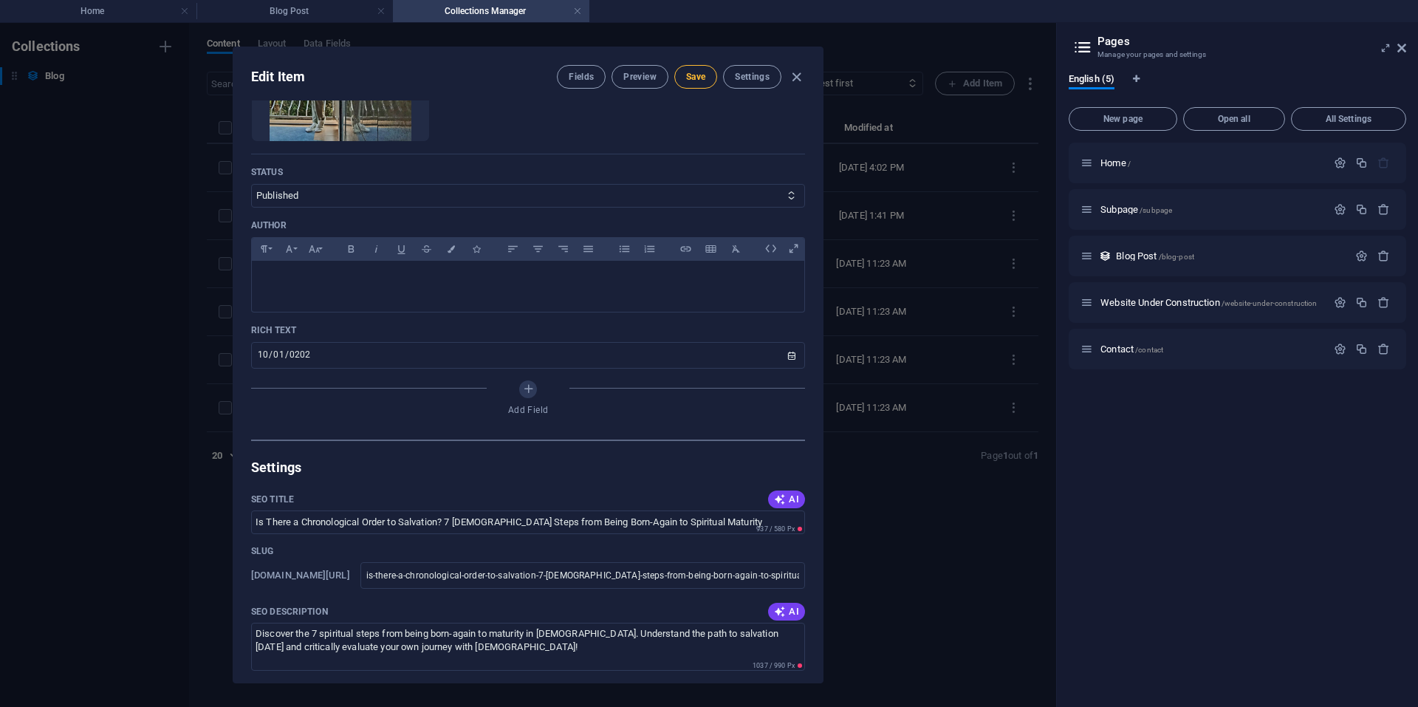
click at [686, 74] on span "Save" at bounding box center [695, 77] width 19 height 12
click at [309, 7] on h4 "Blog Post" at bounding box center [294, 11] width 196 height 16
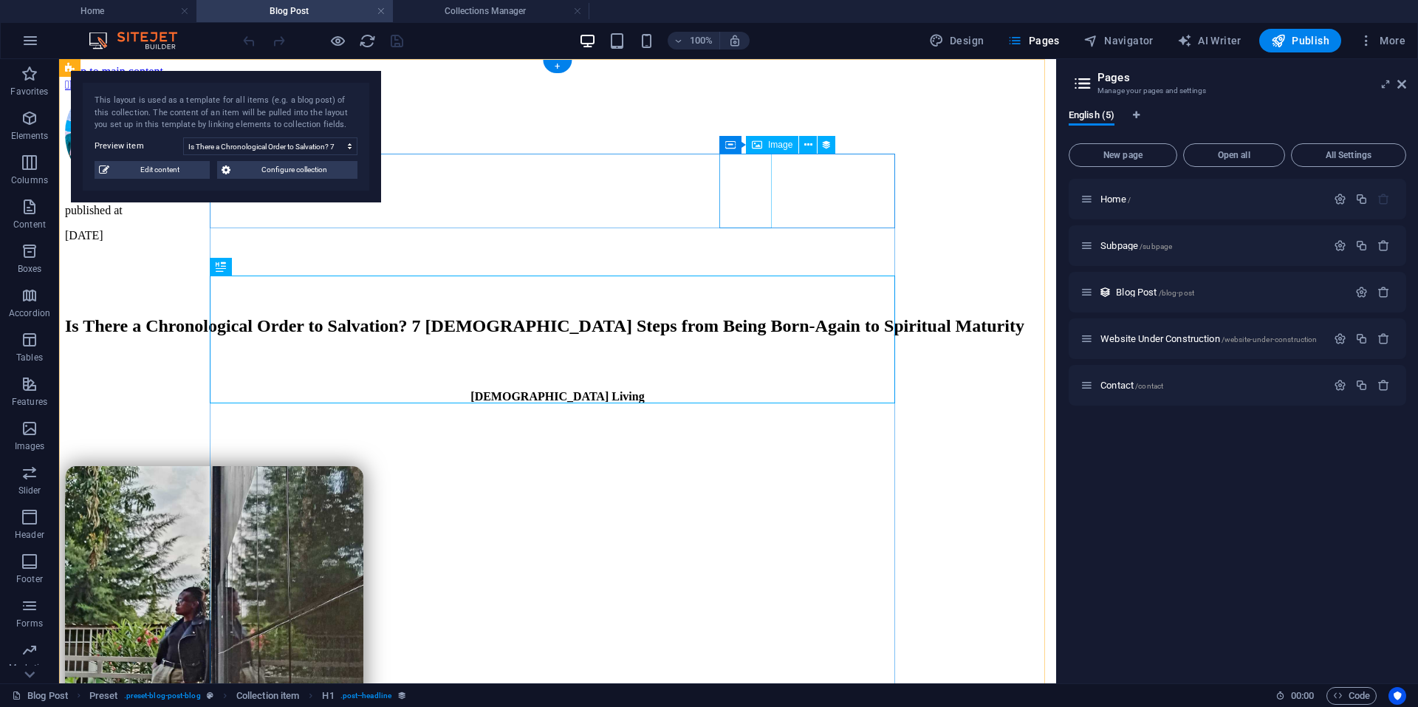
click at [753, 179] on figure at bounding box center [554, 135] width 978 height 87
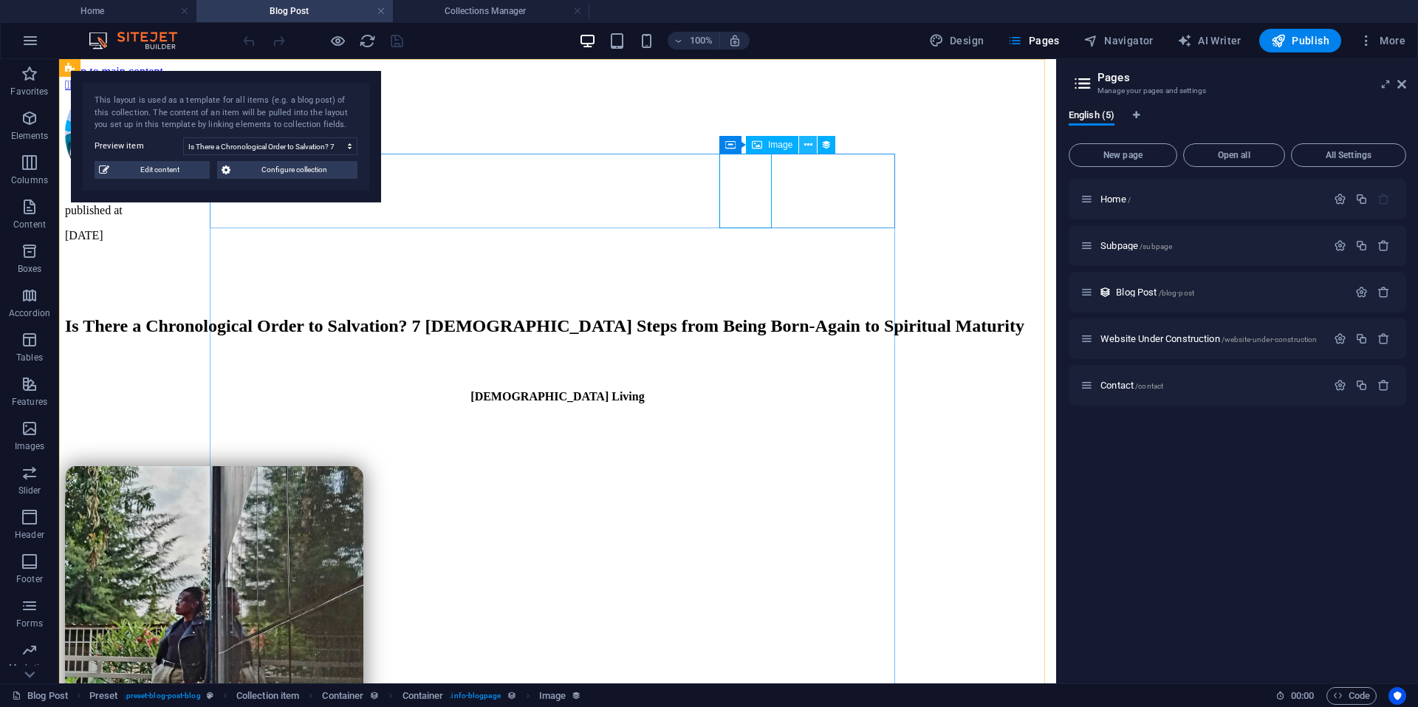
click at [806, 148] on icon at bounding box center [808, 145] width 8 height 16
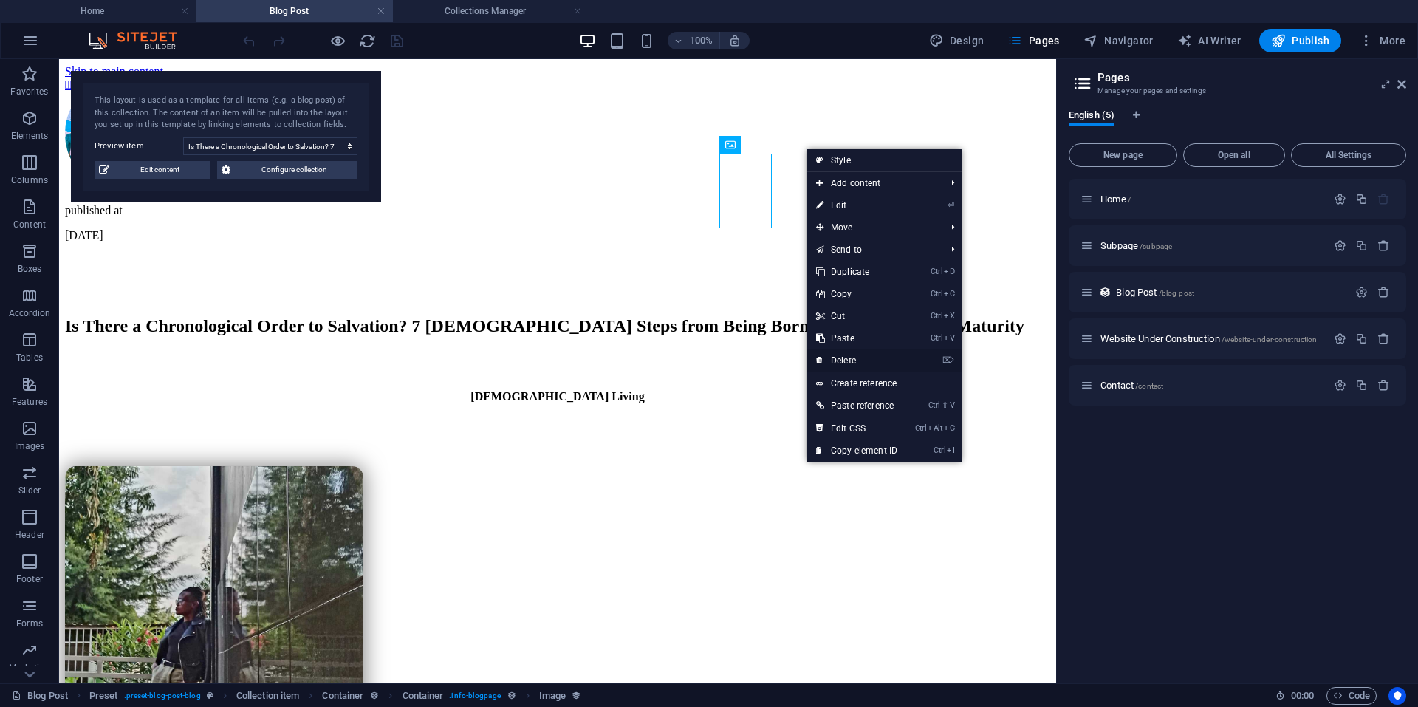
click at [845, 355] on link "⌦ Delete" at bounding box center [856, 360] width 99 height 22
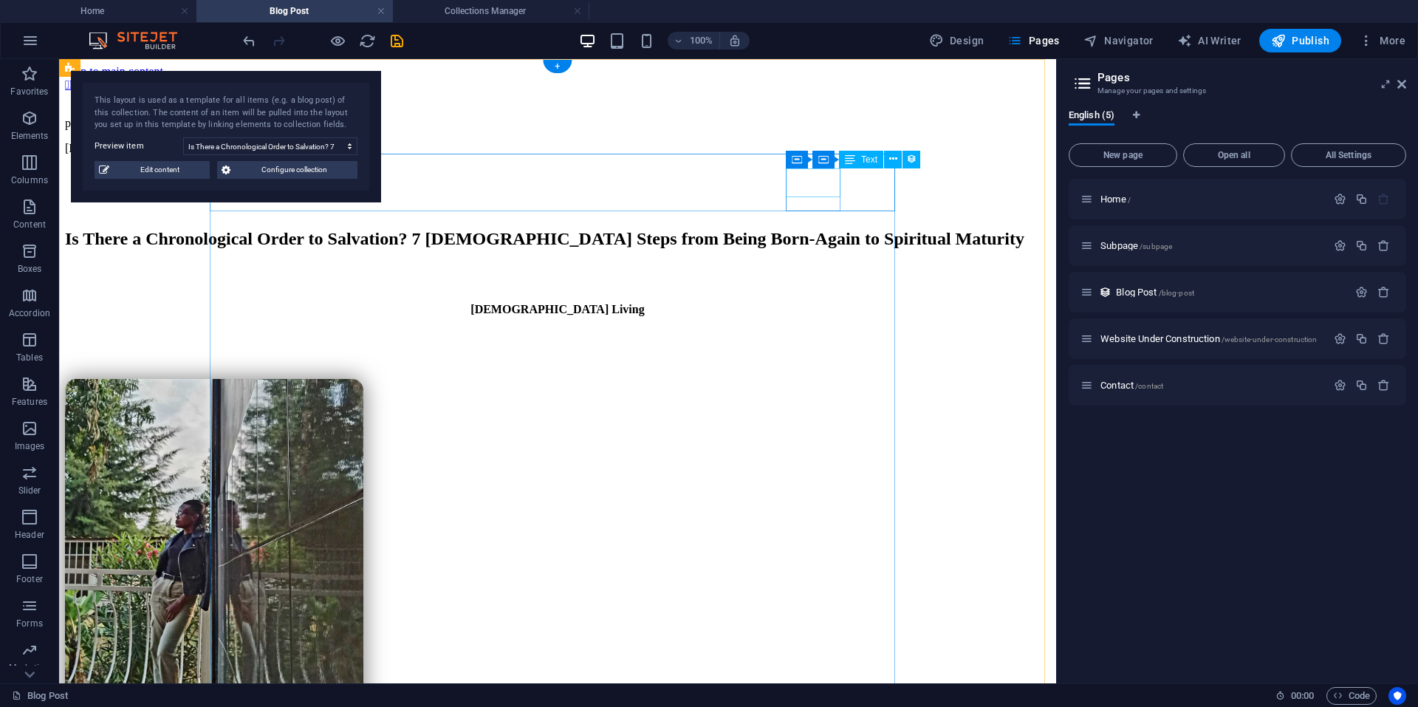
click at [804, 130] on div "published at" at bounding box center [557, 123] width 985 height 13
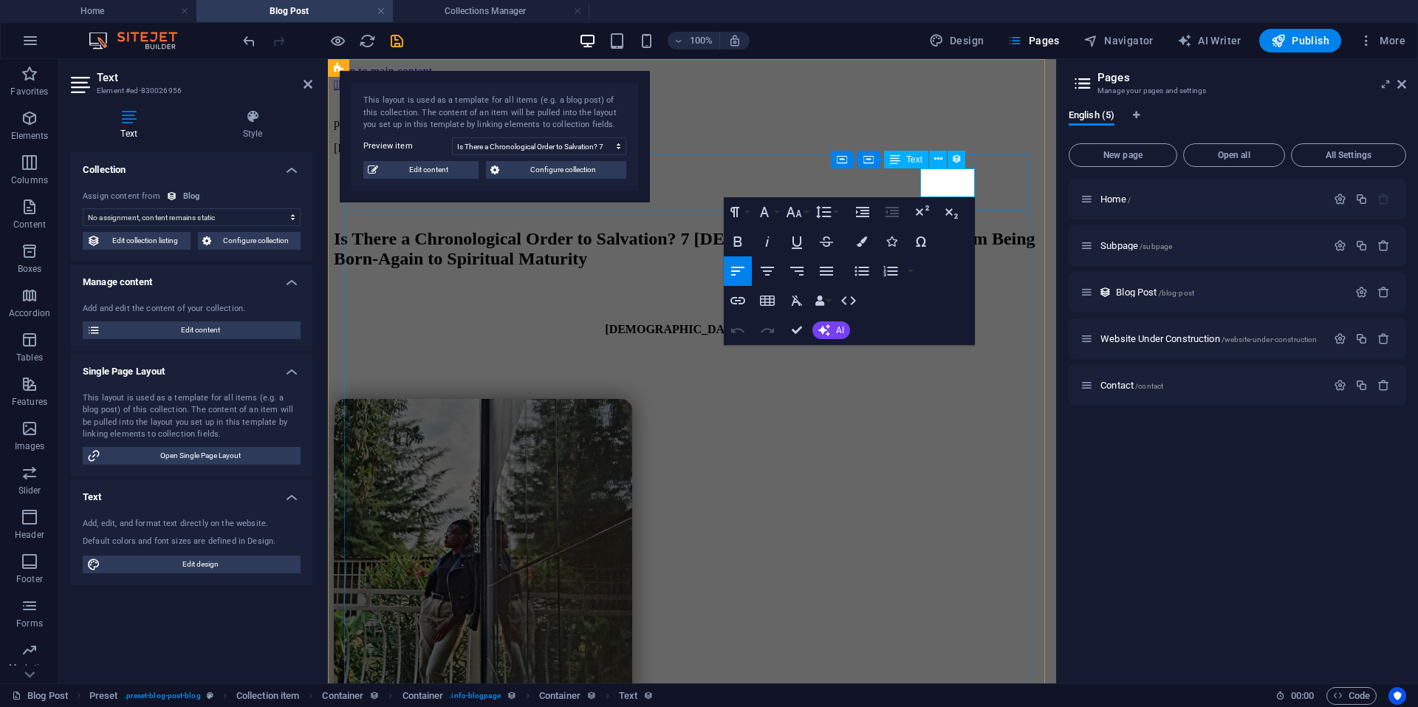
click at [946, 130] on p "published at" at bounding box center [692, 123] width 716 height 13
drag, startPoint x: 946, startPoint y: 185, endPoint x: 918, endPoint y: 177, distance: 29.2
click at [918, 155] on div " Back to blog published at [DATE]" at bounding box center [692, 116] width 716 height 77
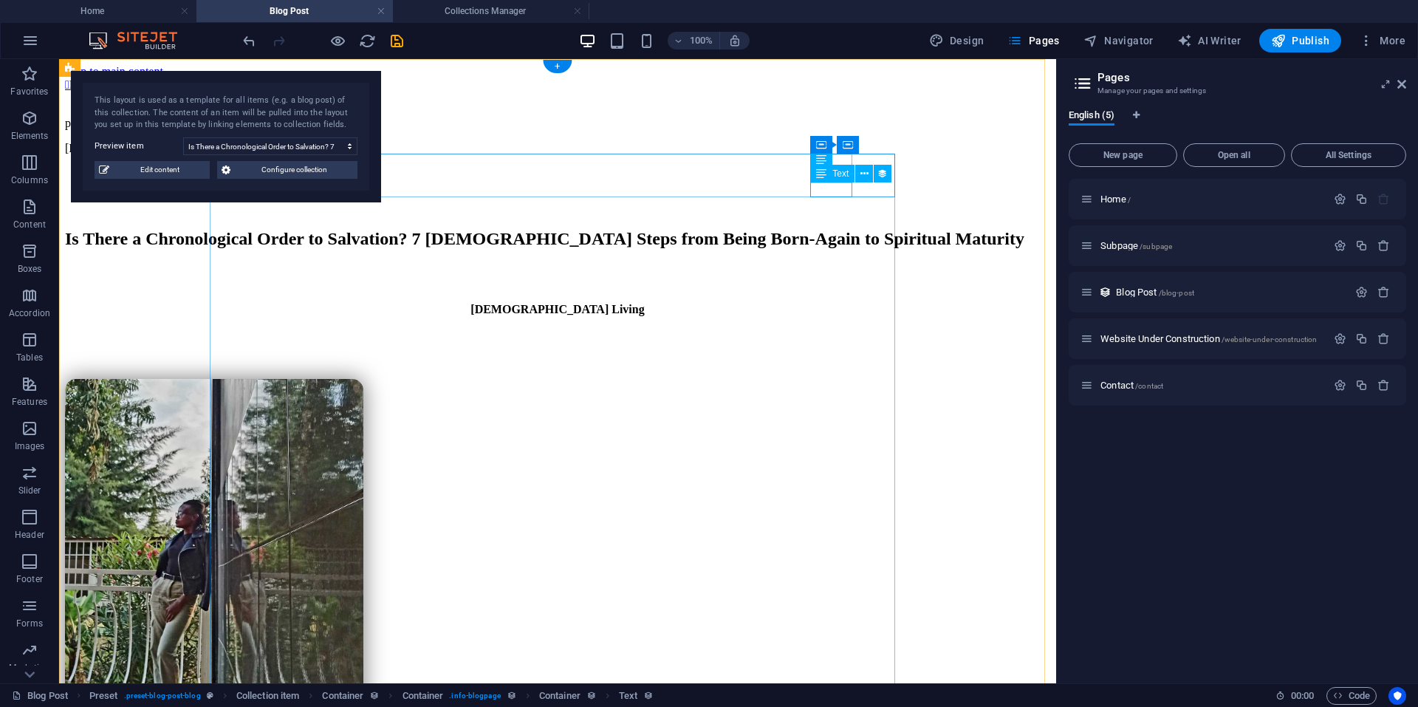
click at [842, 155] on div "[DATE]" at bounding box center [557, 148] width 985 height 13
select select "1"
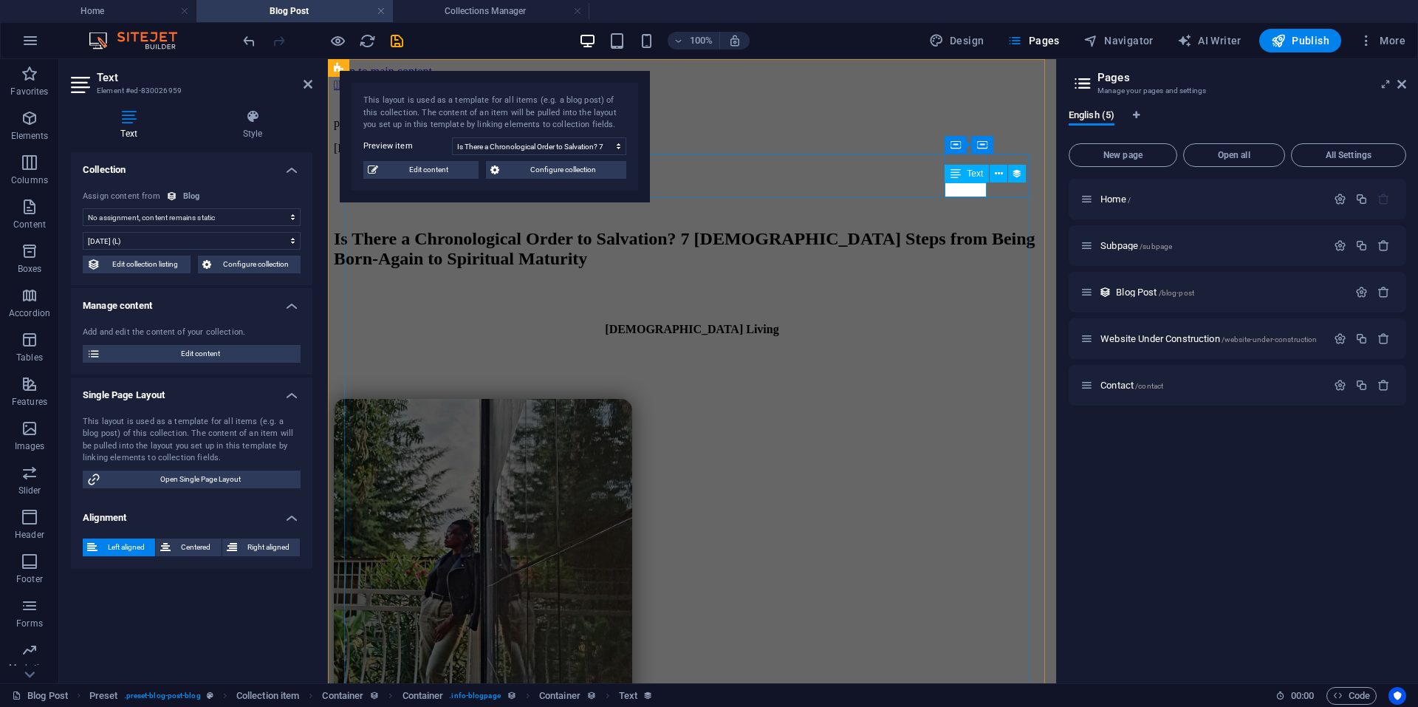
click at [969, 155] on div "[DATE]" at bounding box center [692, 148] width 716 height 13
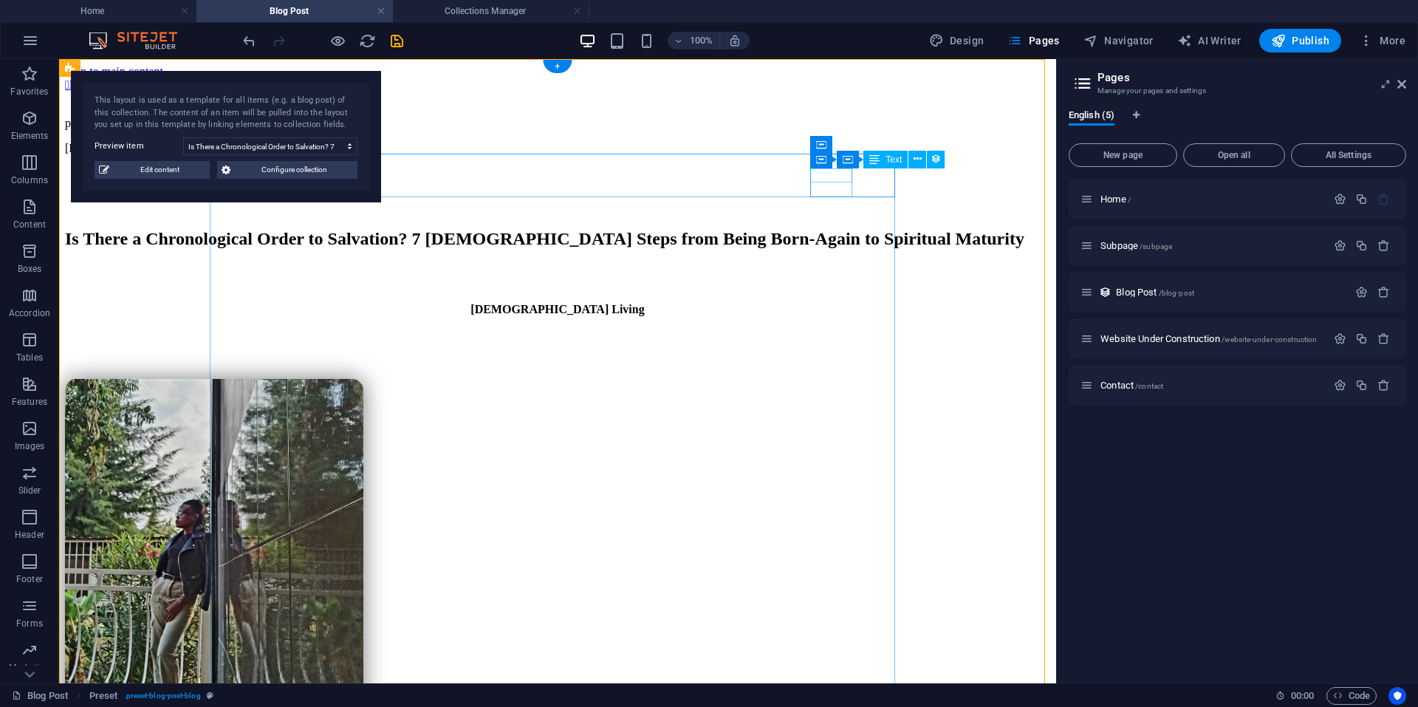
click at [847, 130] on div "posted" at bounding box center [557, 123] width 985 height 13
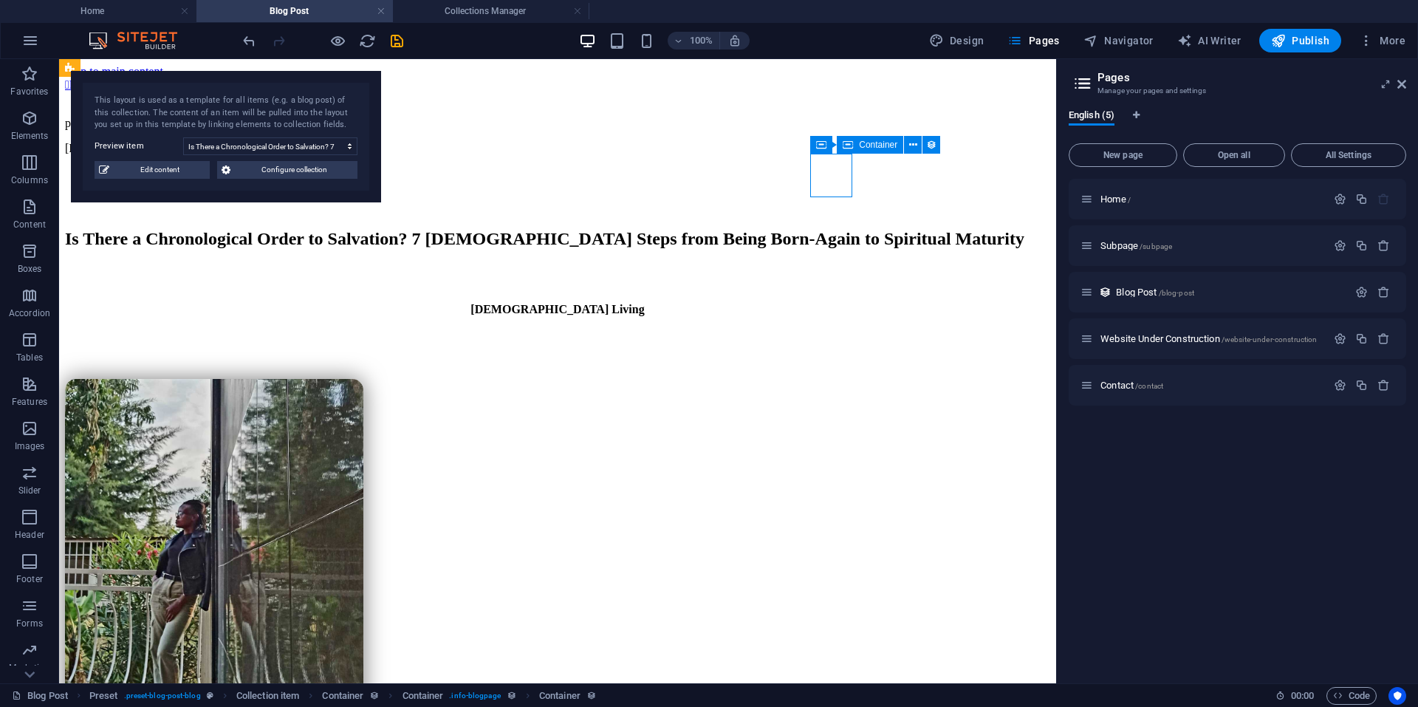
drag, startPoint x: 848, startPoint y: 148, endPoint x: 871, endPoint y: 148, distance: 22.9
click at [871, 148] on div "Container" at bounding box center [870, 145] width 66 height 18
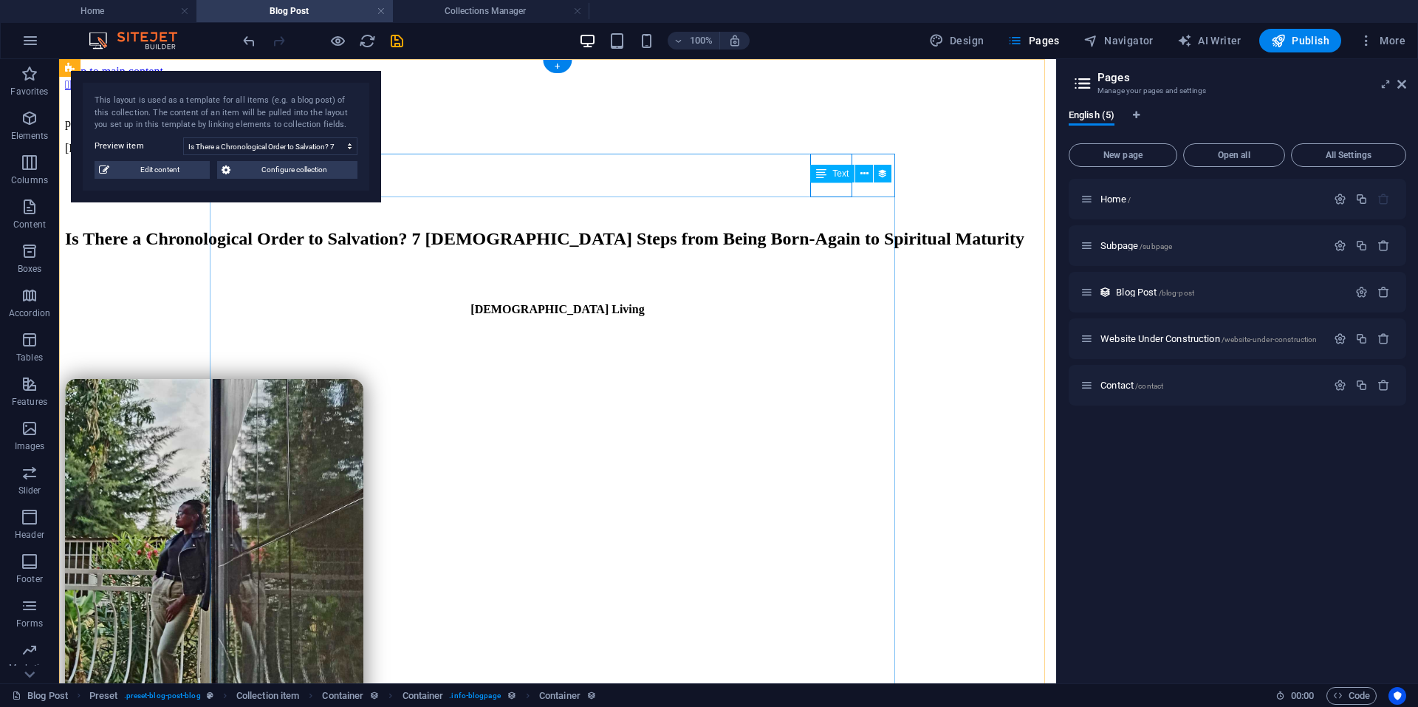
click at [843, 155] on div "[DATE]" at bounding box center [557, 148] width 985 height 13
click at [883, 145] on icon at bounding box center [886, 145] width 8 height 16
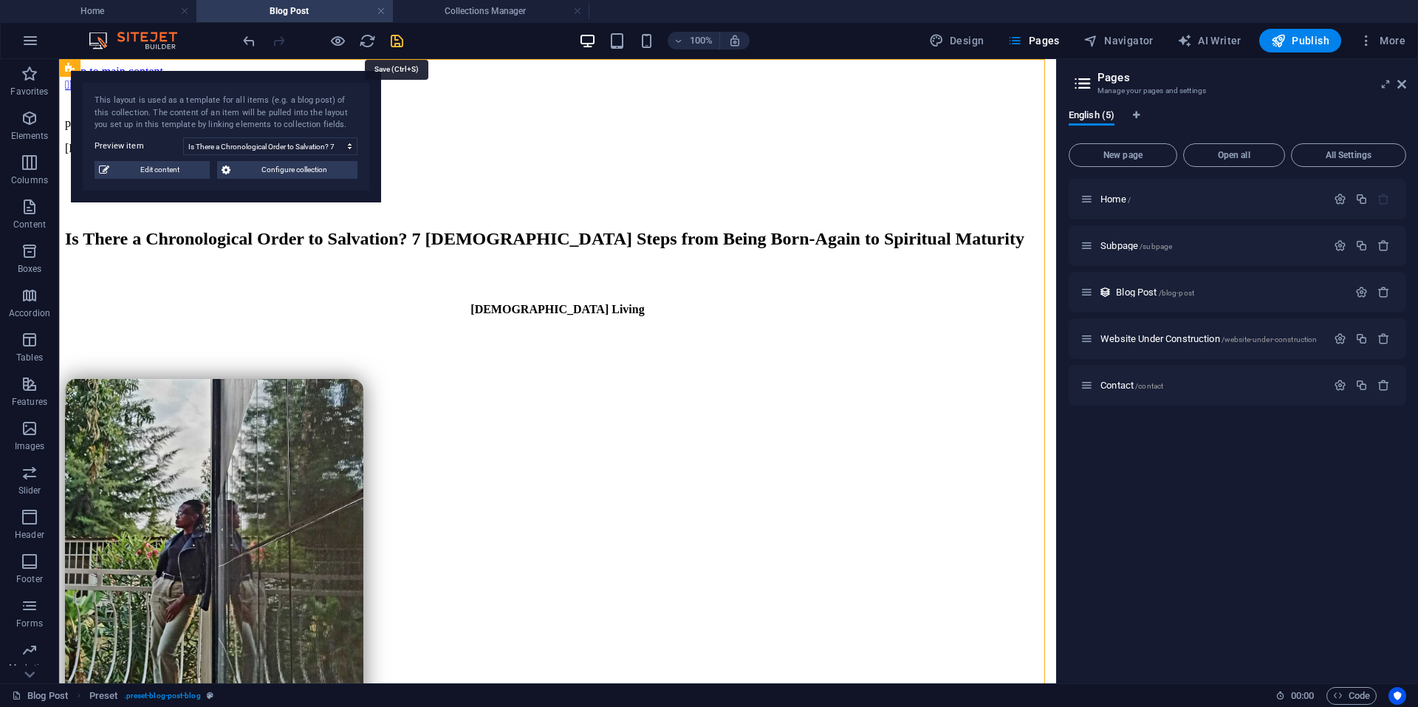
click at [392, 41] on icon "save" at bounding box center [396, 40] width 17 height 17
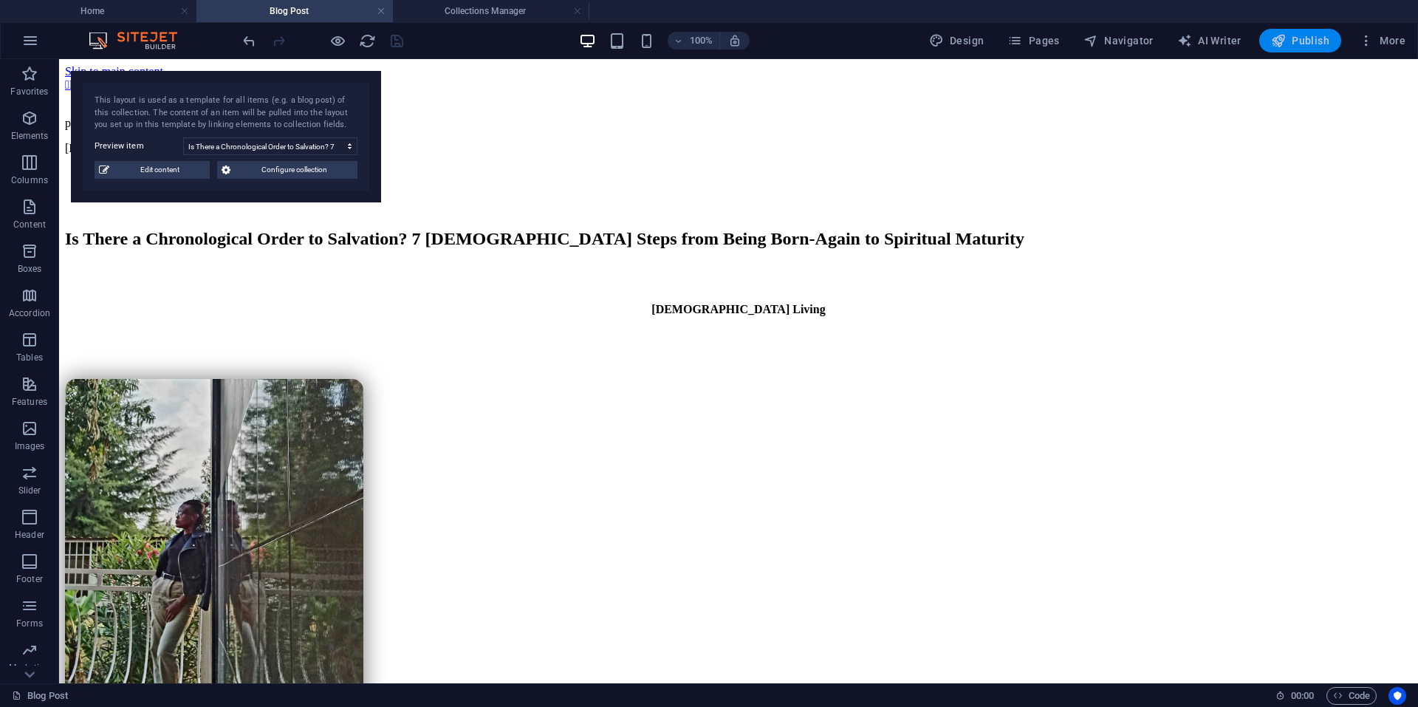
click at [1306, 48] on button "Publish" at bounding box center [1300, 41] width 82 height 24
